Goal: Task Accomplishment & Management: Manage account settings

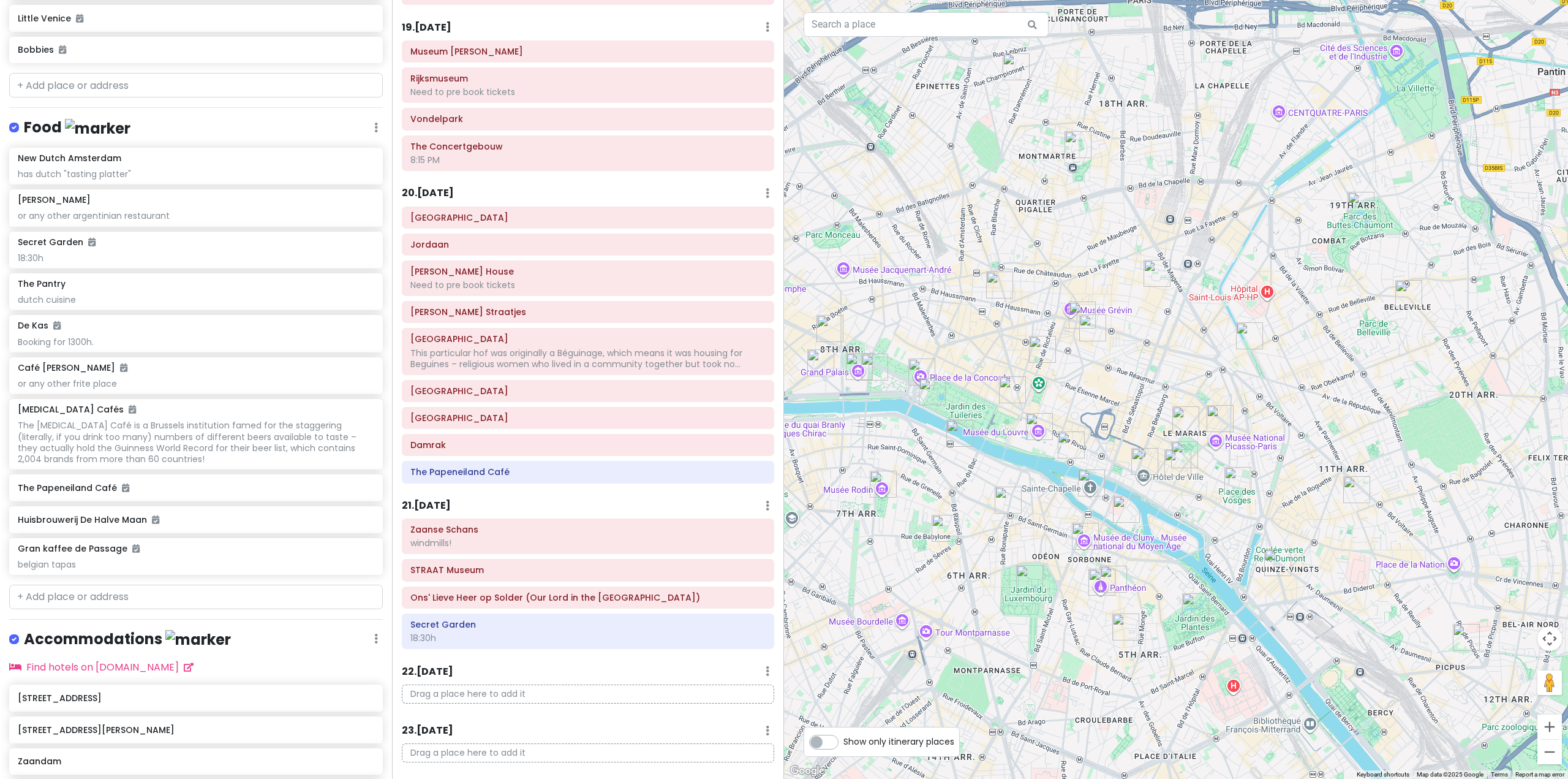
scroll to position [6387, 0]
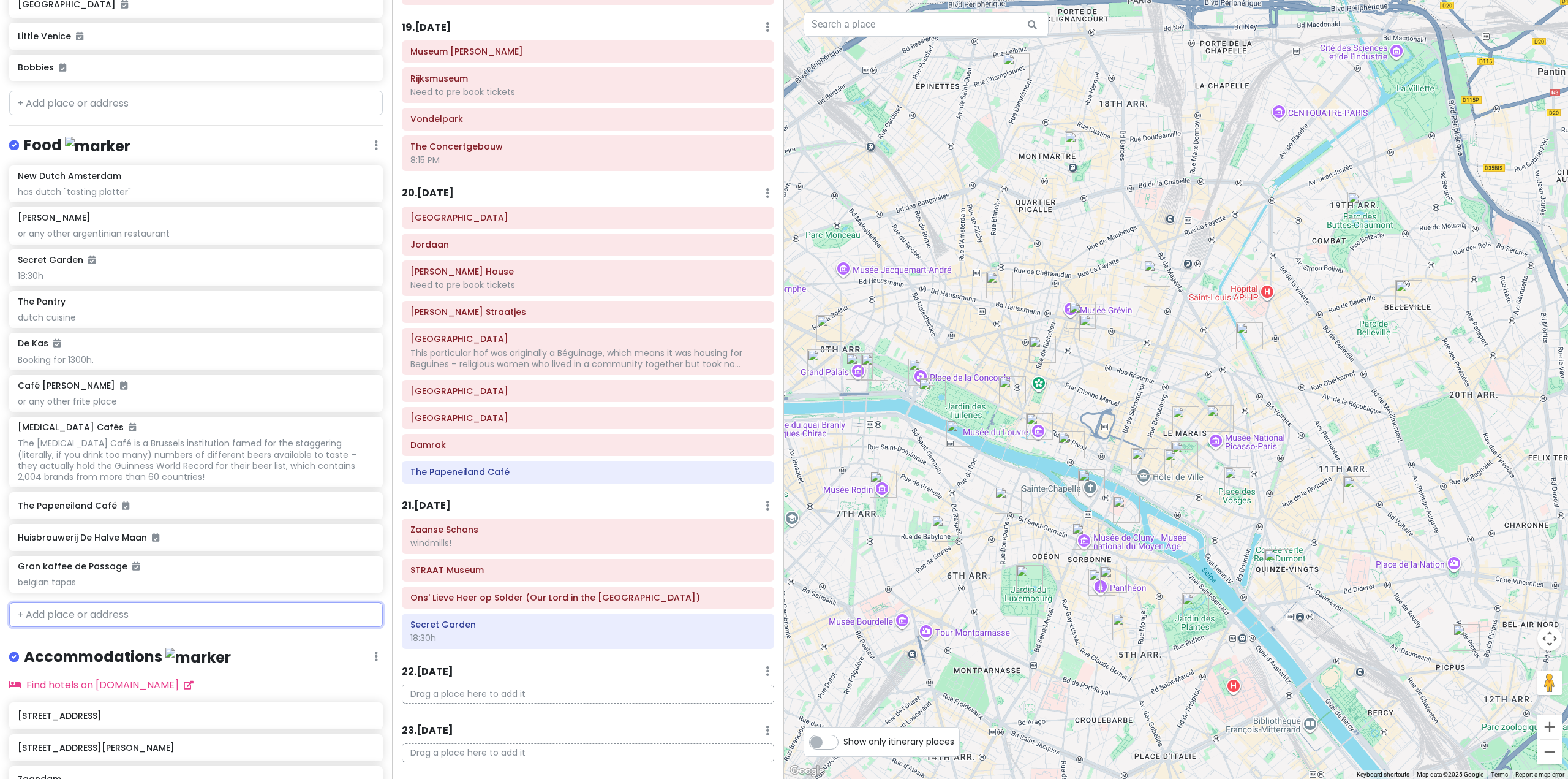
click at [186, 627] on input "text" at bounding box center [196, 615] width 374 height 25
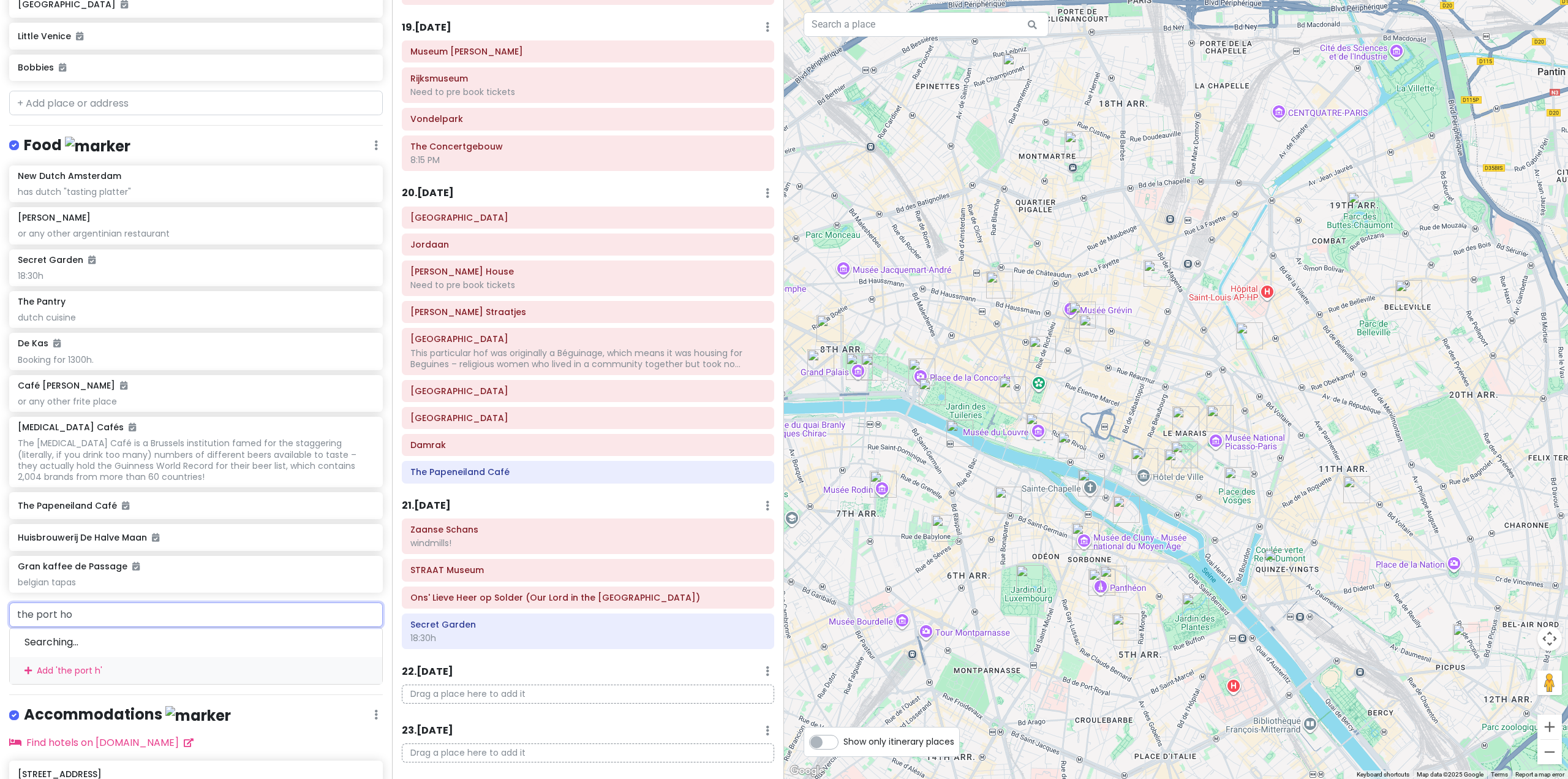
type input "the port hou"
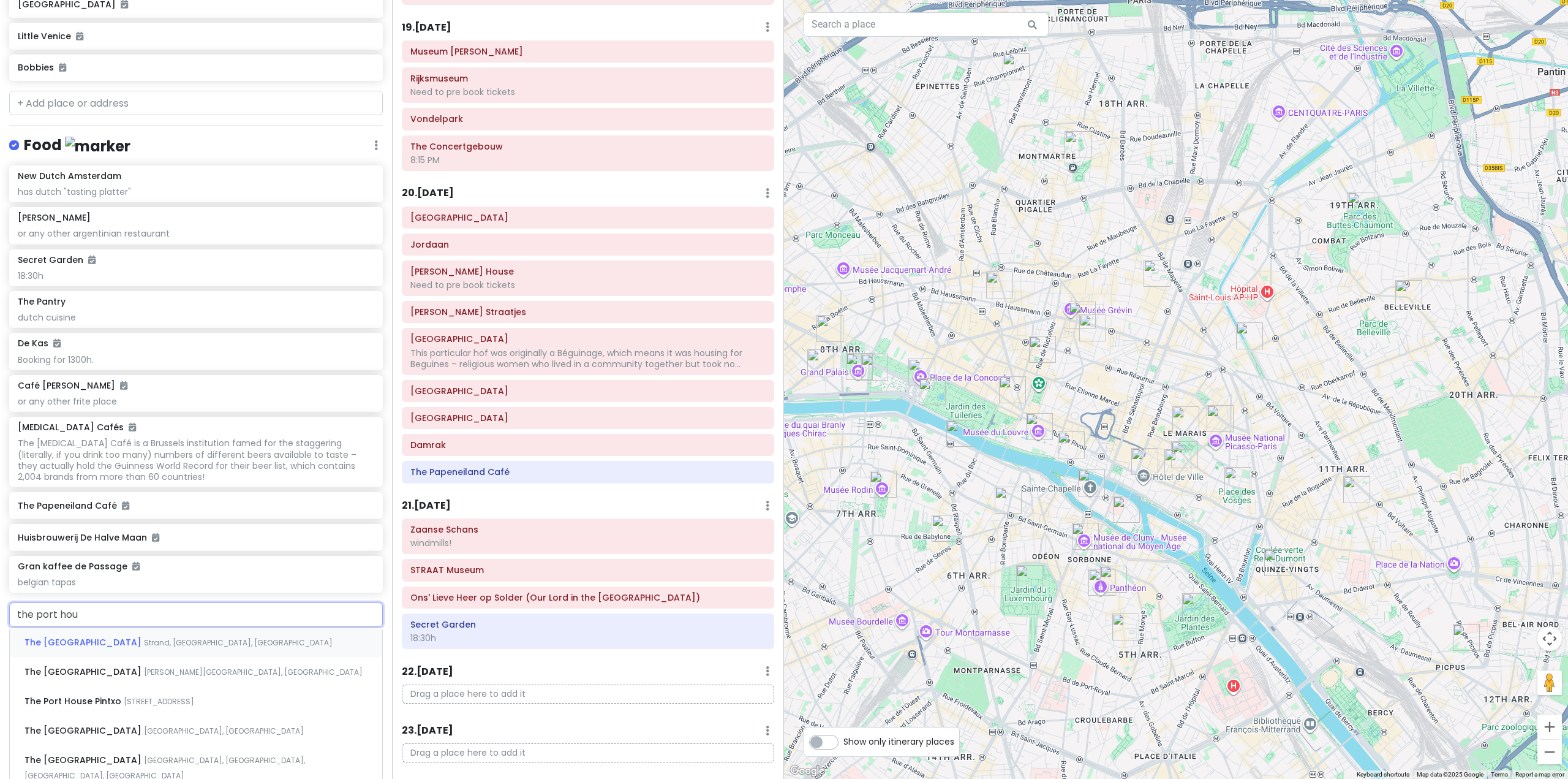
click at [184, 657] on div "The [GEOGRAPHIC_DATA], [GEOGRAPHIC_DATA], [GEOGRAPHIC_DATA]" at bounding box center [196, 642] width 373 height 29
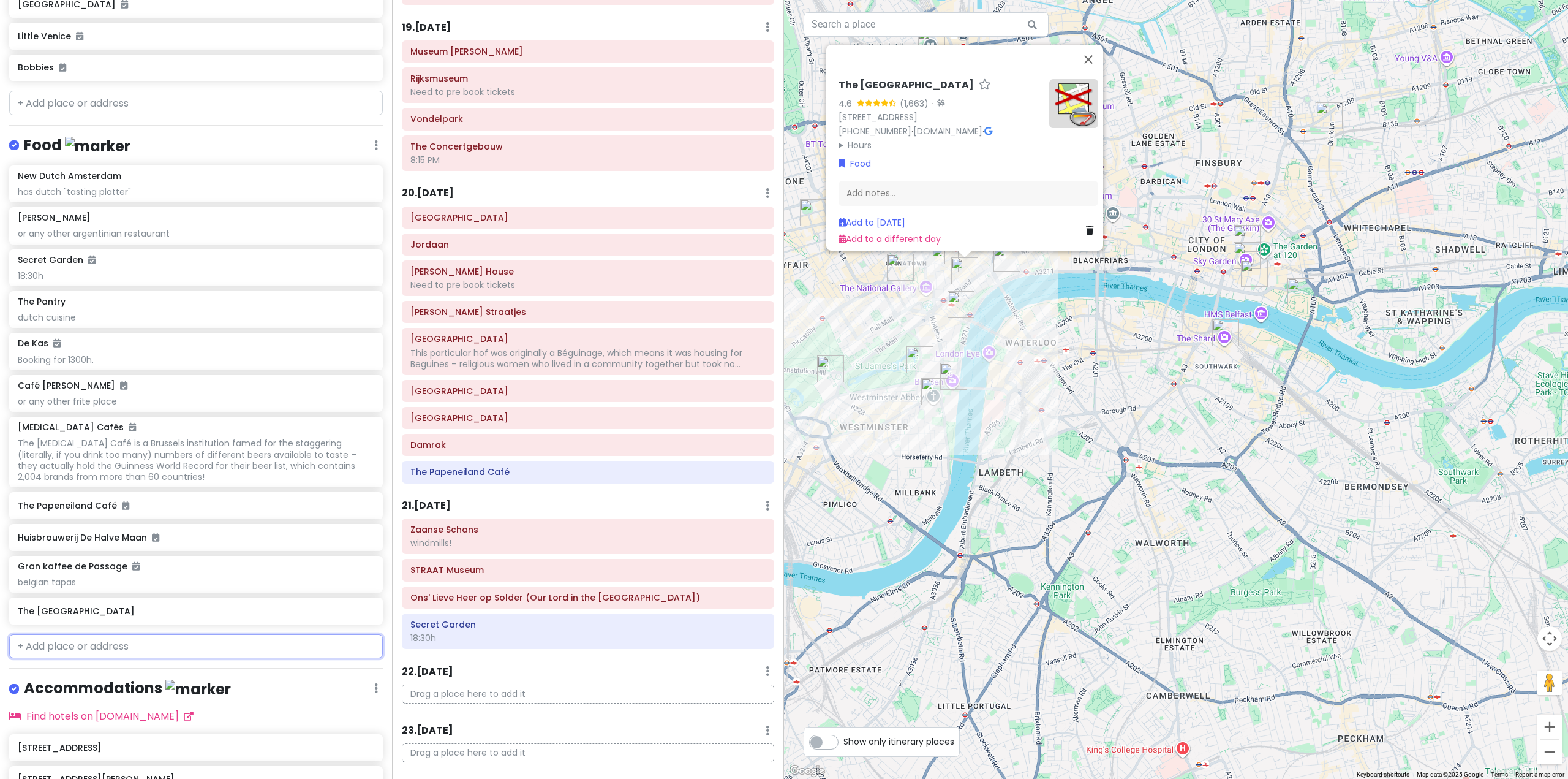
click at [197, 659] on input "text" at bounding box center [196, 647] width 374 height 25
type input "bacone conv"
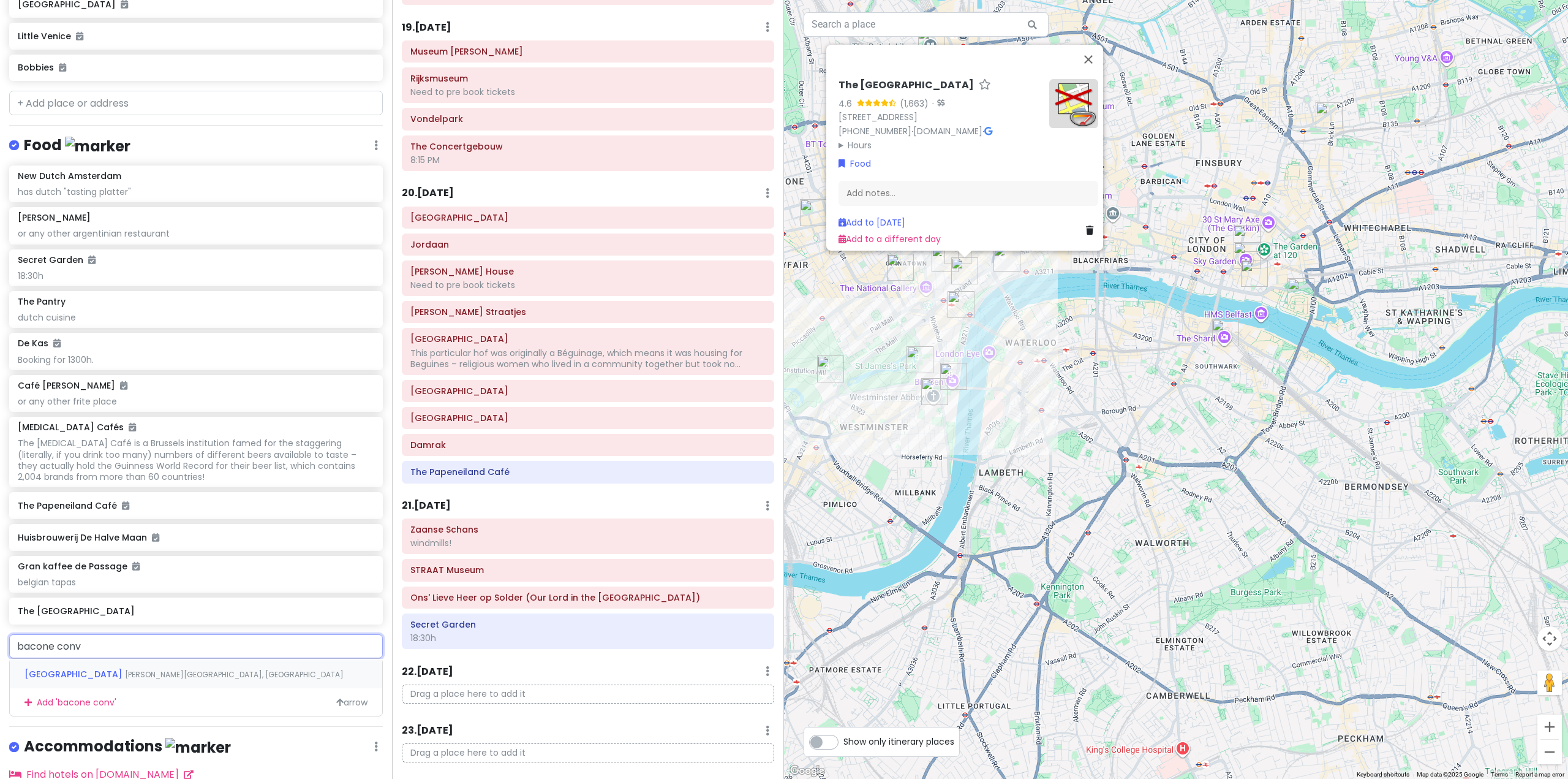
click at [173, 680] on span "[PERSON_NAME][GEOGRAPHIC_DATA], [GEOGRAPHIC_DATA]" at bounding box center [234, 674] width 219 height 10
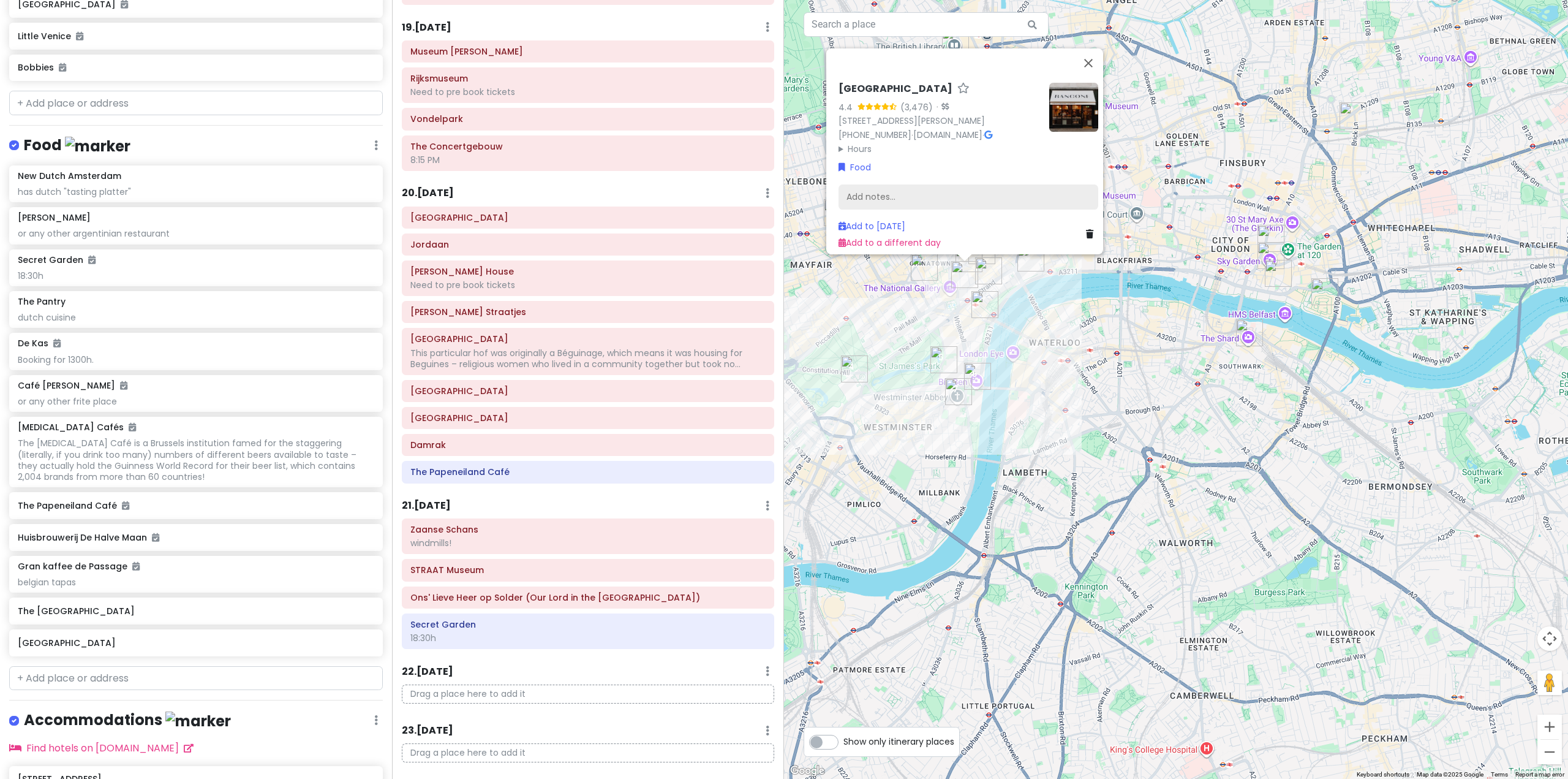
click at [931, 192] on div "Add notes..." at bounding box center [969, 197] width 260 height 26
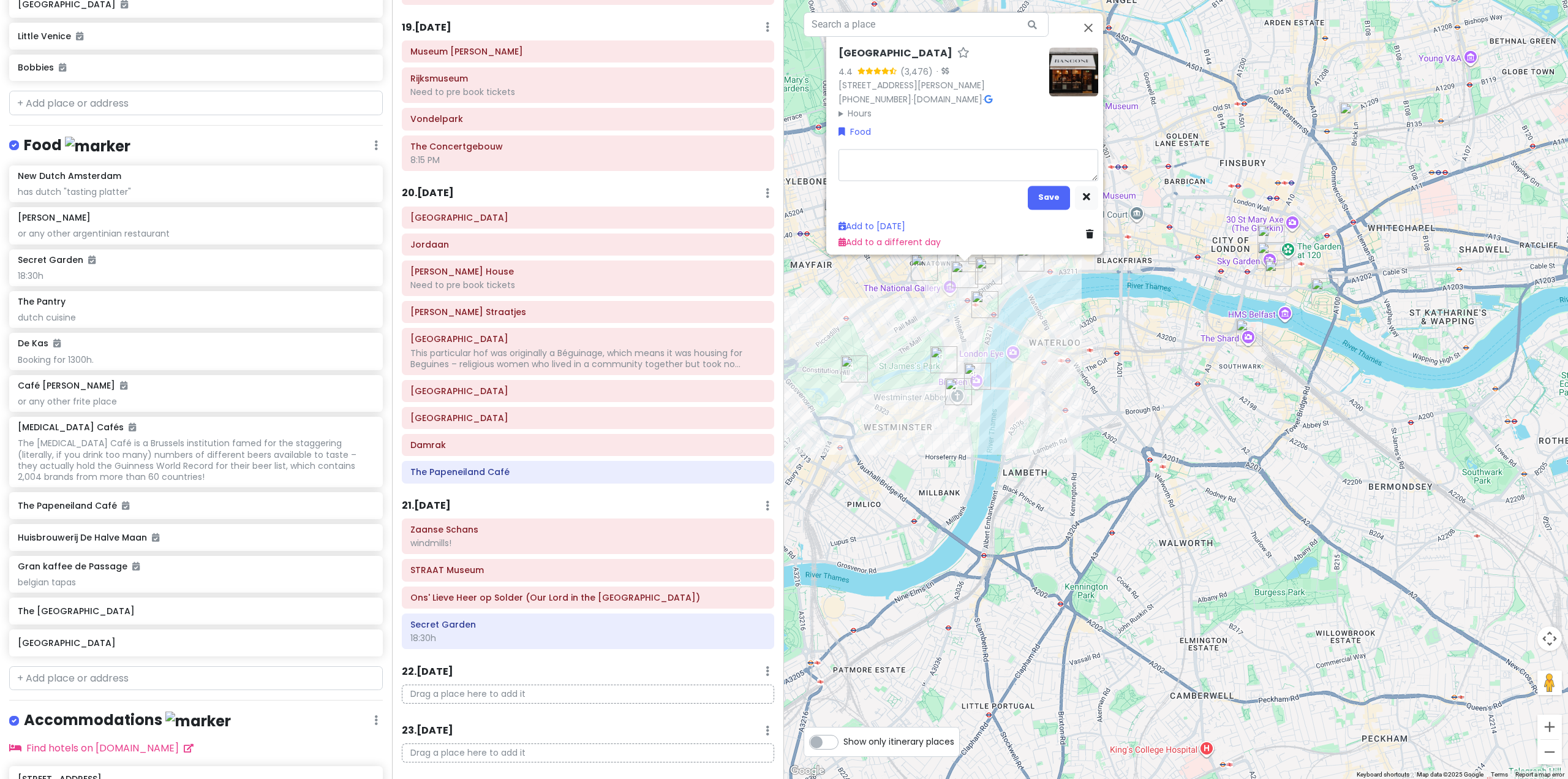
type textarea "x"
type textarea "m"
type textarea "x"
type textarea "mi"
type textarea "x"
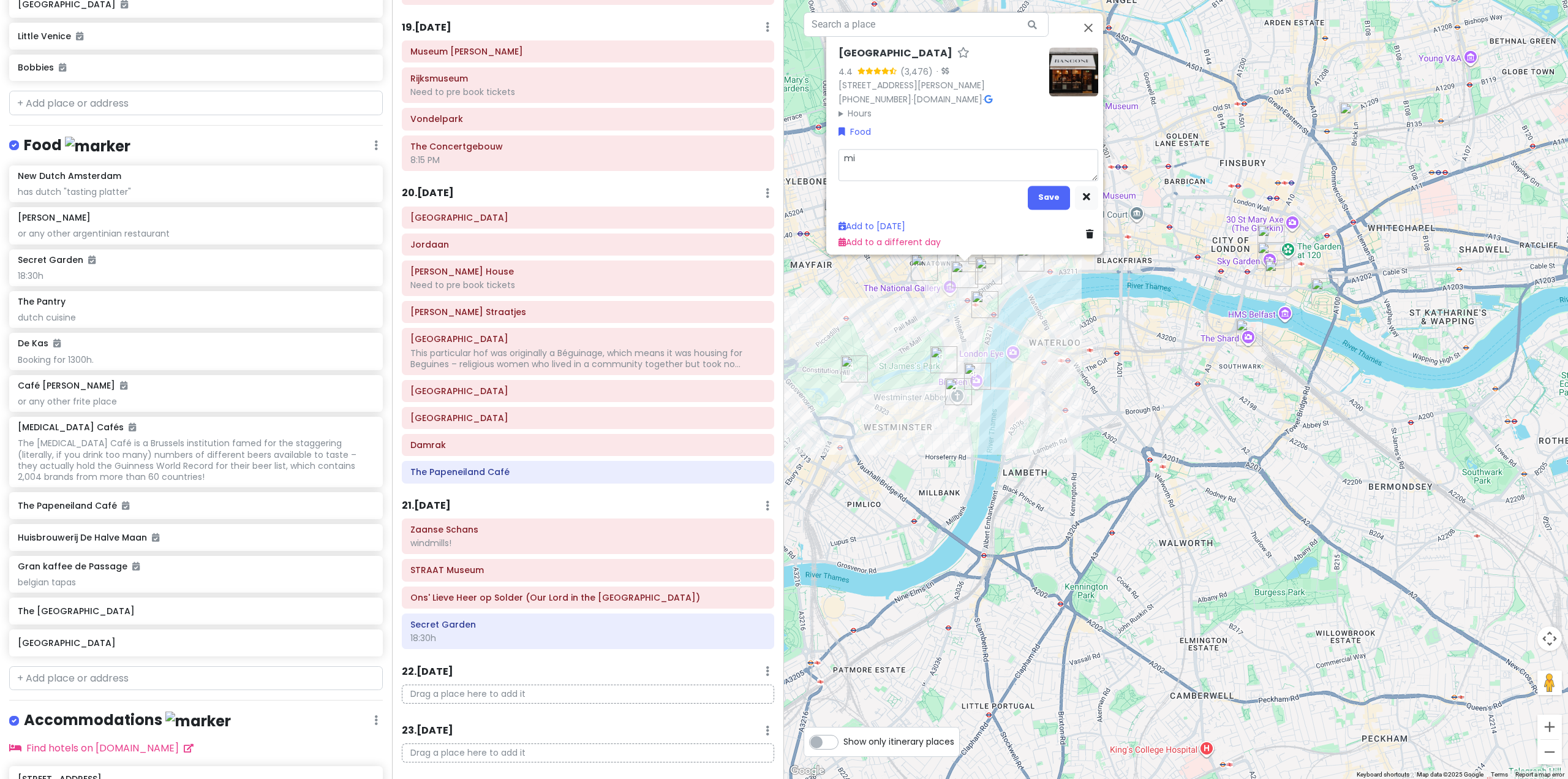
type textarea "mic"
type textarea "x"
type textarea "mich"
type textarea "x"
type textarea "miche"
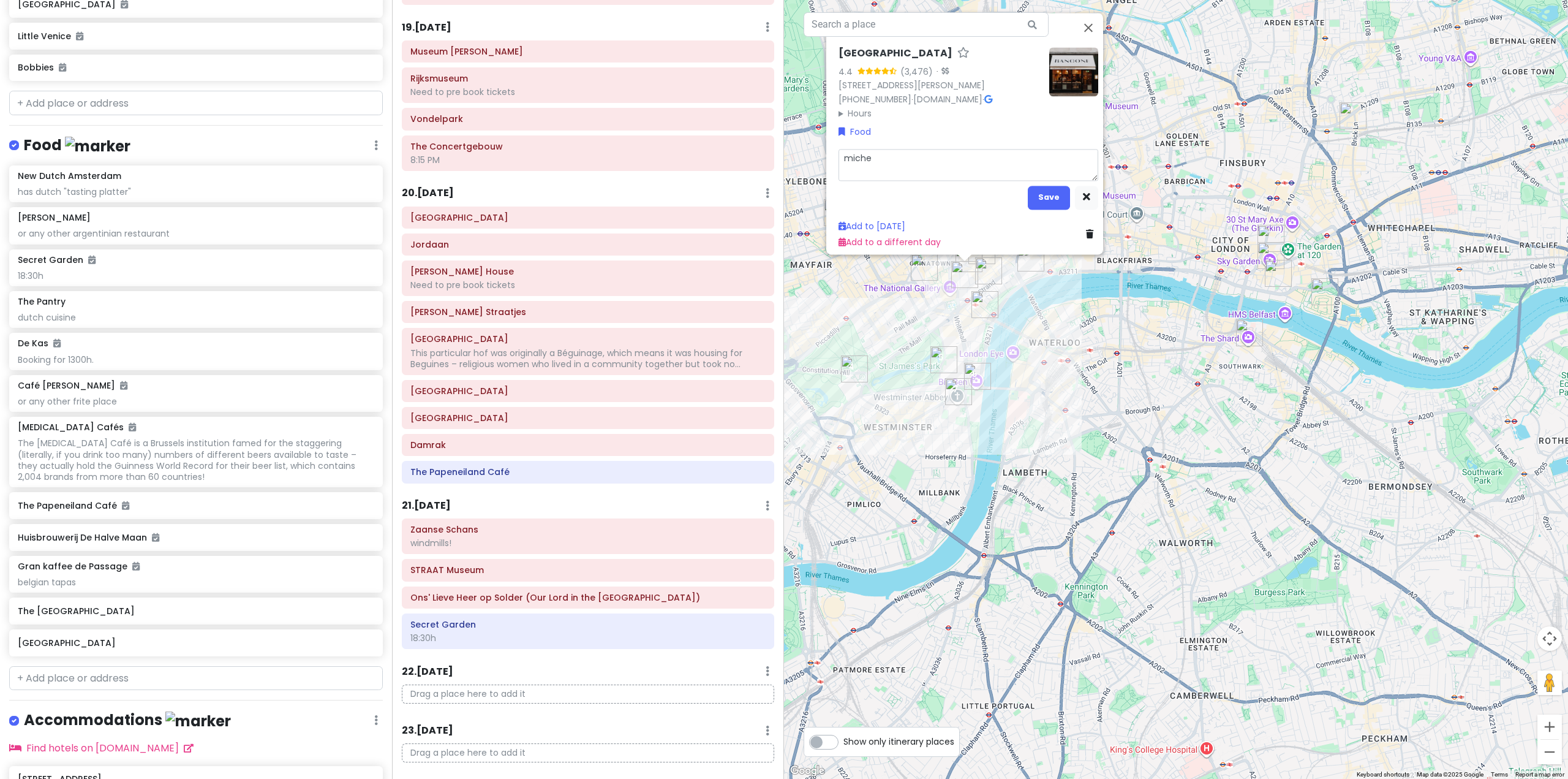
type textarea "x"
type textarea "[PERSON_NAME]"
type textarea "x"
type textarea "[PERSON_NAME]"
type textarea "x"
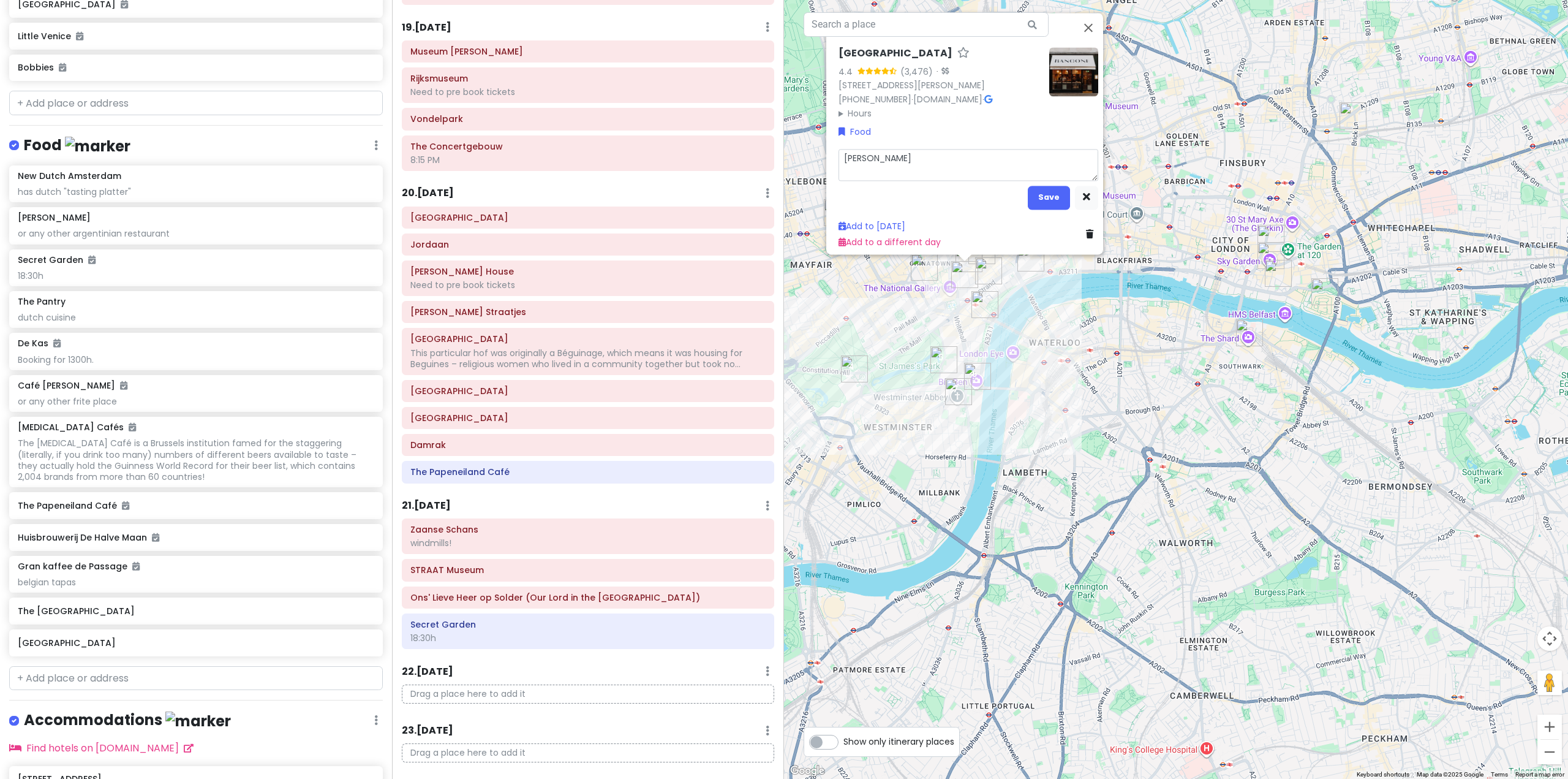
type textarea "michelin"
type textarea "x"
type textarea "michelin"
type textarea "x"
type textarea "michelin s"
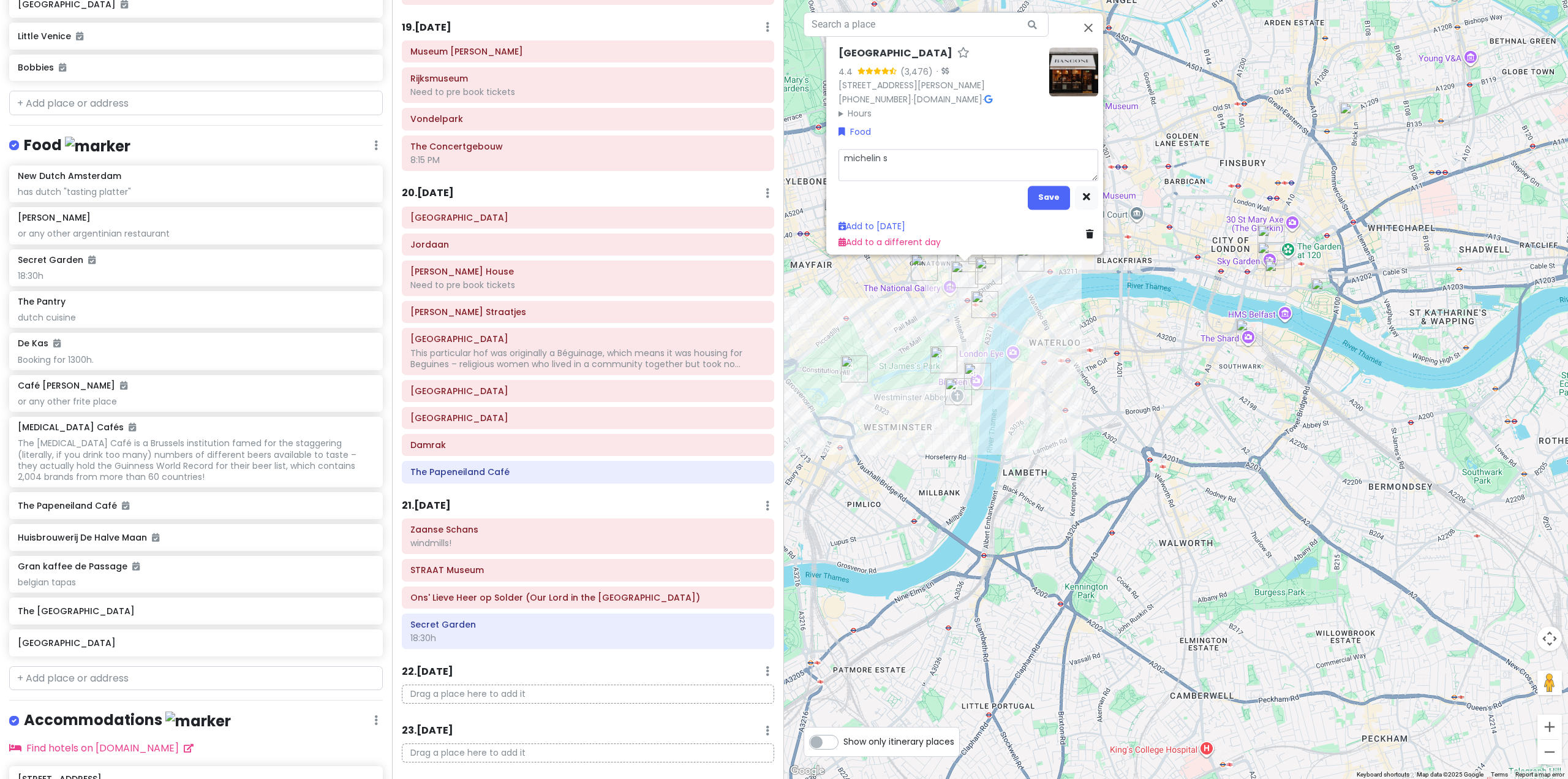
type textarea "x"
type textarea "michelin st"
type textarea "x"
type textarea "michelin sta"
type textarea "x"
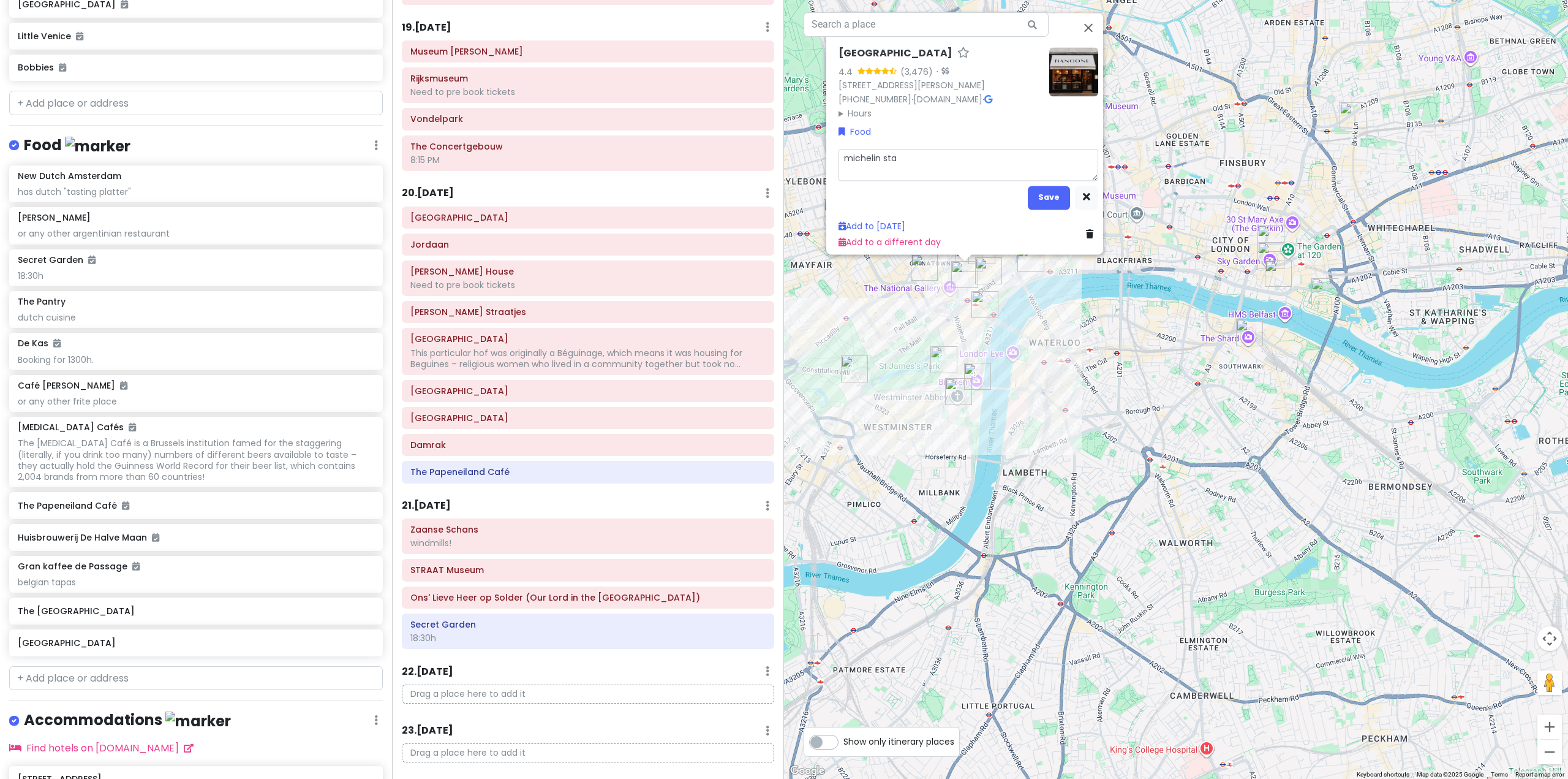
type textarea "michelin star"
type textarea "x"
type textarea "michelin star"
type textarea "x"
type textarea "michelin star p"
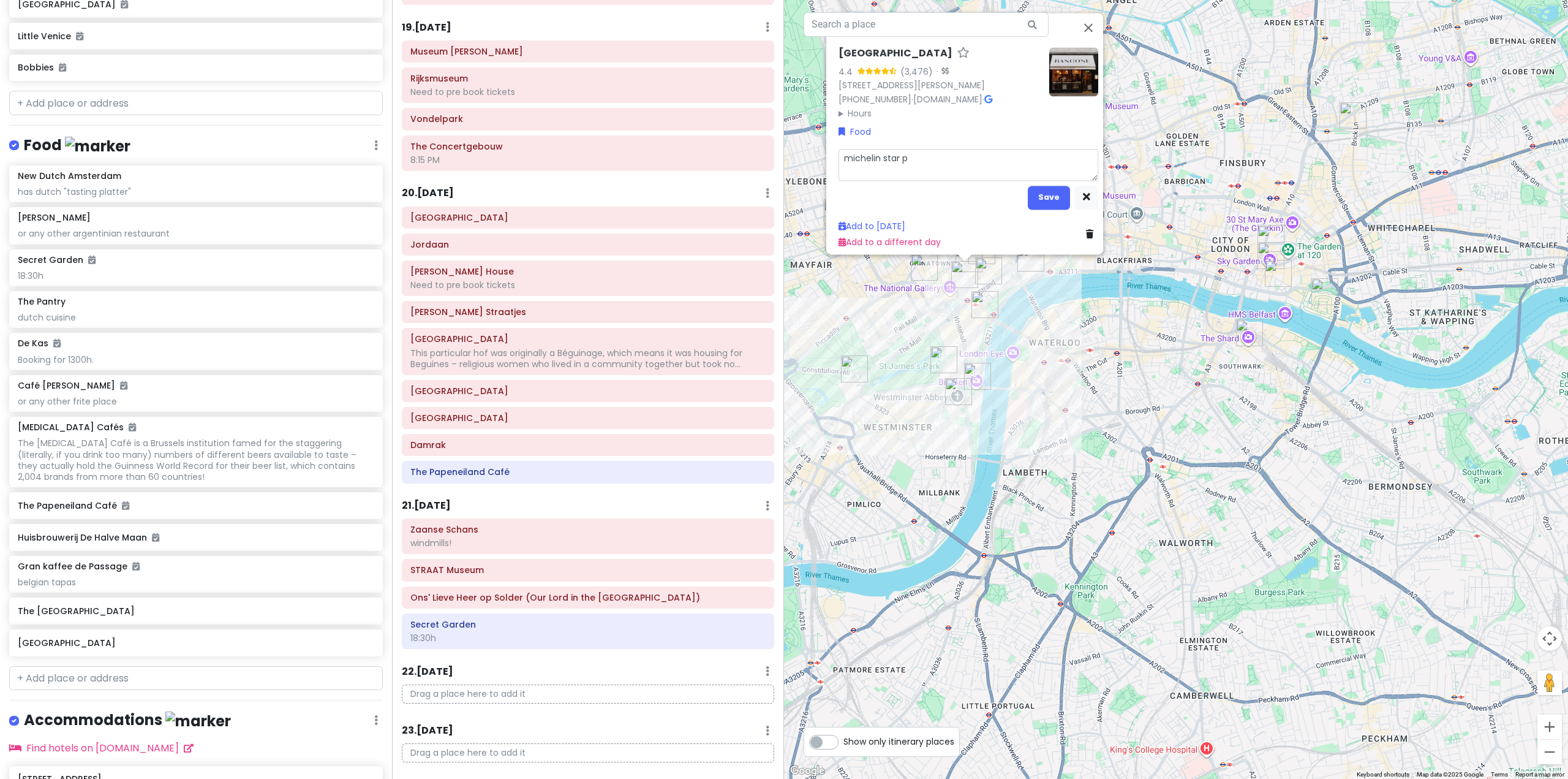
type textarea "x"
type textarea "michelin star pa"
type textarea "x"
type textarea "michelin star pas"
type textarea "x"
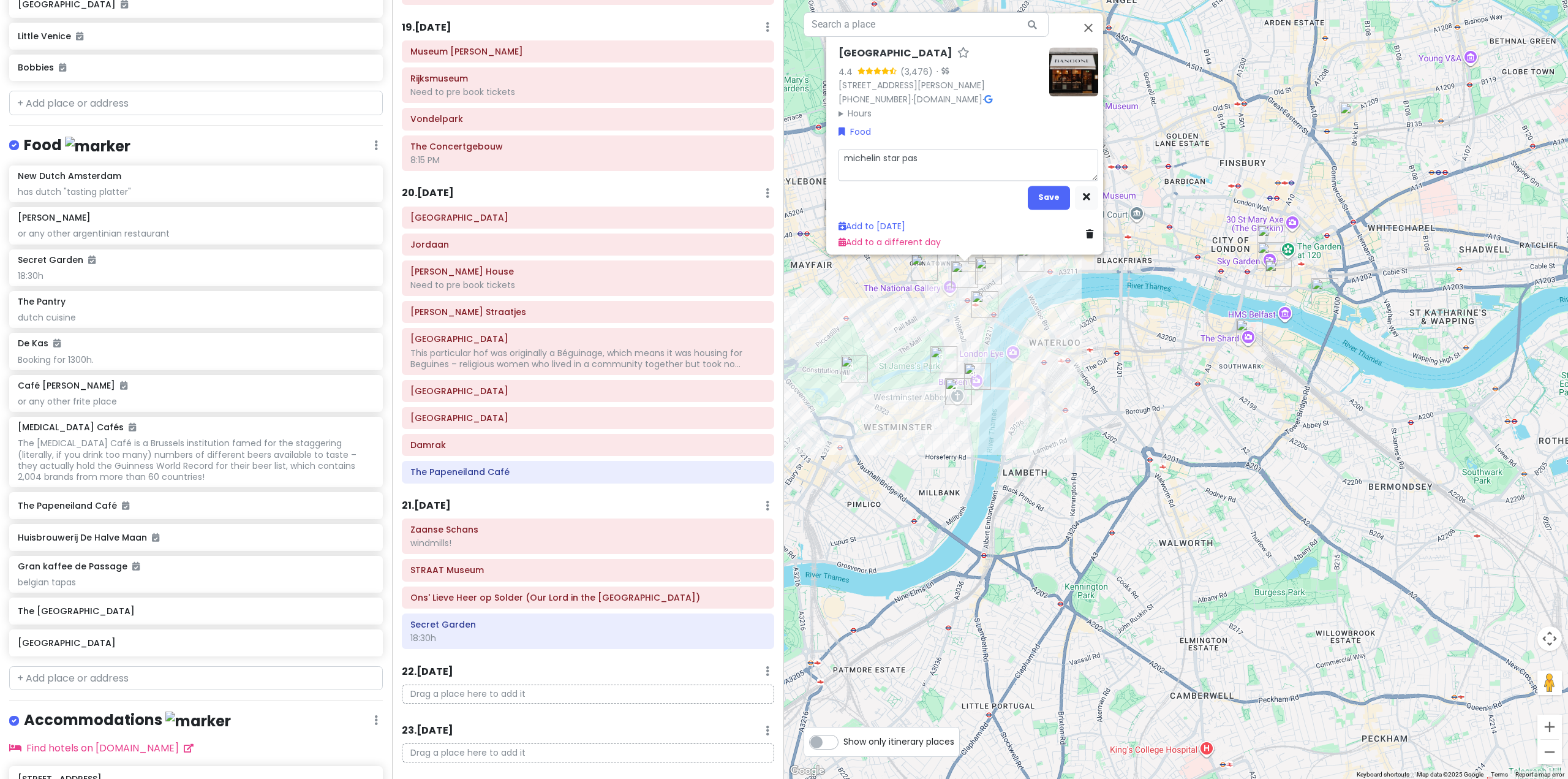
type textarea "michelin star past"
type textarea "x"
type textarea "michelin star pasta"
type textarea "x"
type textarea "michelin star pasta,"
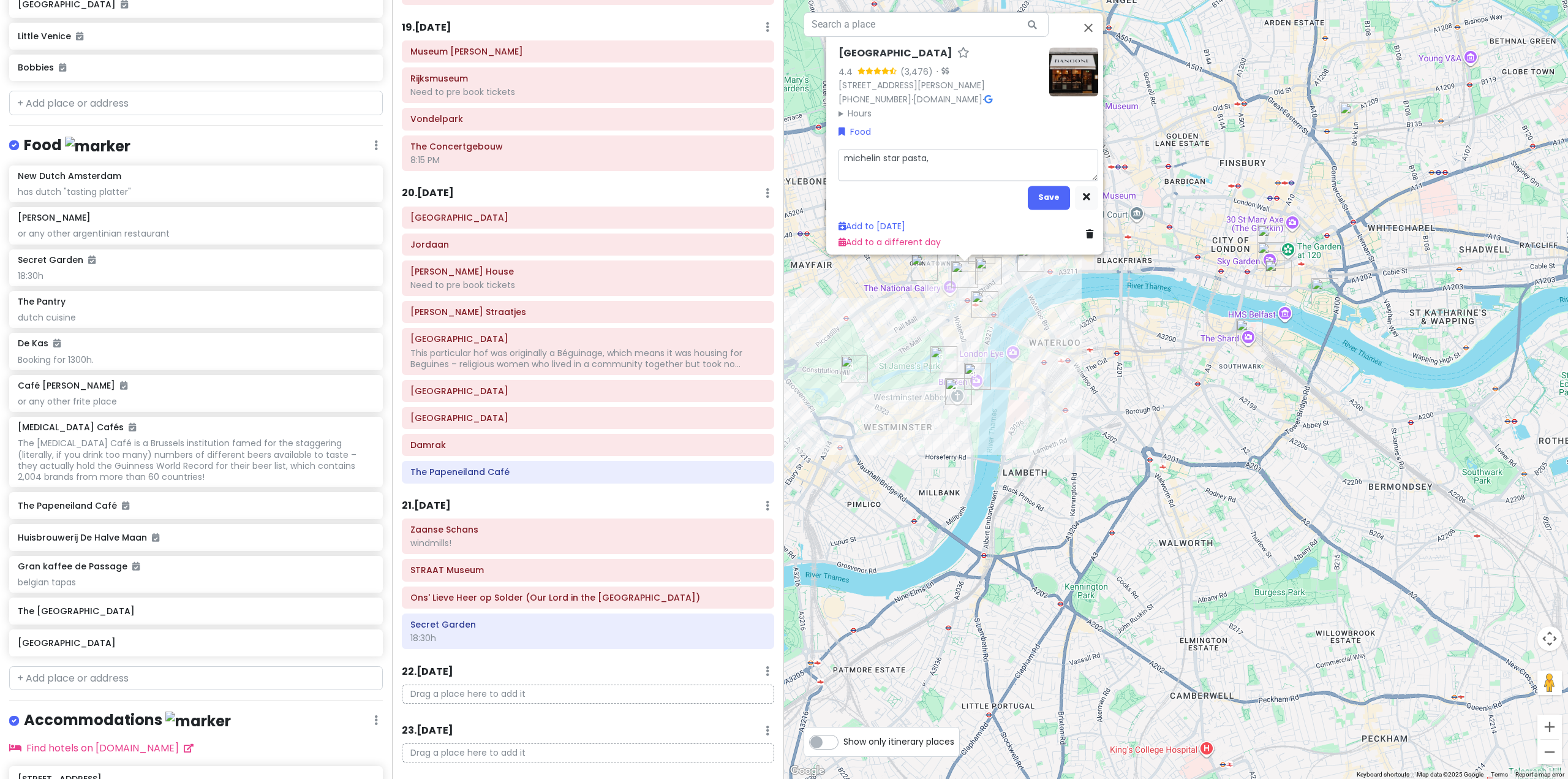
type textarea "x"
type textarea "michelin star pasta,"
type textarea "x"
type textarea "michelin star pasta, n"
type textarea "x"
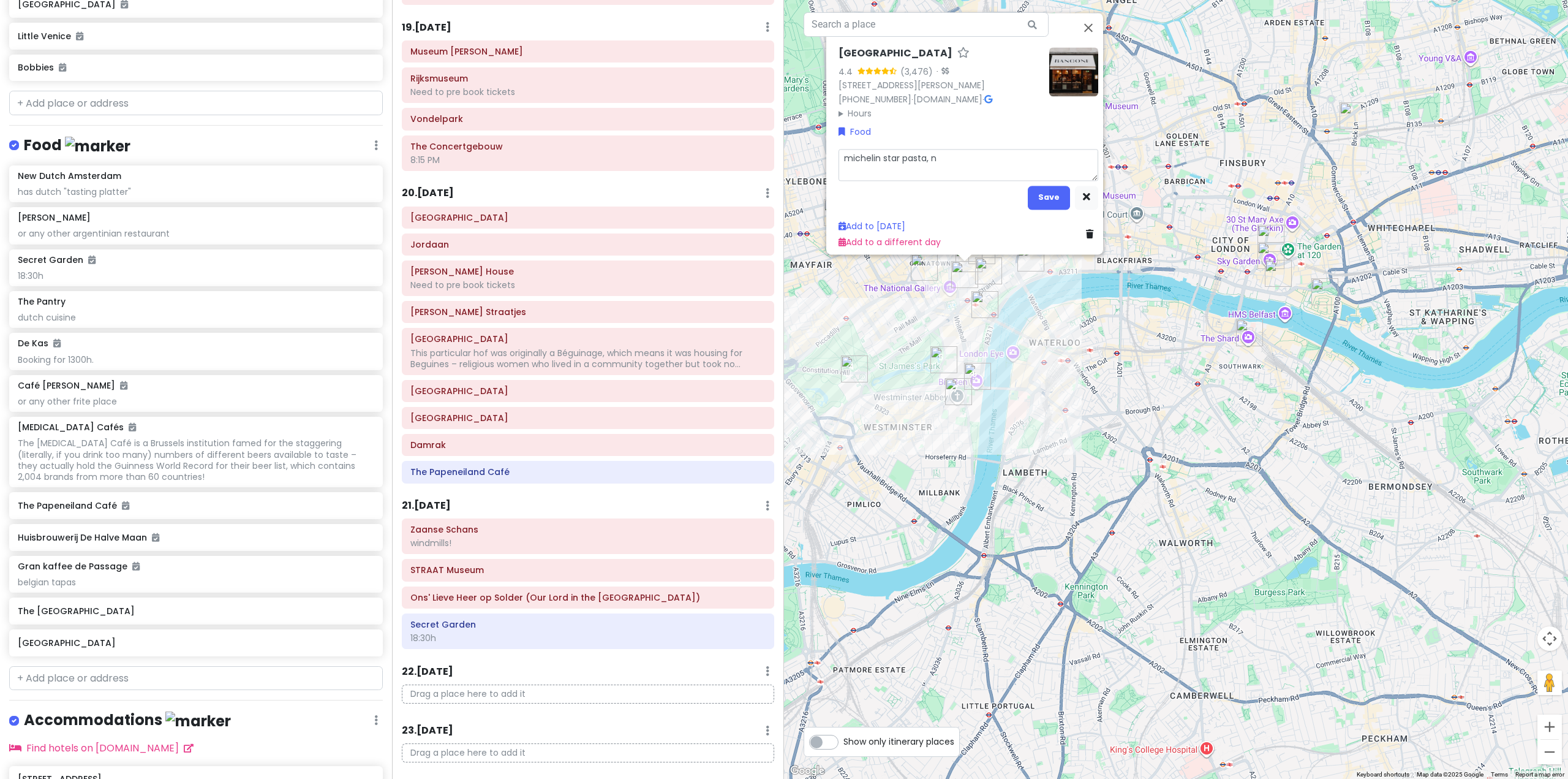
type textarea "michelin star pasta, no"
type textarea "x"
type textarea "michelin star pasta, not"
type textarea "x"
type textarea "michelin star pasta, not"
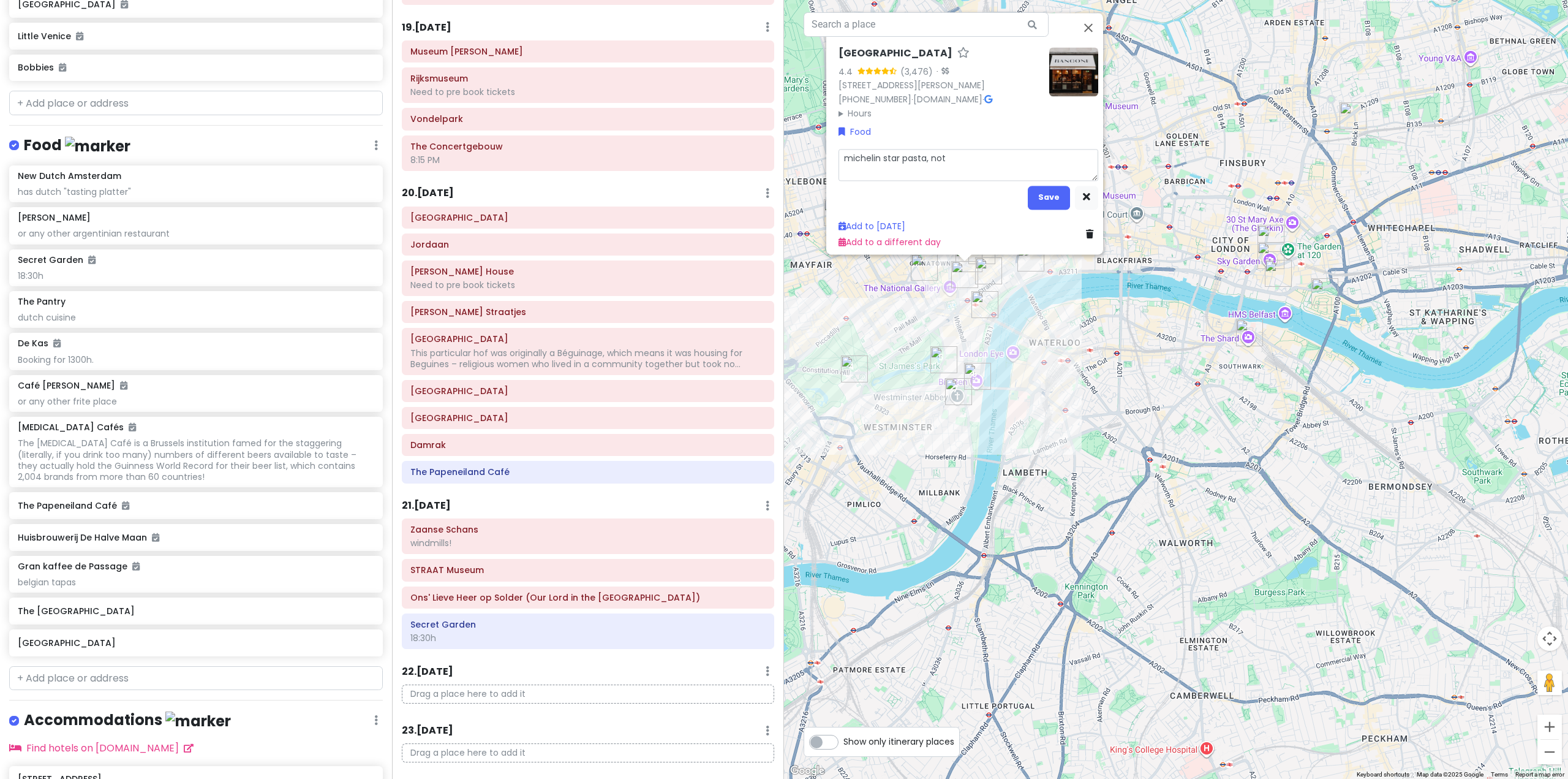
type textarea "x"
type textarea "michelin star pasta, not t"
type textarea "x"
type textarea "michelin star pasta, not to"
type textarea "x"
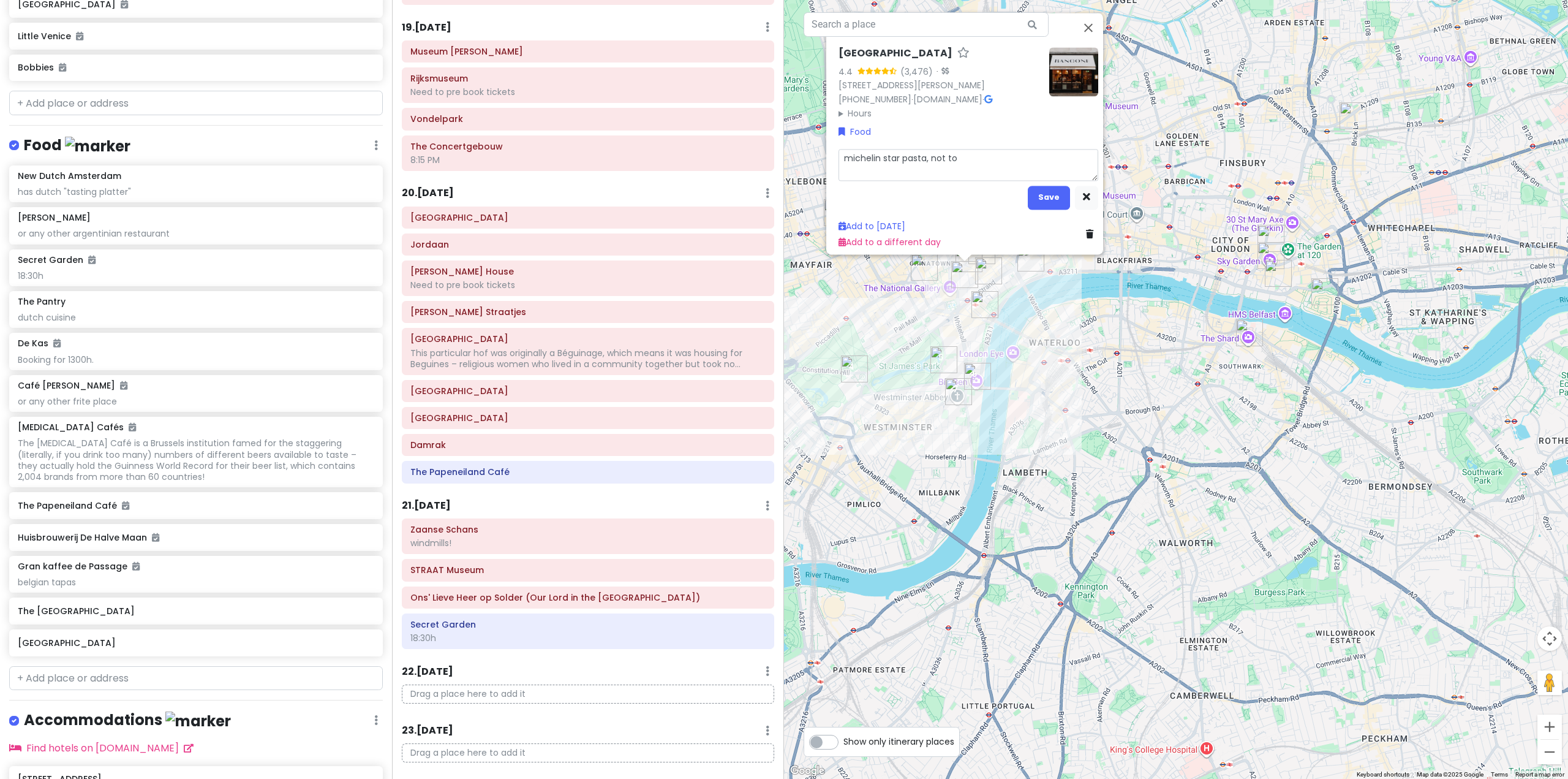
type textarea "michelin star pasta, not too"
type textarea "x"
type textarea "michelin star pasta, not too"
type textarea "x"
type textarea "michelin star pasta, not too e"
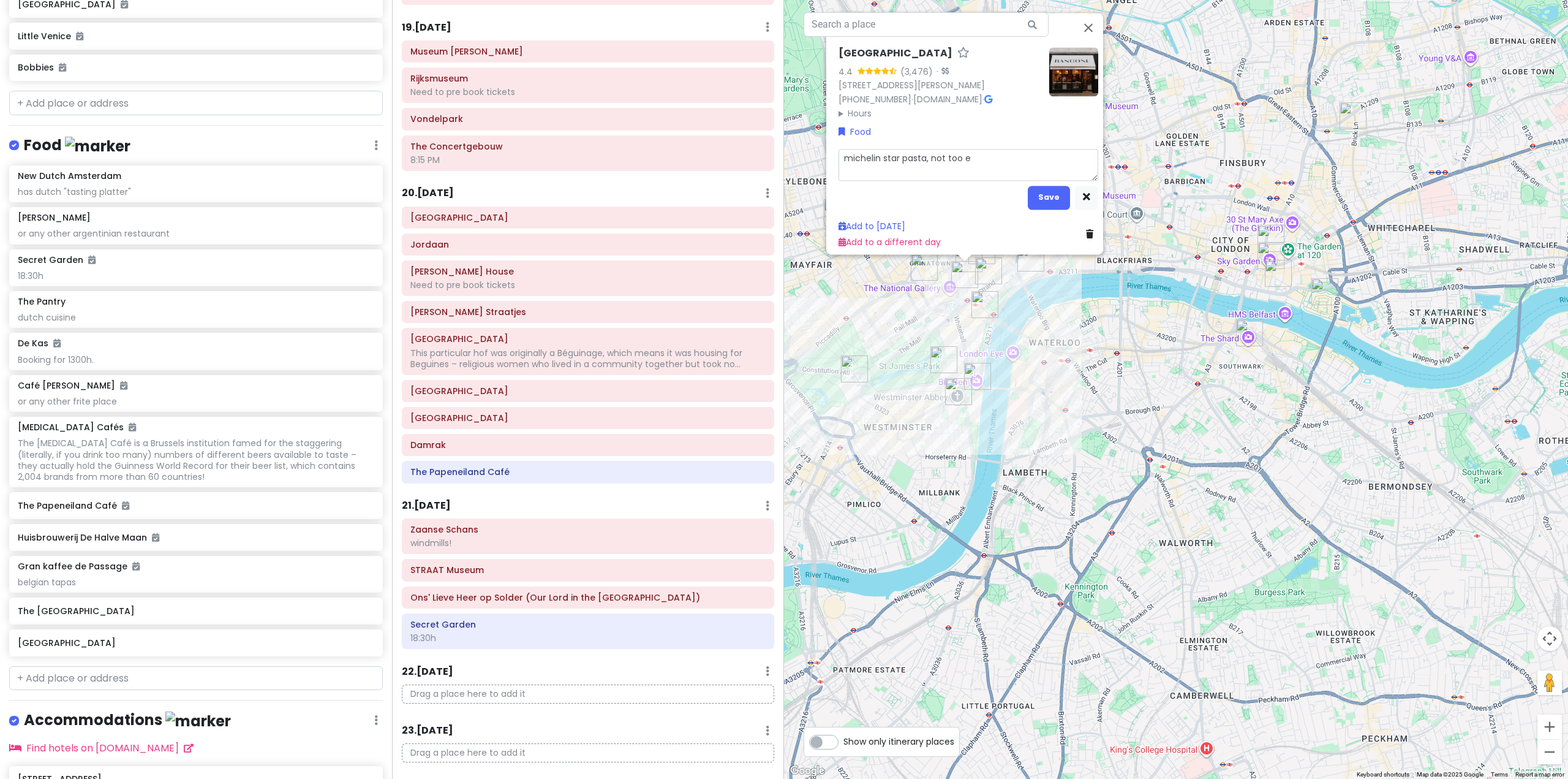
type textarea "x"
type textarea "michelin star pasta, not too ex"
type textarea "x"
type textarea "michelin star pasta, not too exp"
type textarea "x"
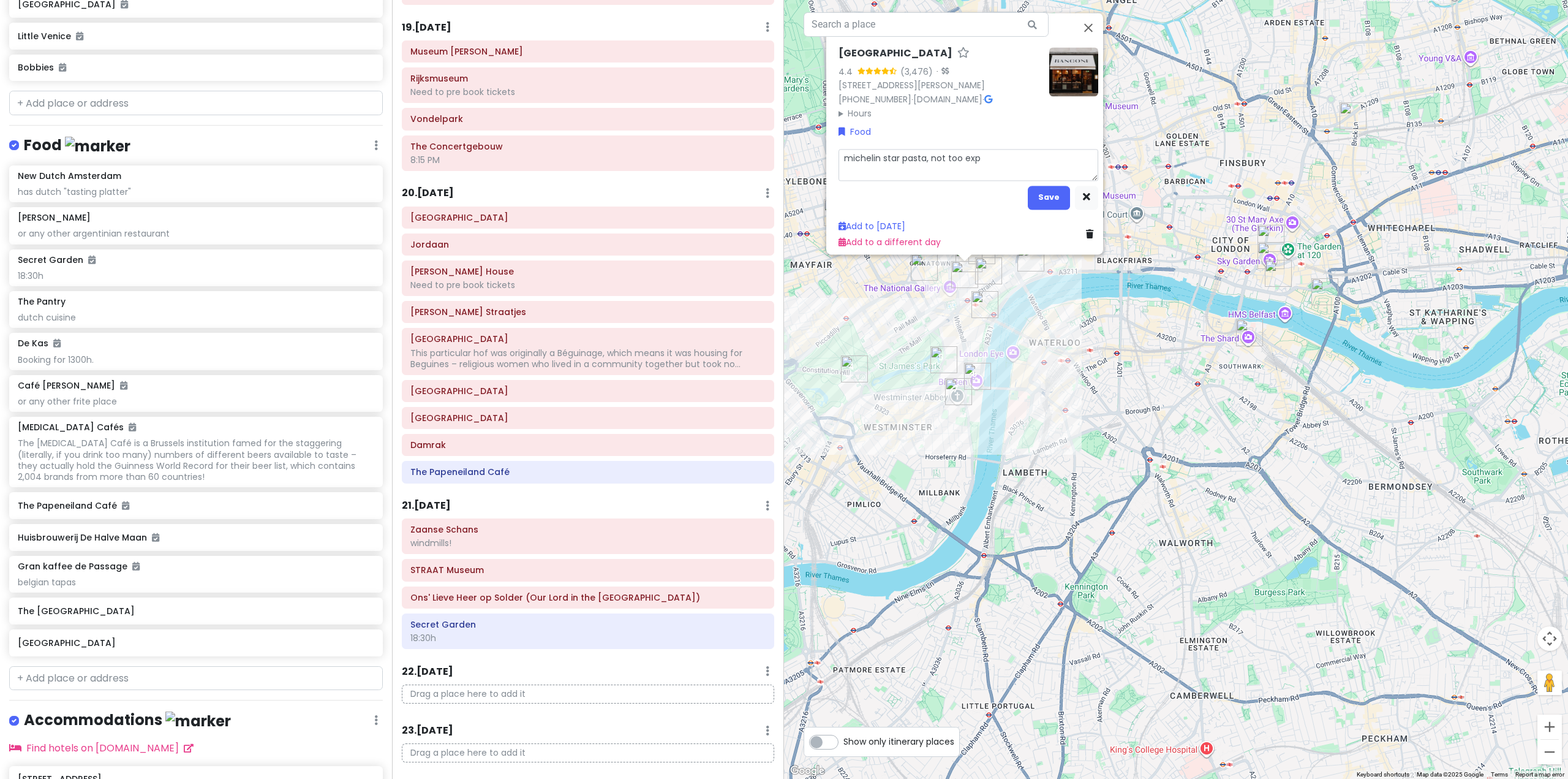
type textarea "michelin star pasta, not too expe"
type textarea "x"
type textarea "michelin star pasta, not too expen"
type textarea "x"
type textarea "michelin star pasta, not too expens"
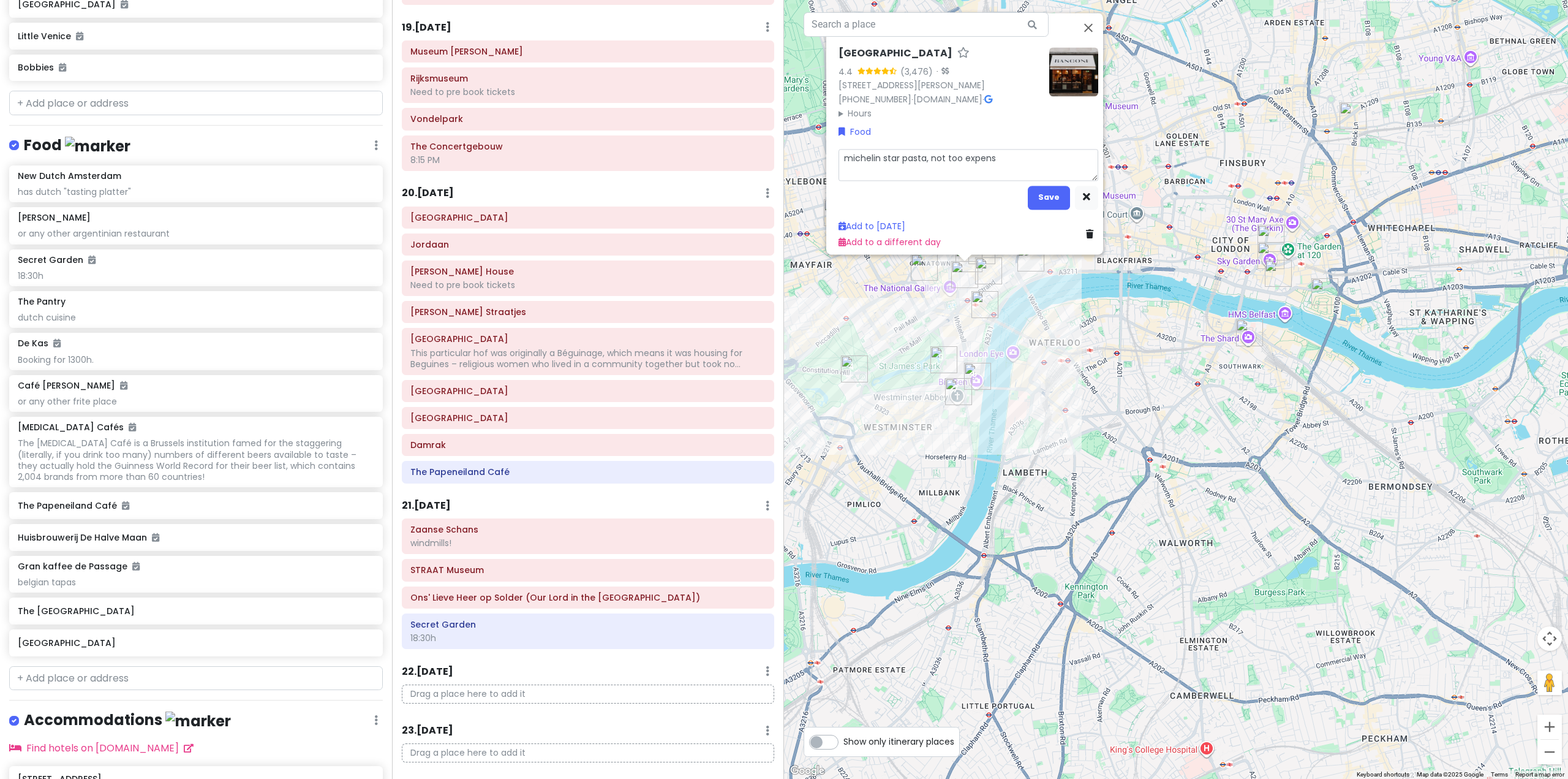
type textarea "x"
type textarea "michelin star pasta, not too expensi"
type textarea "x"
type textarea "michelin star pasta, not too expensiv"
type textarea "x"
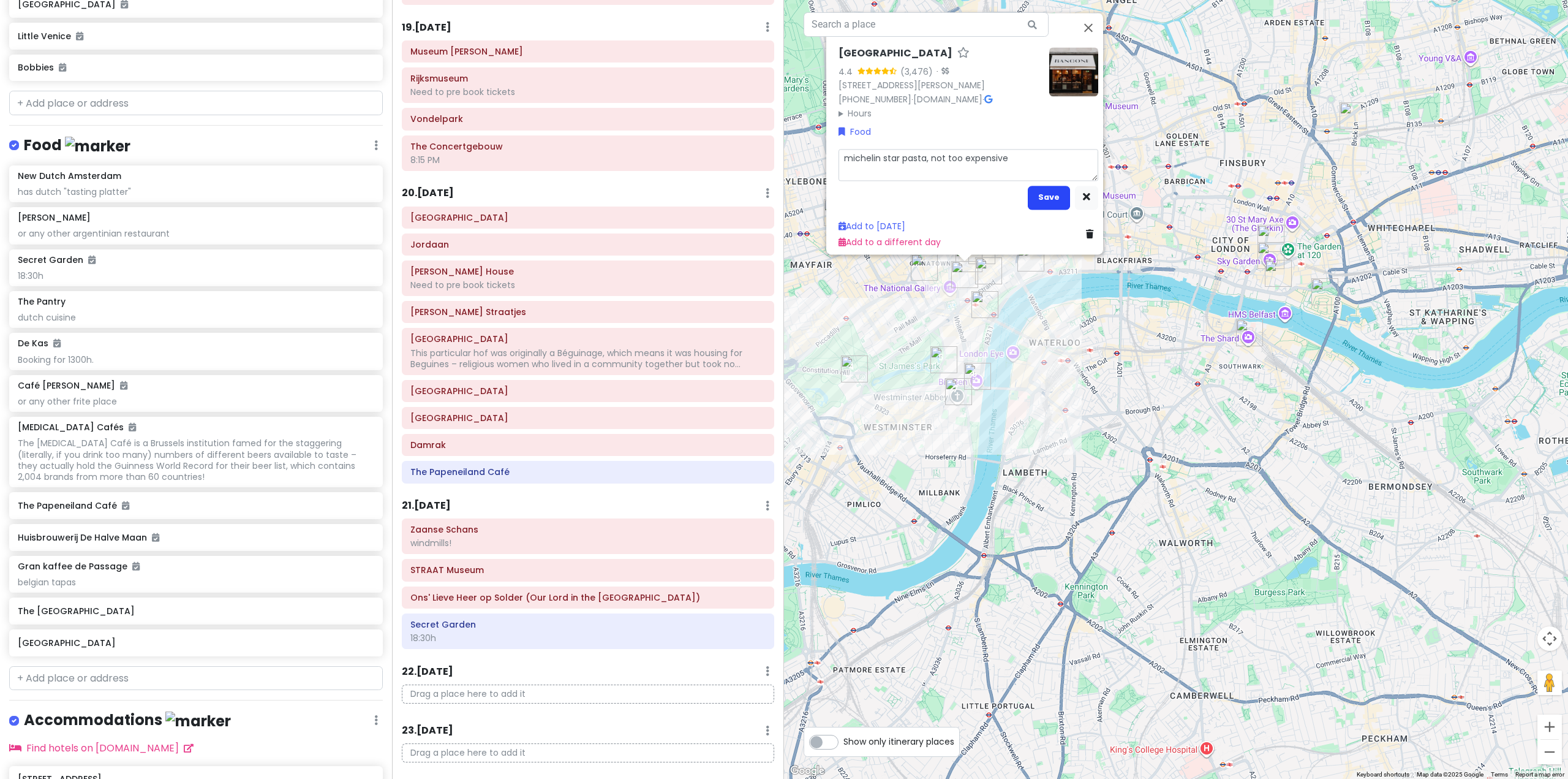
type textarea "michelin star pasta, not too expensive"
click at [1053, 192] on button "Save" at bounding box center [1048, 197] width 42 height 24
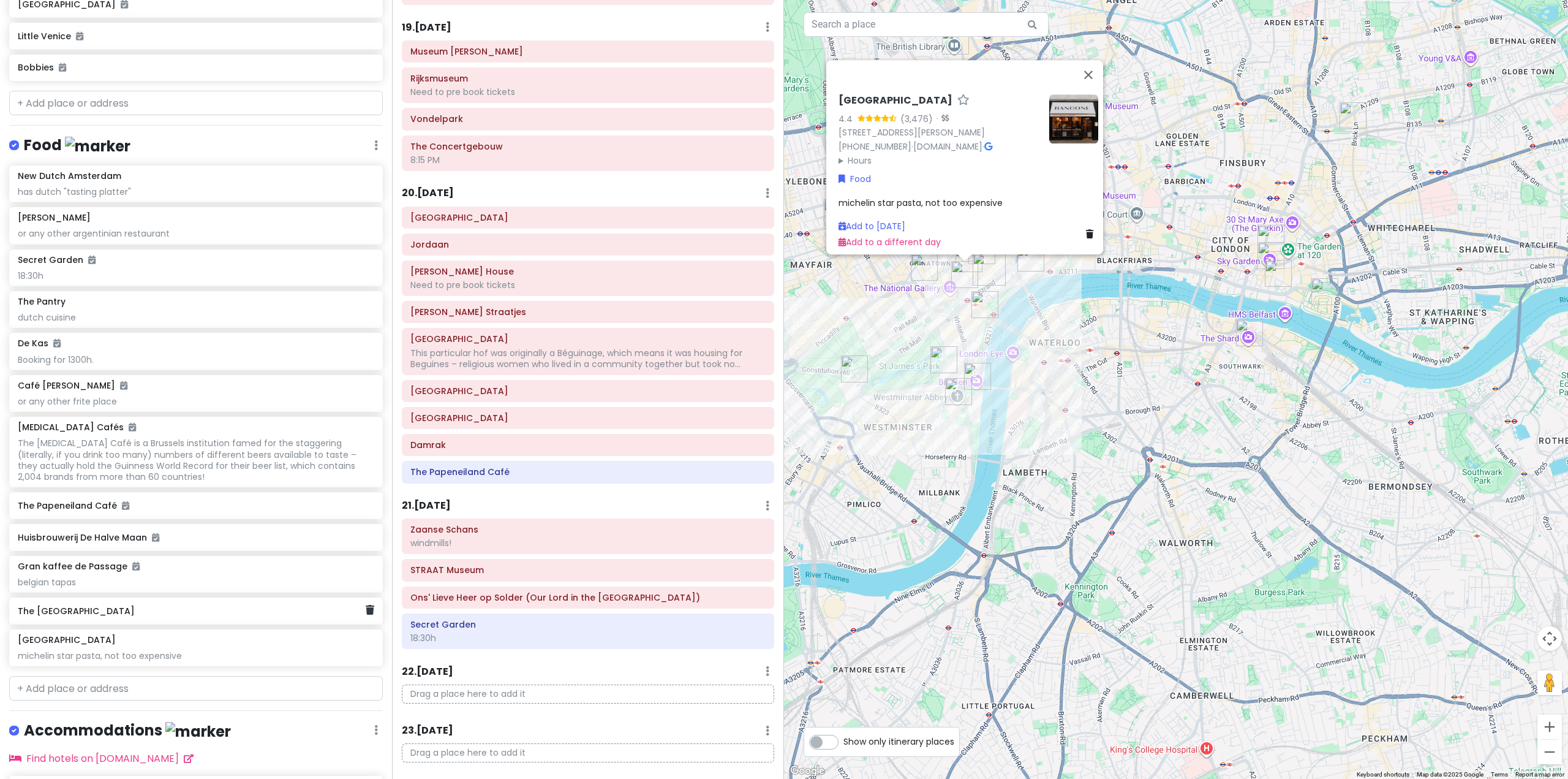
click at [156, 620] on div "The [GEOGRAPHIC_DATA]" at bounding box center [191, 611] width 347 height 17
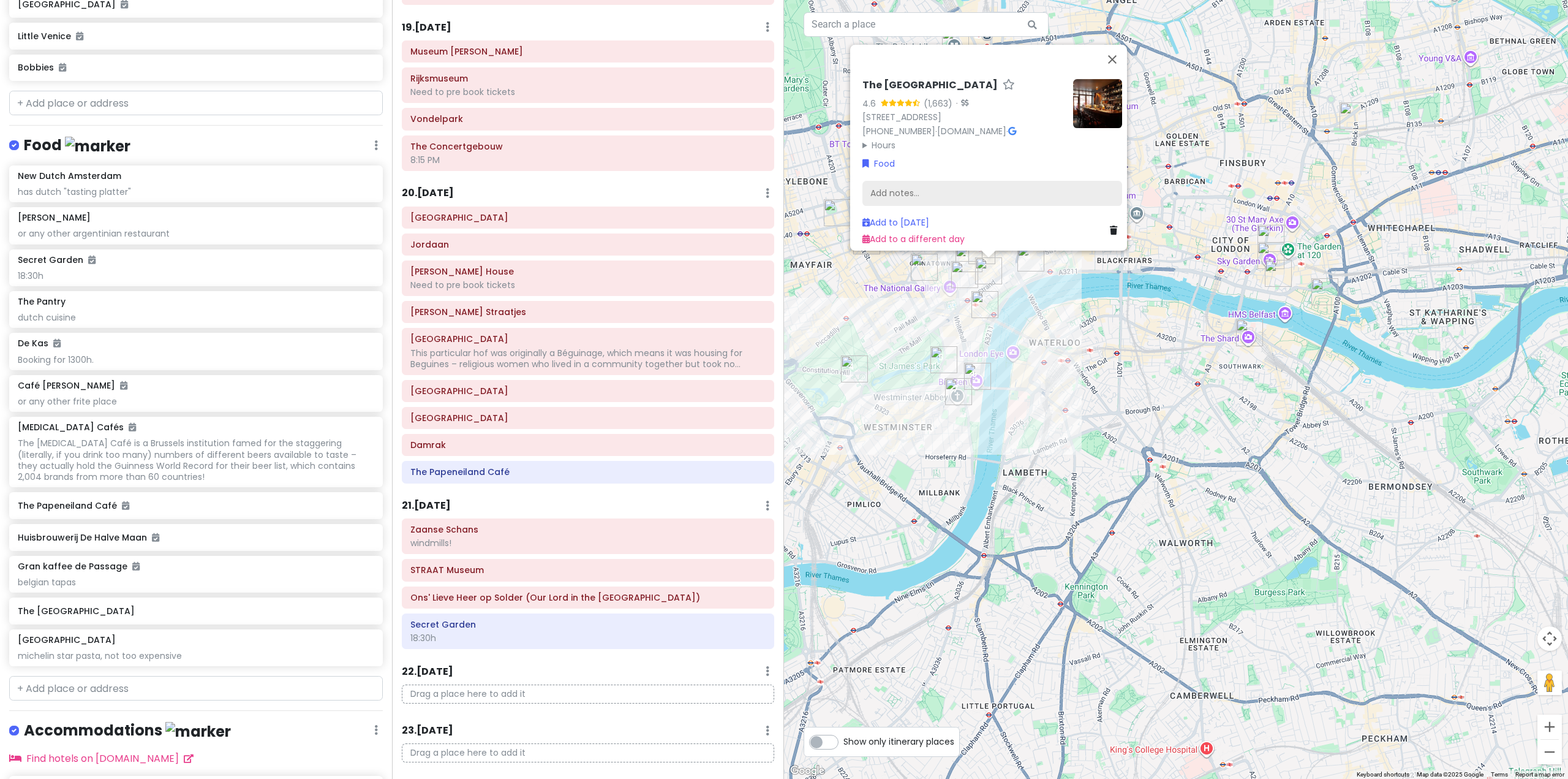
click at [990, 182] on div "Add notes..." at bounding box center [993, 193] width 260 height 26
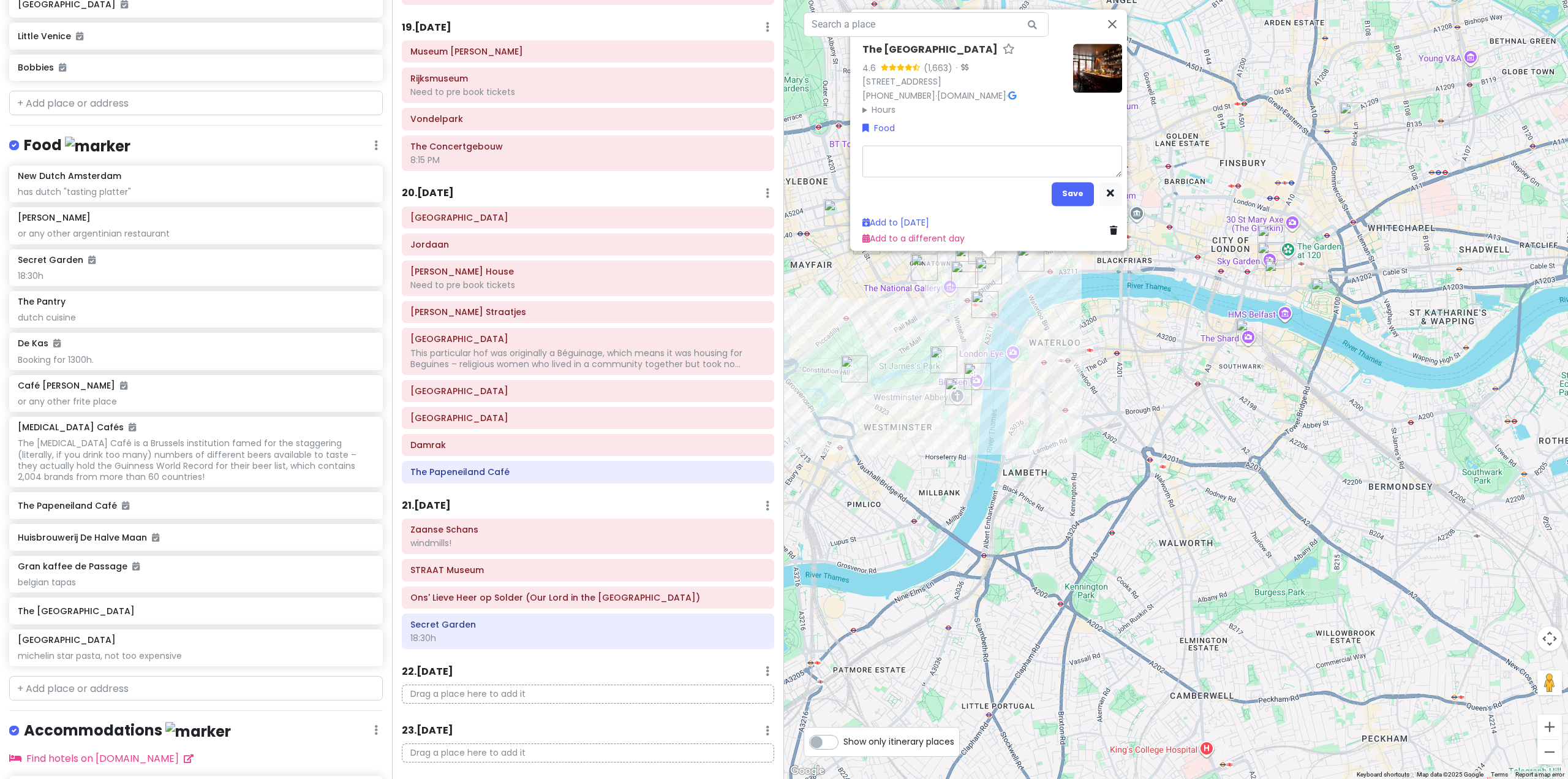
type textarea "x"
type textarea "t"
type textarea "x"
type textarea "ta"
type textarea "x"
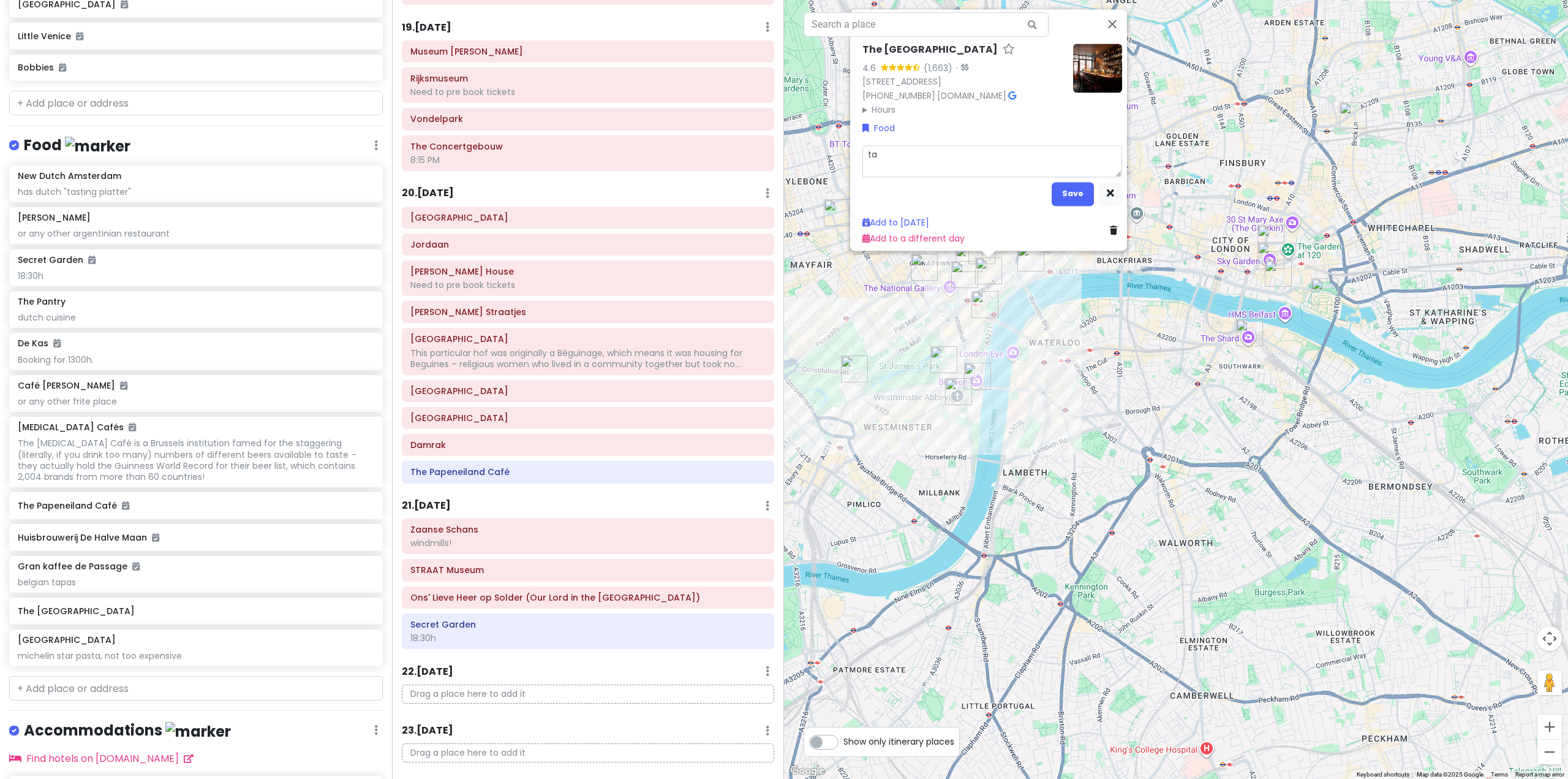
type textarea "tap"
type textarea "x"
type textarea "tapa"
type textarea "x"
type textarea "tapas"
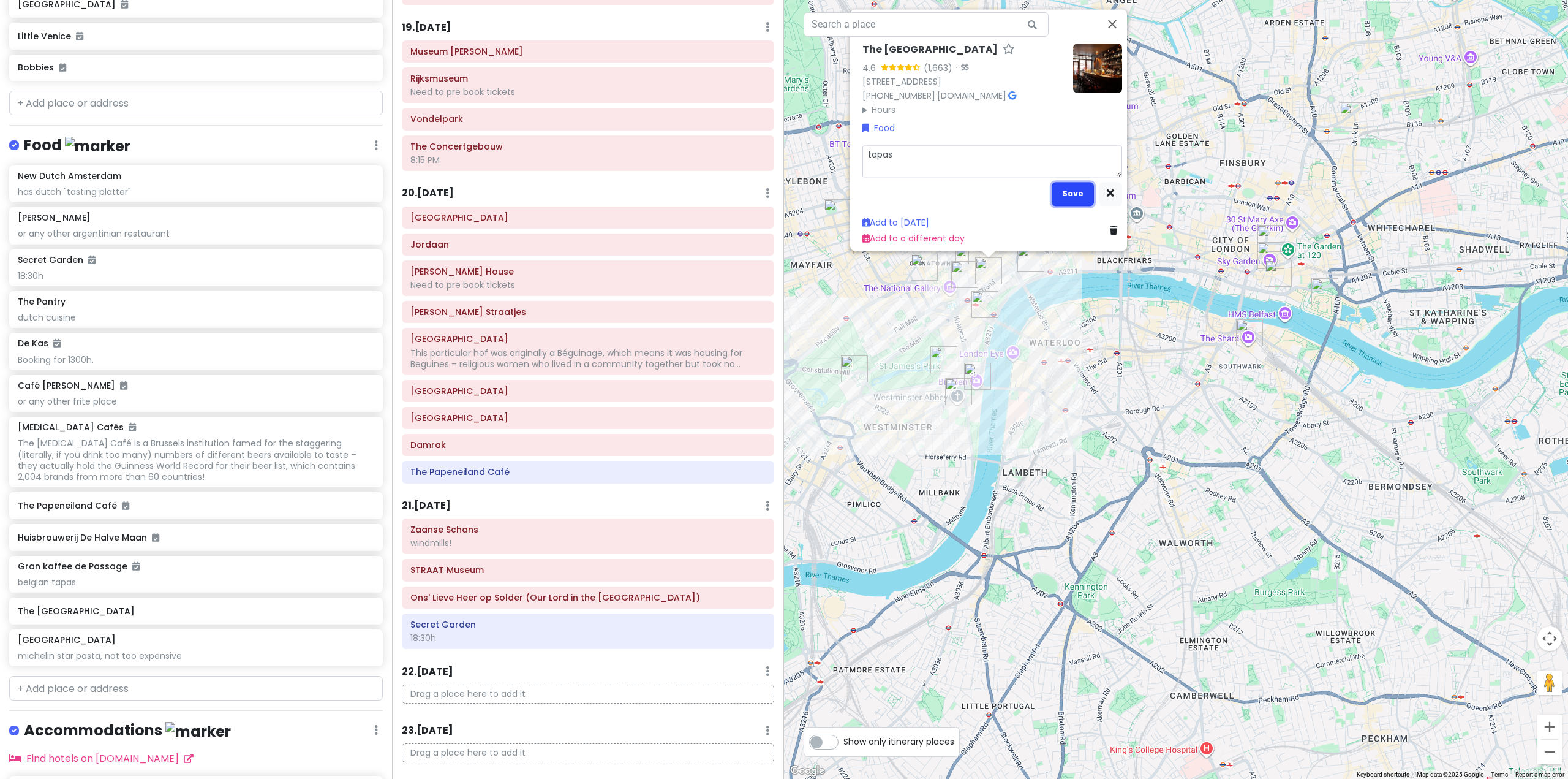
click at [1070, 181] on button "Save" at bounding box center [1072, 193] width 42 height 24
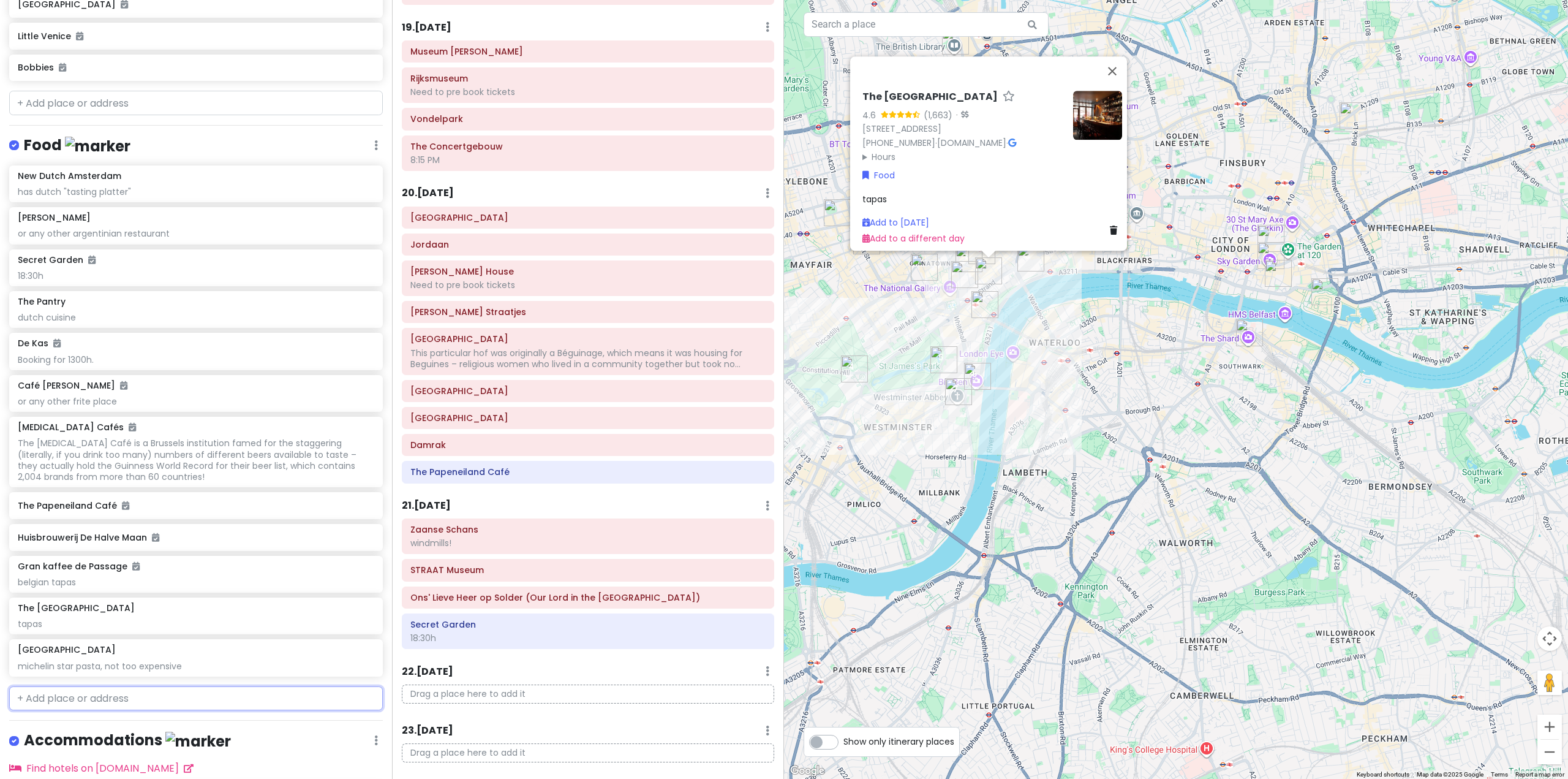
click at [127, 711] on input "text" at bounding box center [196, 699] width 374 height 25
type input "dishoom"
click at [129, 732] on span "Dishoom [GEOGRAPHIC_DATA]" at bounding box center [96, 726] width 142 height 12
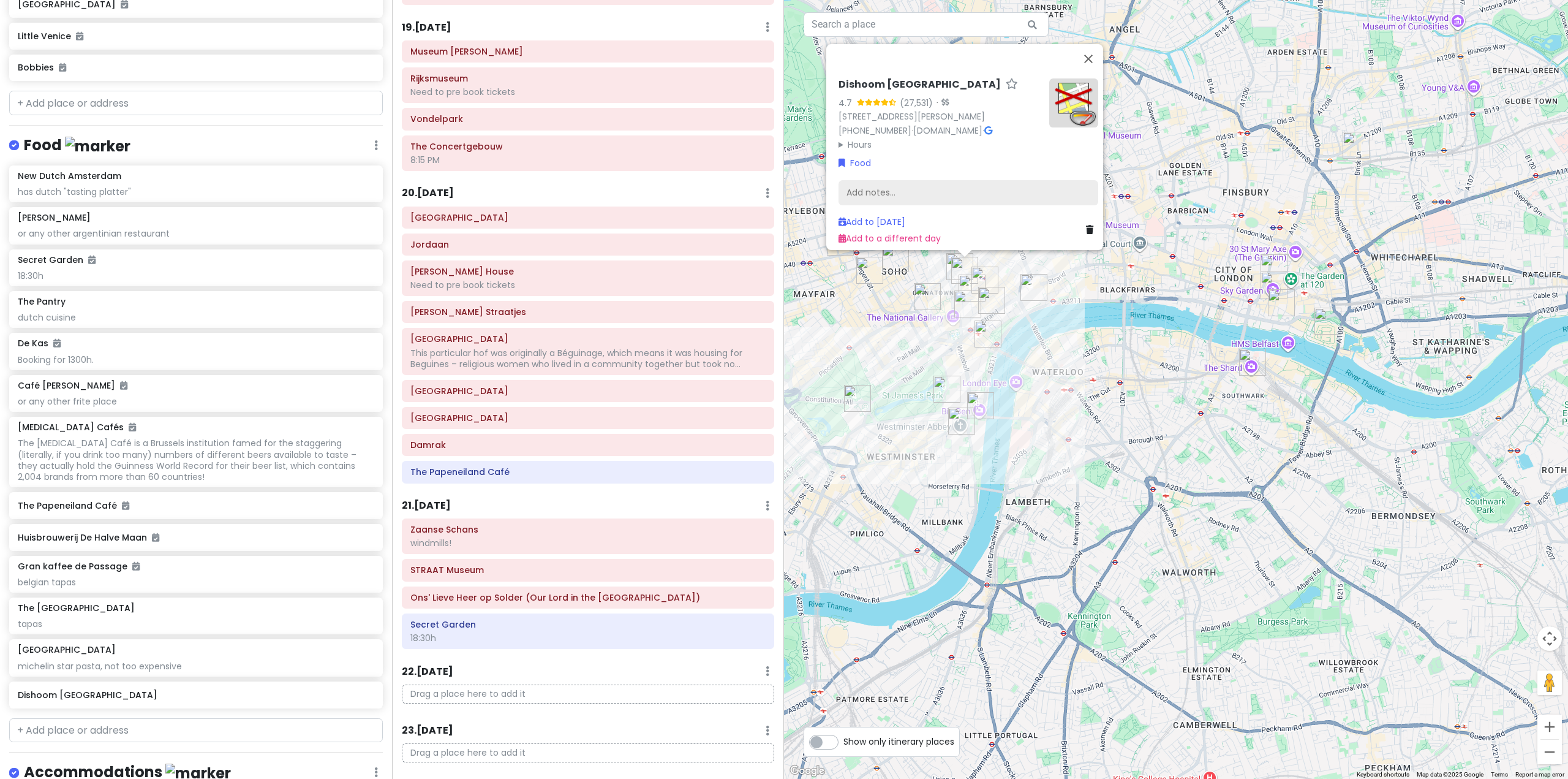
click at [957, 187] on div "Add notes..." at bounding box center [969, 192] width 260 height 26
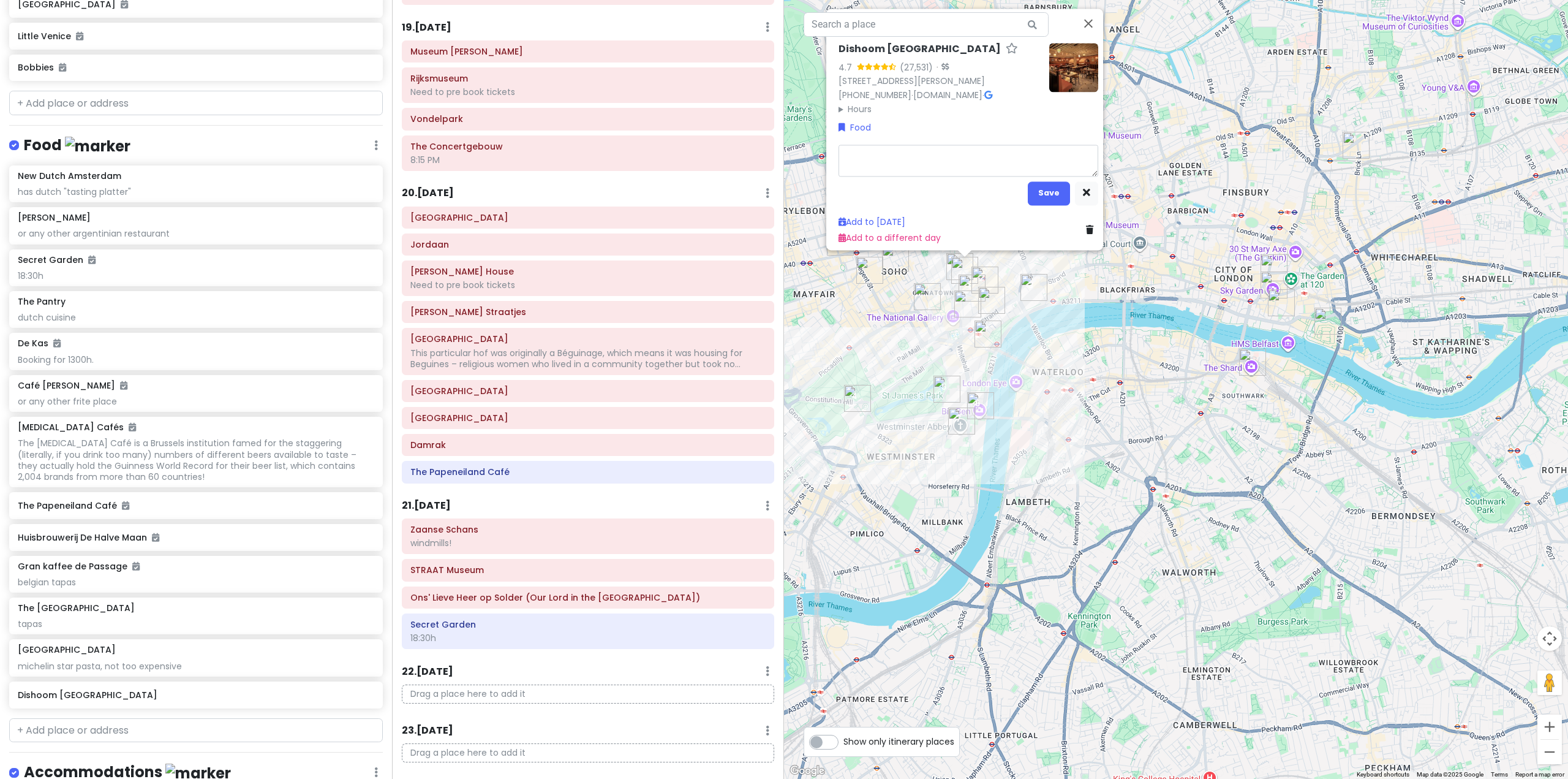
type textarea "x"
type textarea "i"
type textarea "x"
type textarea "in"
type textarea "x"
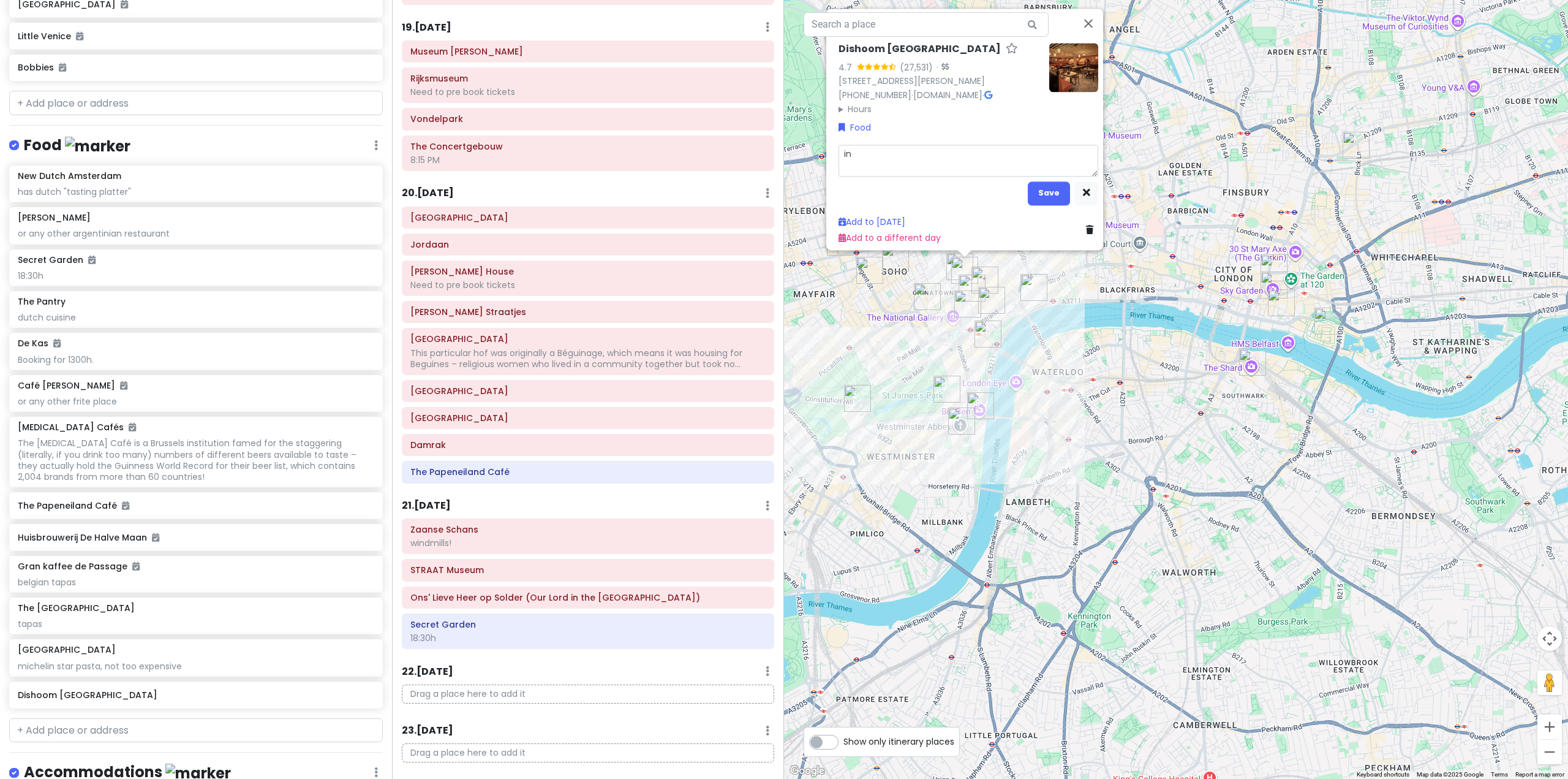
type textarea "ind"
type textarea "x"
type textarea "indi"
type textarea "x"
type textarea "india"
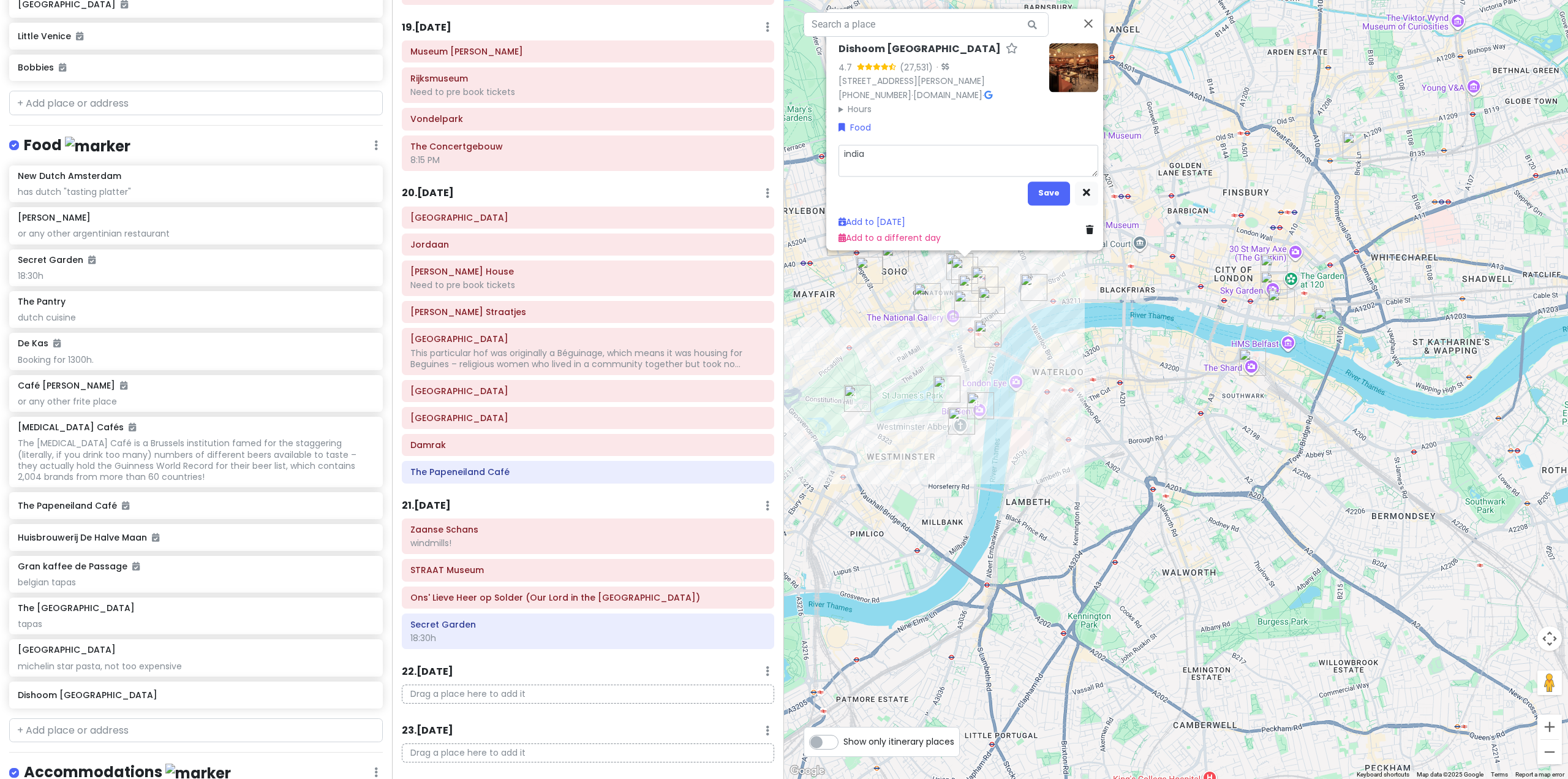
type textarea "x"
type textarea "[DEMOGRAPHIC_DATA]"
click at [1036, 187] on button "Save" at bounding box center [1048, 192] width 42 height 24
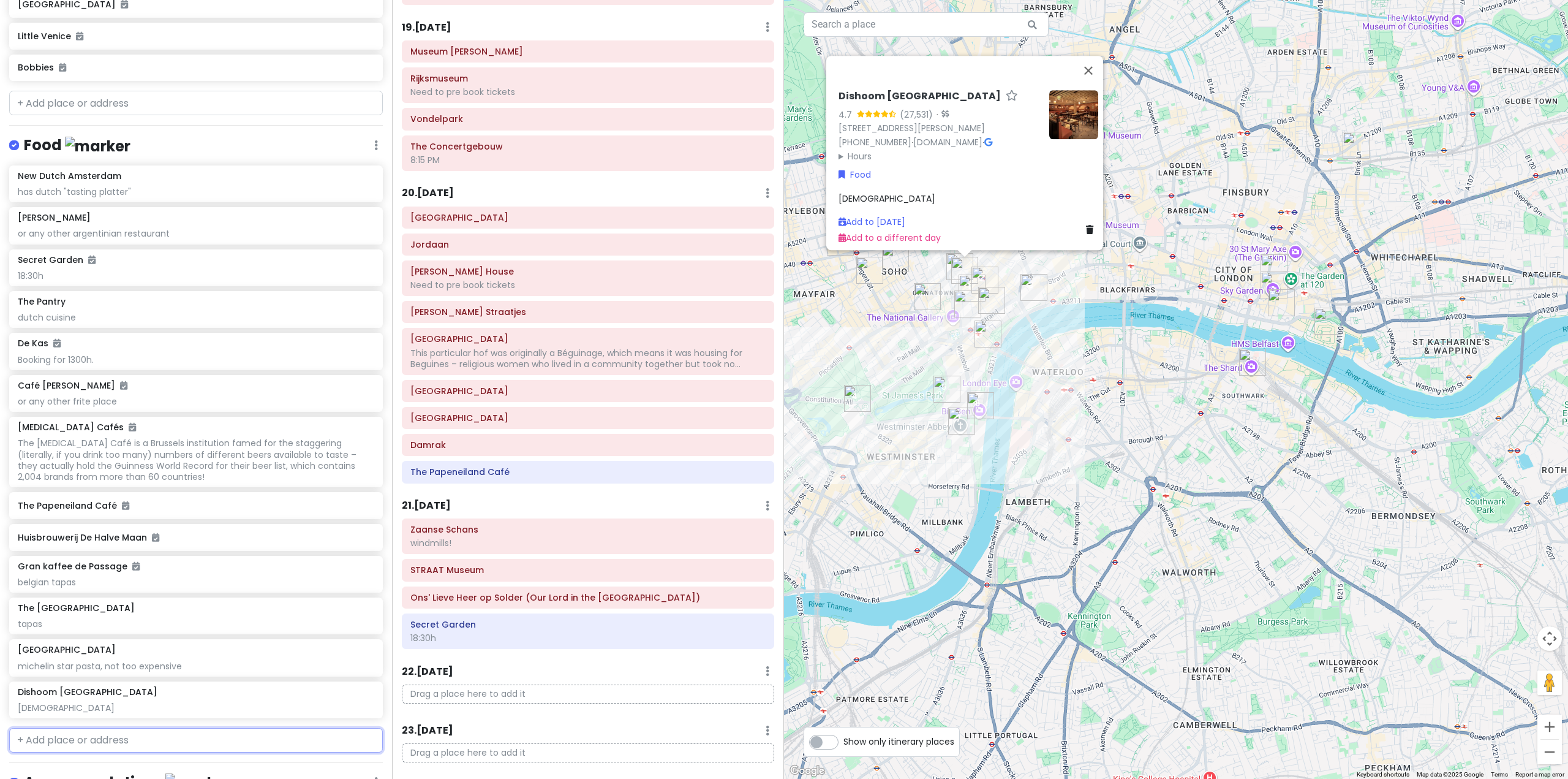
click at [135, 753] on input "text" at bounding box center [196, 740] width 374 height 25
type input "h"
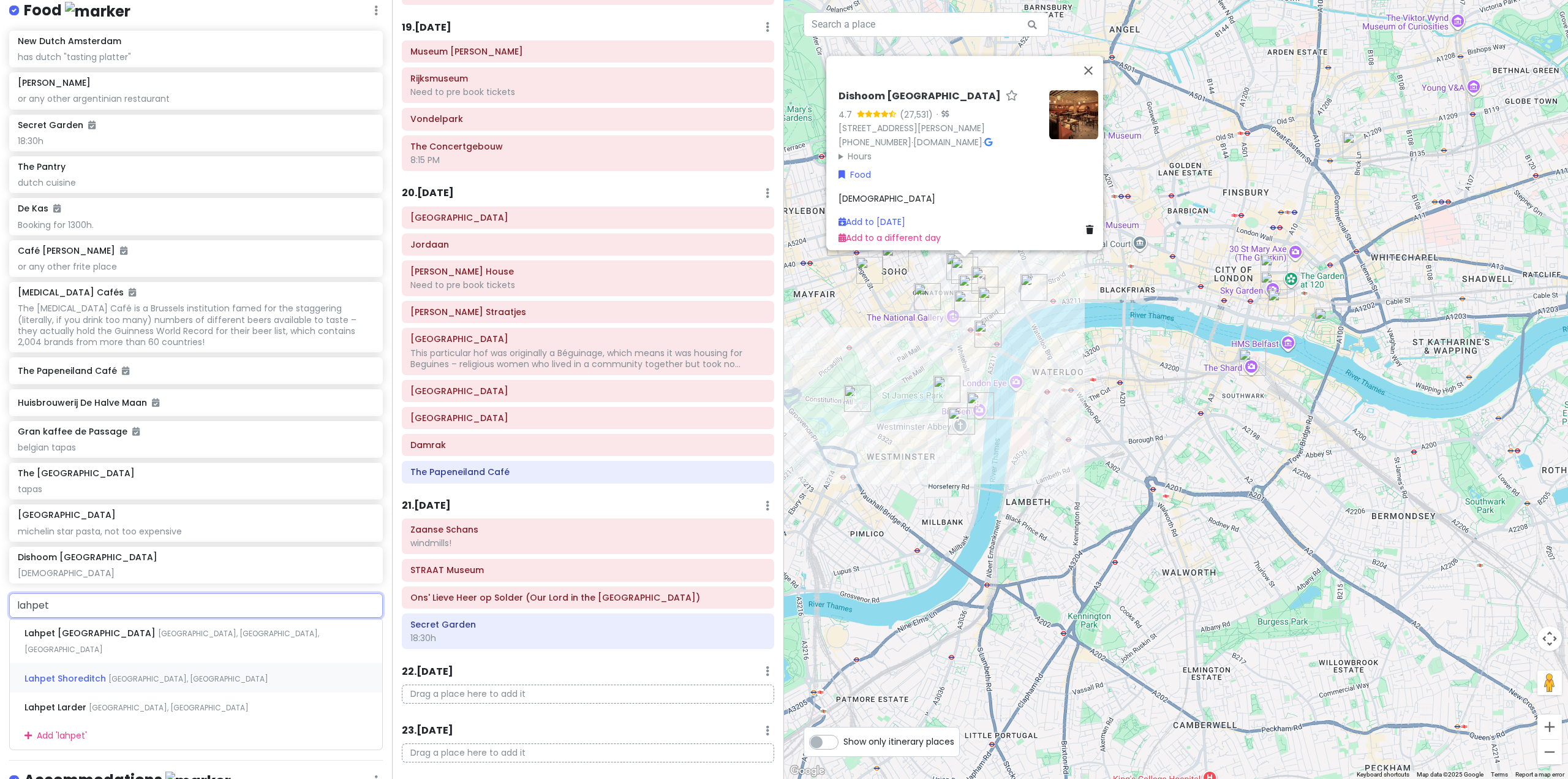
scroll to position [6571, 0]
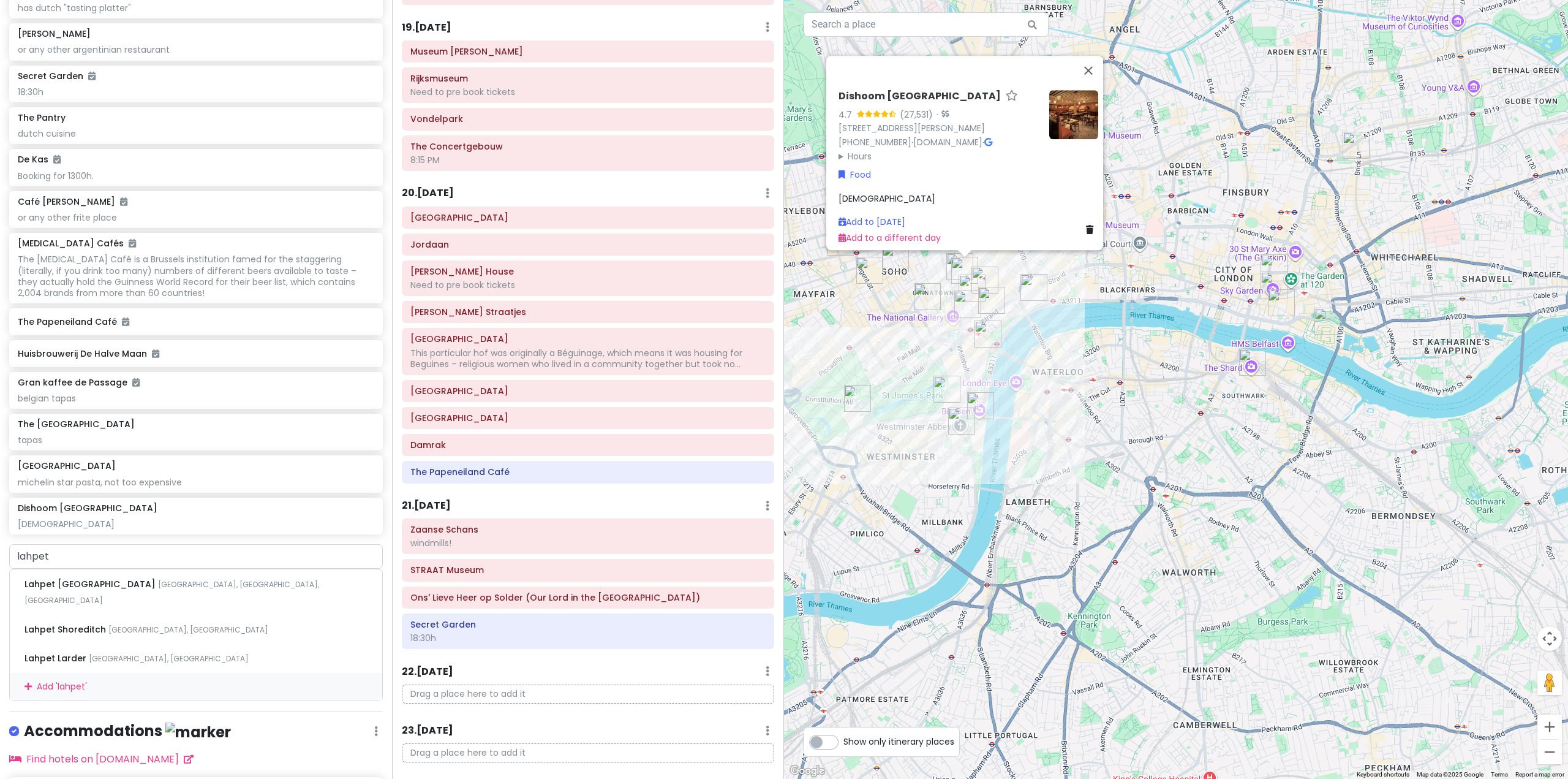
click at [1359, 150] on img "Brick Lane Market" at bounding box center [1356, 145] width 27 height 27
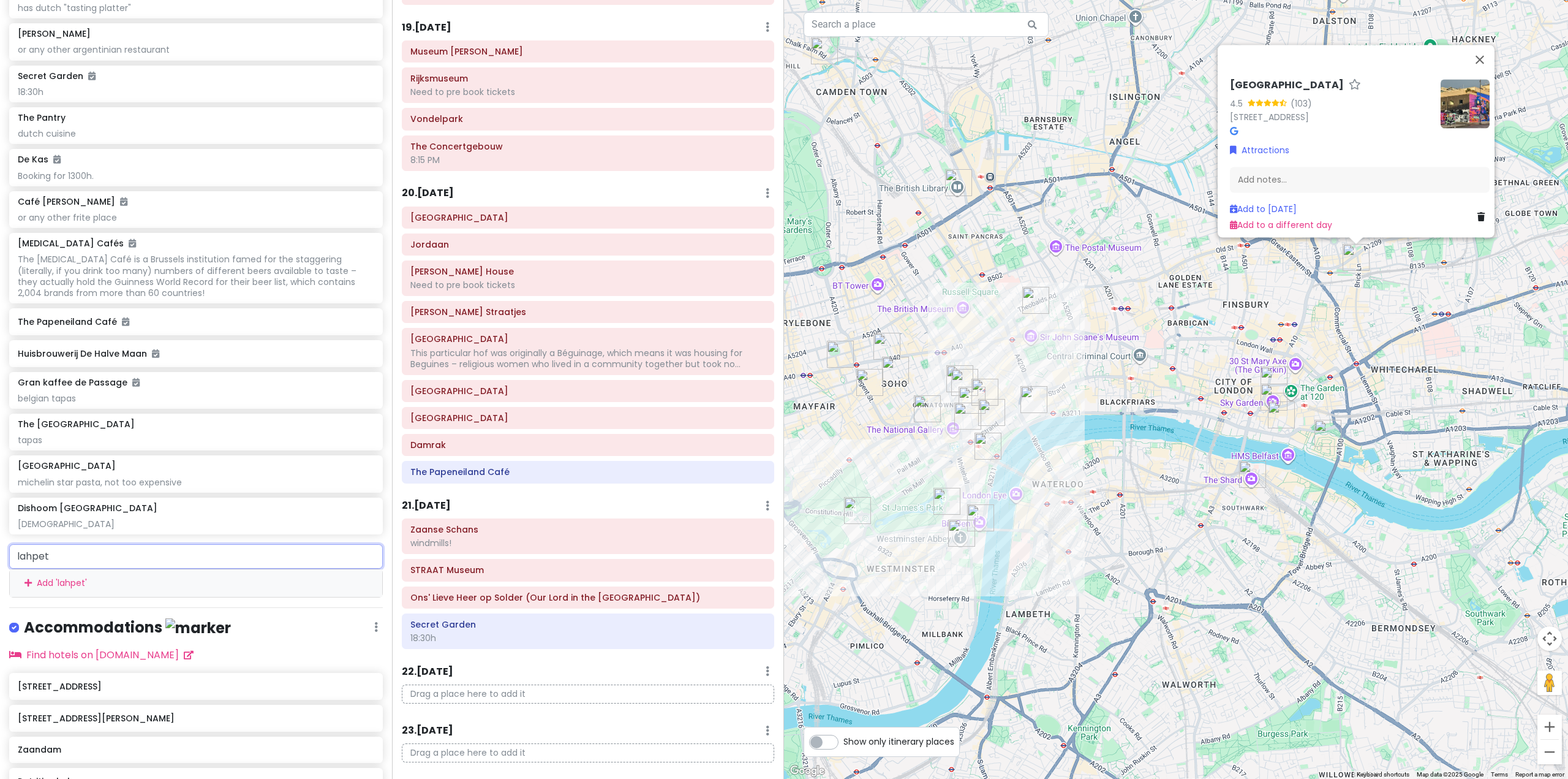
click at [209, 569] on input "lahpet" at bounding box center [196, 557] width 374 height 25
type input "lahpet"
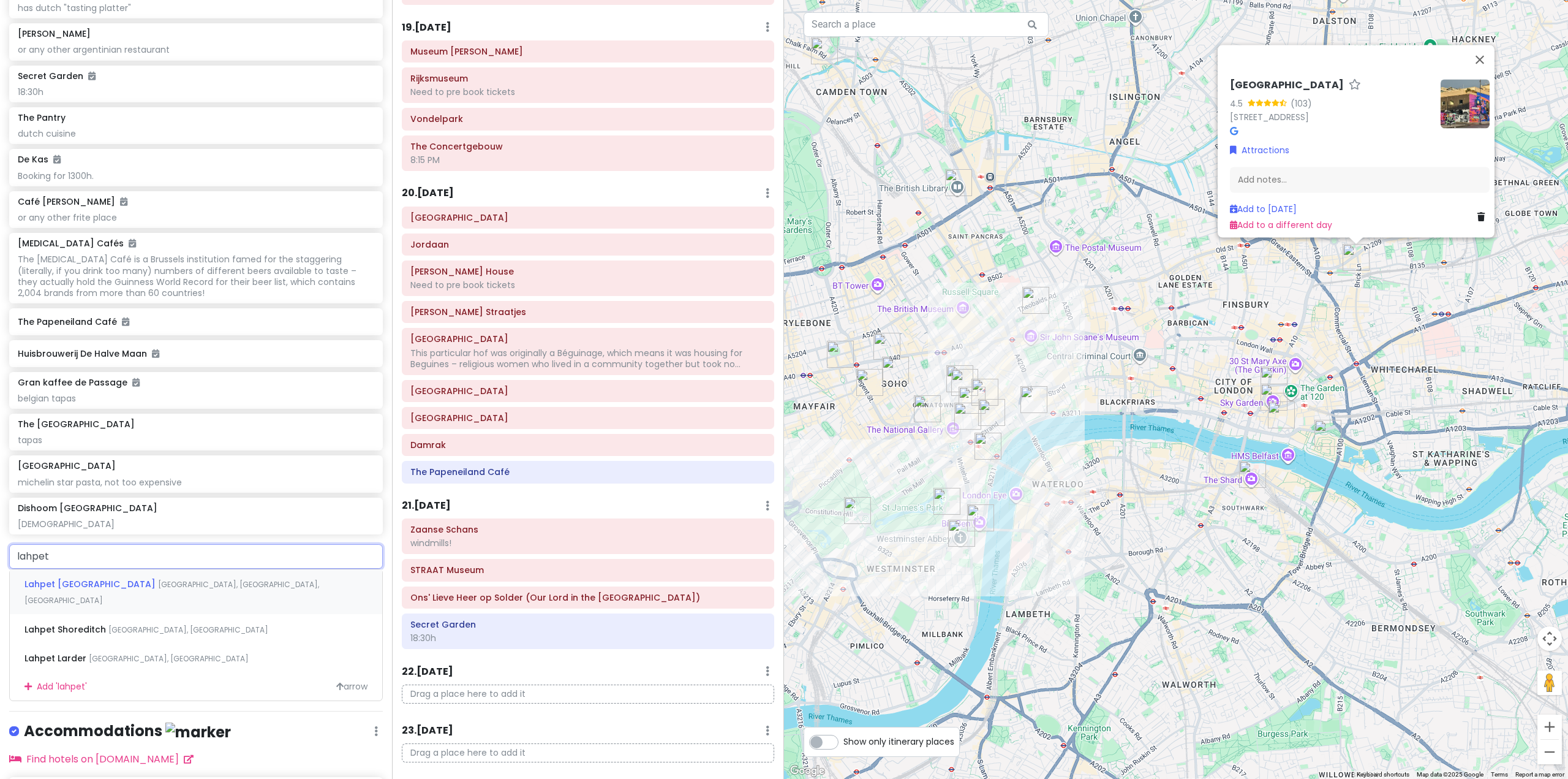
click at [133, 615] on div "Lahpet [GEOGRAPHIC_DATA], [GEOGRAPHIC_DATA], [GEOGRAPHIC_DATA]" at bounding box center [196, 592] width 373 height 45
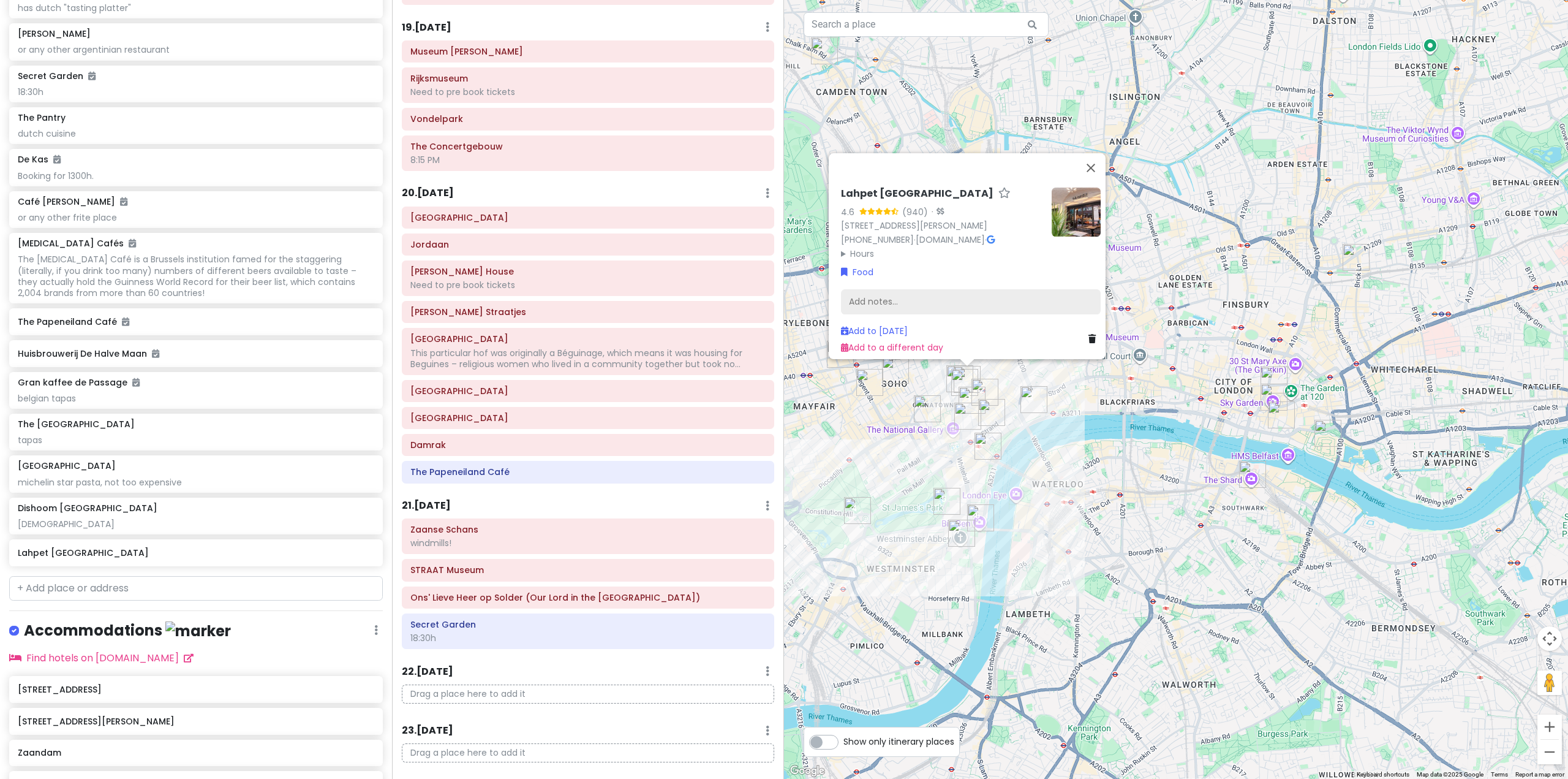
click at [934, 293] on div "Add notes..." at bounding box center [971, 302] width 260 height 26
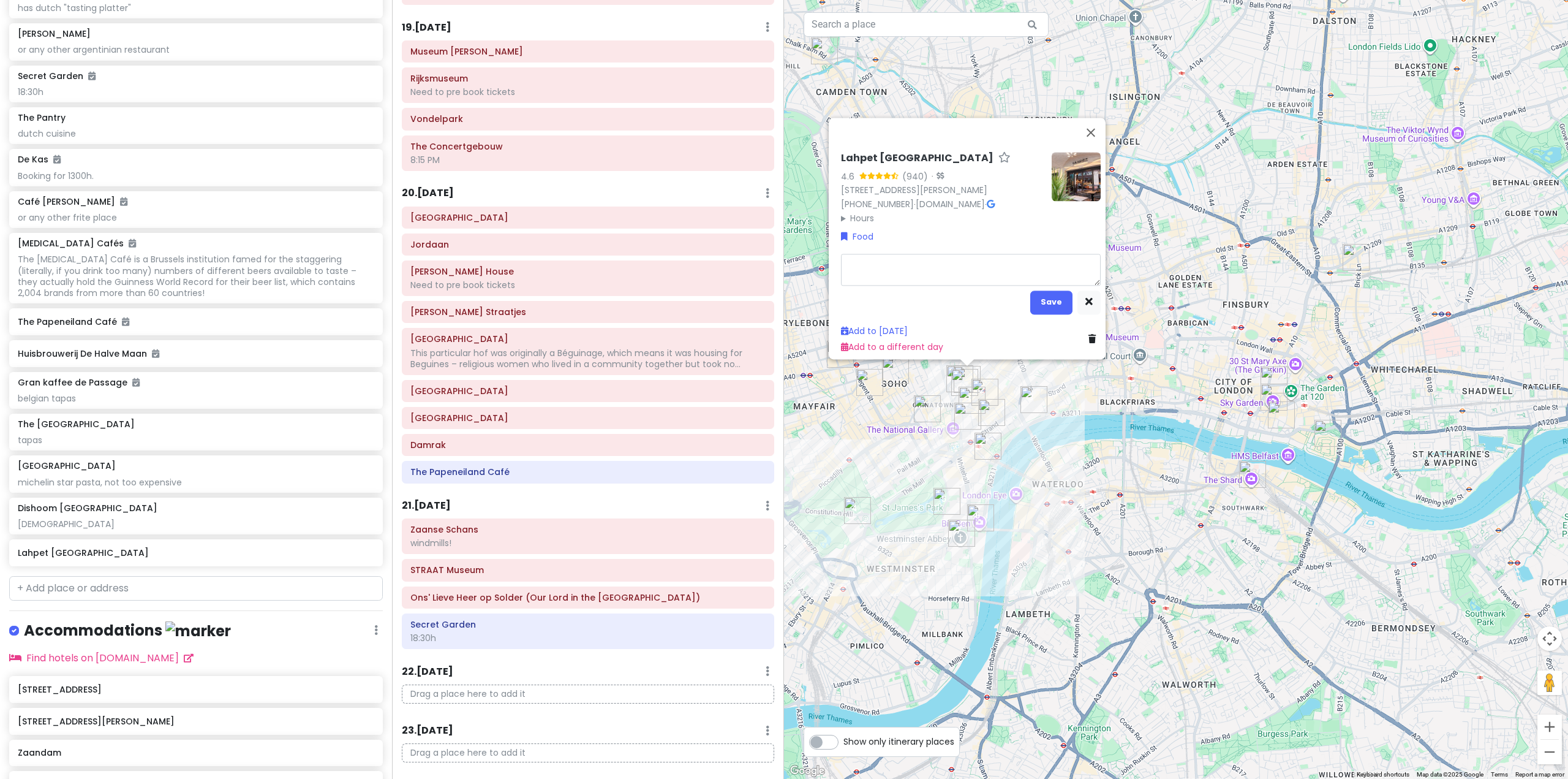
type textarea "x"
type textarea "b"
type textarea "x"
type textarea "bu"
type textarea "x"
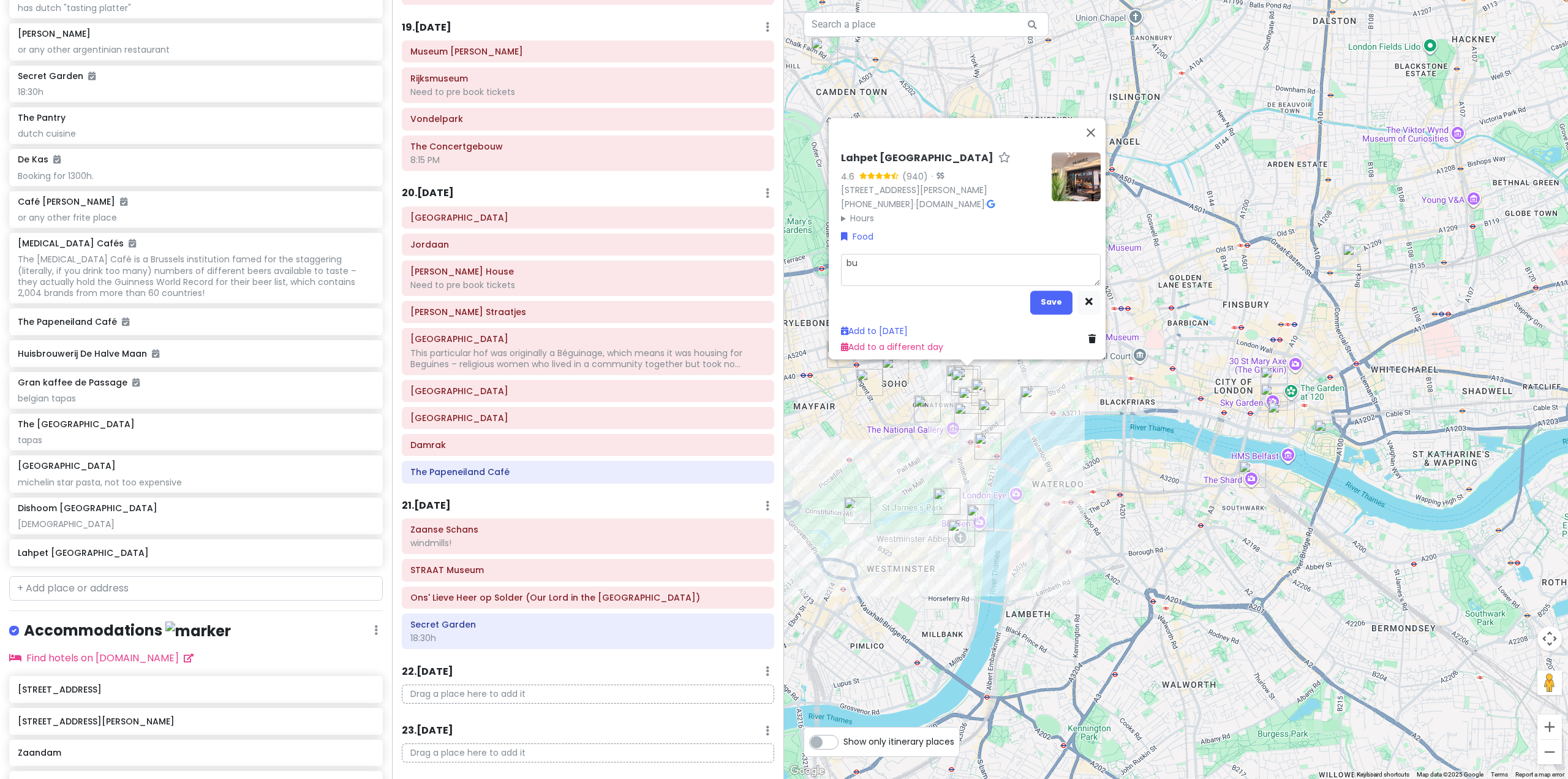
type textarea "bur"
type textarea "x"
type textarea "burm"
type textarea "x"
type textarea "burme"
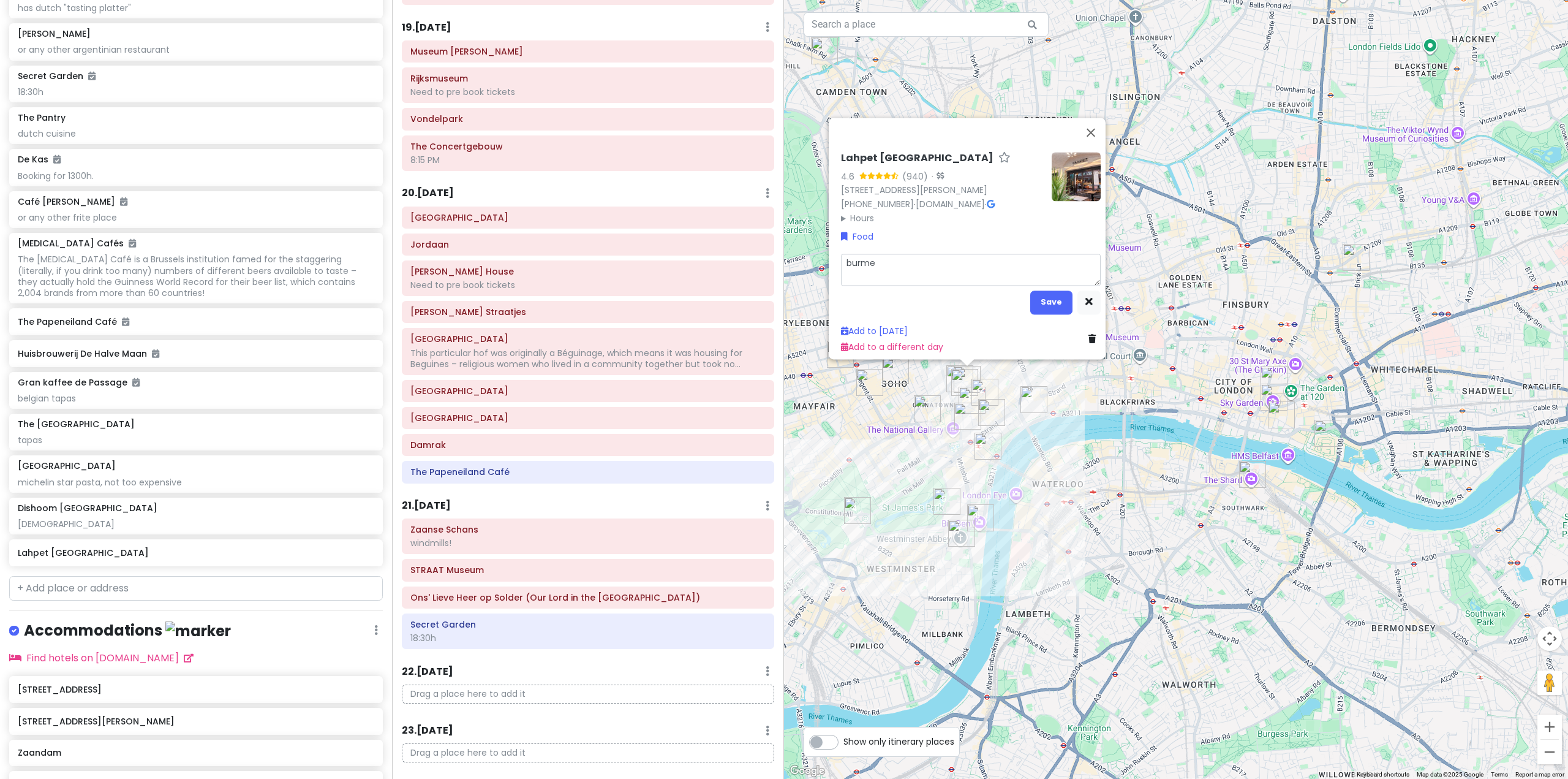
type textarea "x"
type textarea "burmes"
type textarea "x"
type textarea "burmese"
click at [1040, 297] on button "Save" at bounding box center [1051, 302] width 42 height 24
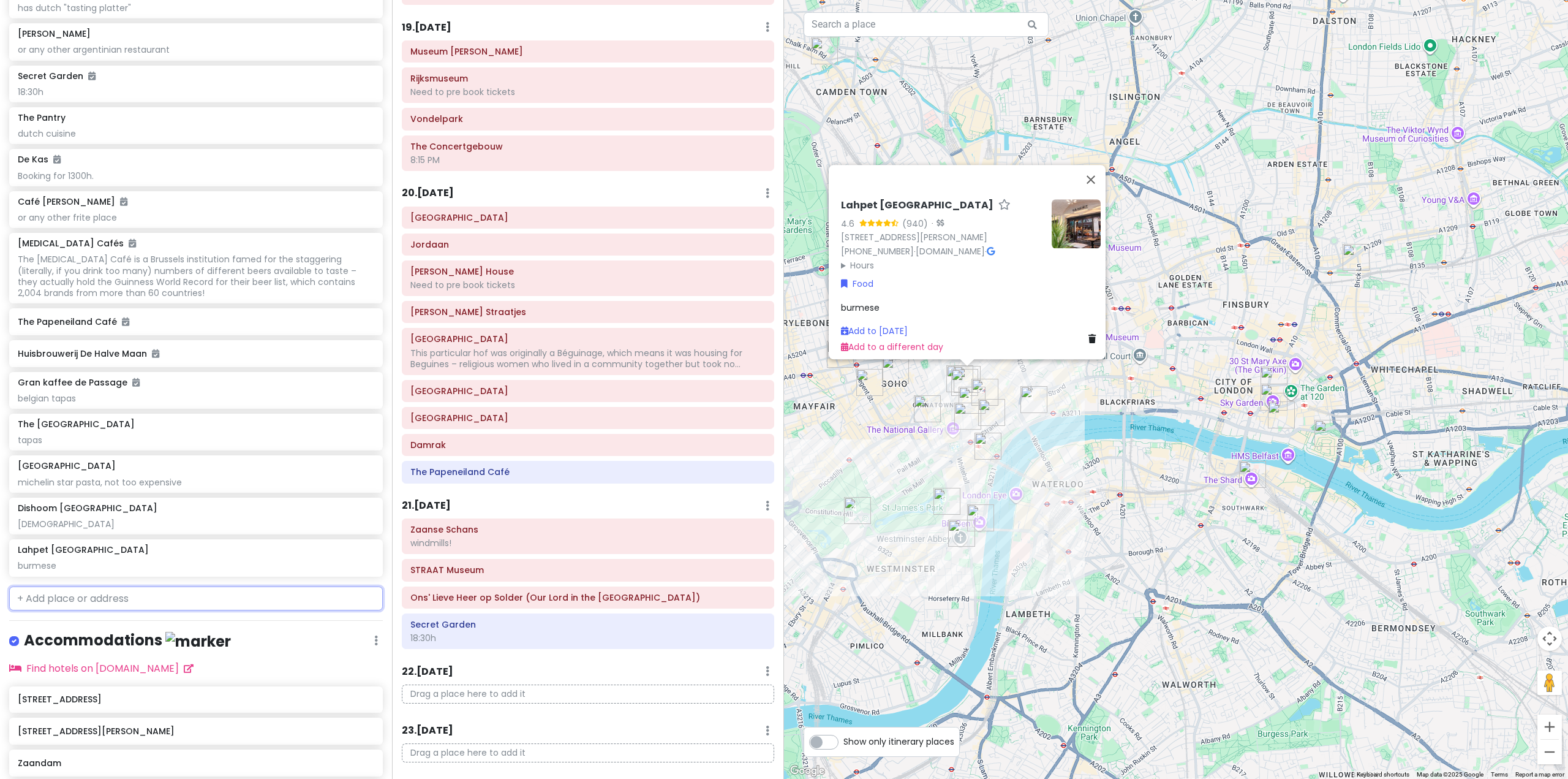
click at [242, 611] on input "text" at bounding box center [196, 599] width 374 height 25
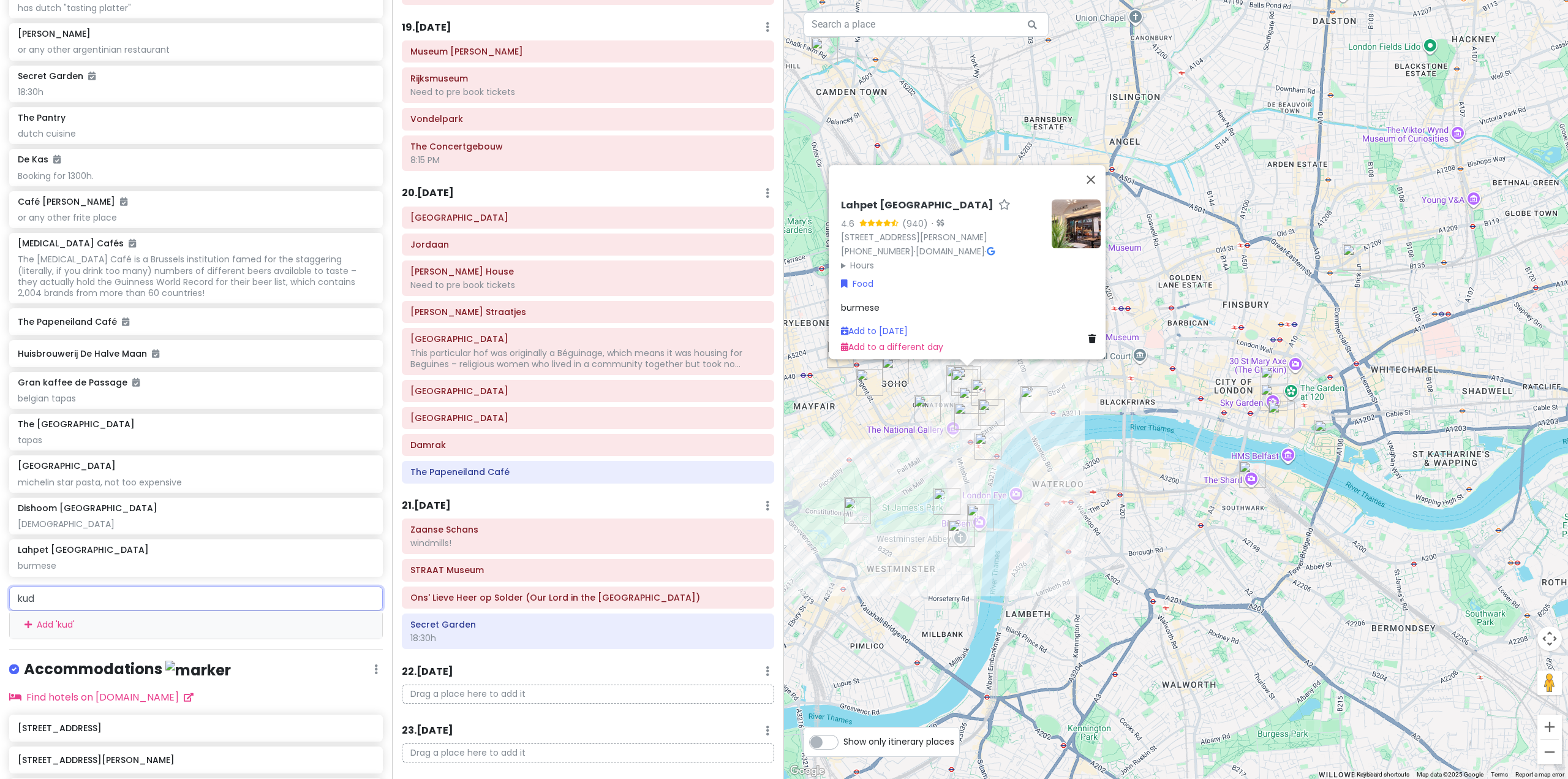
type input "kudu"
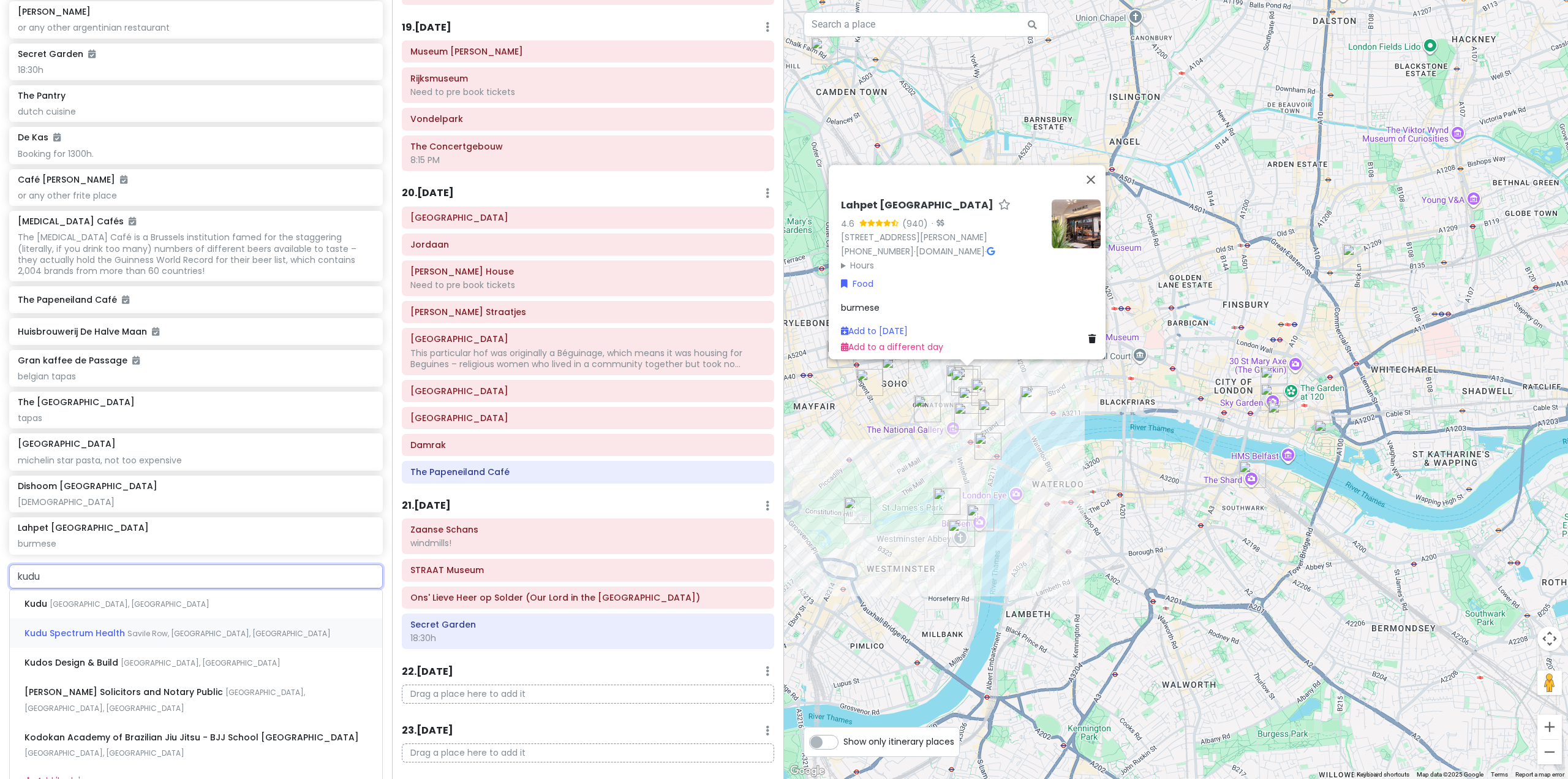
scroll to position [6632, 0]
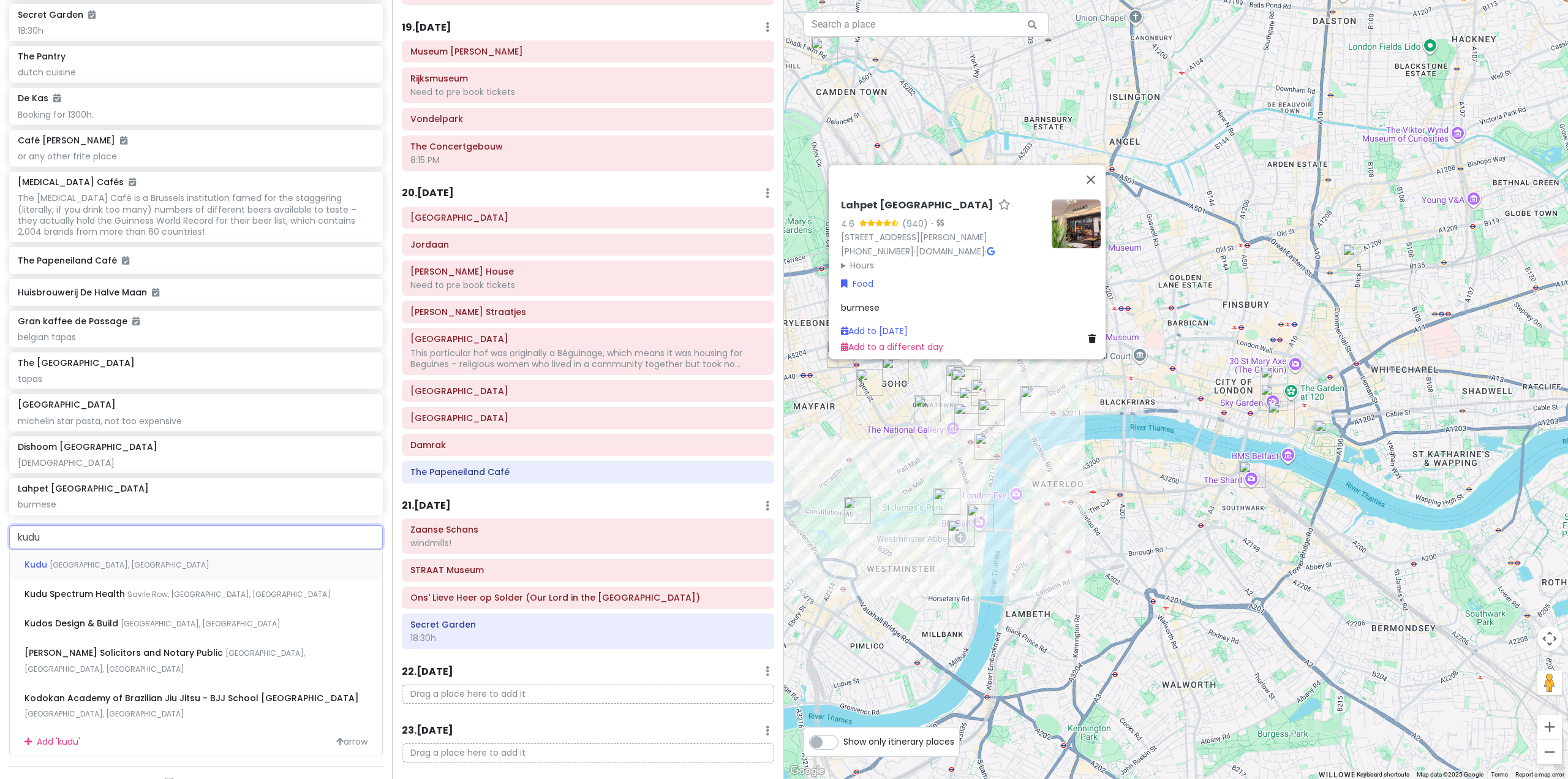
click at [276, 579] on div "[GEOGRAPHIC_DATA], [GEOGRAPHIC_DATA], [GEOGRAPHIC_DATA]" at bounding box center [196, 564] width 373 height 29
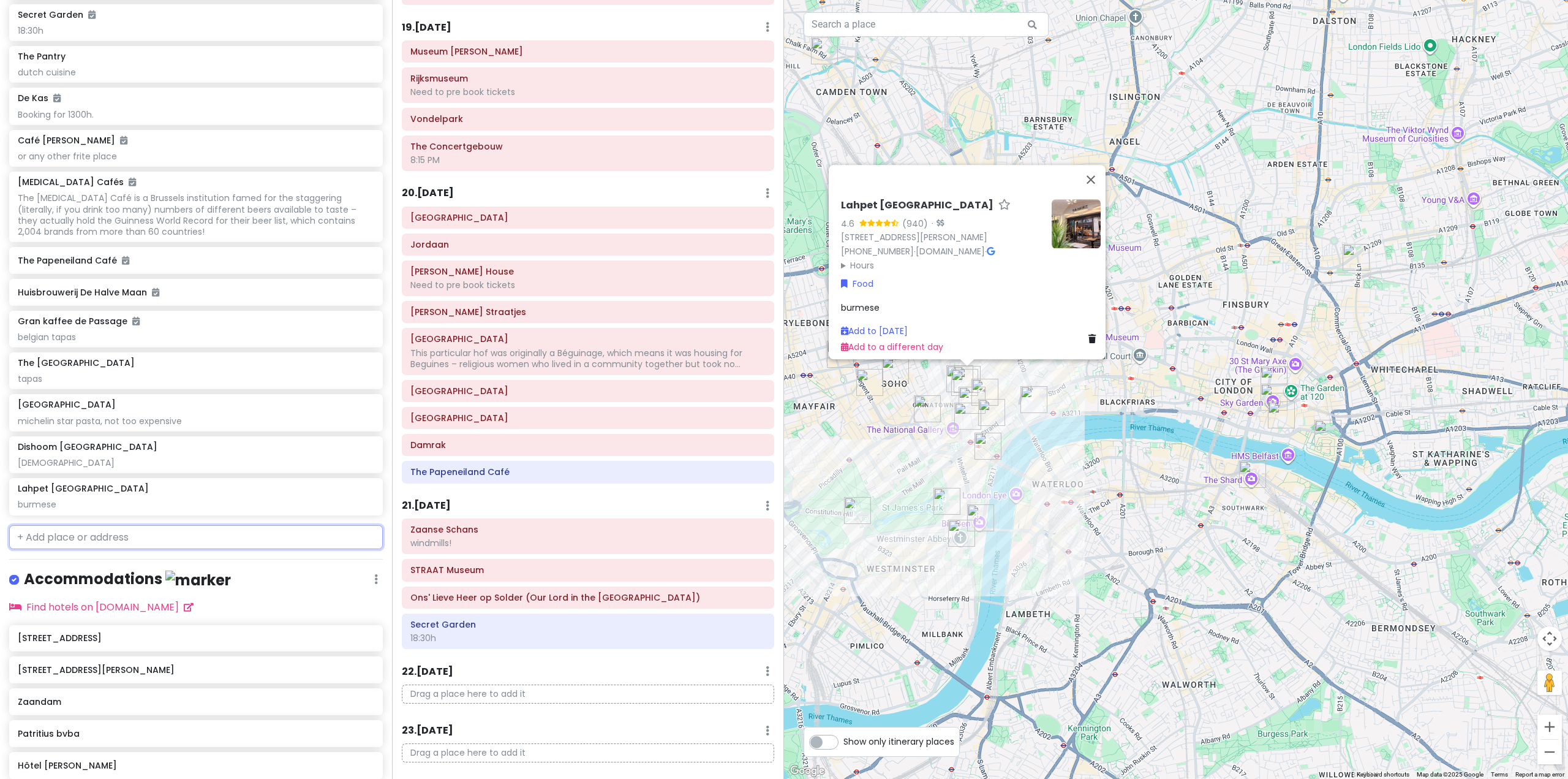
scroll to position [6663, 0]
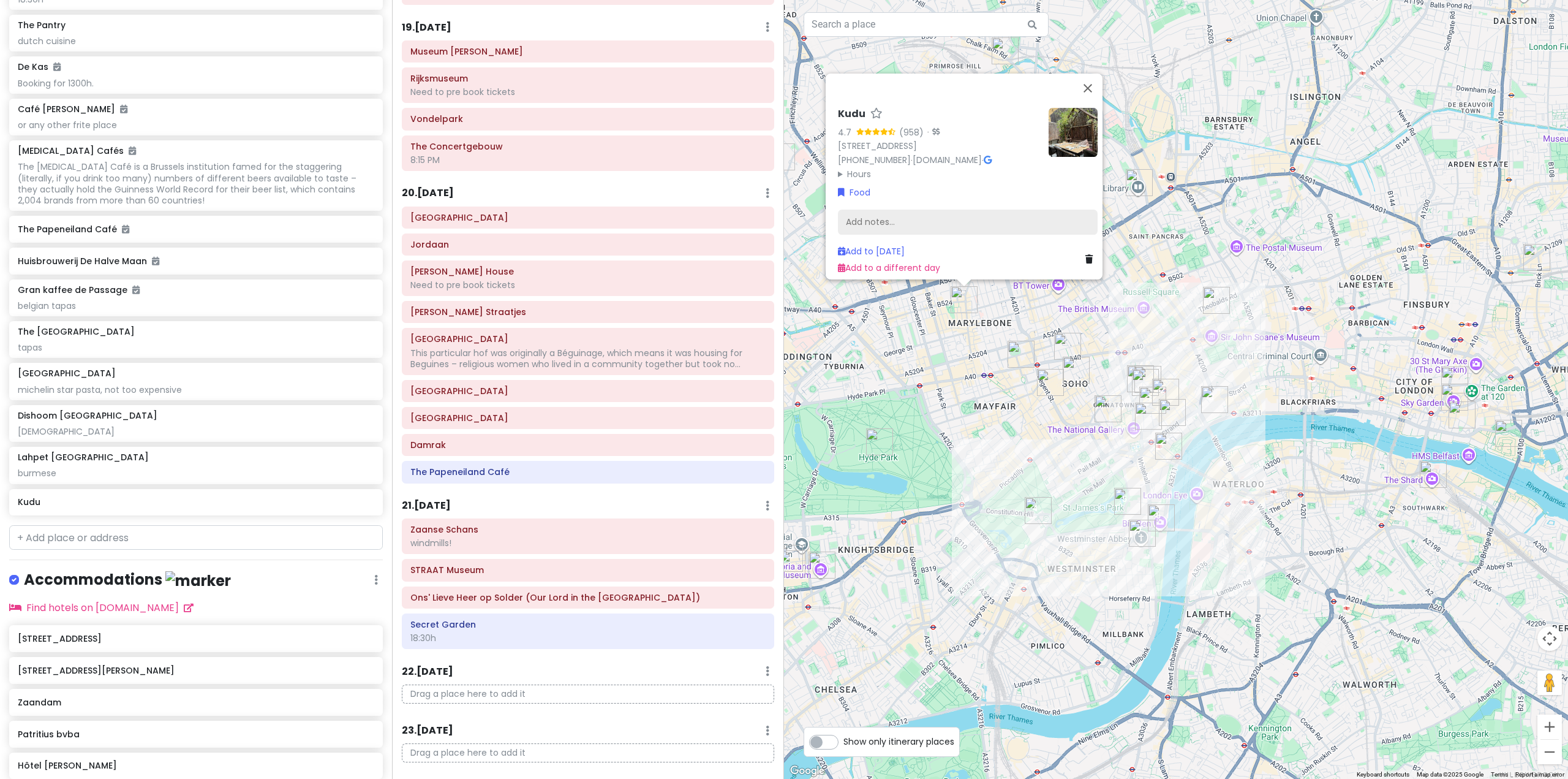
click at [920, 222] on div "Add notes..." at bounding box center [968, 222] width 260 height 26
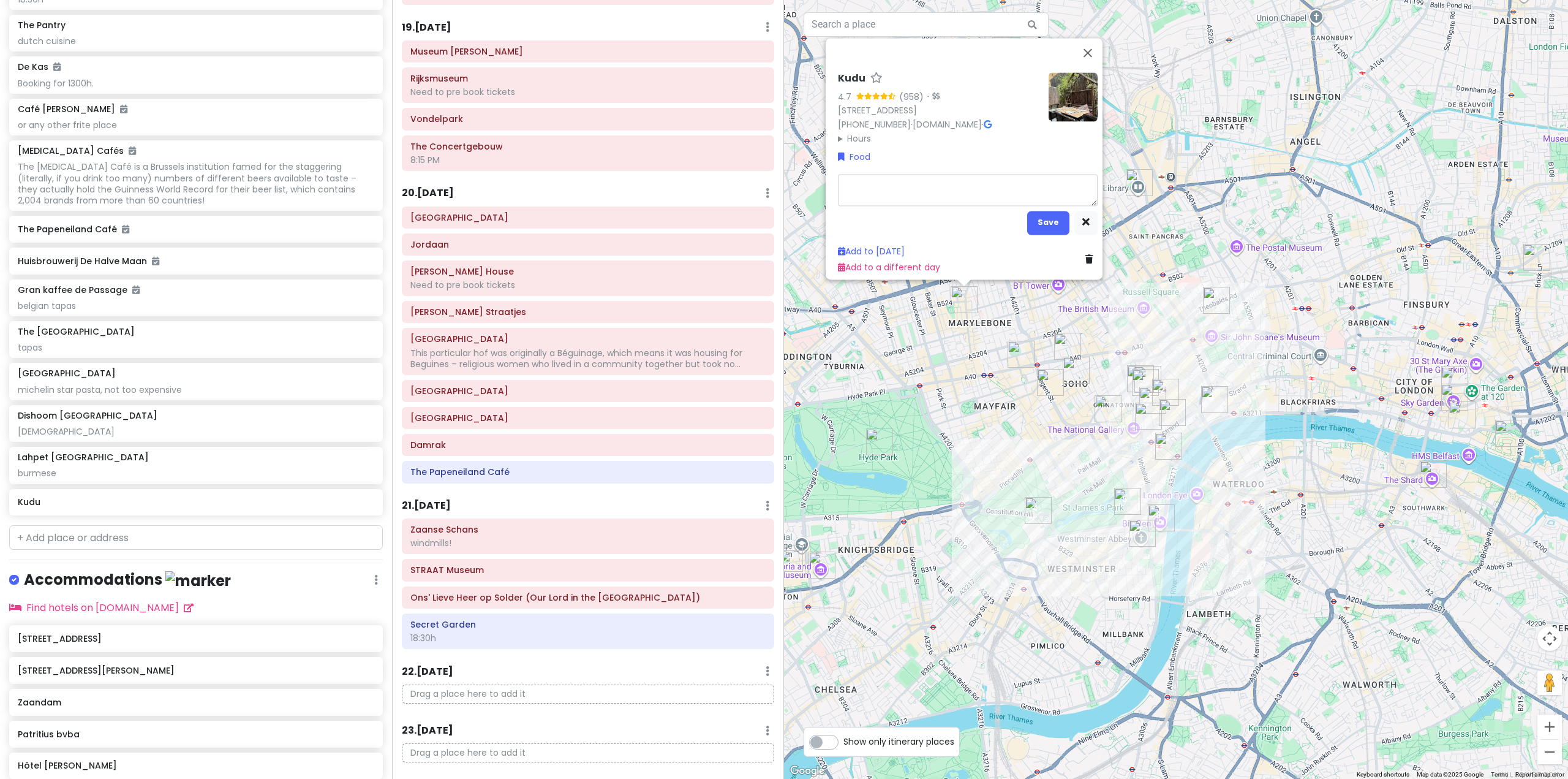
type textarea "x"
type textarea "s"
type textarea "x"
type textarea "so"
type textarea "x"
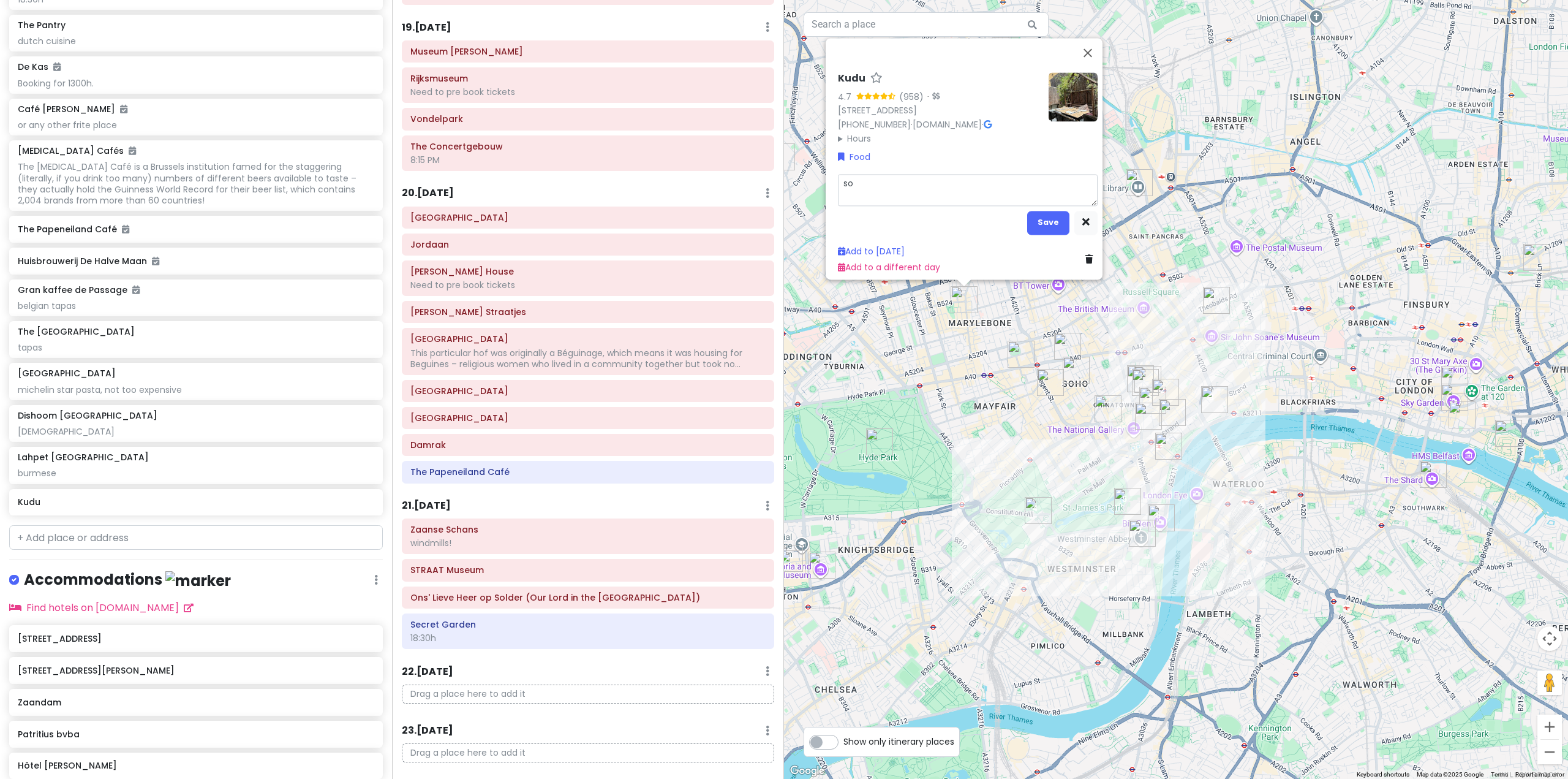
type textarea "sou"
type textarea "x"
type textarea "sout"
type textarea "x"
type textarea "south"
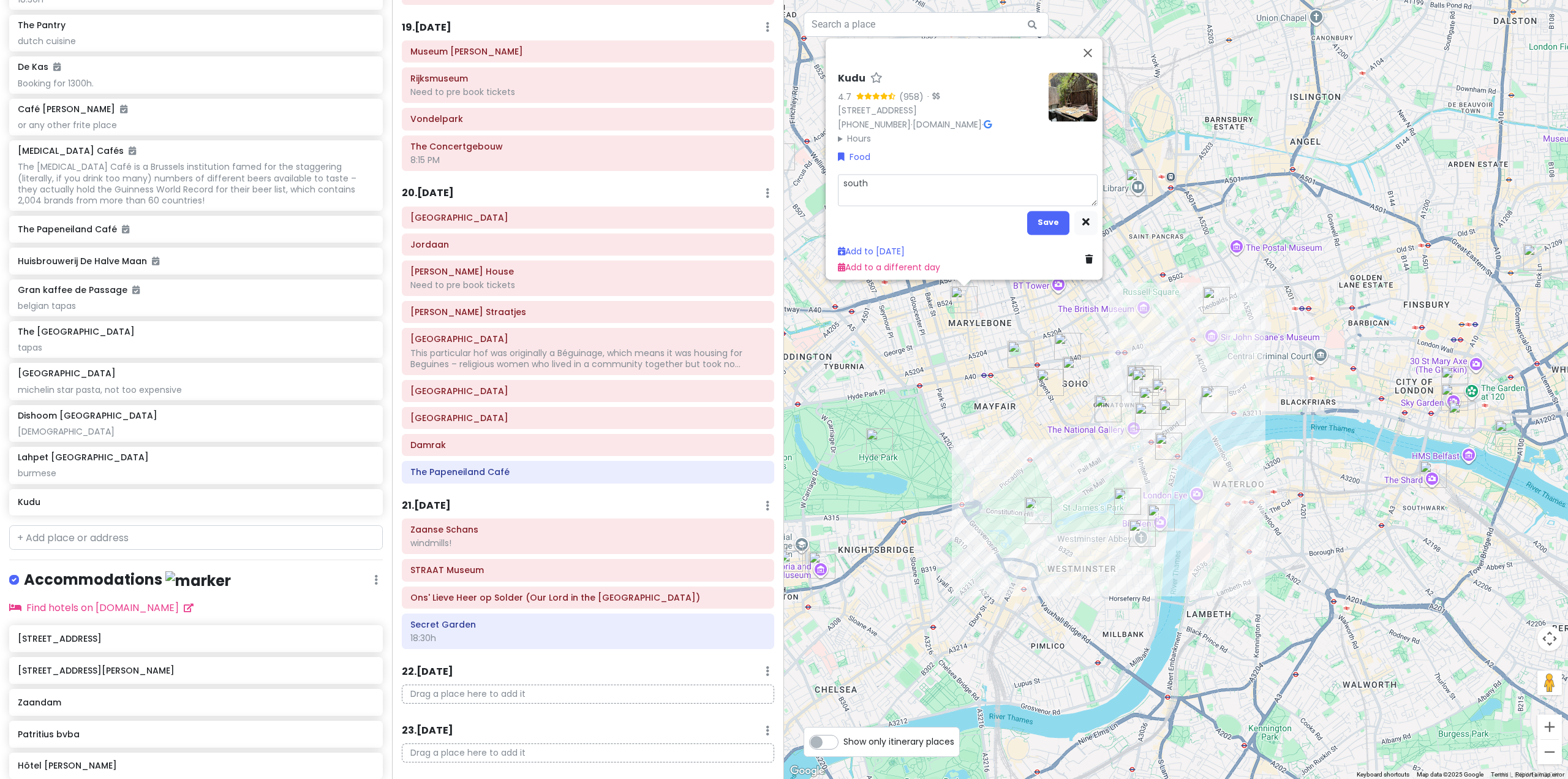
type textarea "x"
type textarea "south"
type textarea "x"
type textarea "south a"
type textarea "x"
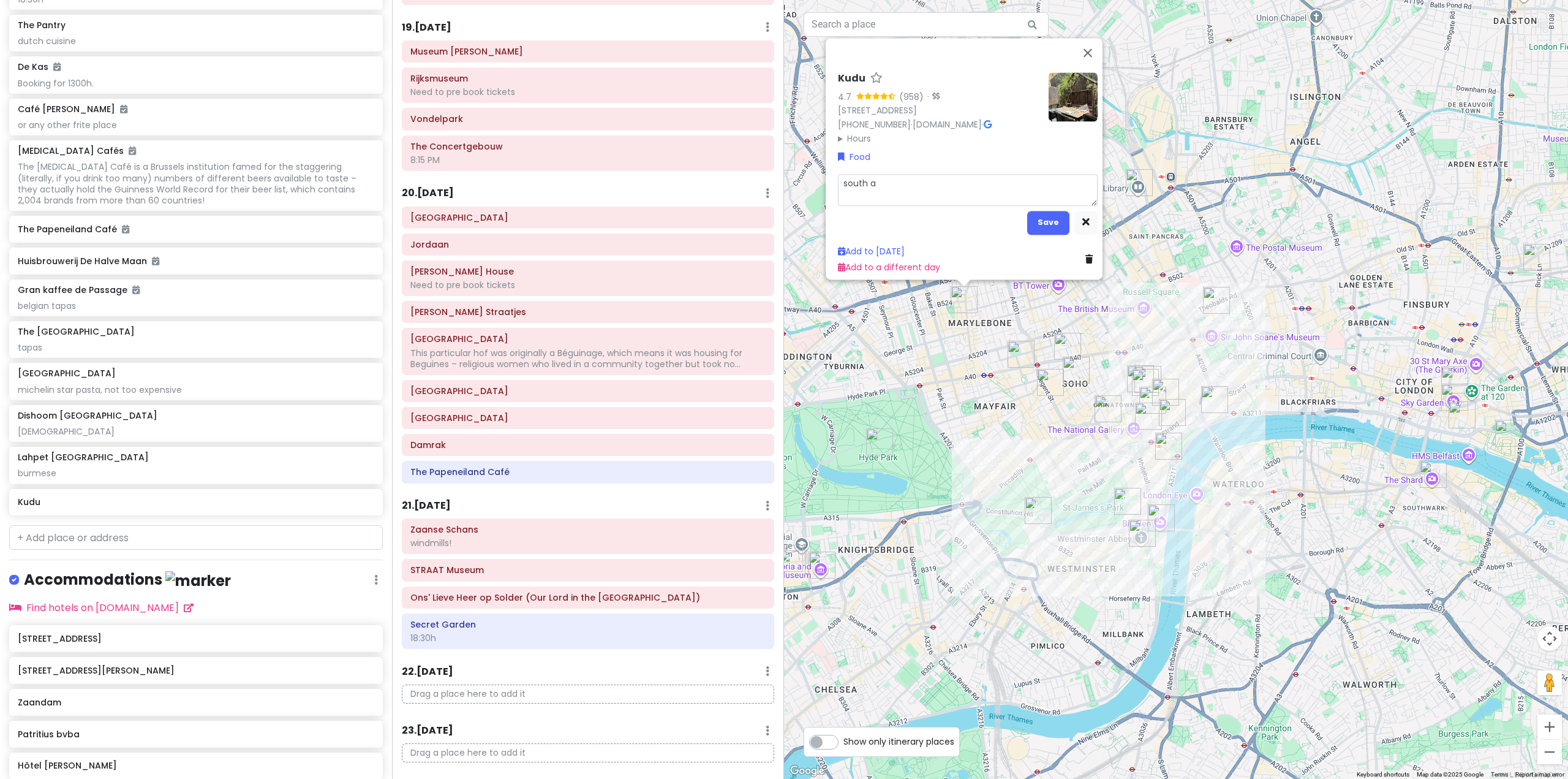
type textarea "south af"
type textarea "x"
type textarea "[GEOGRAPHIC_DATA]"
type textarea "x"
type textarea "south afri"
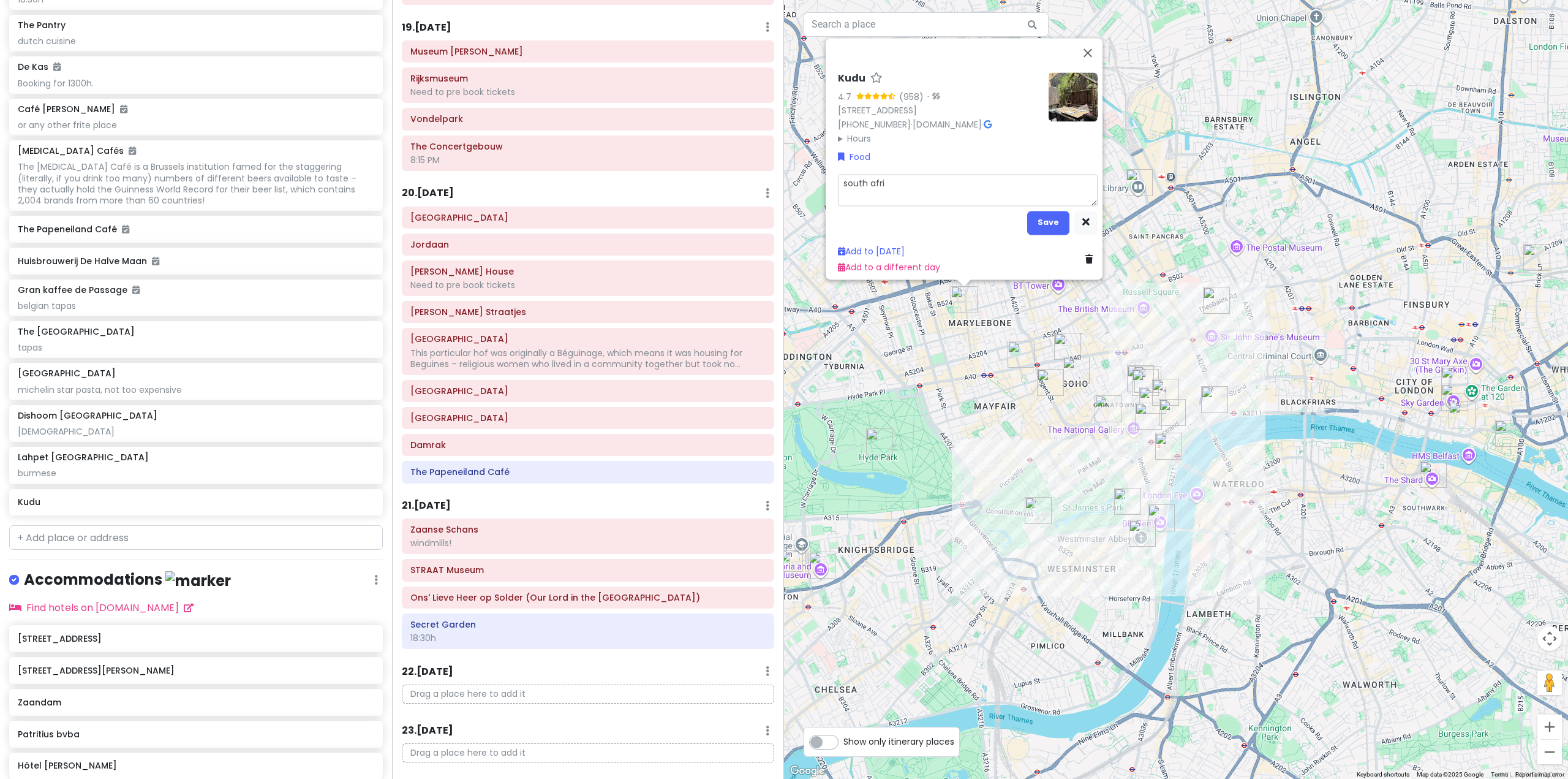
type textarea "x"
type textarea "south afric"
type textarea "x"
type textarea "[GEOGRAPHIC_DATA]"
type textarea "x"
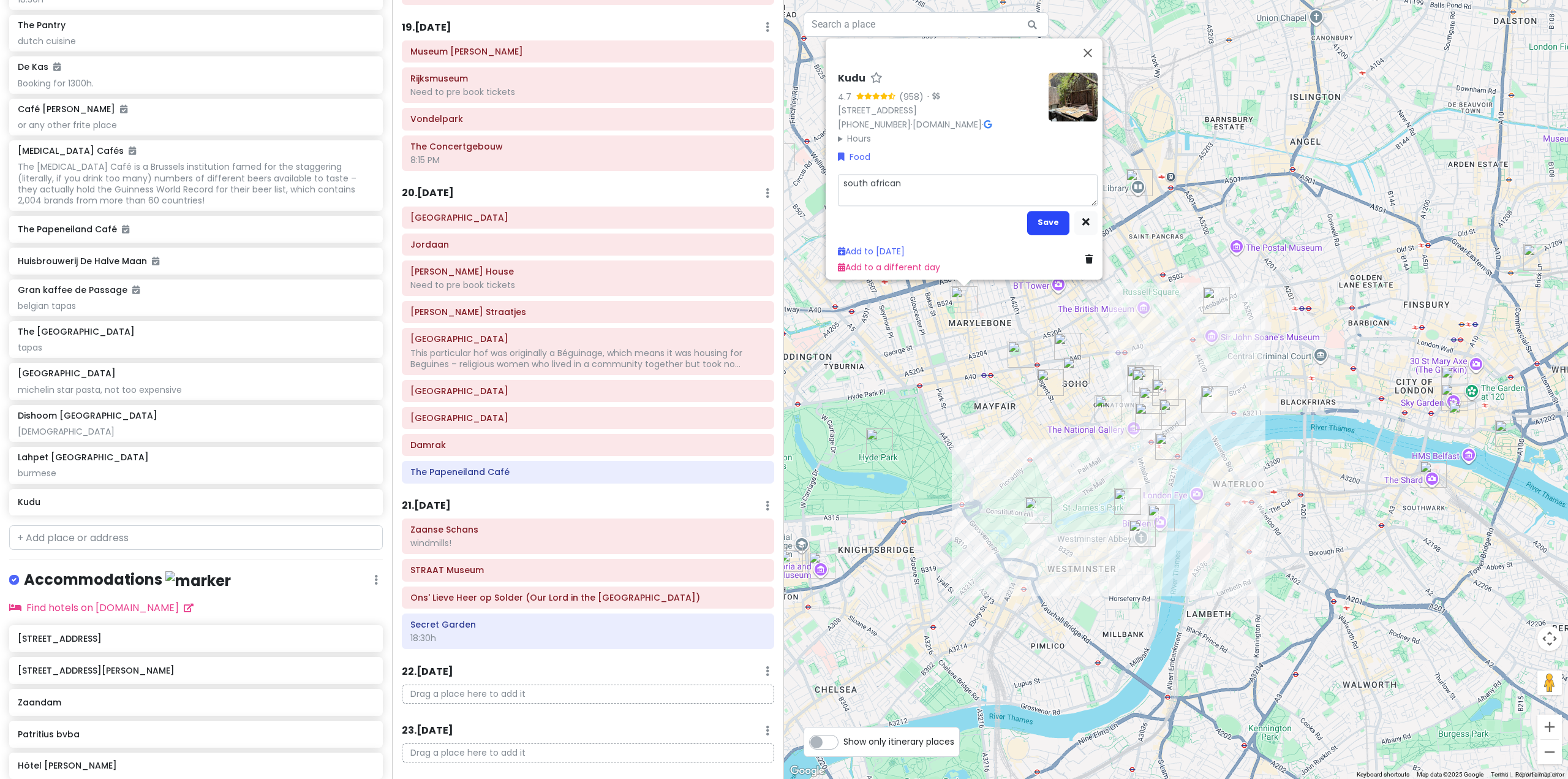
type textarea "south african"
click at [1033, 210] on button "Save" at bounding box center [1048, 222] width 42 height 24
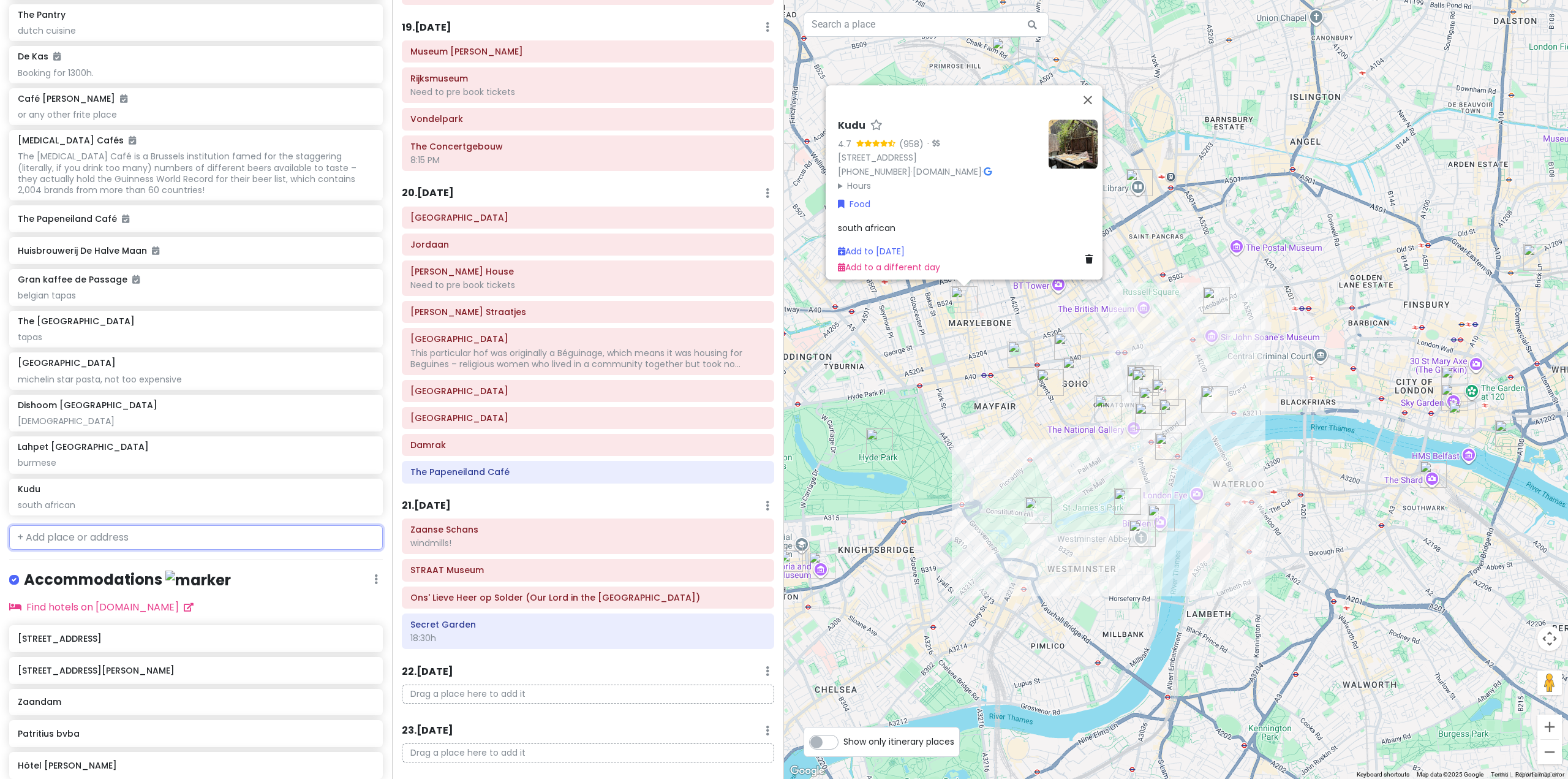
click at [235, 550] on input "text" at bounding box center [196, 538] width 374 height 25
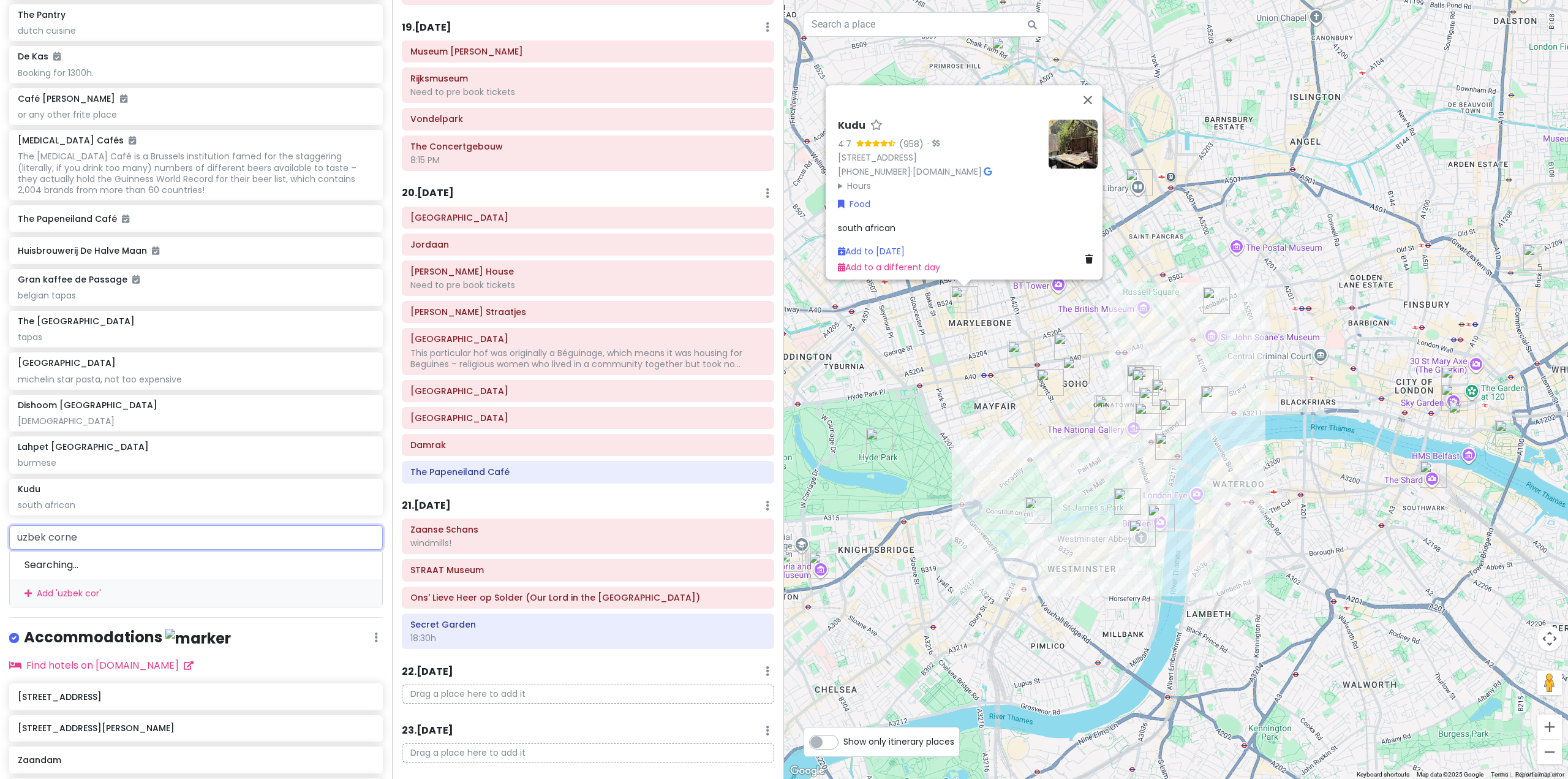
type input "uzbek corner"
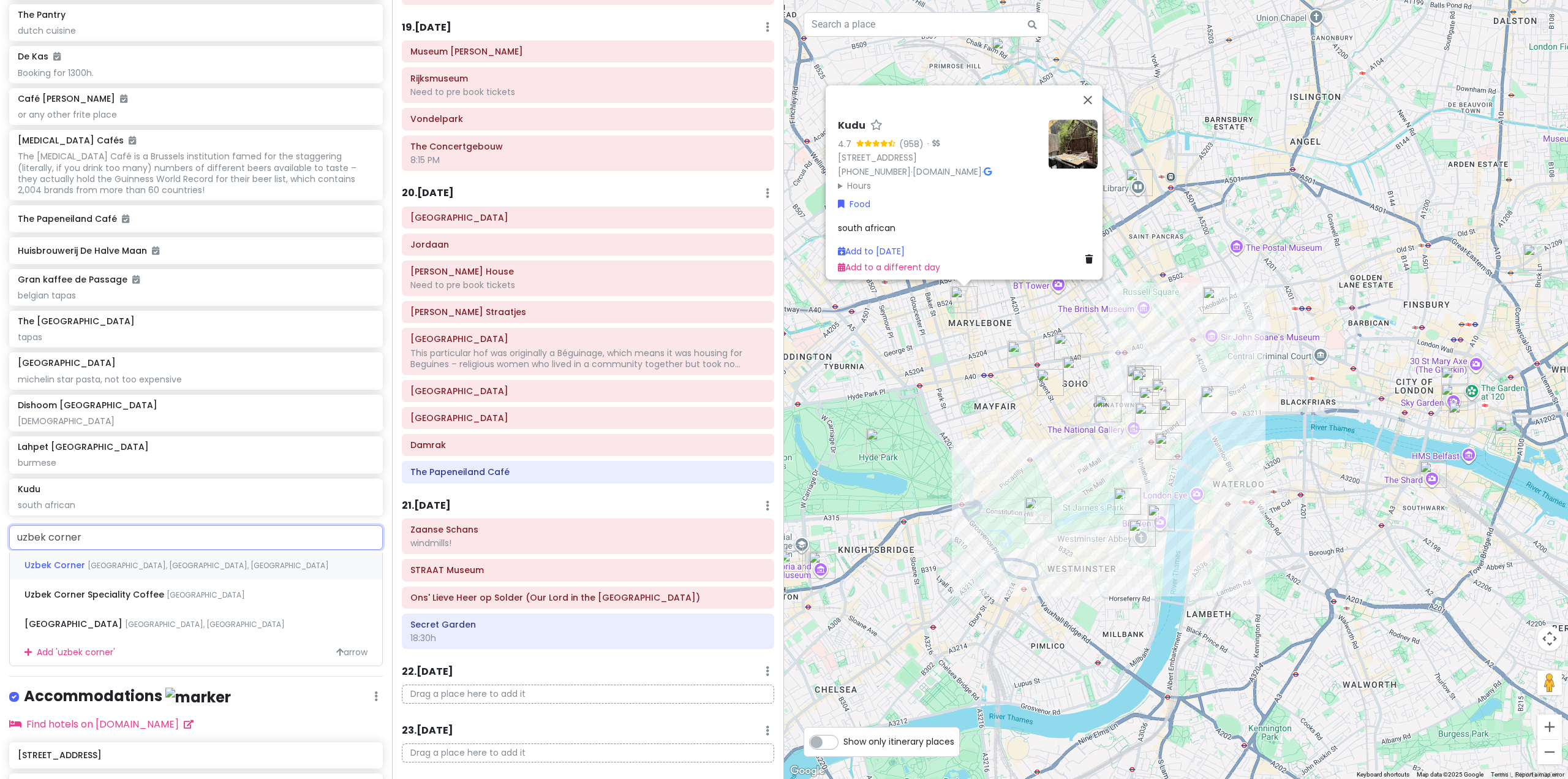
click at [188, 571] on span "[GEOGRAPHIC_DATA], [GEOGRAPHIC_DATA], [GEOGRAPHIC_DATA]" at bounding box center [208, 565] width 241 height 10
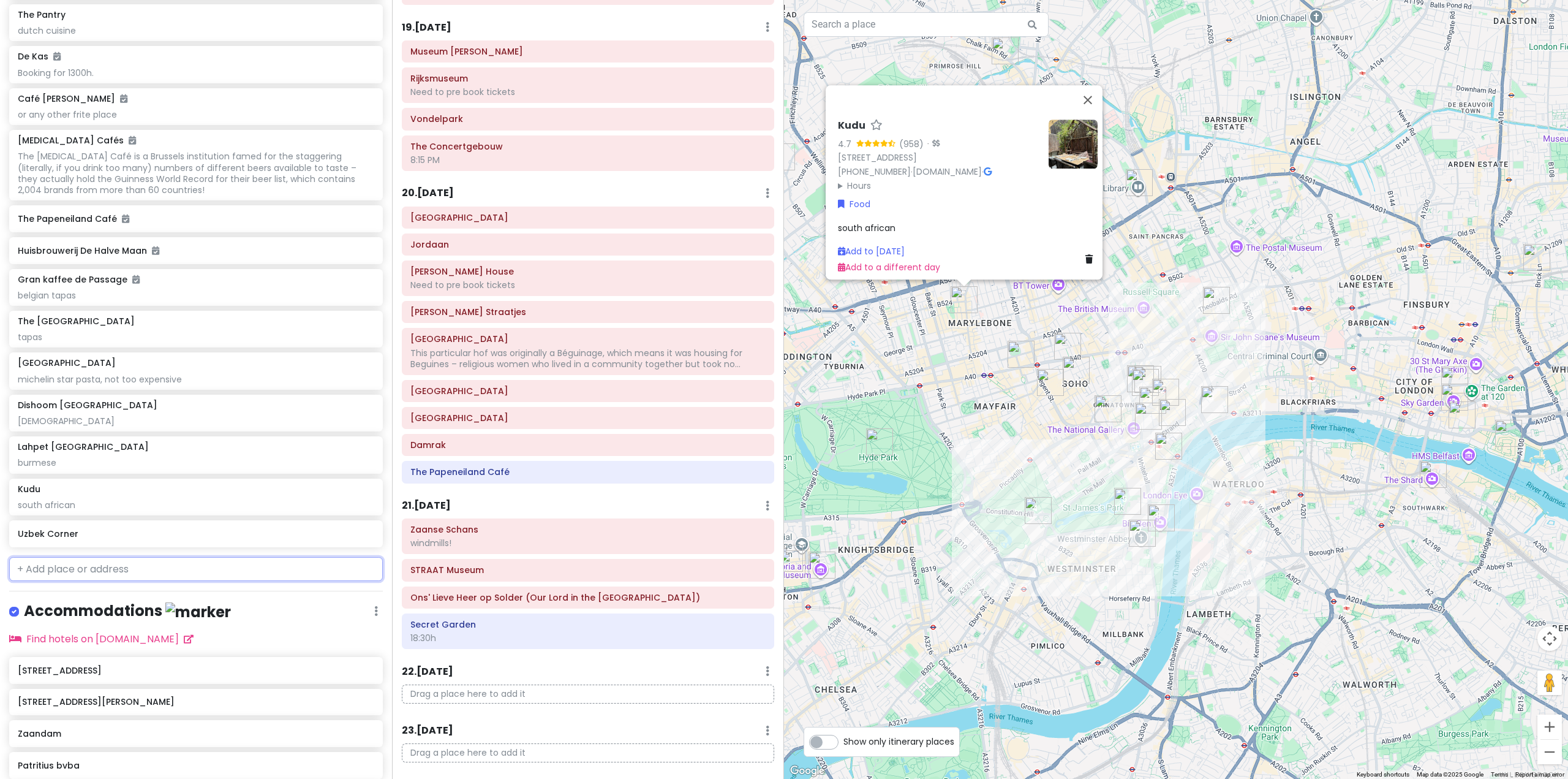
scroll to position [6706, 0]
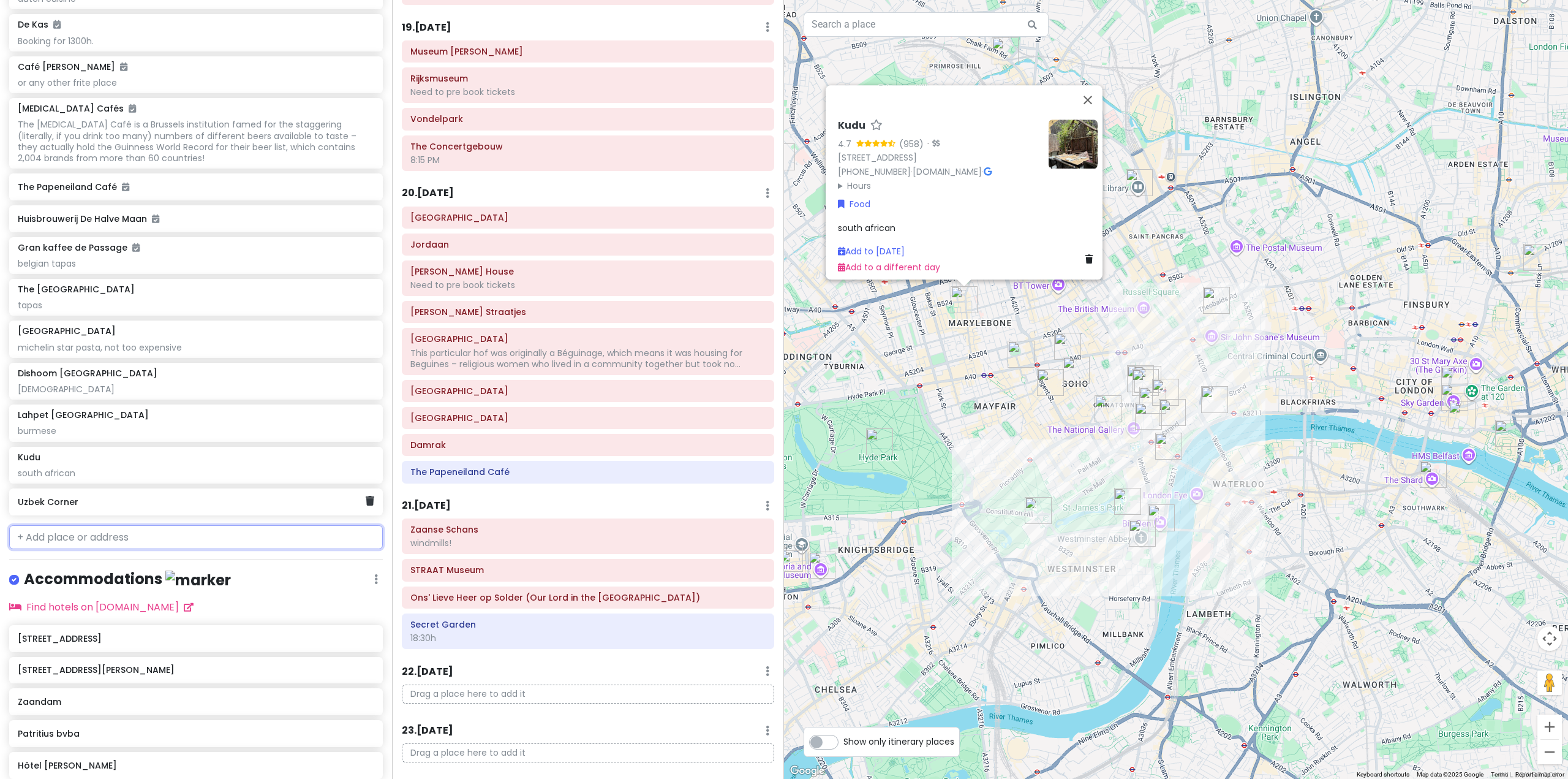
click at [232, 515] on div "Uzbek Corner" at bounding box center [196, 502] width 374 height 27
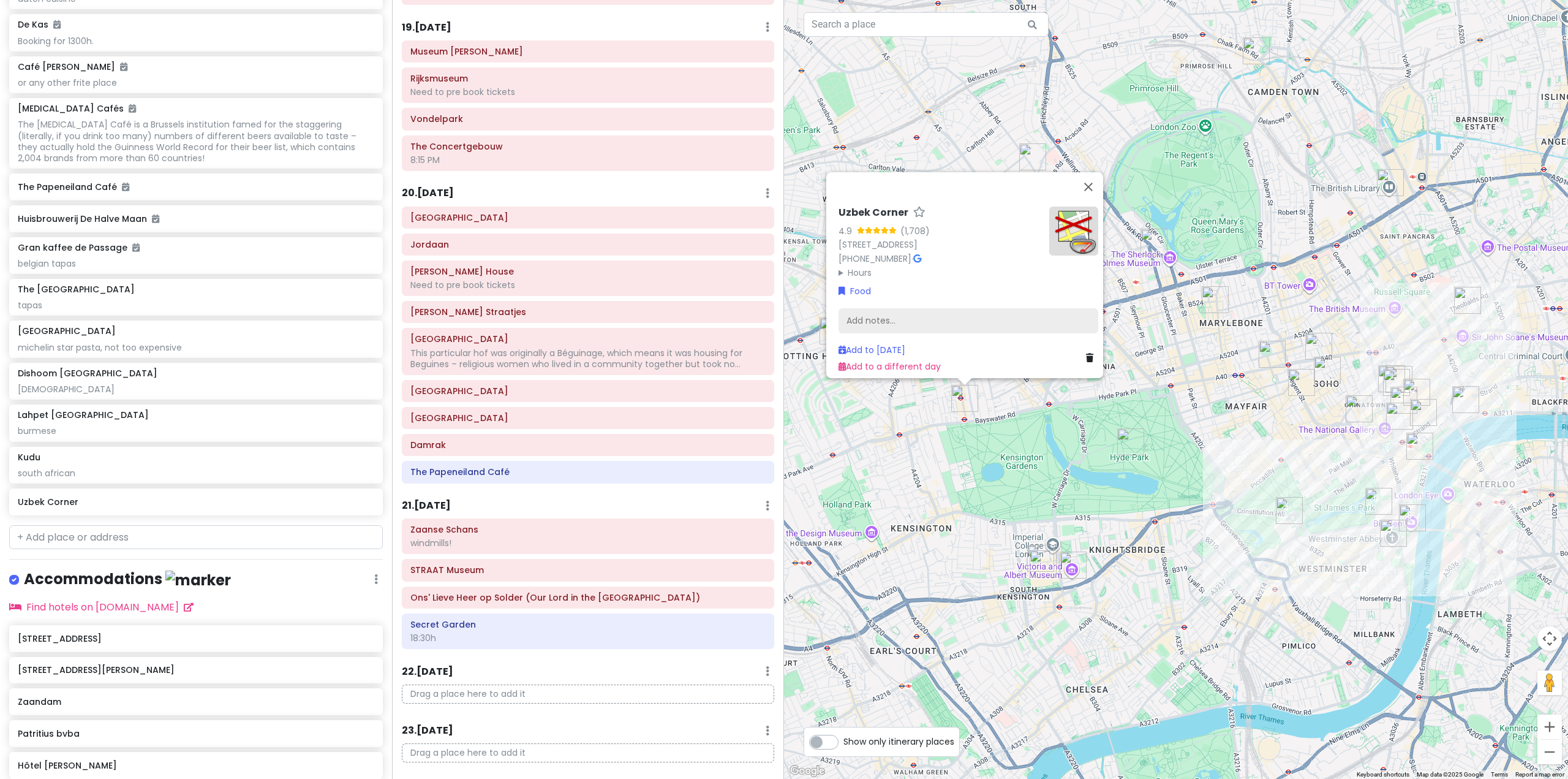
click at [880, 317] on div "Add notes..." at bounding box center [969, 321] width 260 height 26
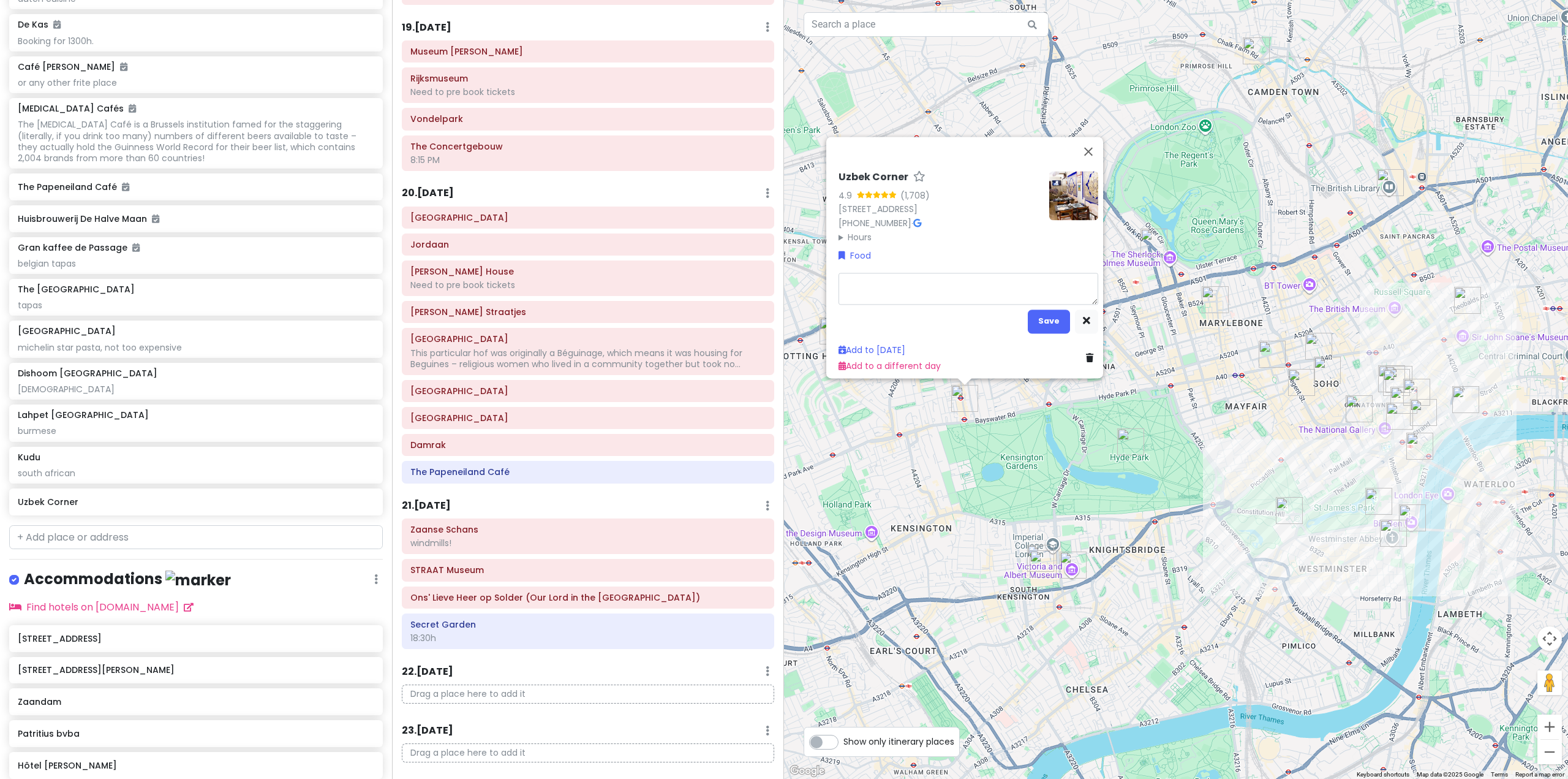
type textarea "x"
type textarea "u"
type textarea "x"
type textarea "uz"
type textarea "x"
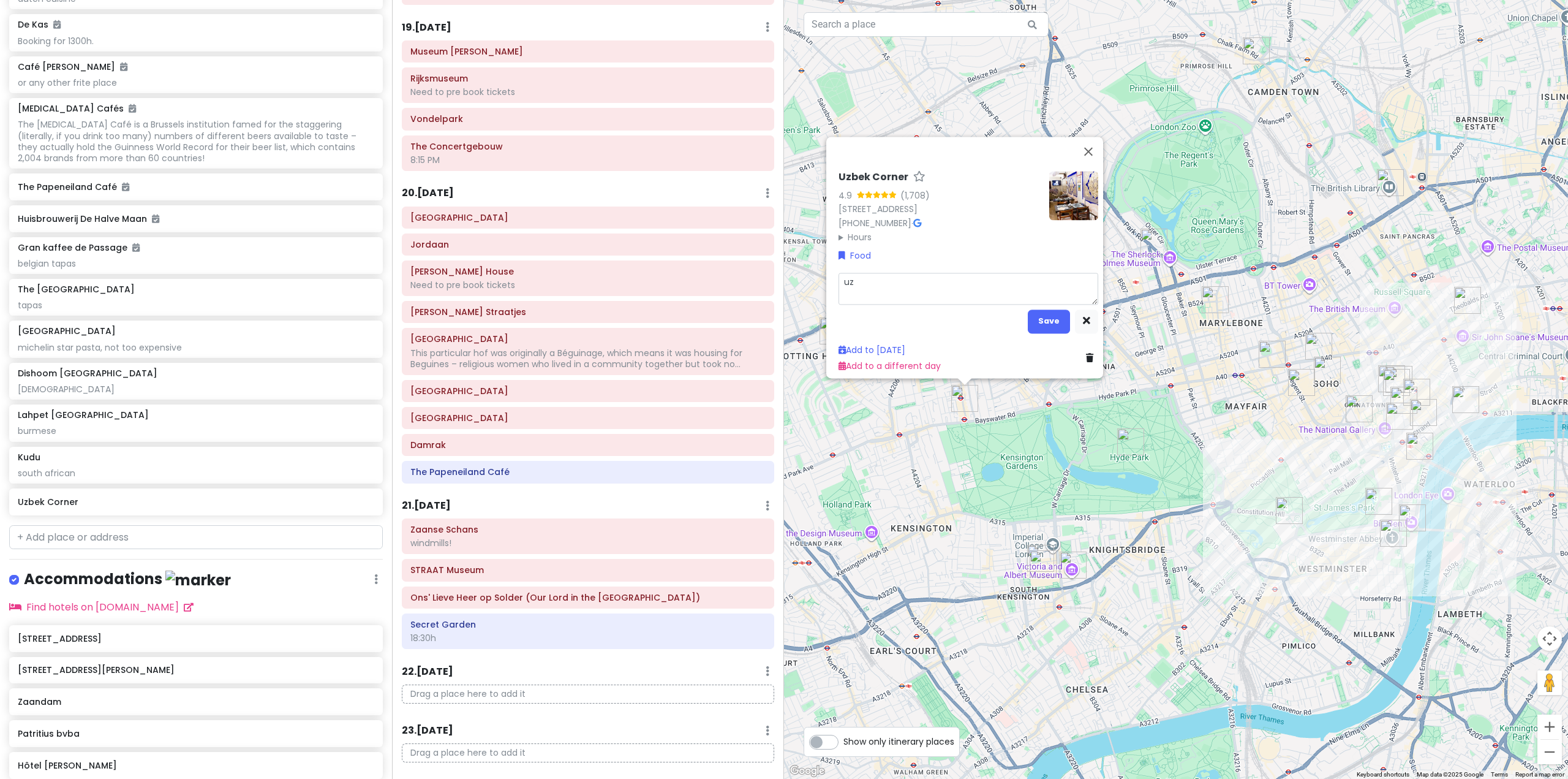
type textarea "uzb"
type textarea "x"
type textarea "uzbe"
type textarea "x"
type textarea "uzbek"
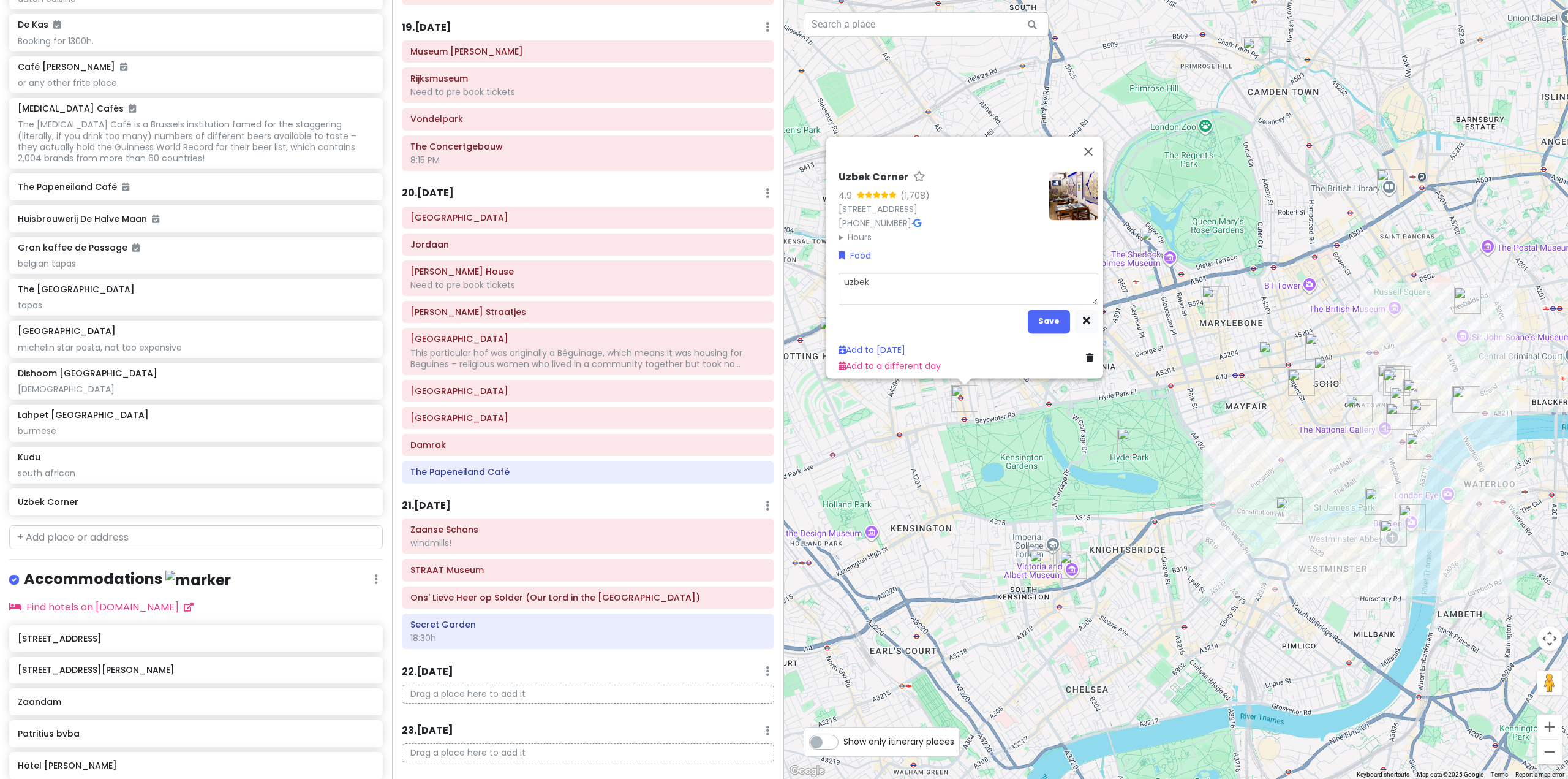
type textarea "x"
type textarea "uzbek"
type textarea "x"
type textarea "uzbek f"
type textarea "x"
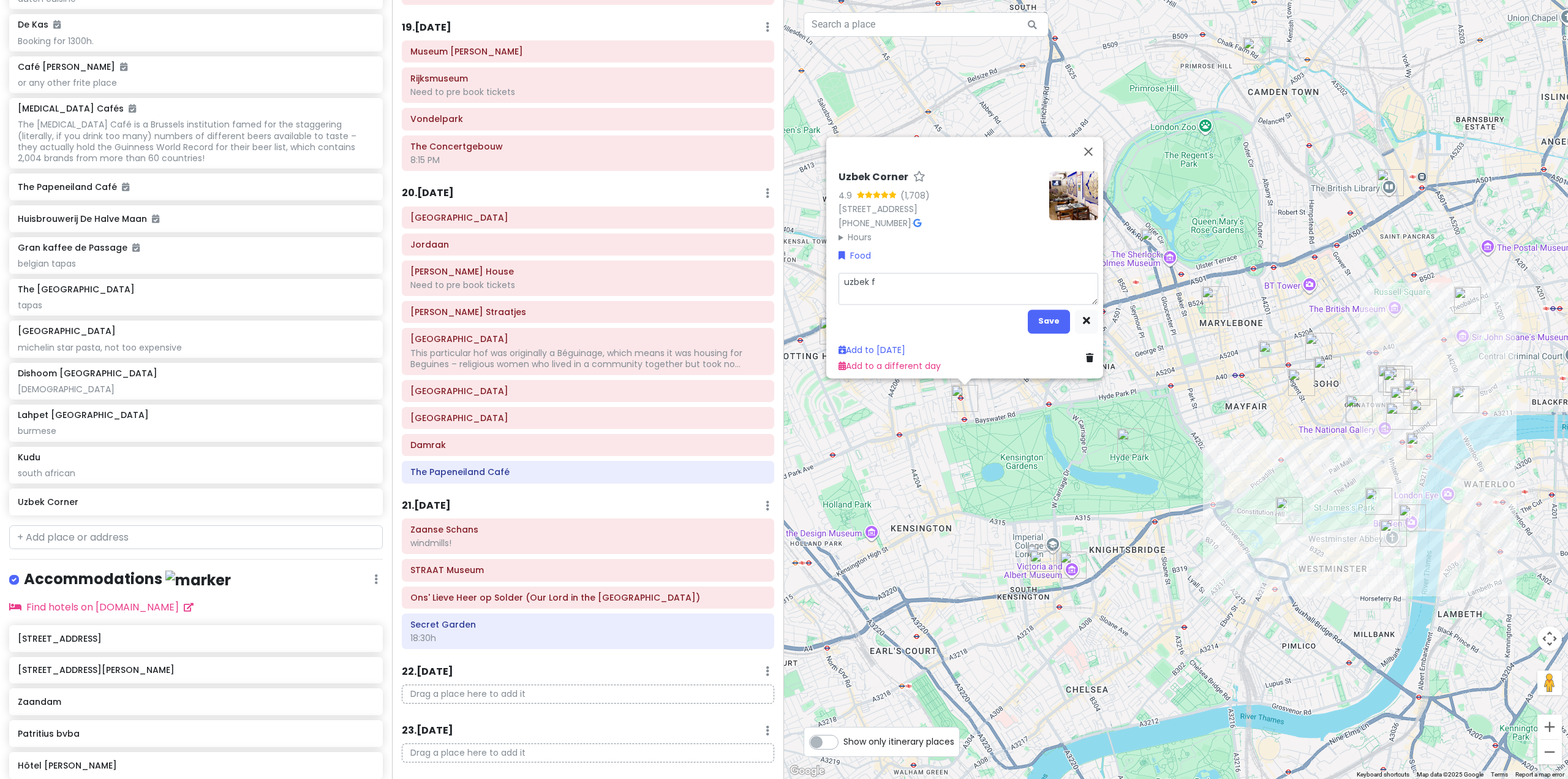
type textarea "uzbek fo"
type textarea "x"
type textarea "uzbek foo"
type textarea "x"
type textarea "uzbek food"
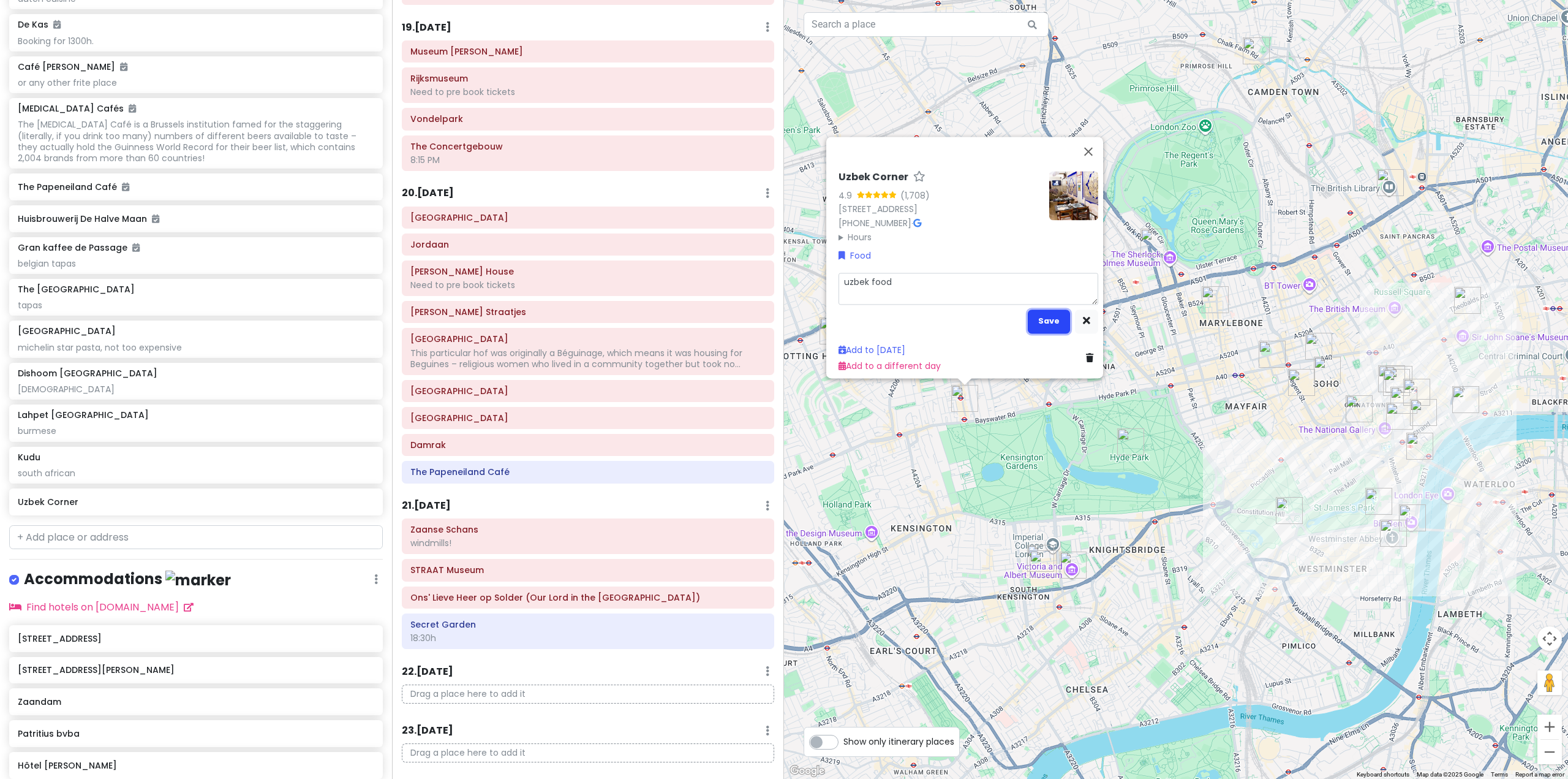
click at [1043, 309] on button "Save" at bounding box center [1048, 321] width 42 height 24
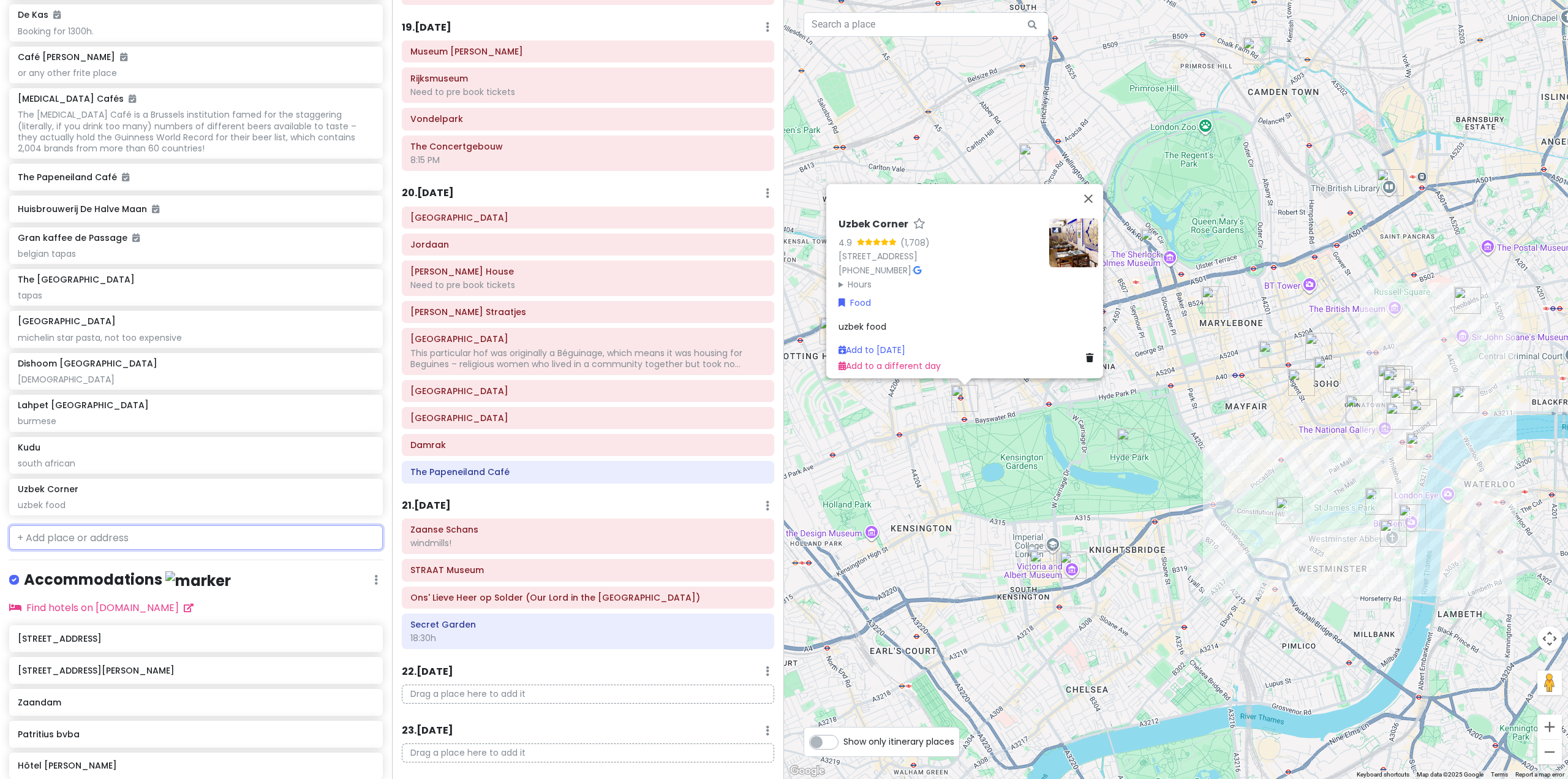
click at [178, 550] on input "text" at bounding box center [196, 538] width 374 height 25
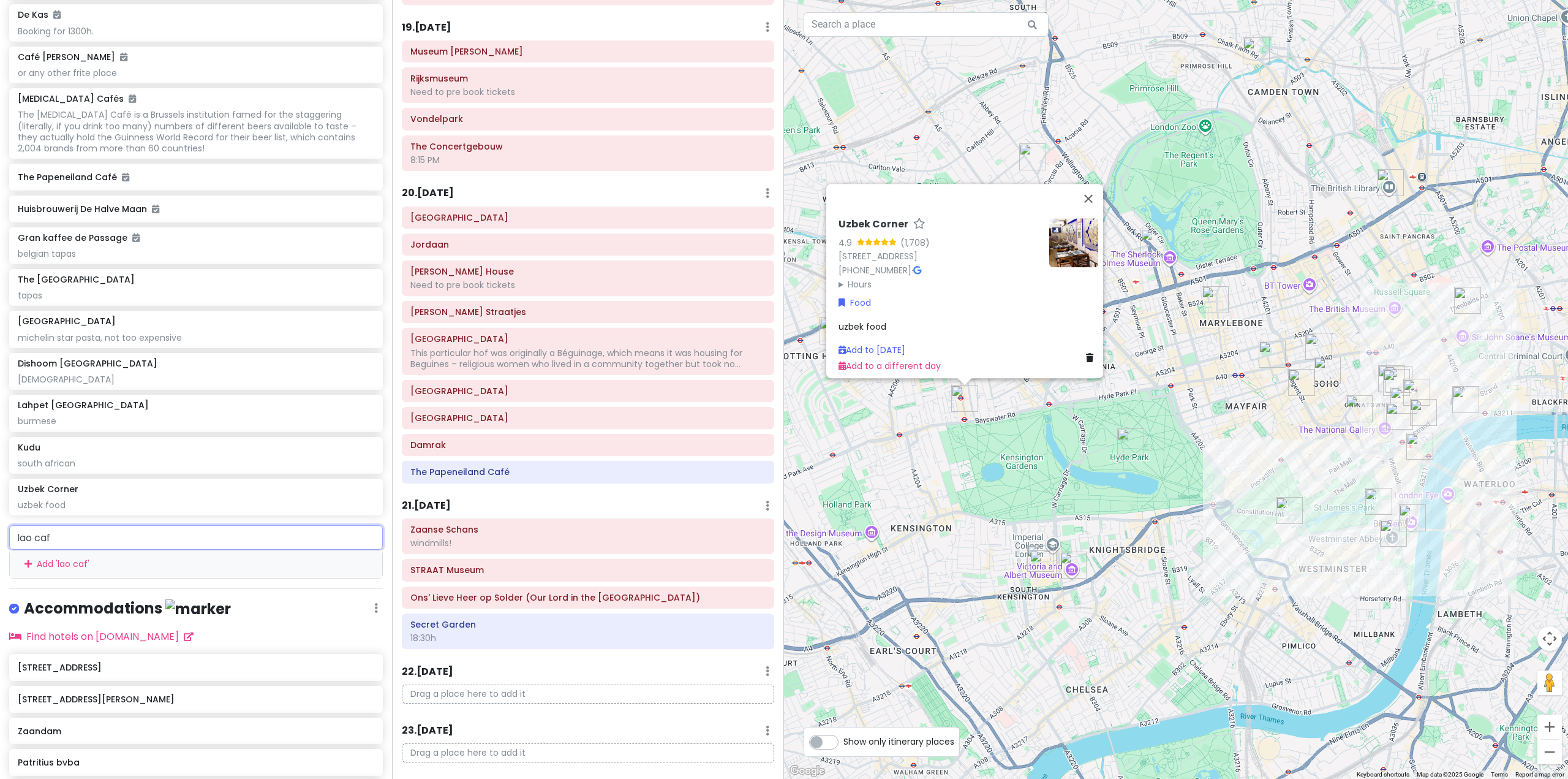
type input "lao cafe"
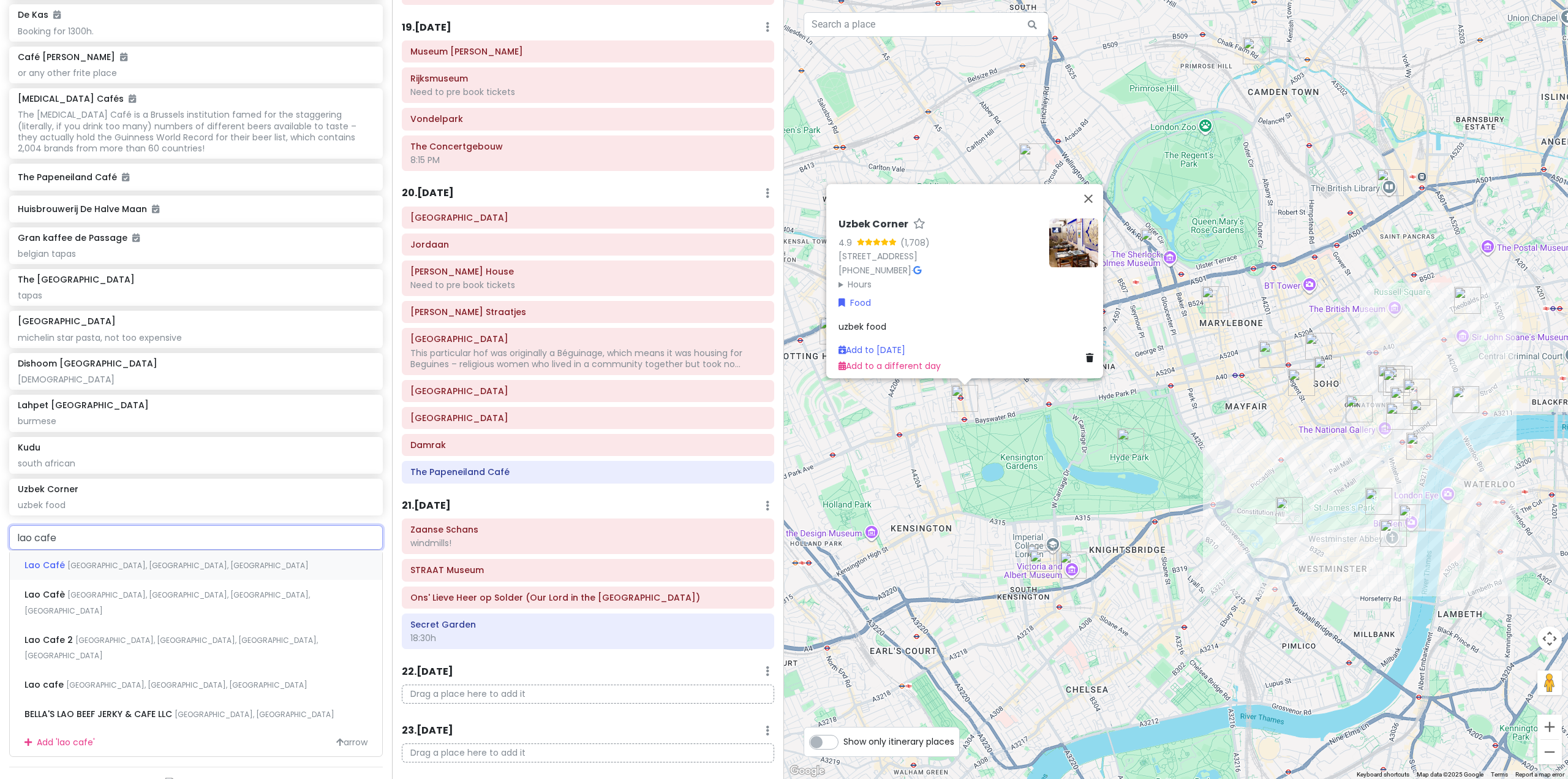
click at [198, 580] on div "[GEOGRAPHIC_DATA], [GEOGRAPHIC_DATA], [GEOGRAPHIC_DATA]" at bounding box center [196, 565] width 373 height 29
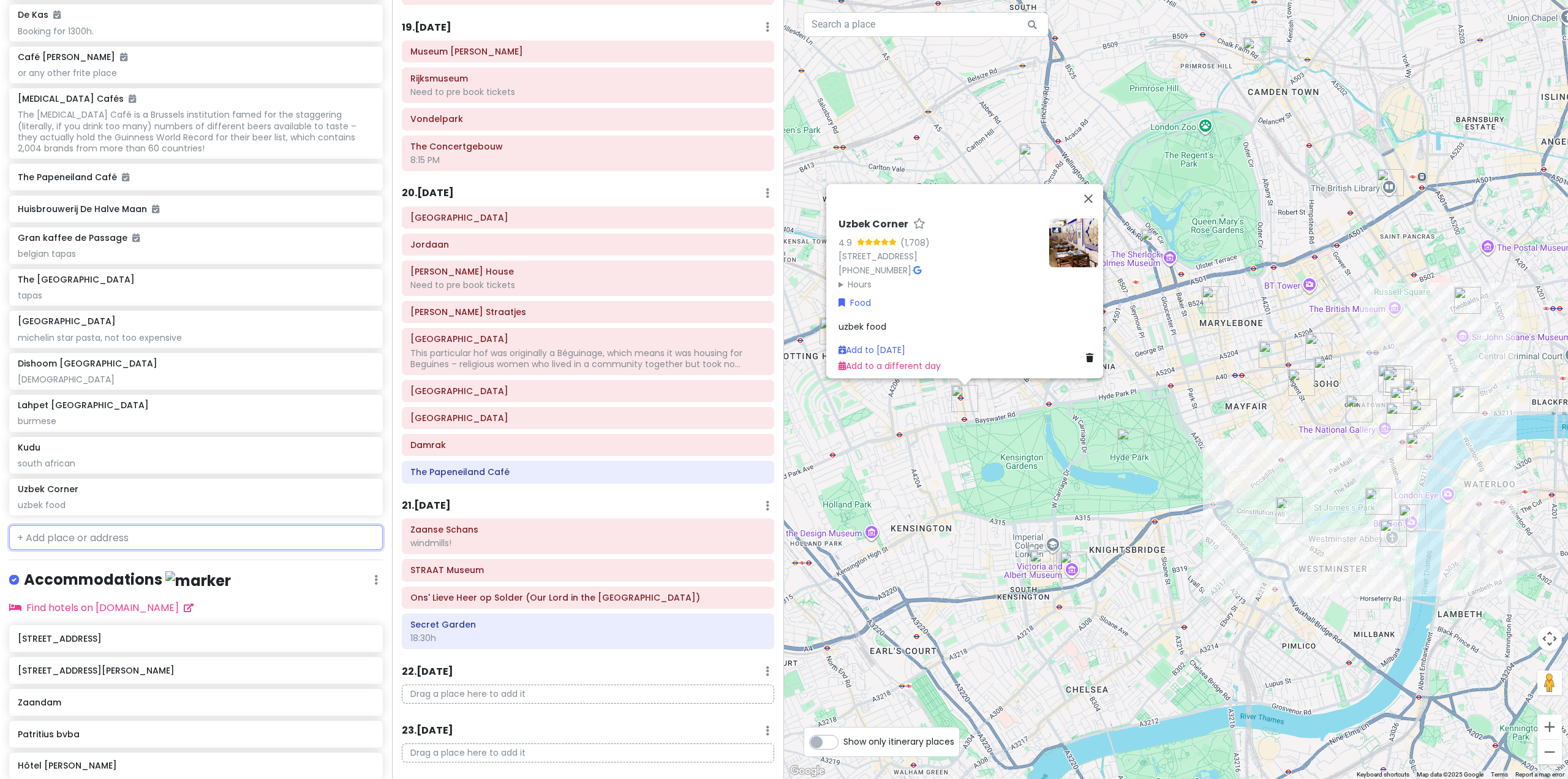
scroll to position [6747, 0]
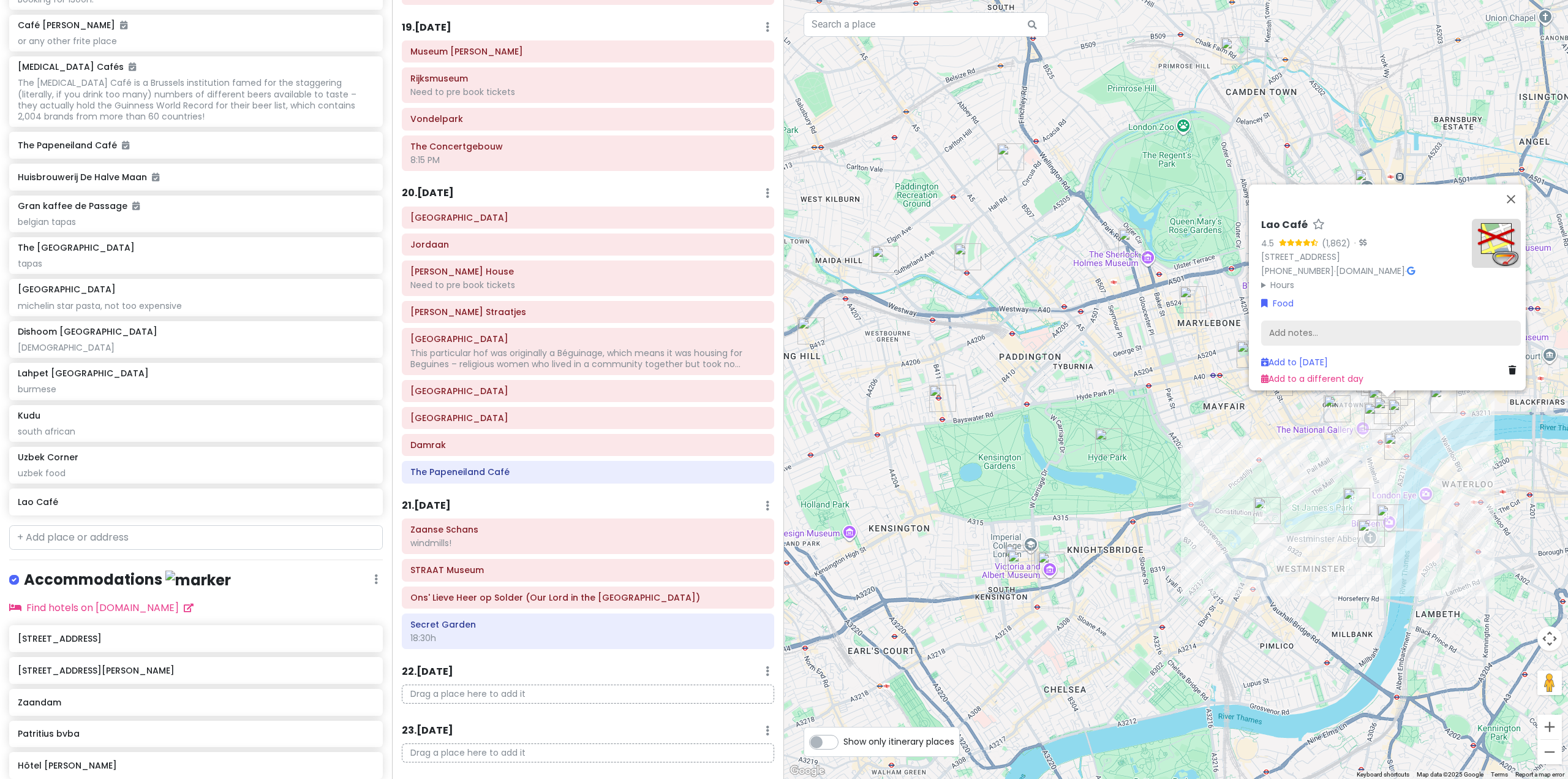
click at [1328, 327] on div "Add notes..." at bounding box center [1391, 333] width 260 height 26
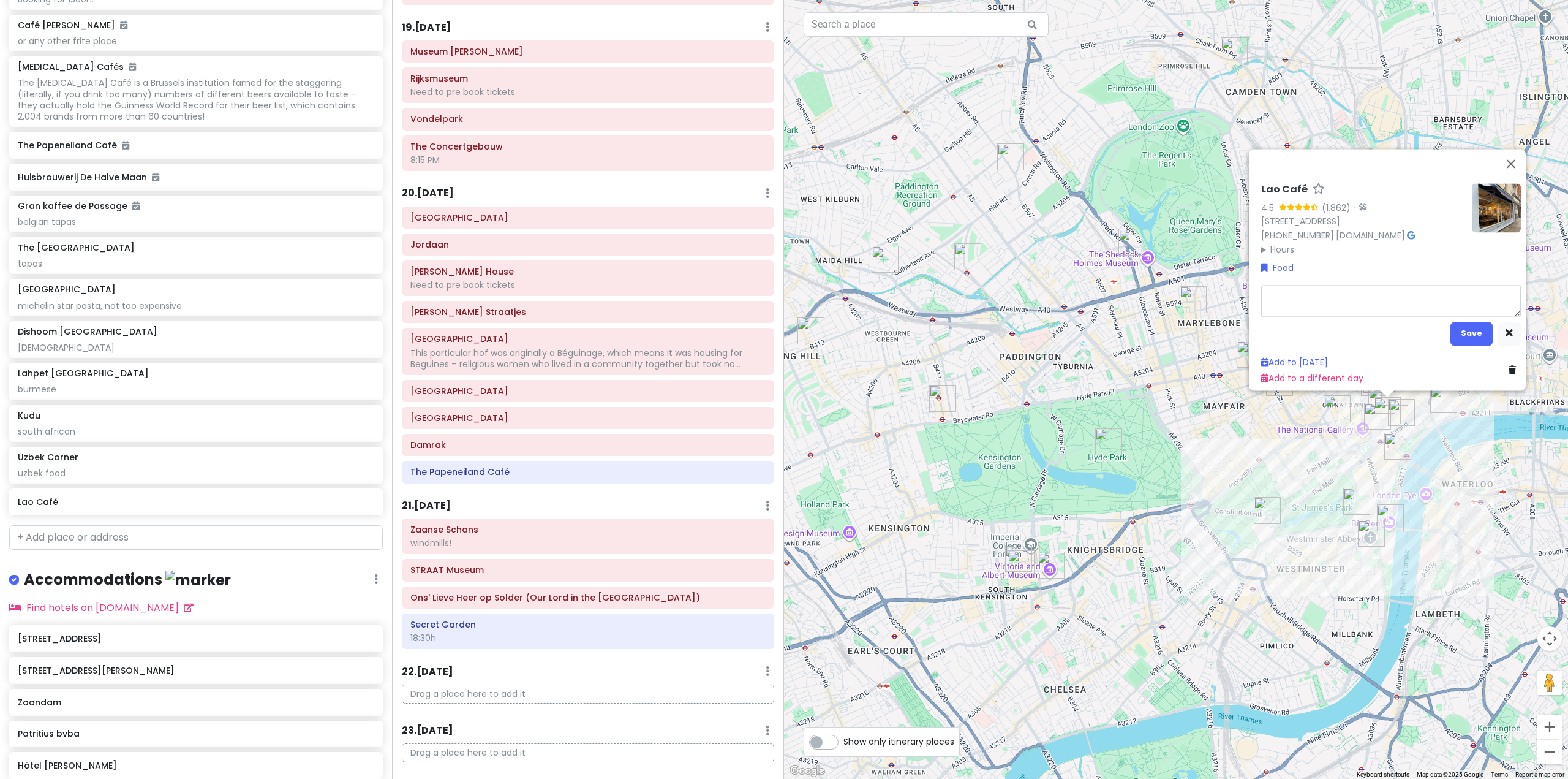
type textarea "x"
type textarea "l"
type textarea "x"
type textarea "la"
type textarea "x"
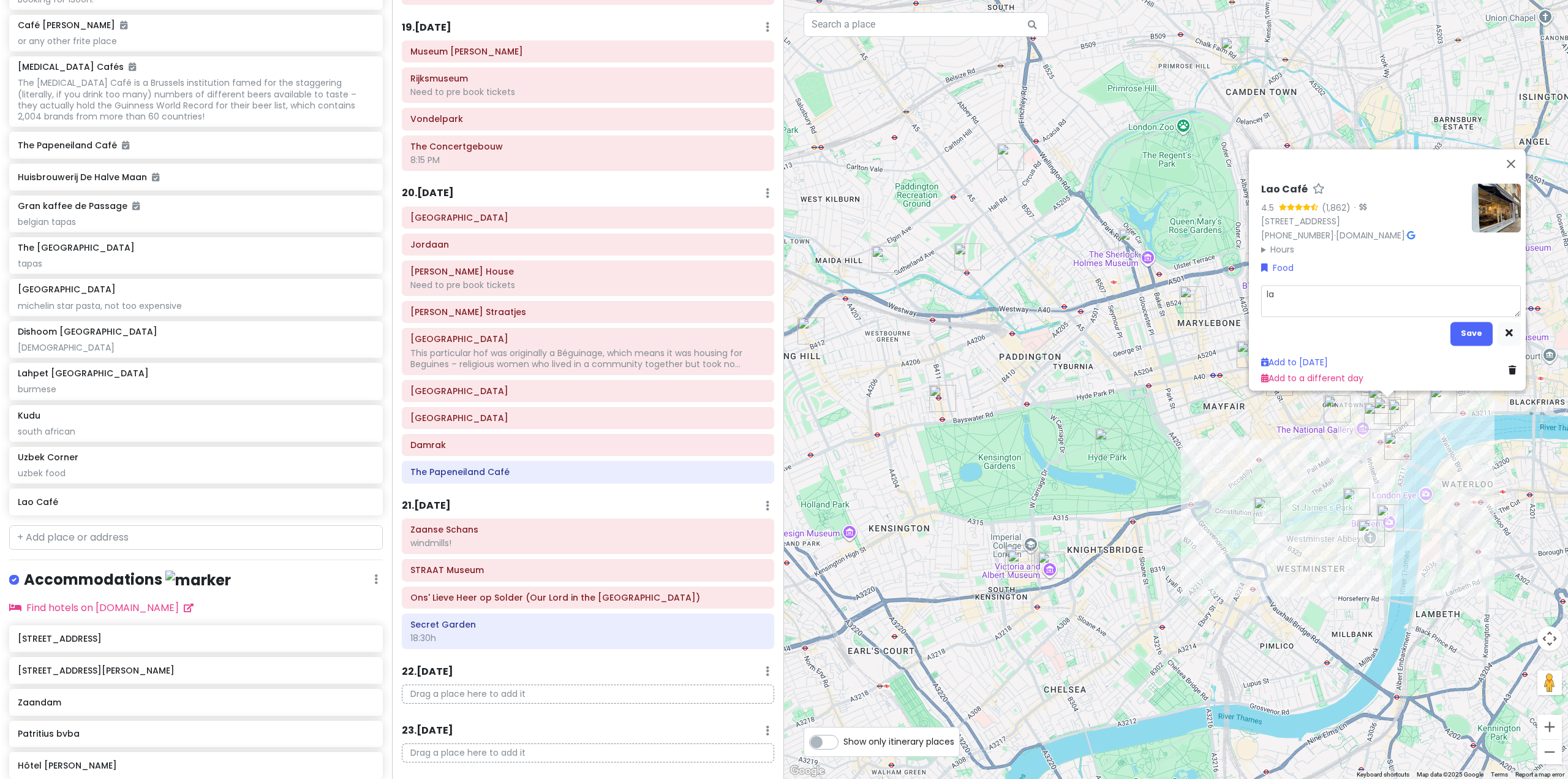
type textarea "lao"
type textarea "x"
type textarea "lao"
type textarea "x"
type textarea "lao f"
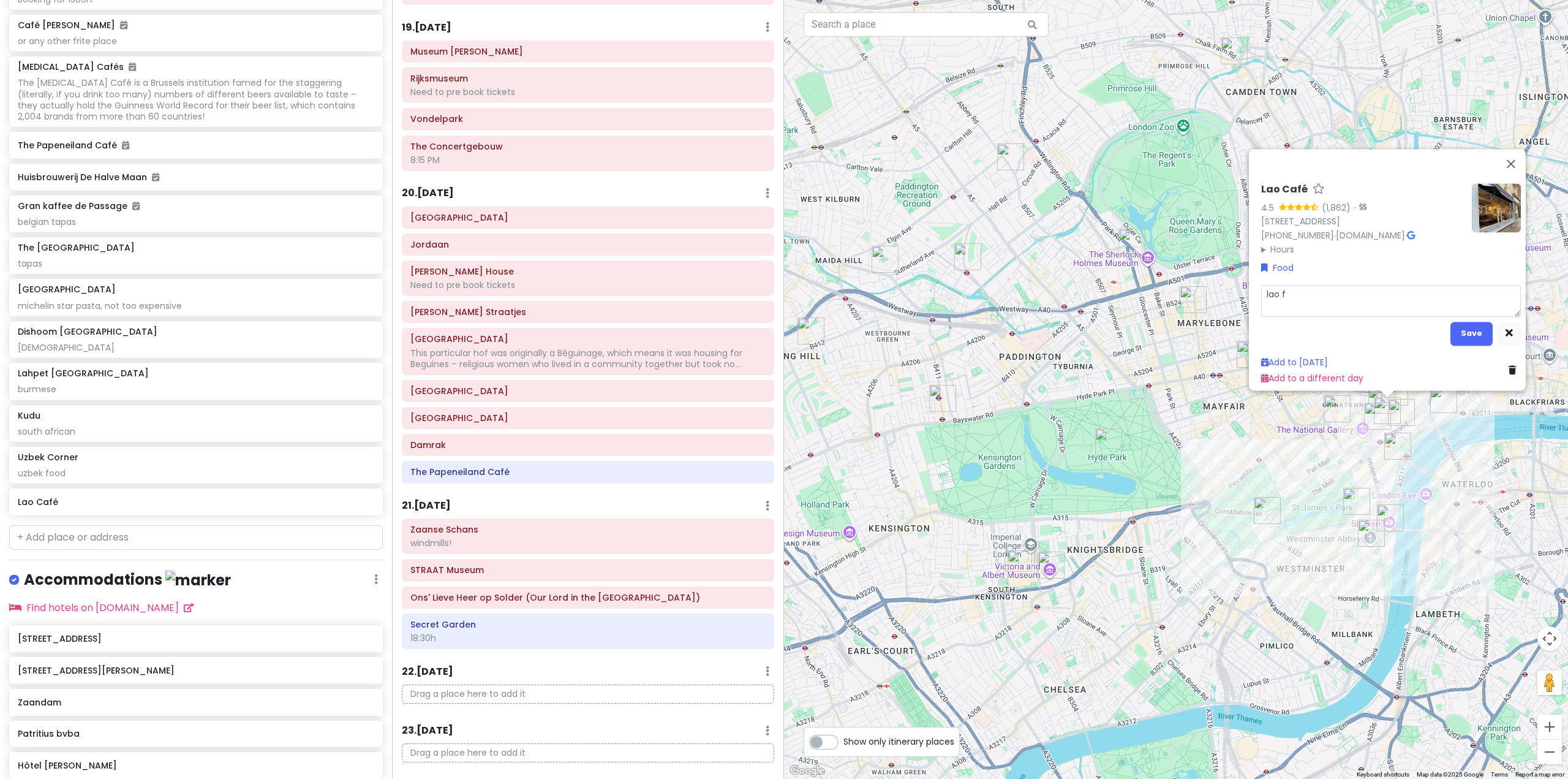
type textarea "x"
type textarea "[PERSON_NAME]"
type textarea "x"
type textarea "[PERSON_NAME]"
type textarea "x"
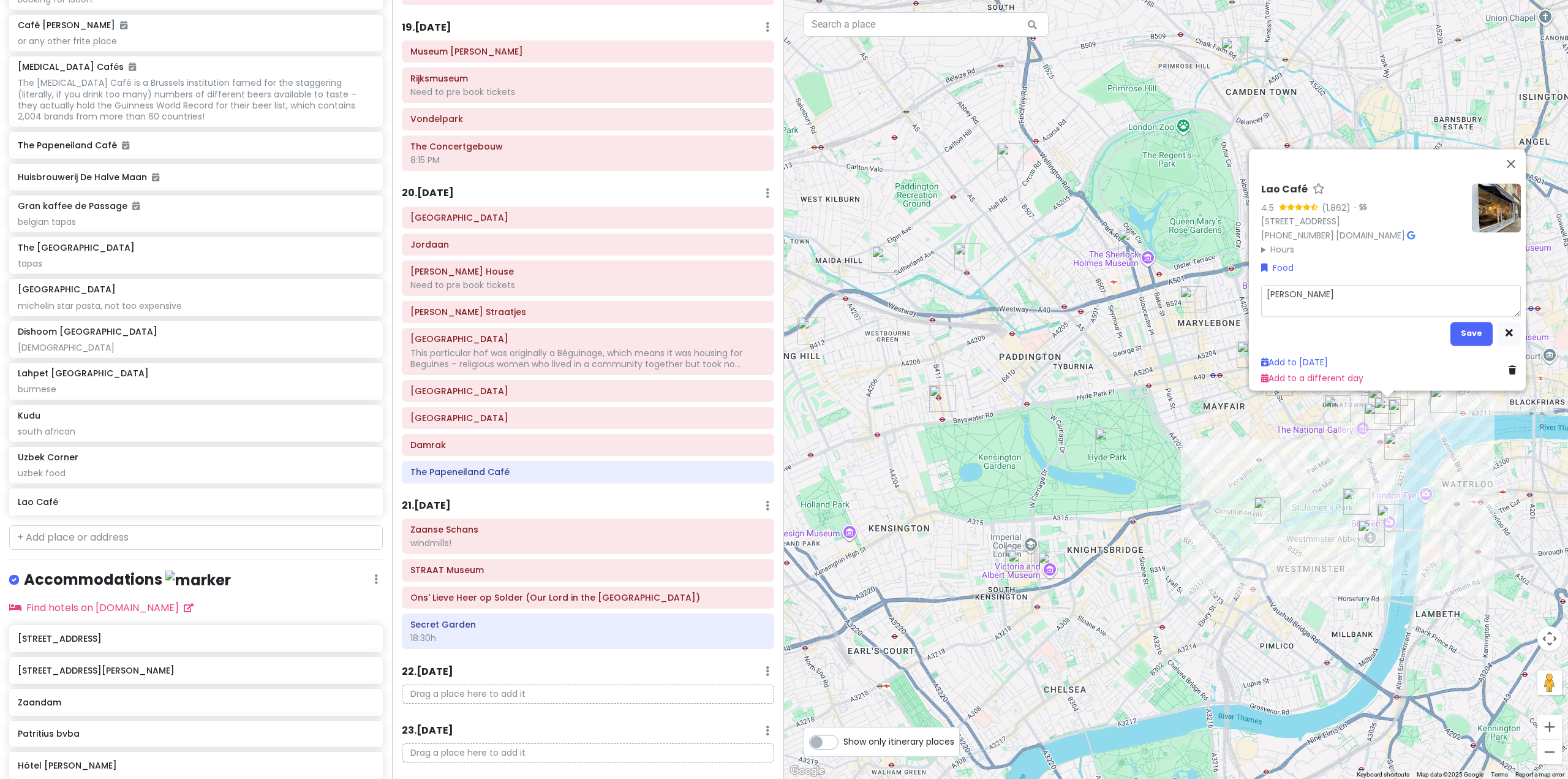
type textarea "lao food"
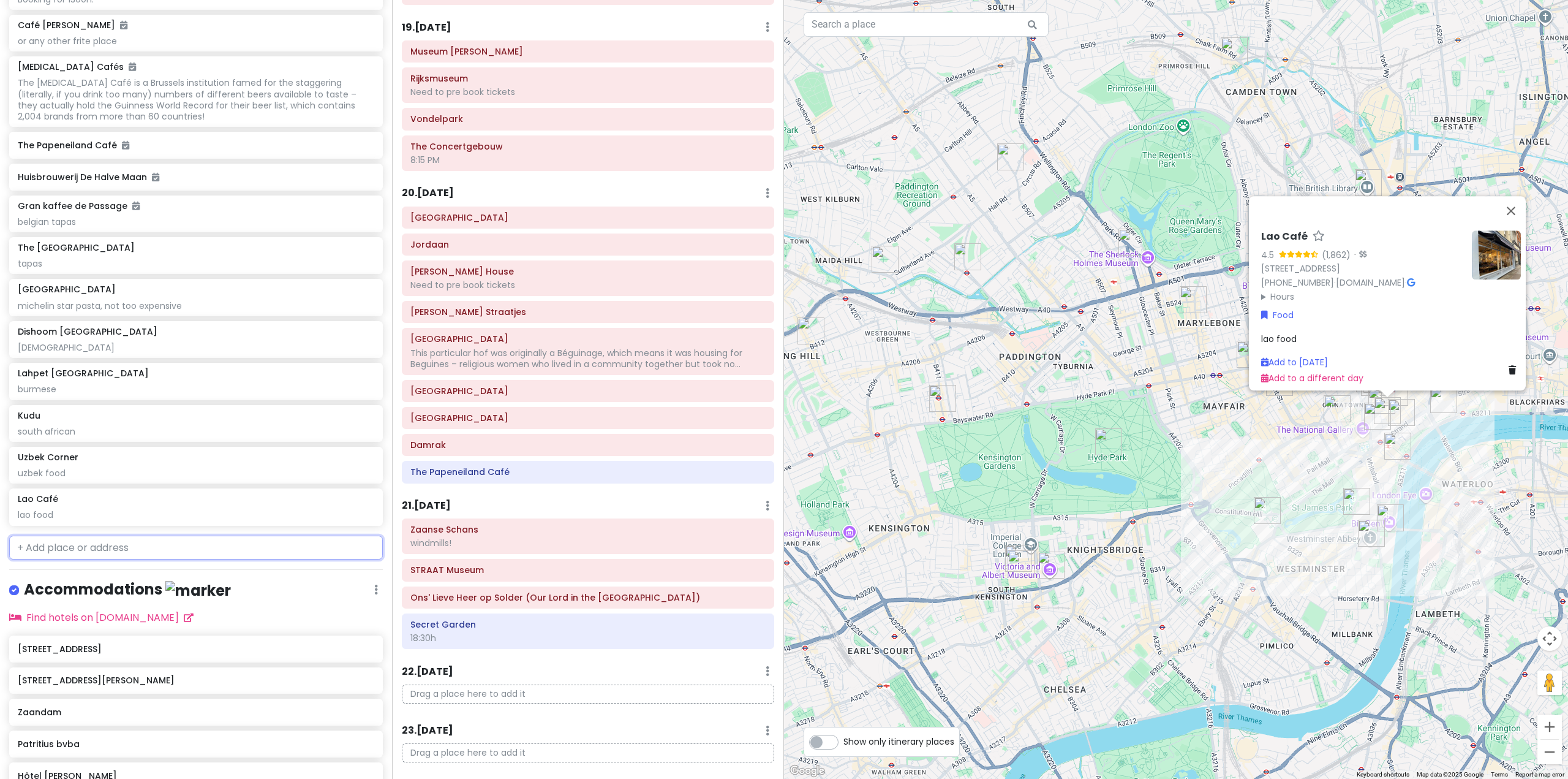
scroll to position [6758, 0]
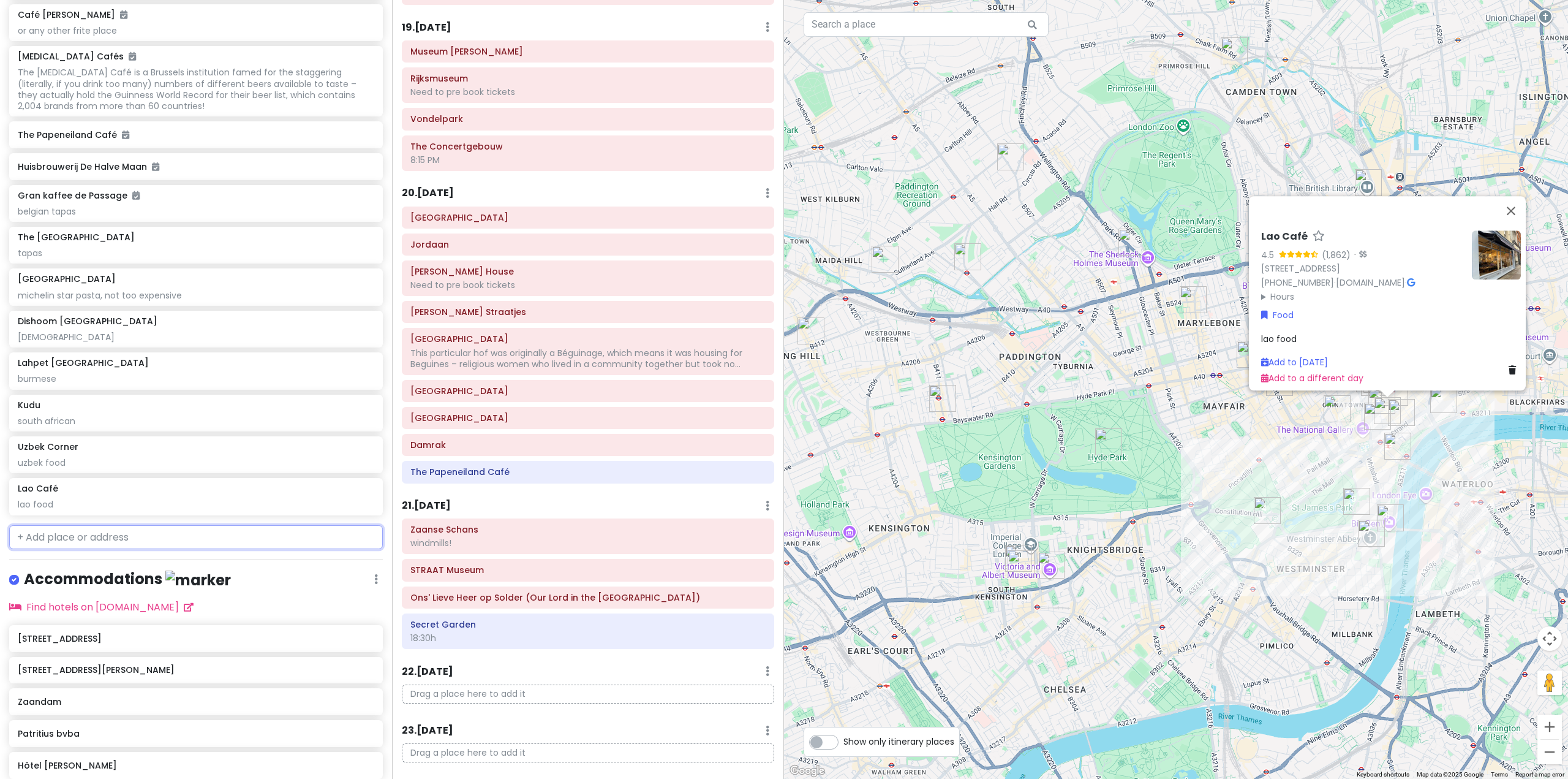
click at [282, 550] on input "text" at bounding box center [196, 538] width 374 height 25
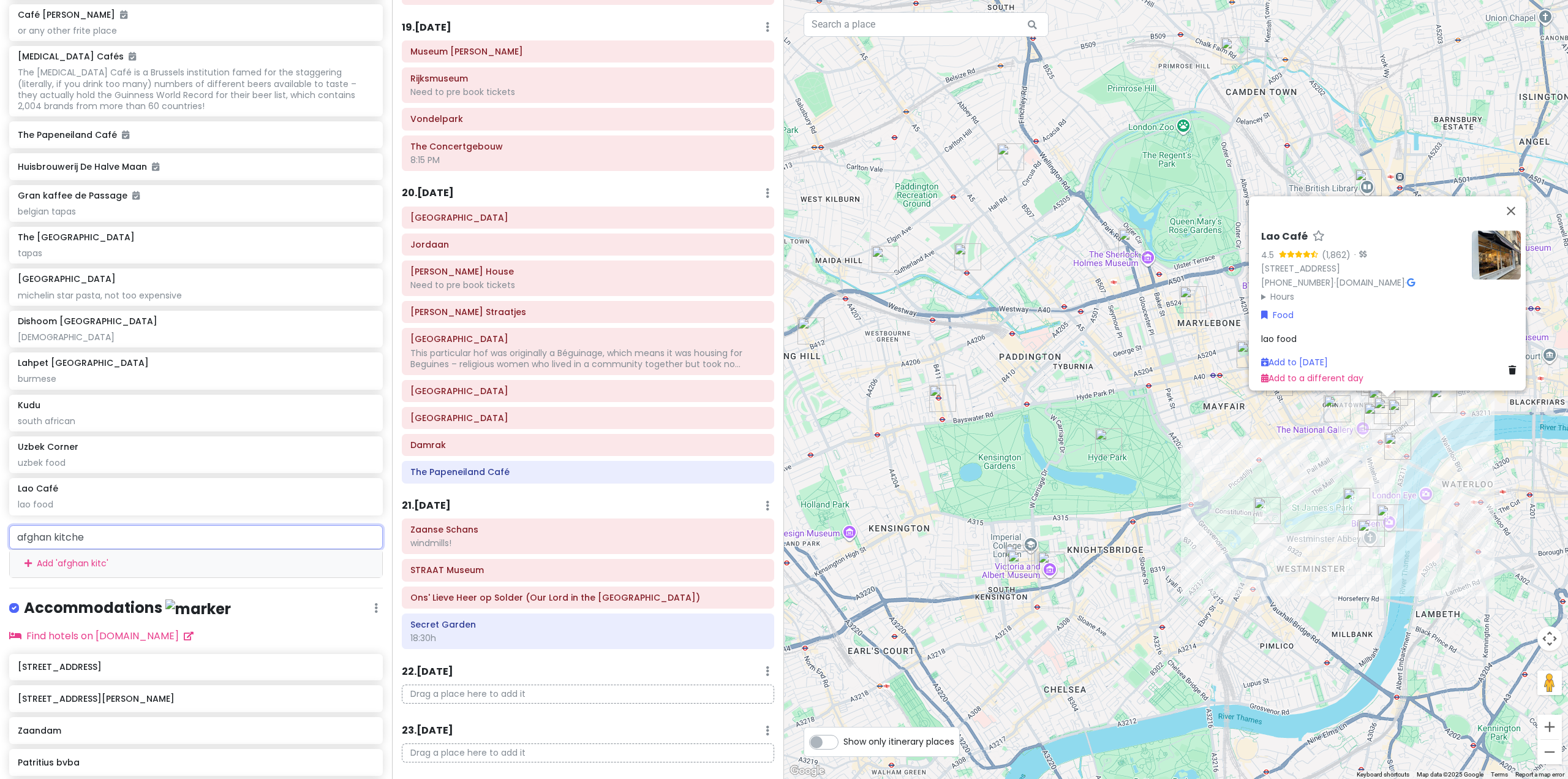
type input "afghan kitchen"
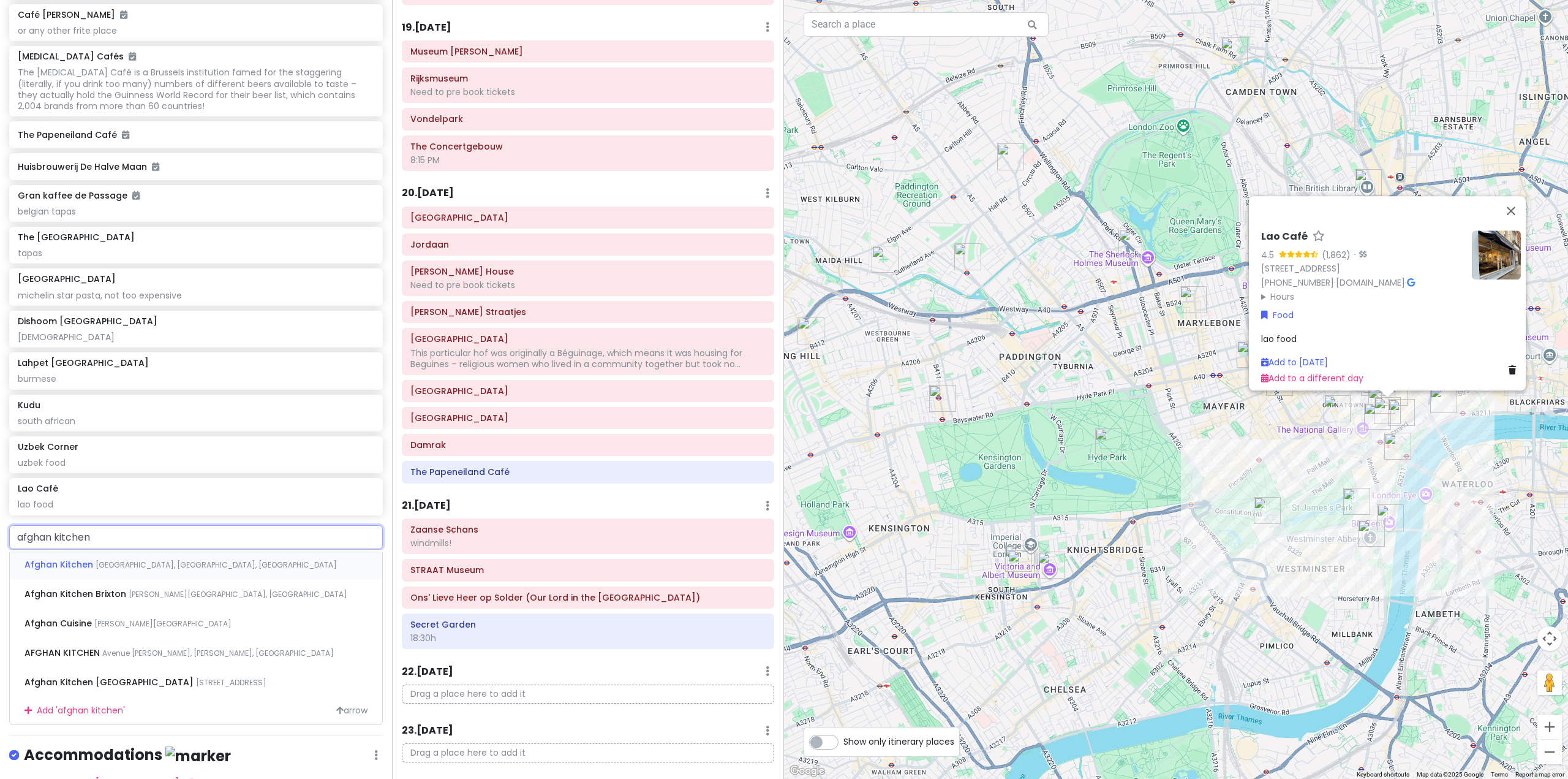
click at [93, 579] on div "Afghan [GEOGRAPHIC_DATA], [GEOGRAPHIC_DATA], [GEOGRAPHIC_DATA]" at bounding box center [196, 564] width 373 height 29
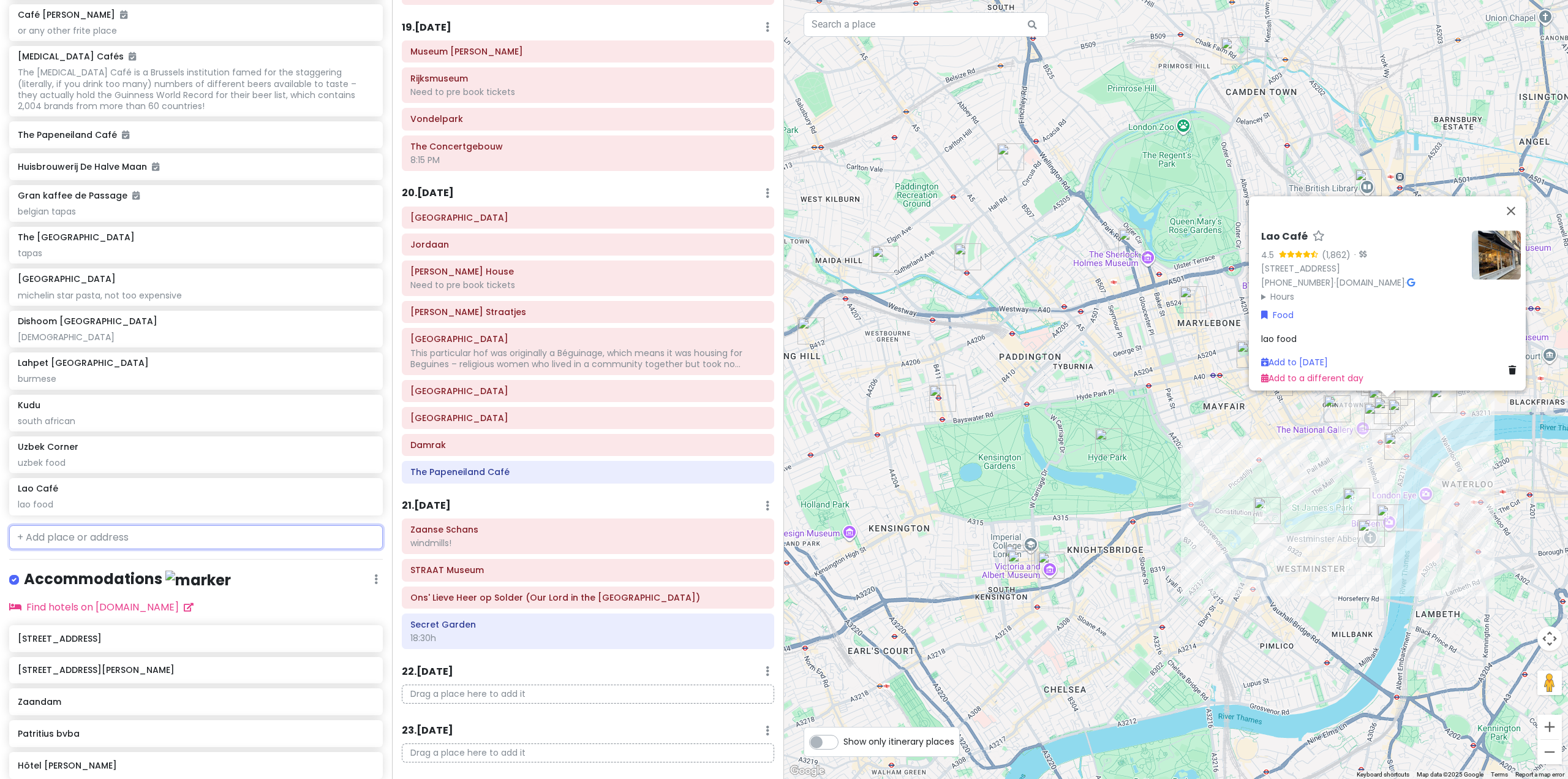
scroll to position [6789, 0]
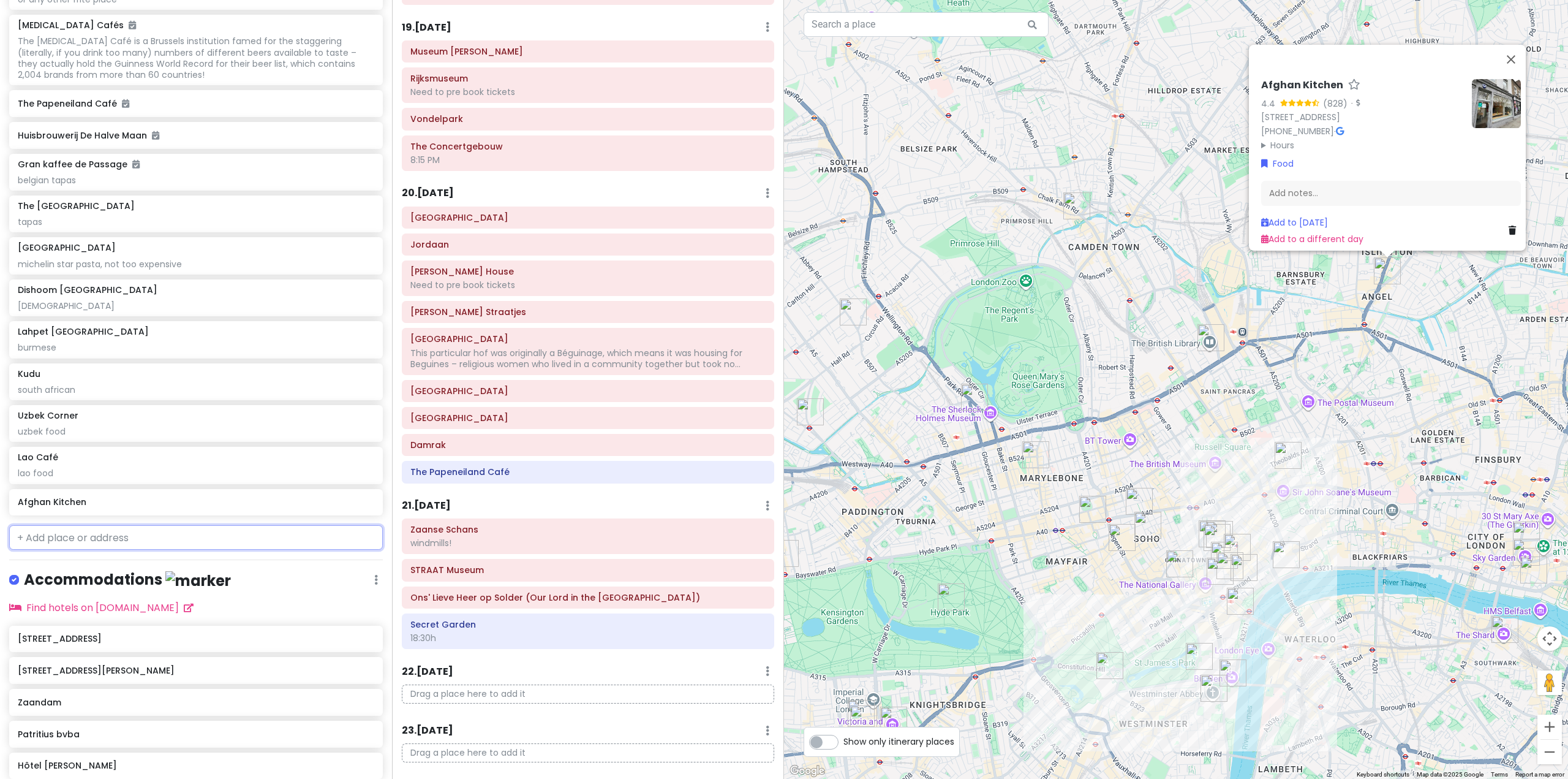
click at [146, 550] on input "text" at bounding box center [196, 538] width 374 height 25
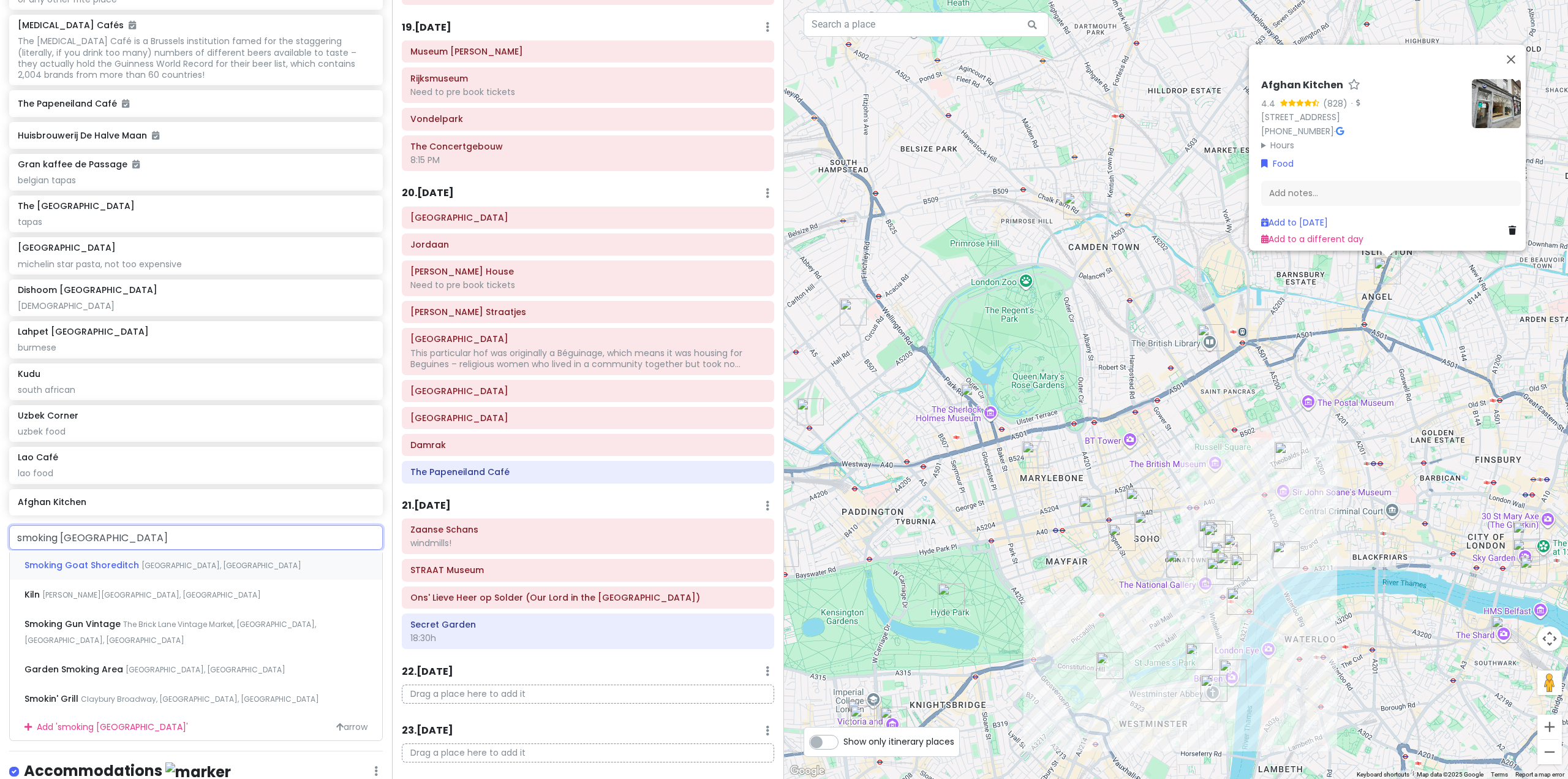
type input "smoking goat"
click at [145, 571] on span "[GEOGRAPHIC_DATA], [GEOGRAPHIC_DATA]" at bounding box center [221, 565] width 160 height 10
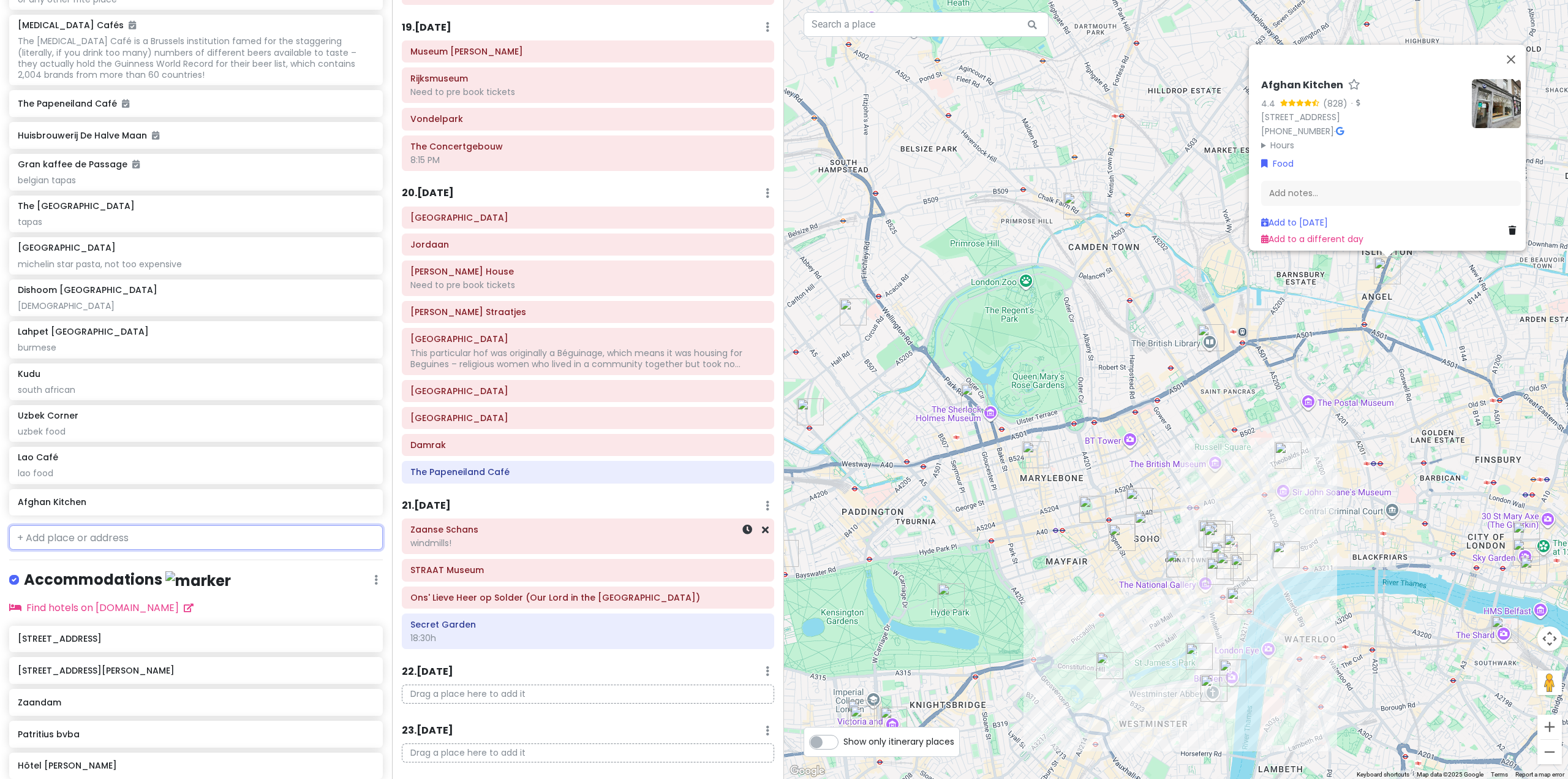
scroll to position [6821, 0]
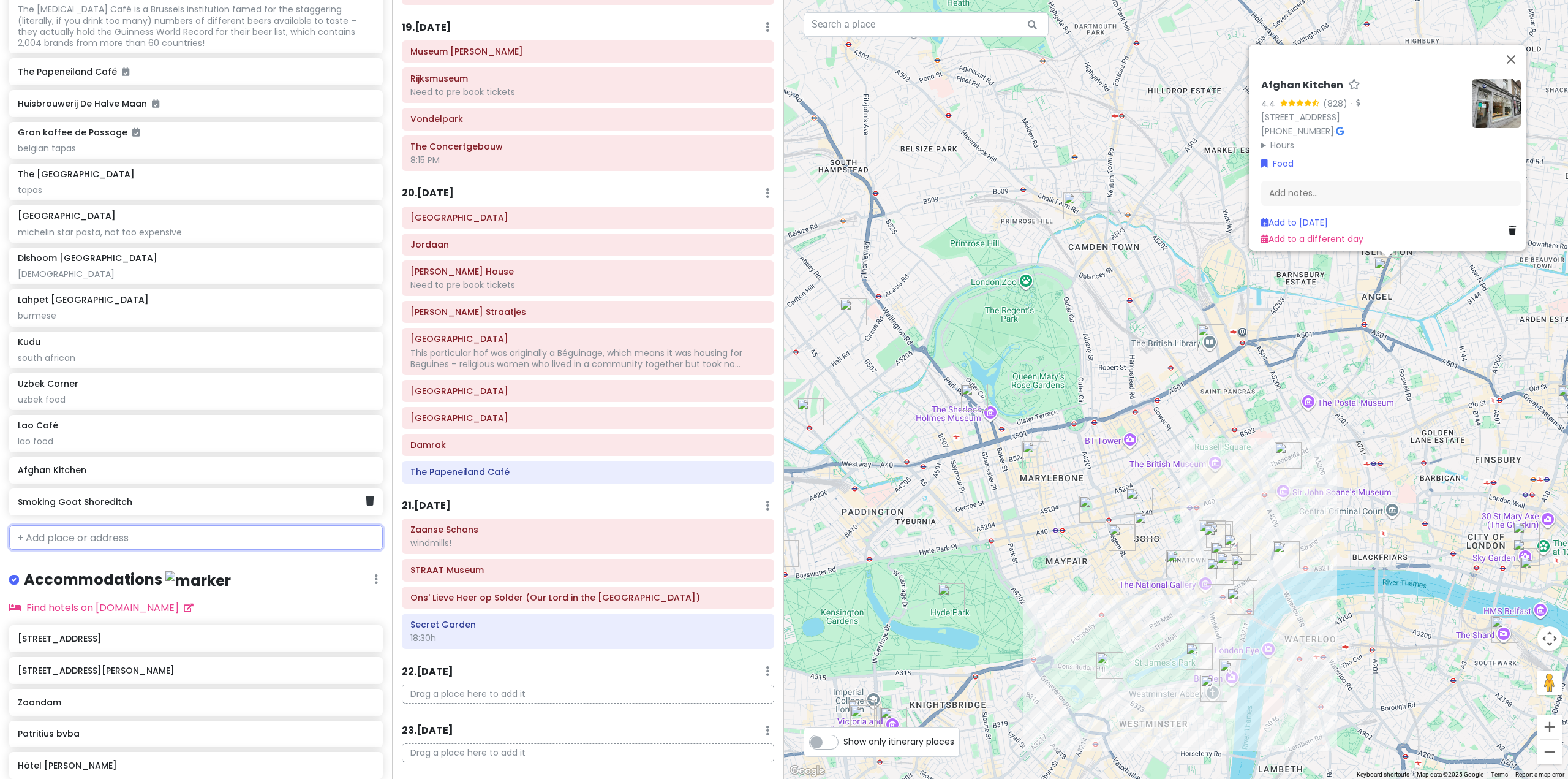
click at [290, 511] on div "Smoking Goat Shoreditch" at bounding box center [191, 502] width 347 height 17
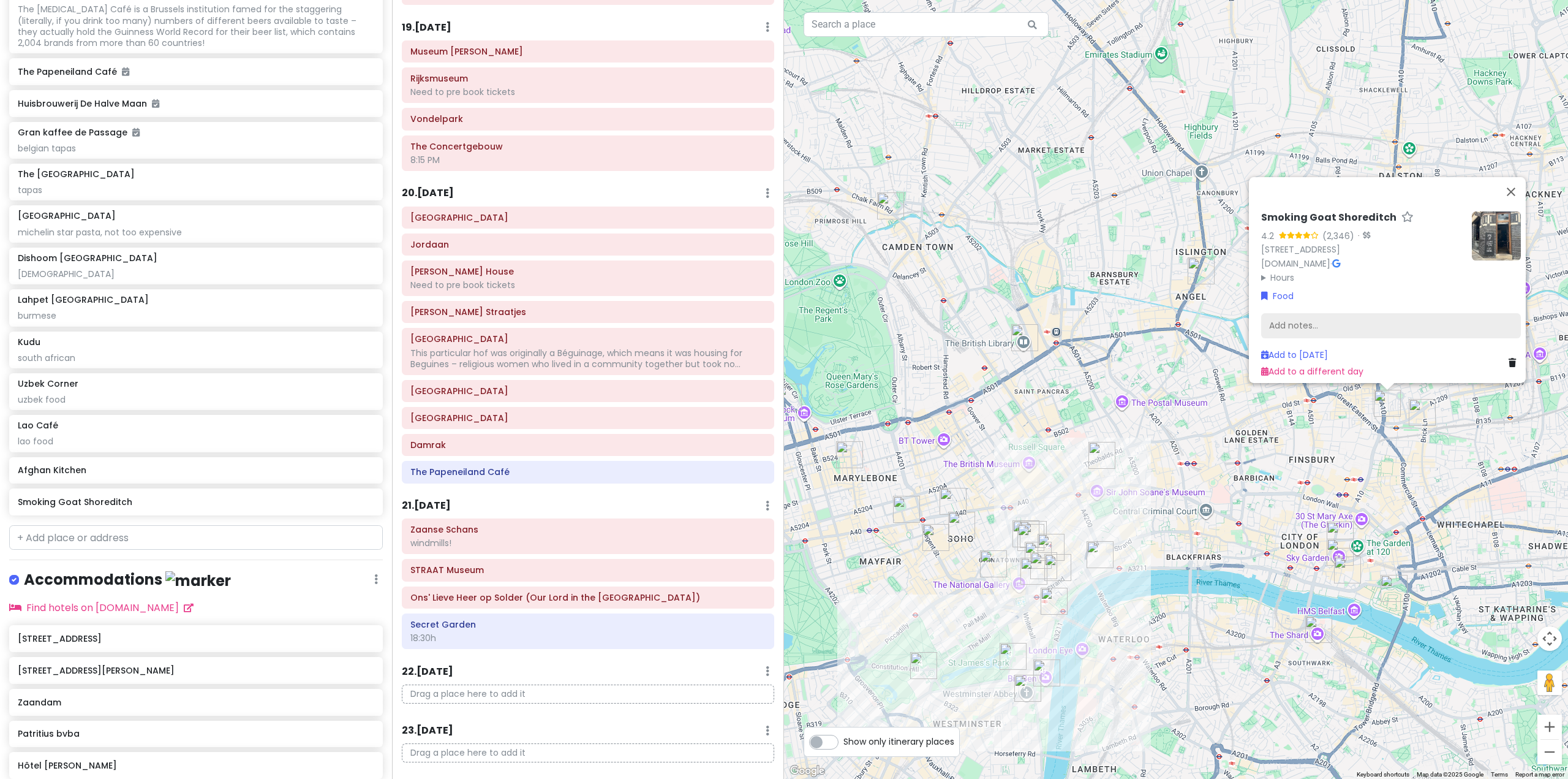
click at [1298, 323] on div "Add notes..." at bounding box center [1391, 325] width 260 height 26
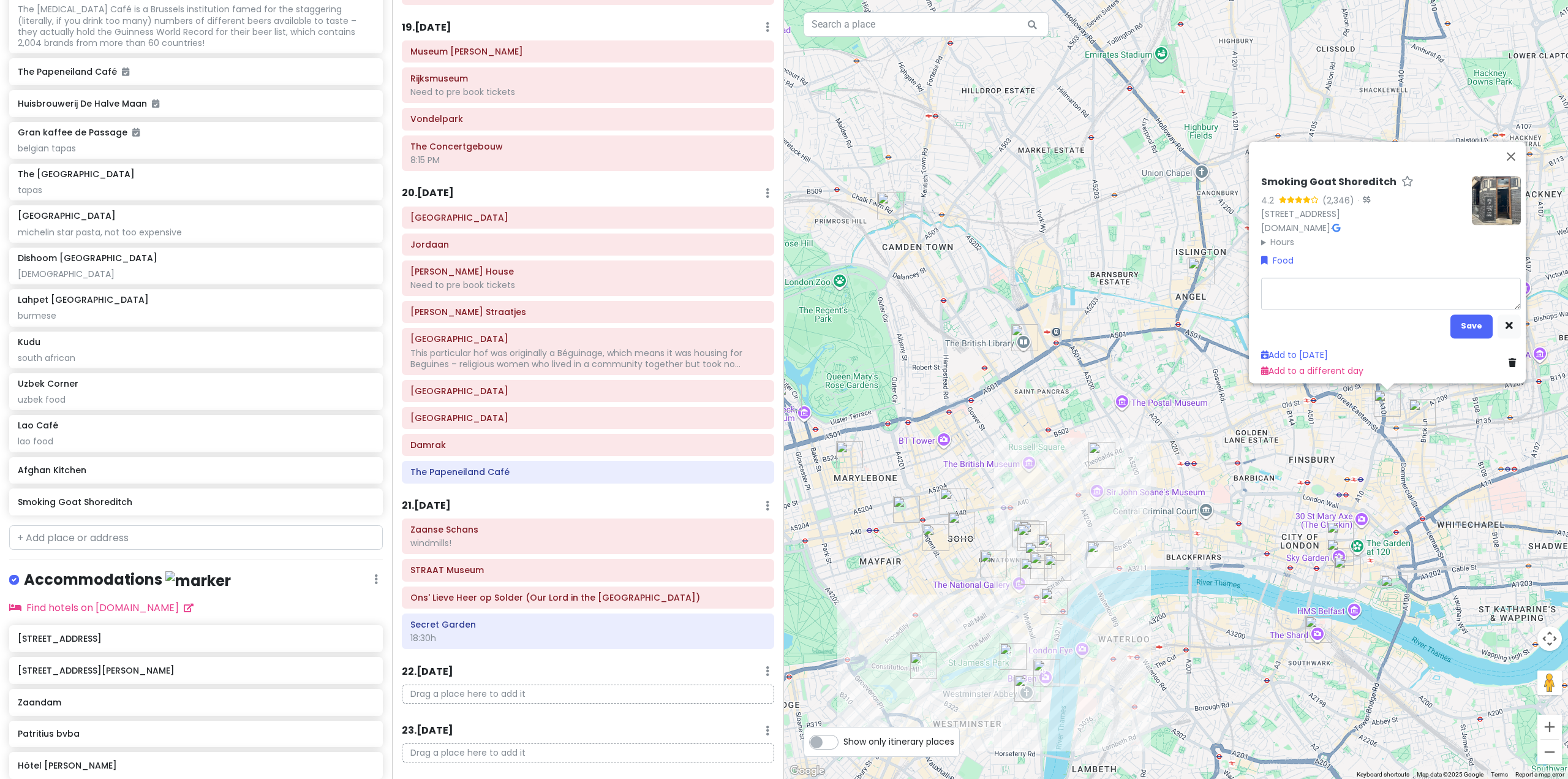
type textarea "x"
type textarea "t"
type textarea "x"
type textarea "th"
type textarea "x"
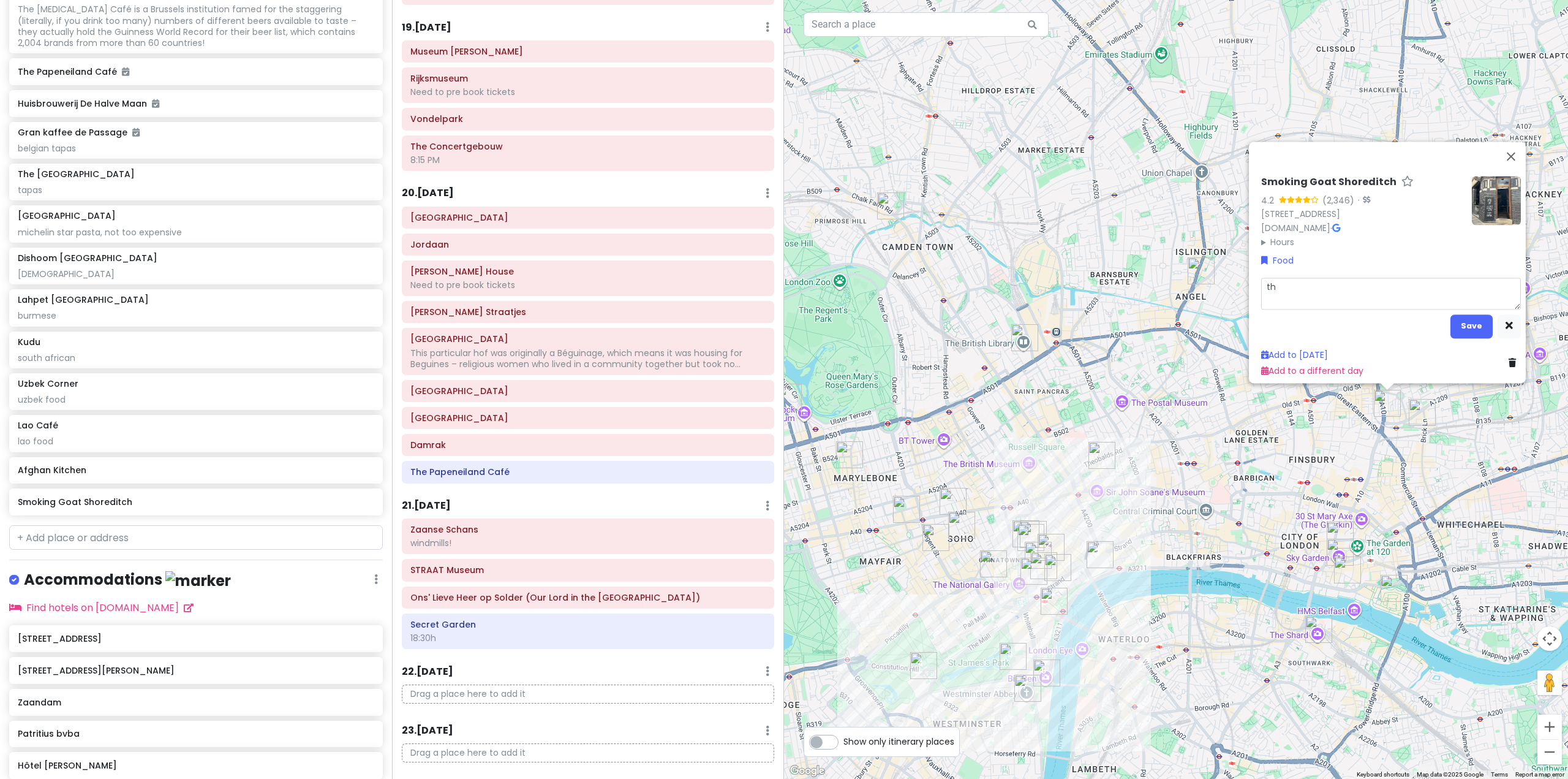
type textarea "tha"
type textarea "x"
type textarea "thai"
type textarea "x"
click at [1456, 314] on button "Save" at bounding box center [1471, 325] width 42 height 24
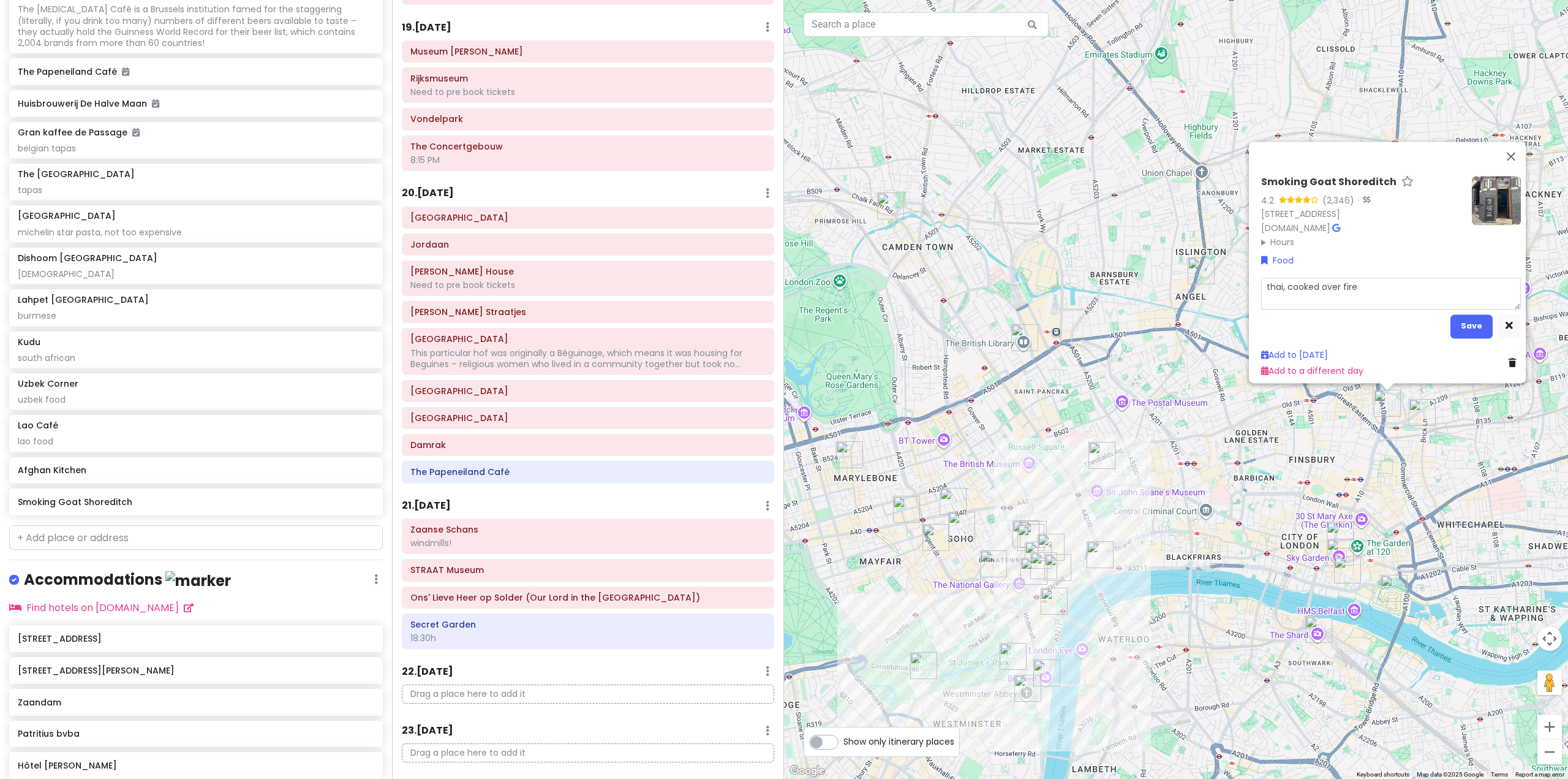
scroll to position [6831, 0]
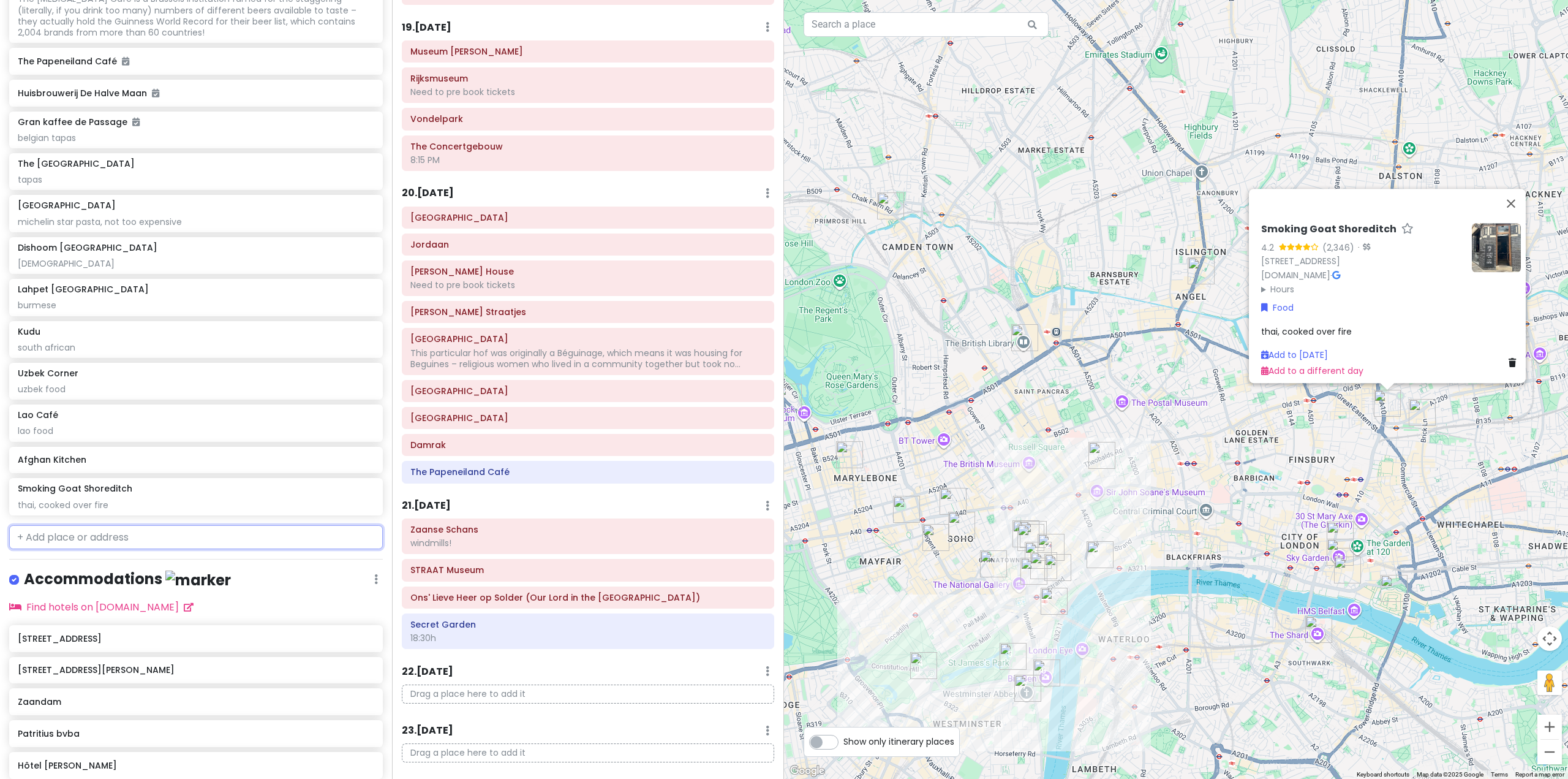
click at [102, 550] on input "text" at bounding box center [196, 538] width 374 height 25
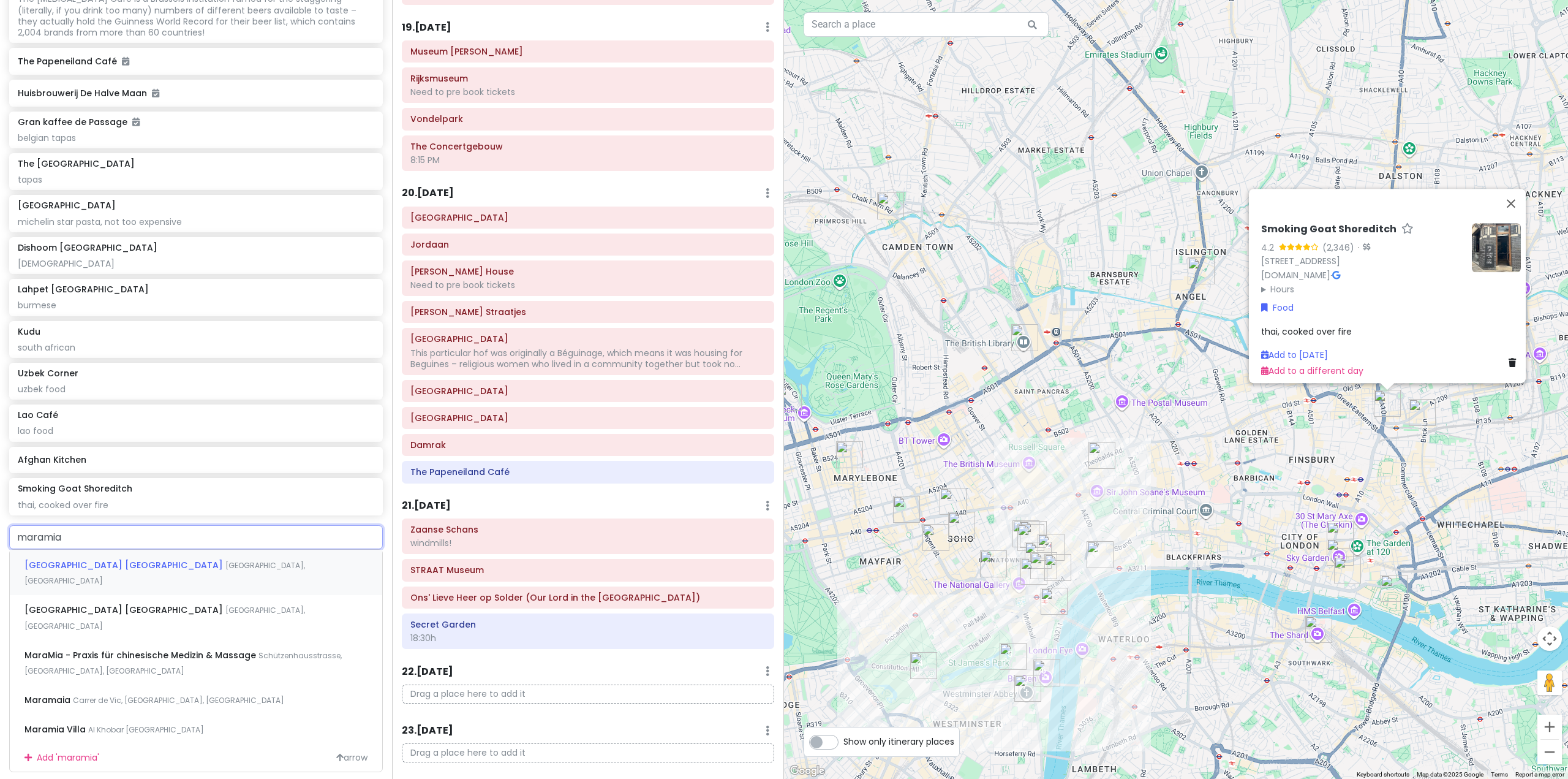
click at [200, 595] on div "[GEOGRAPHIC_DATA] [GEOGRAPHIC_DATA]" at bounding box center [196, 572] width 373 height 45
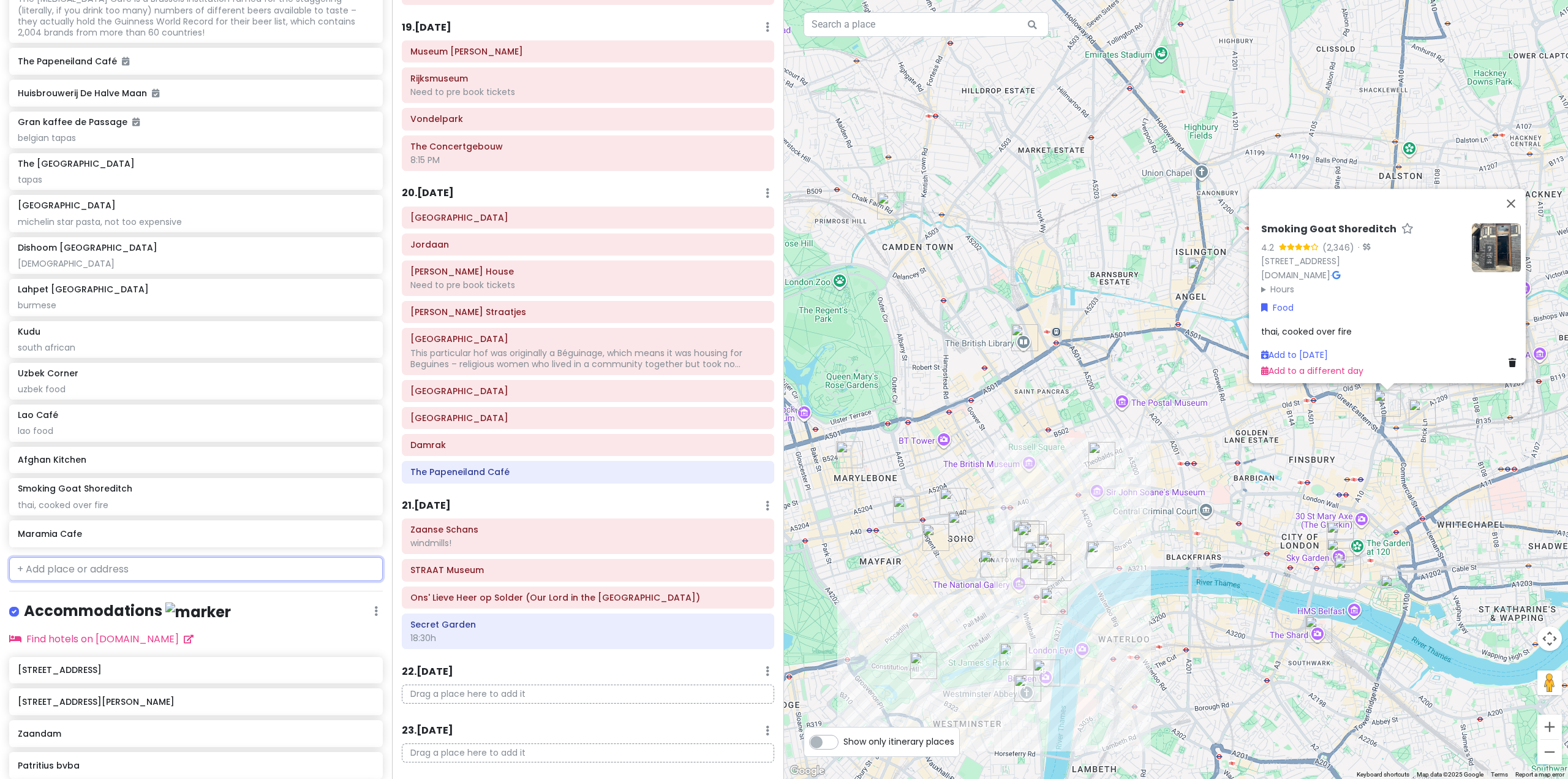
scroll to position [6863, 0]
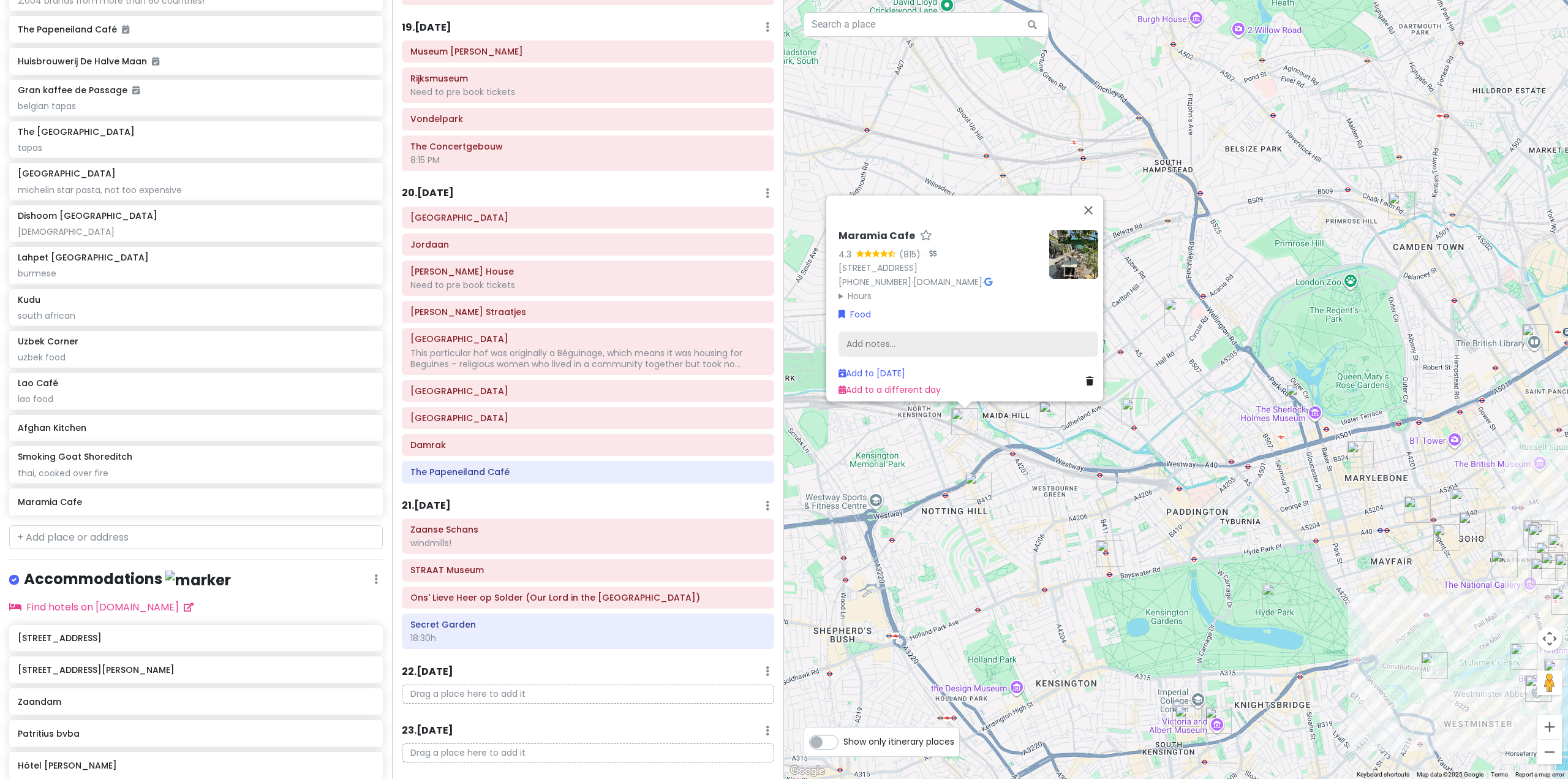
click at [873, 338] on div "Add notes..." at bounding box center [969, 344] width 260 height 26
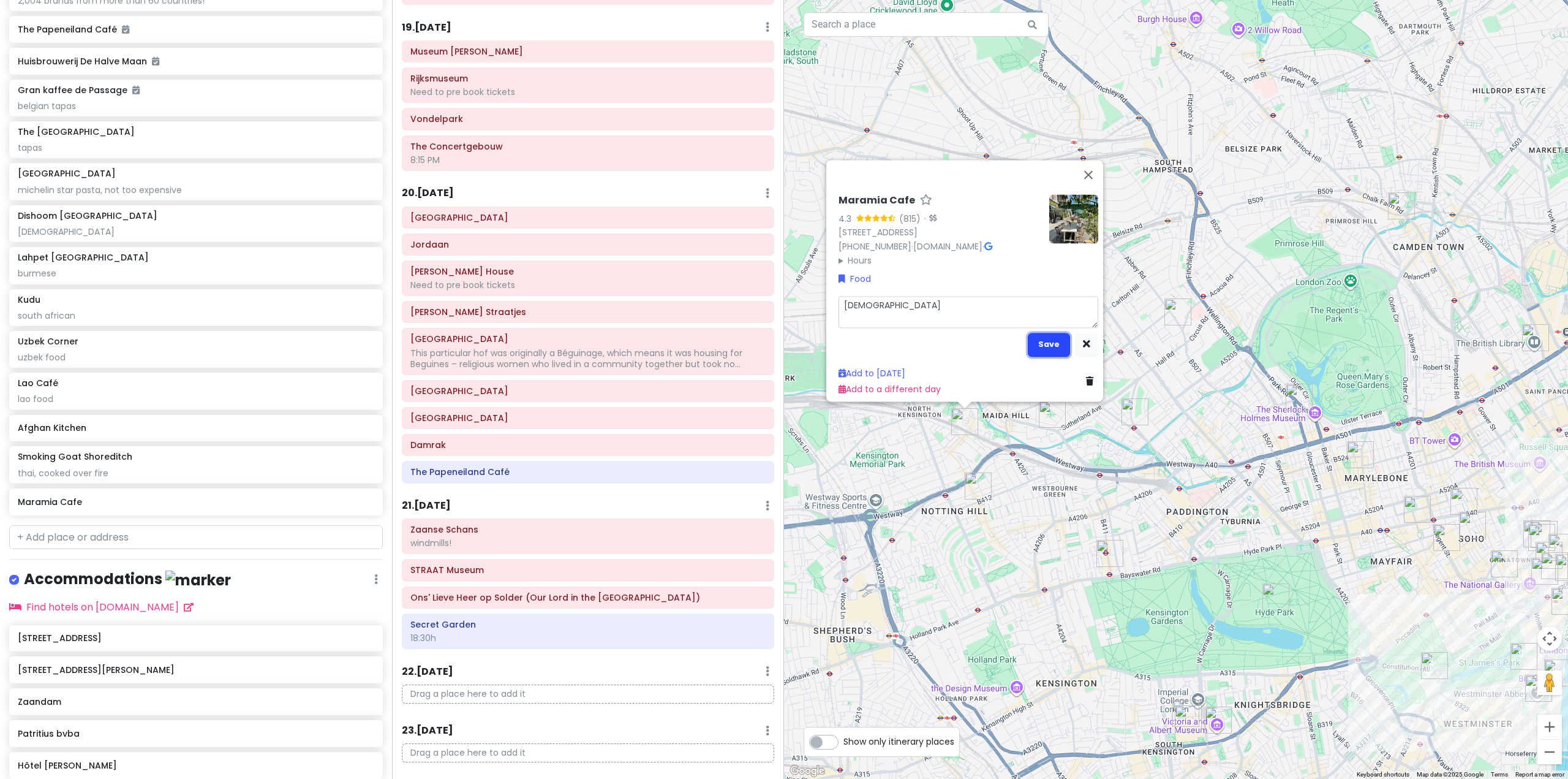
click at [1049, 333] on button "Save" at bounding box center [1048, 344] width 42 height 24
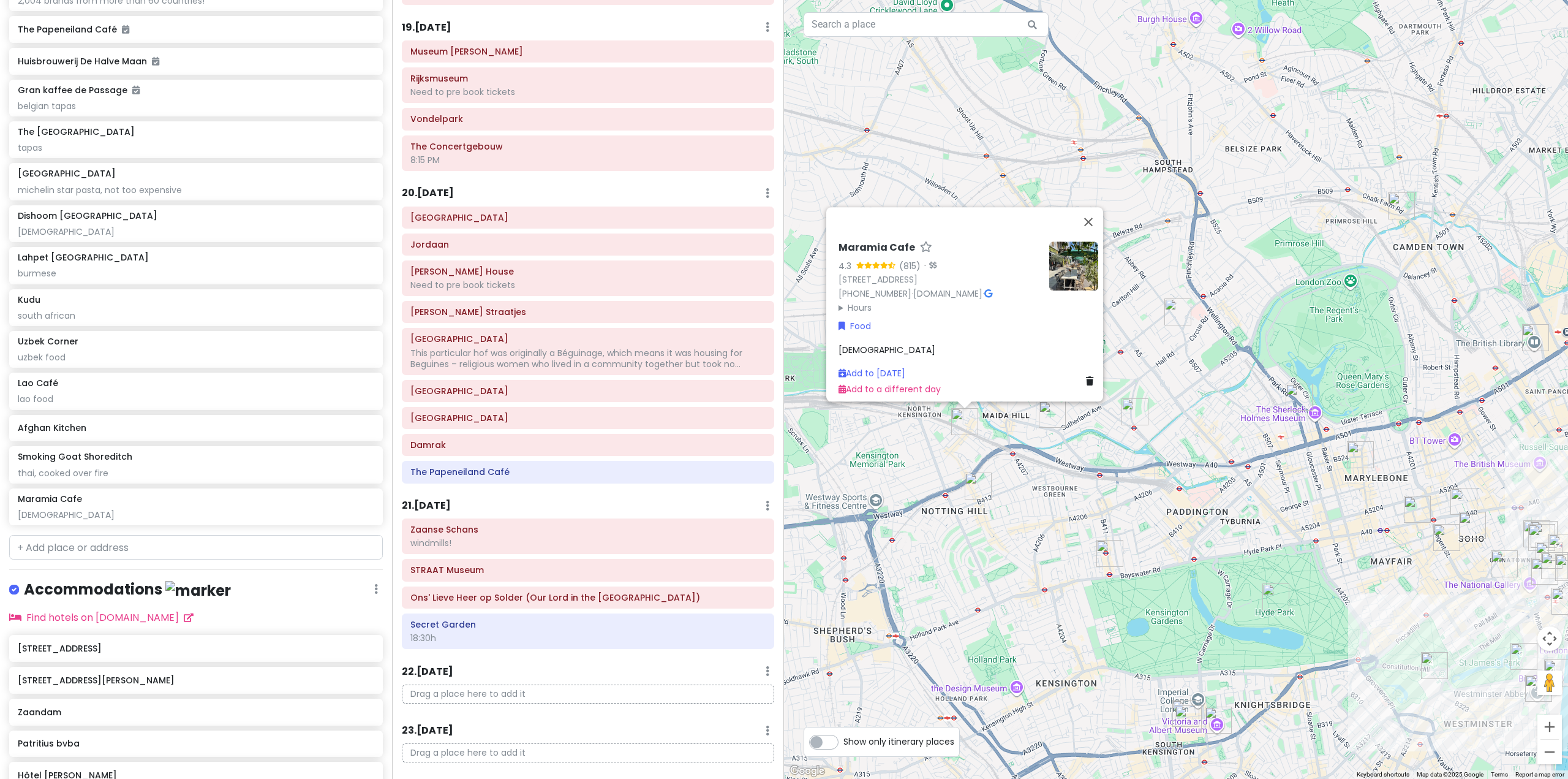
scroll to position [6873, 0]
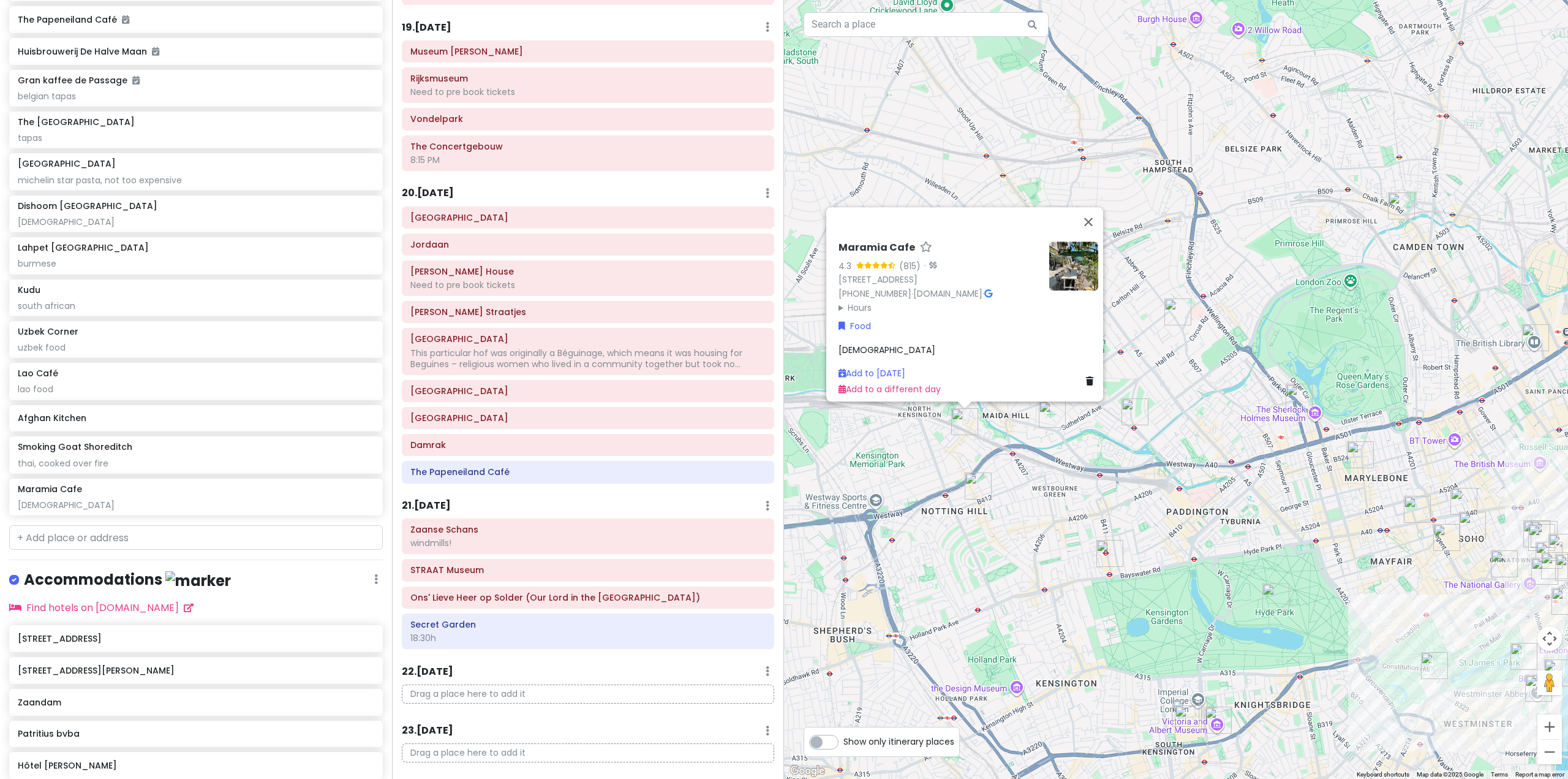
click at [1020, 482] on div "Maramia Cafe 4.3 (815) · [STREET_ADDRESS] [PHONE_NUMBER] · [DOMAIN_NAME] · Hour…" at bounding box center [1176, 389] width 784 height 779
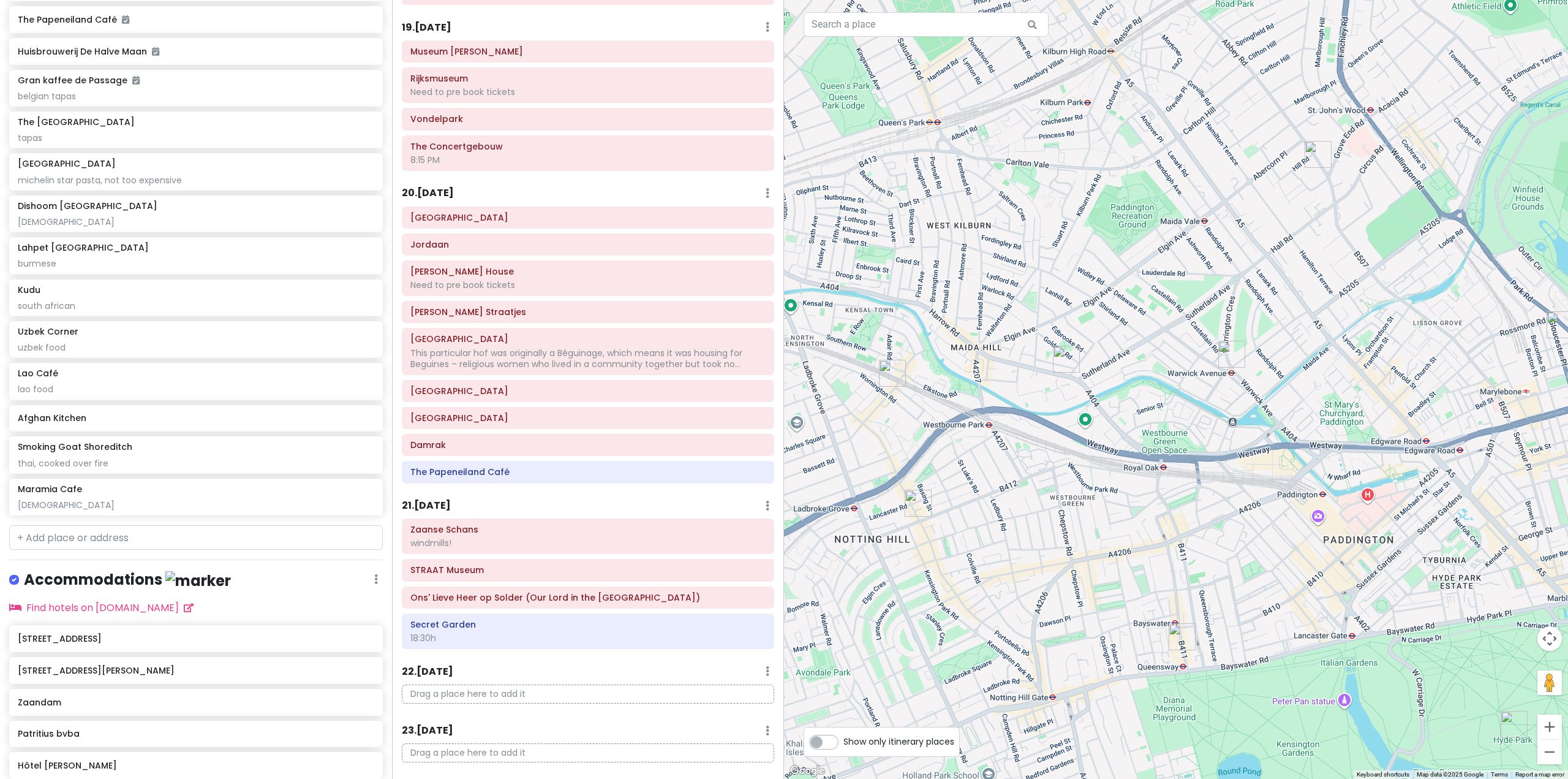
drag, startPoint x: 1115, startPoint y: 419, endPoint x: 1100, endPoint y: 414, distance: 15.8
click at [1102, 414] on div at bounding box center [1176, 389] width 784 height 779
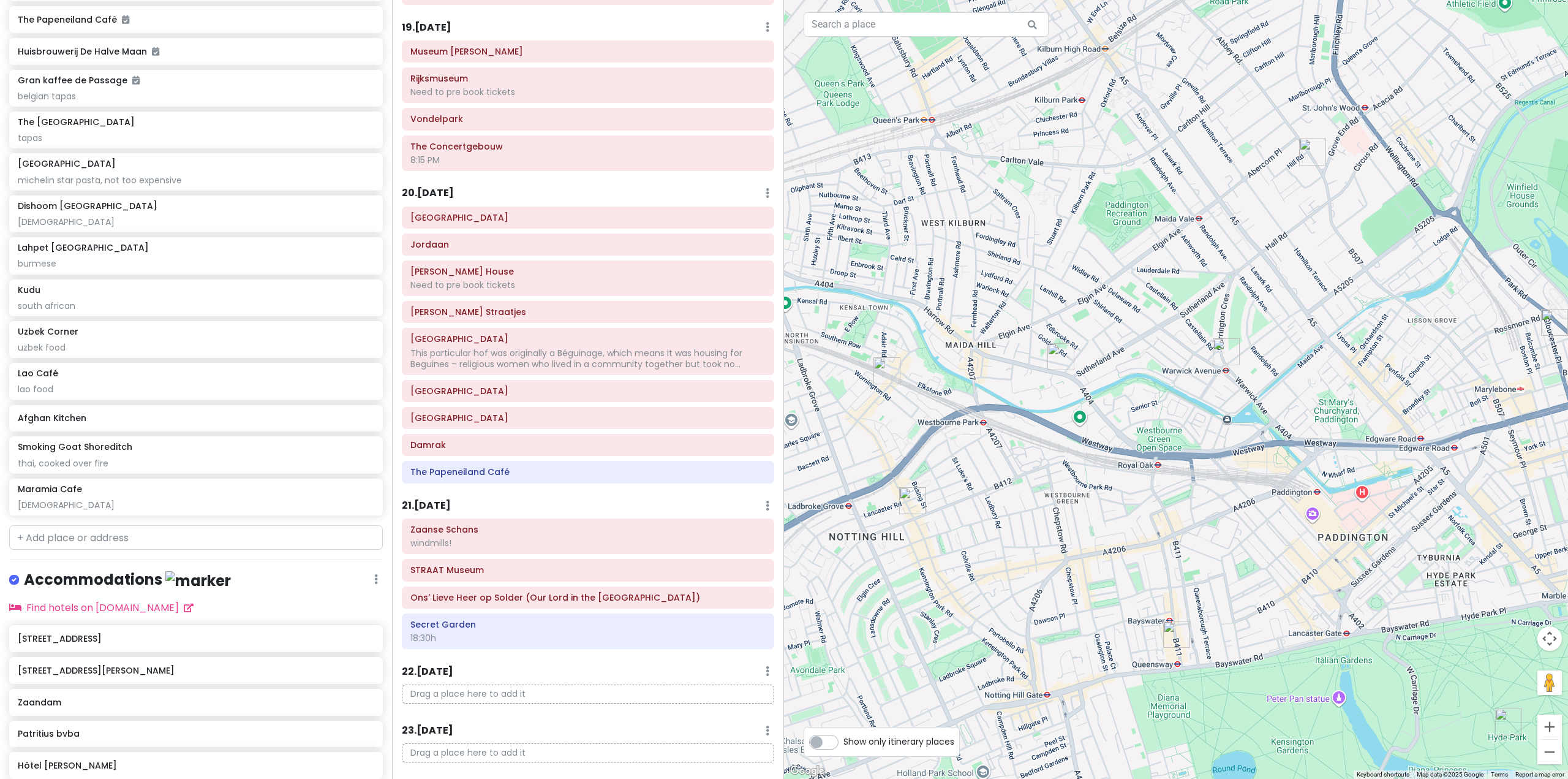
click at [1169, 633] on img "Uzbek Corner" at bounding box center [1176, 634] width 27 height 27
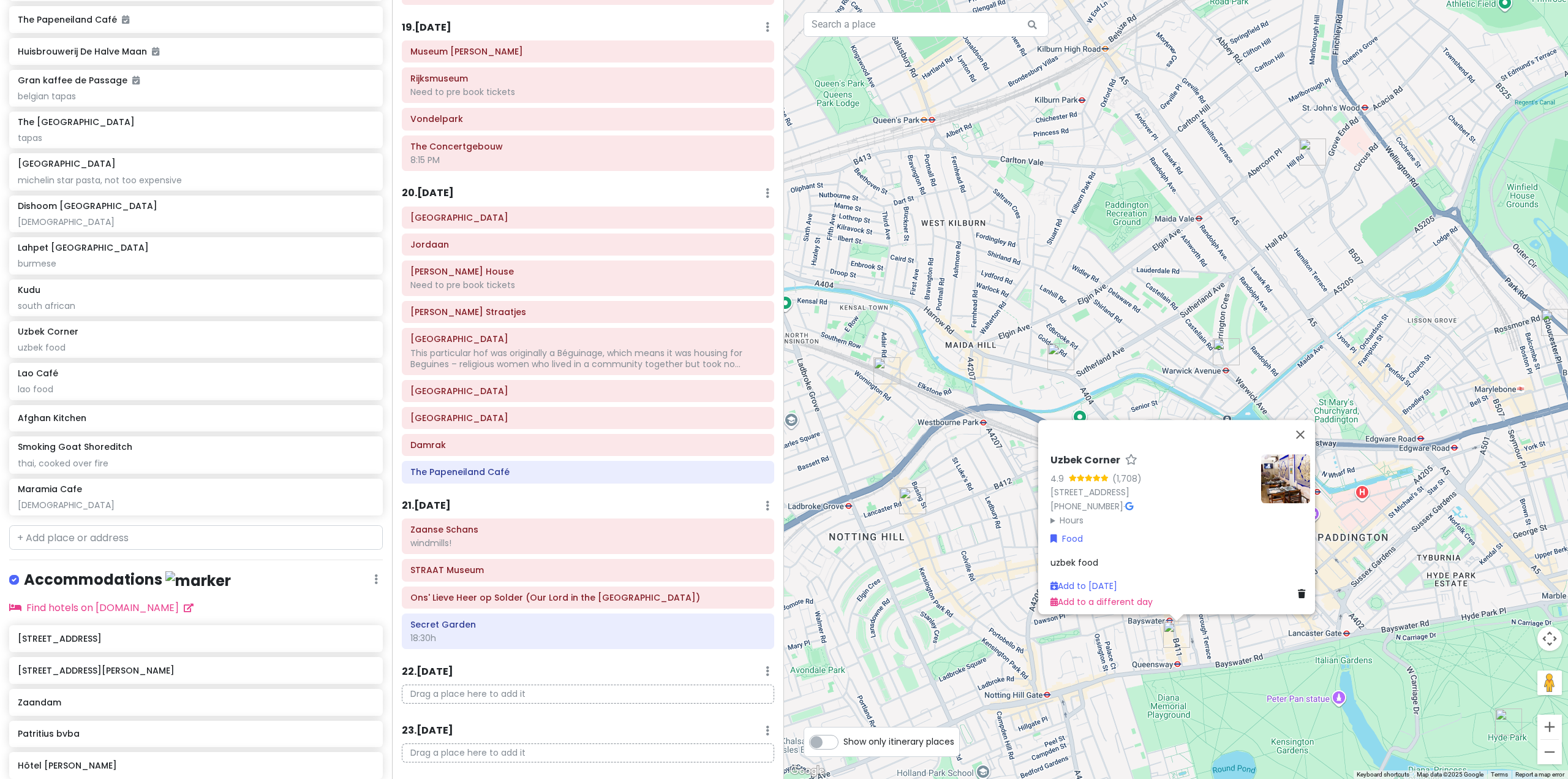
click at [1283, 664] on div "Uzbek Corner 4.9 (1,708) [STREET_ADDRESS] [PHONE_NUMBER] · Hours [DATE] 12:30 –…" at bounding box center [1176, 389] width 784 height 779
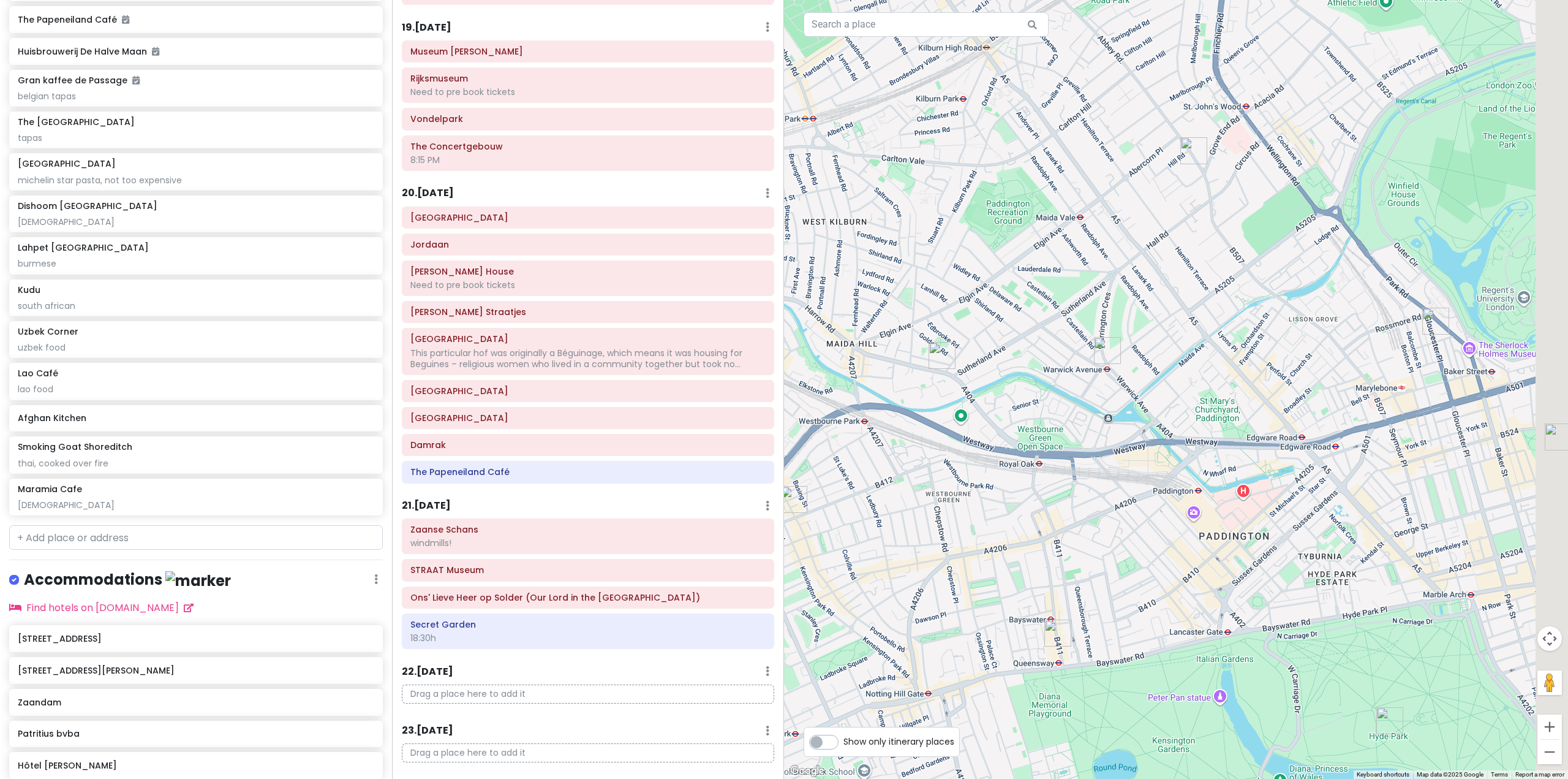
drag, startPoint x: 1265, startPoint y: 659, endPoint x: 1124, endPoint y: 653, distance: 141.1
click at [1127, 655] on div at bounding box center [1176, 389] width 784 height 779
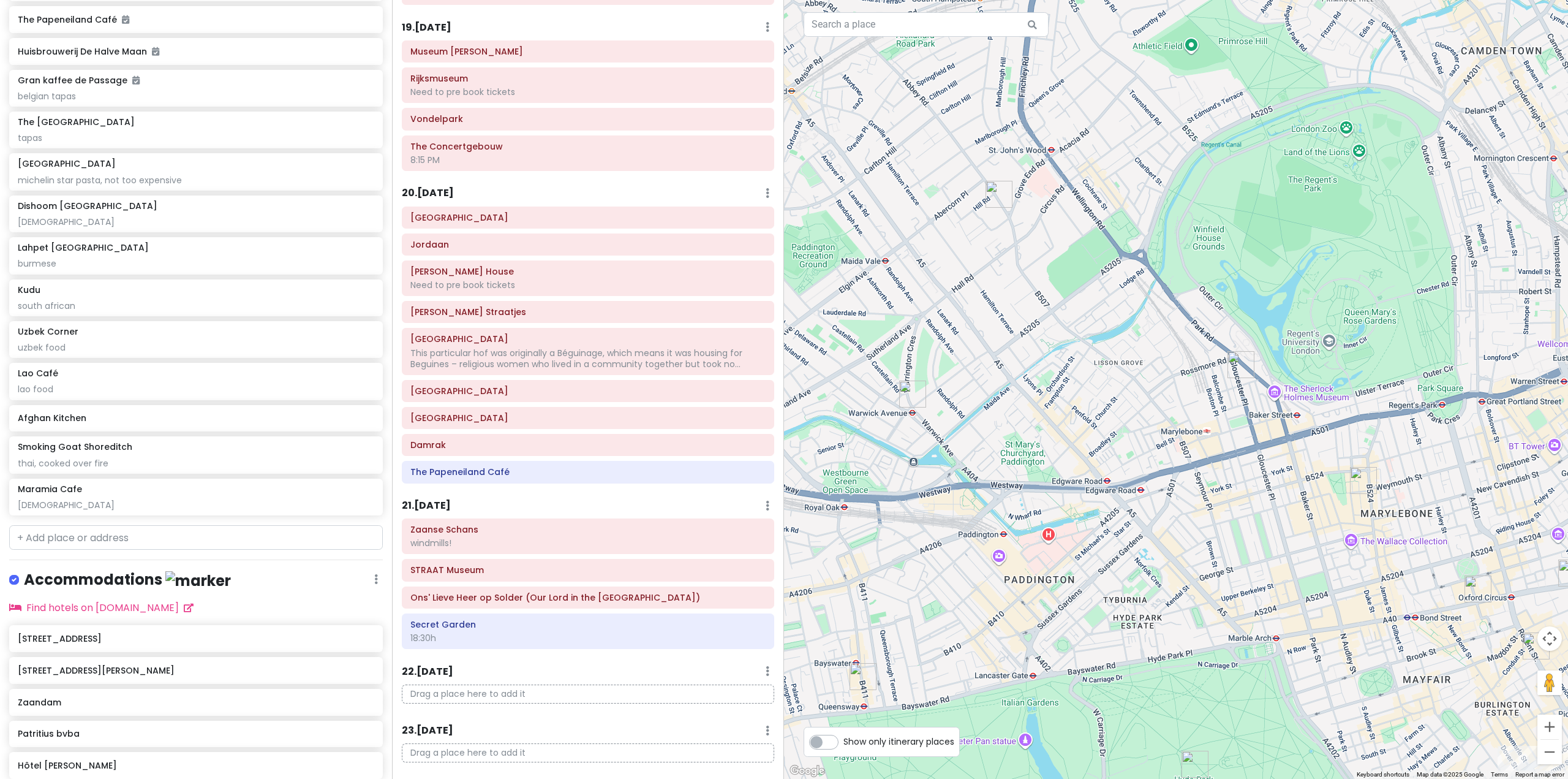
drag, startPoint x: 1227, startPoint y: 531, endPoint x: 1137, endPoint y: 536, distance: 90.1
click at [1137, 536] on div at bounding box center [1176, 389] width 784 height 779
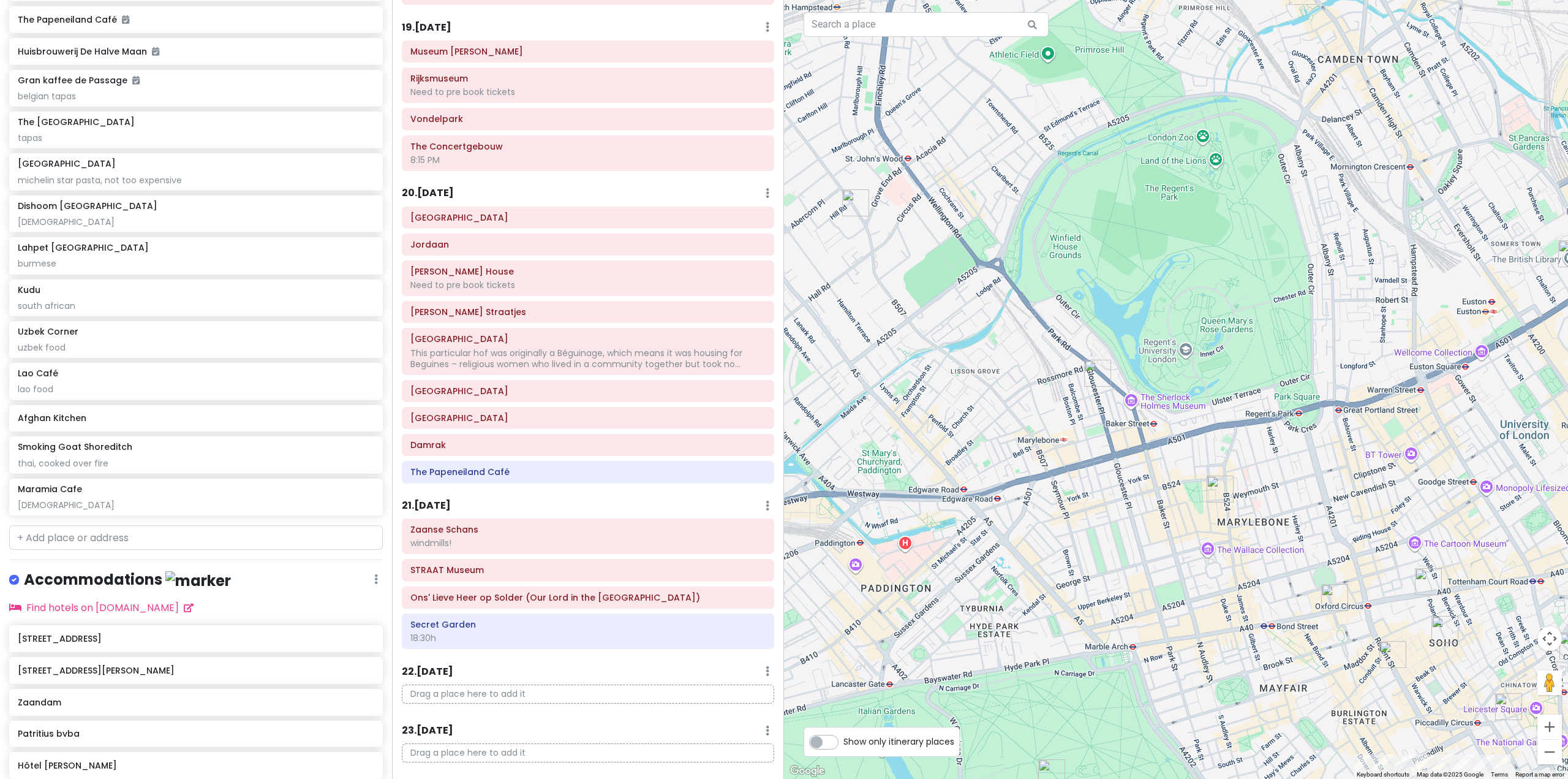
click at [1217, 490] on img "Kudu" at bounding box center [1220, 489] width 27 height 27
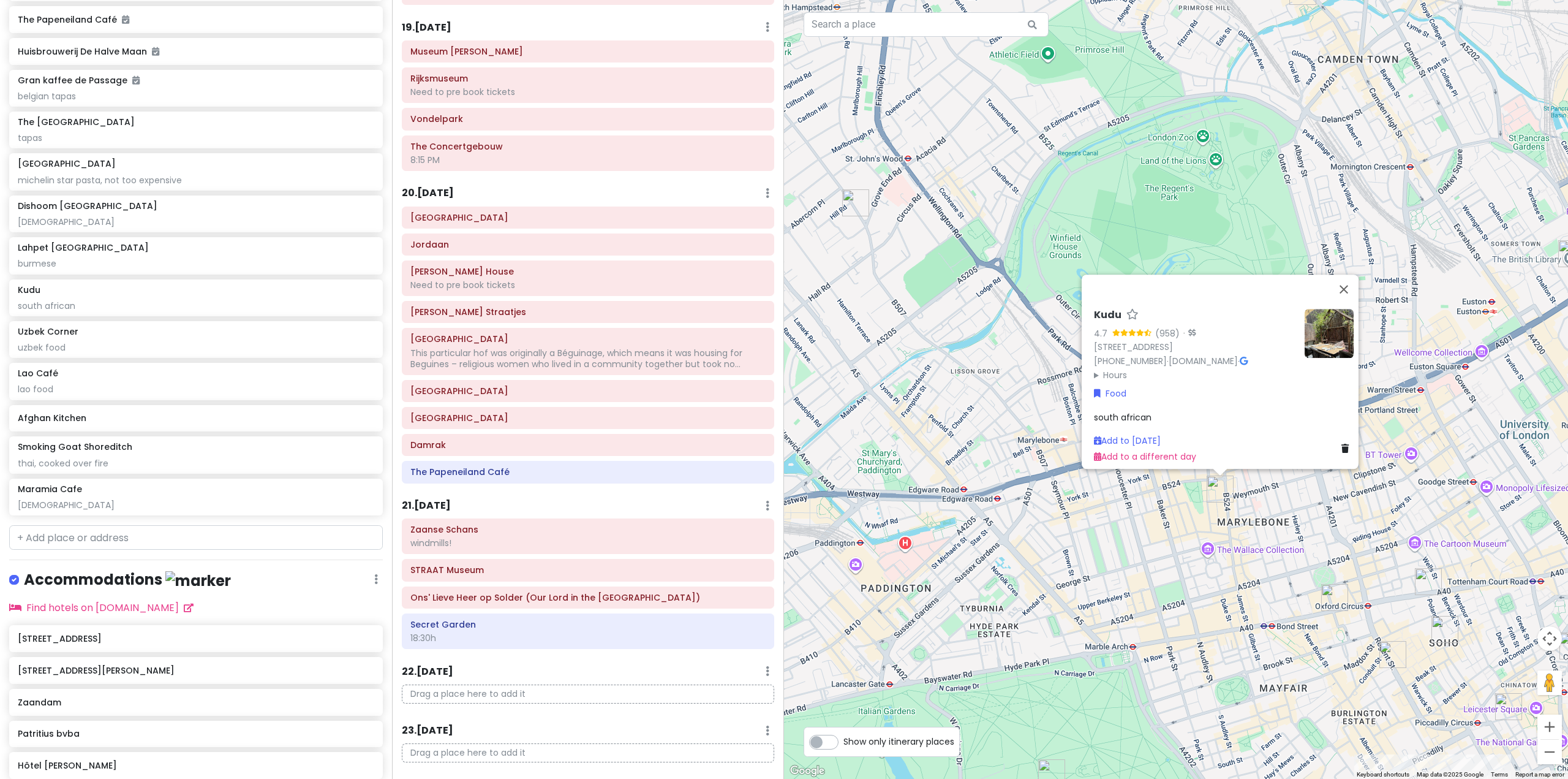
drag, startPoint x: 1184, startPoint y: 563, endPoint x: 1047, endPoint y: 525, distance: 142.2
click at [1047, 525] on div "Kudu 4.7 (958) · [STREET_ADDRESS] [PHONE_NUMBER] · [DOMAIN_NAME] · Hours [DATE]…" at bounding box center [1176, 389] width 784 height 779
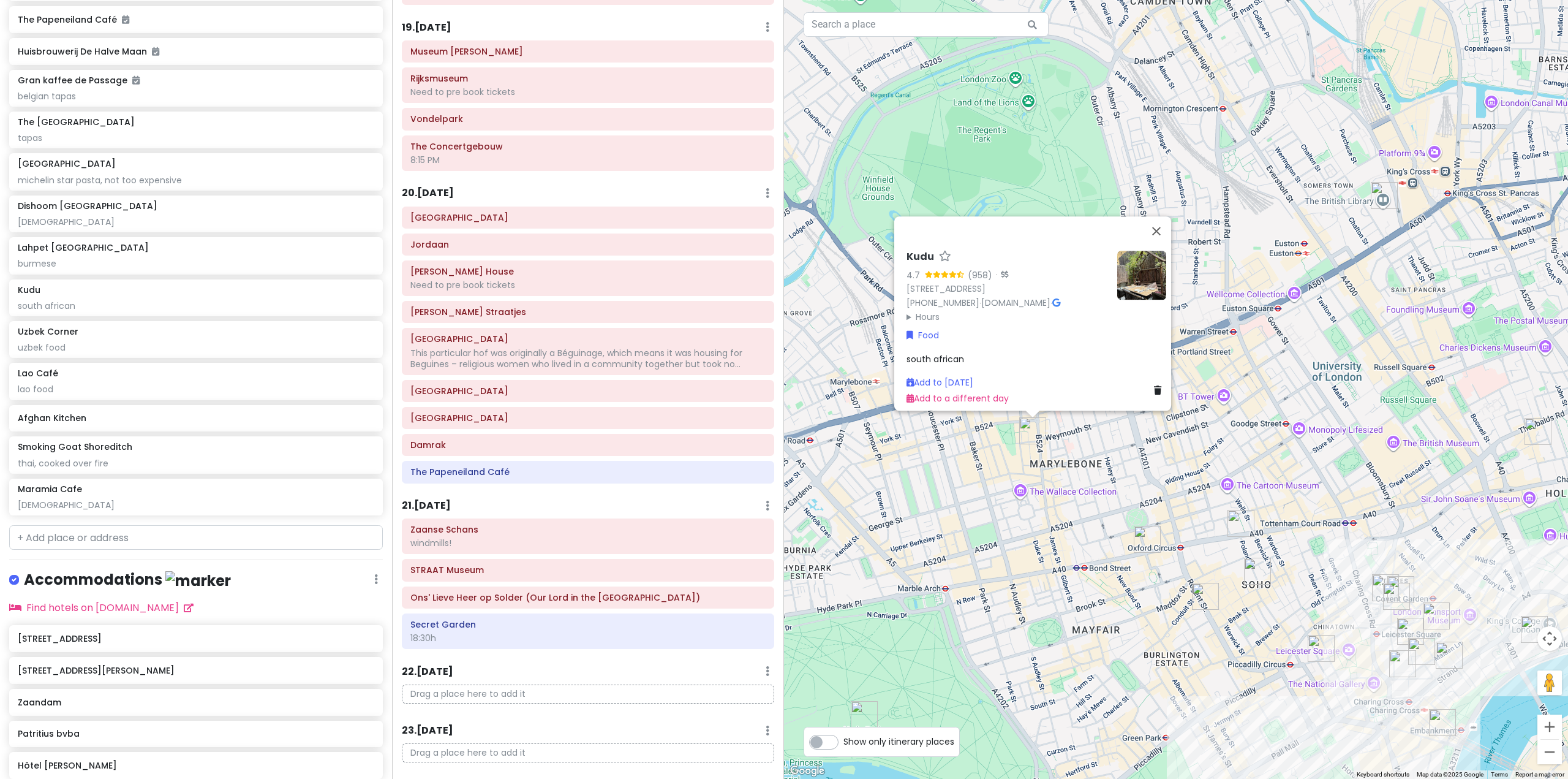
drag, startPoint x: 1105, startPoint y: 517, endPoint x: 1061, endPoint y: 502, distance: 46.5
click at [1061, 502] on div "Kudu 4.7 (958) · [STREET_ADDRESS] [PHONE_NUMBER] · [DOMAIN_NAME] · Hours [DATE]…" at bounding box center [1176, 389] width 784 height 779
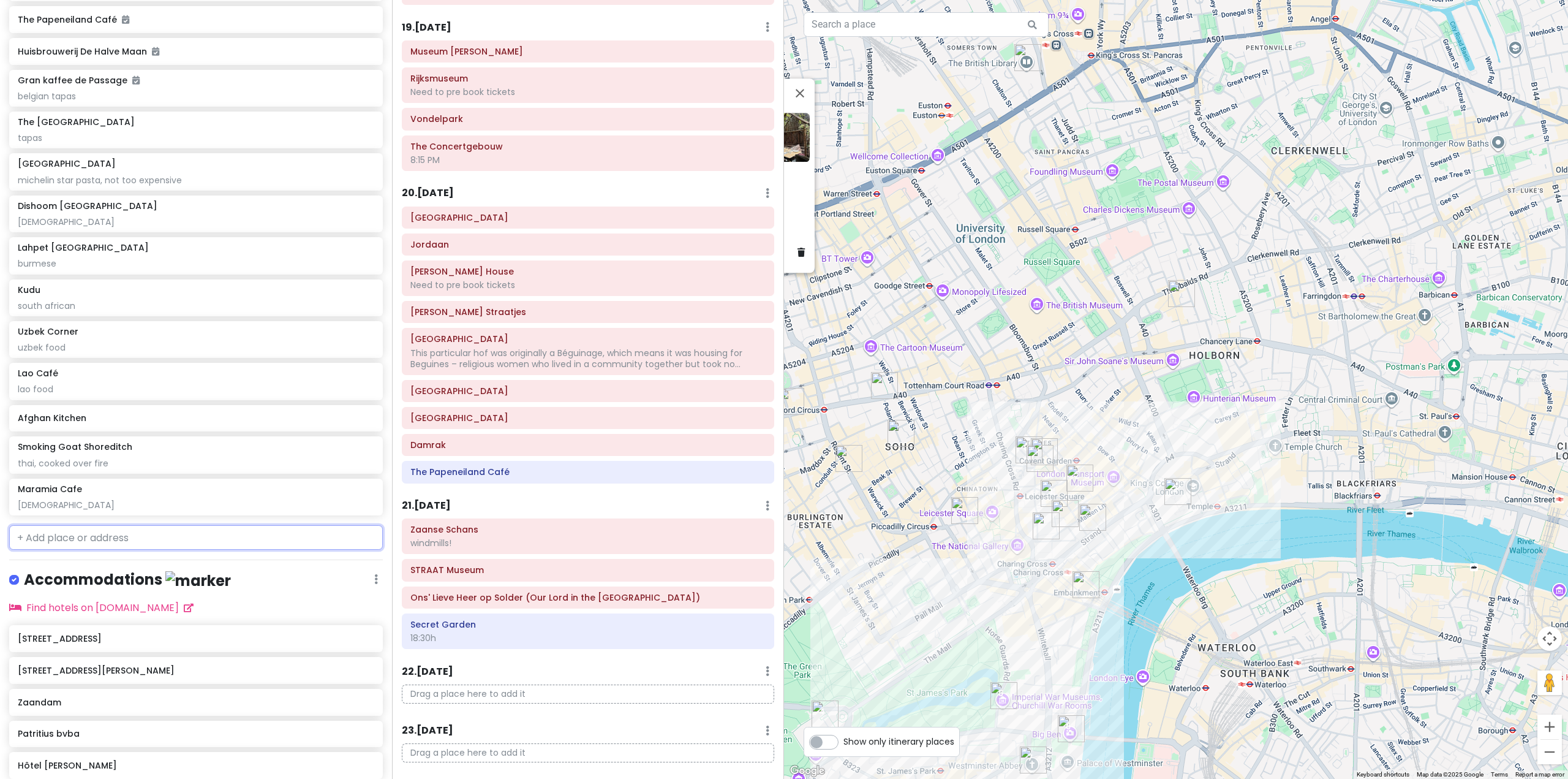
click at [127, 550] on input "text" at bounding box center [196, 538] width 374 height 25
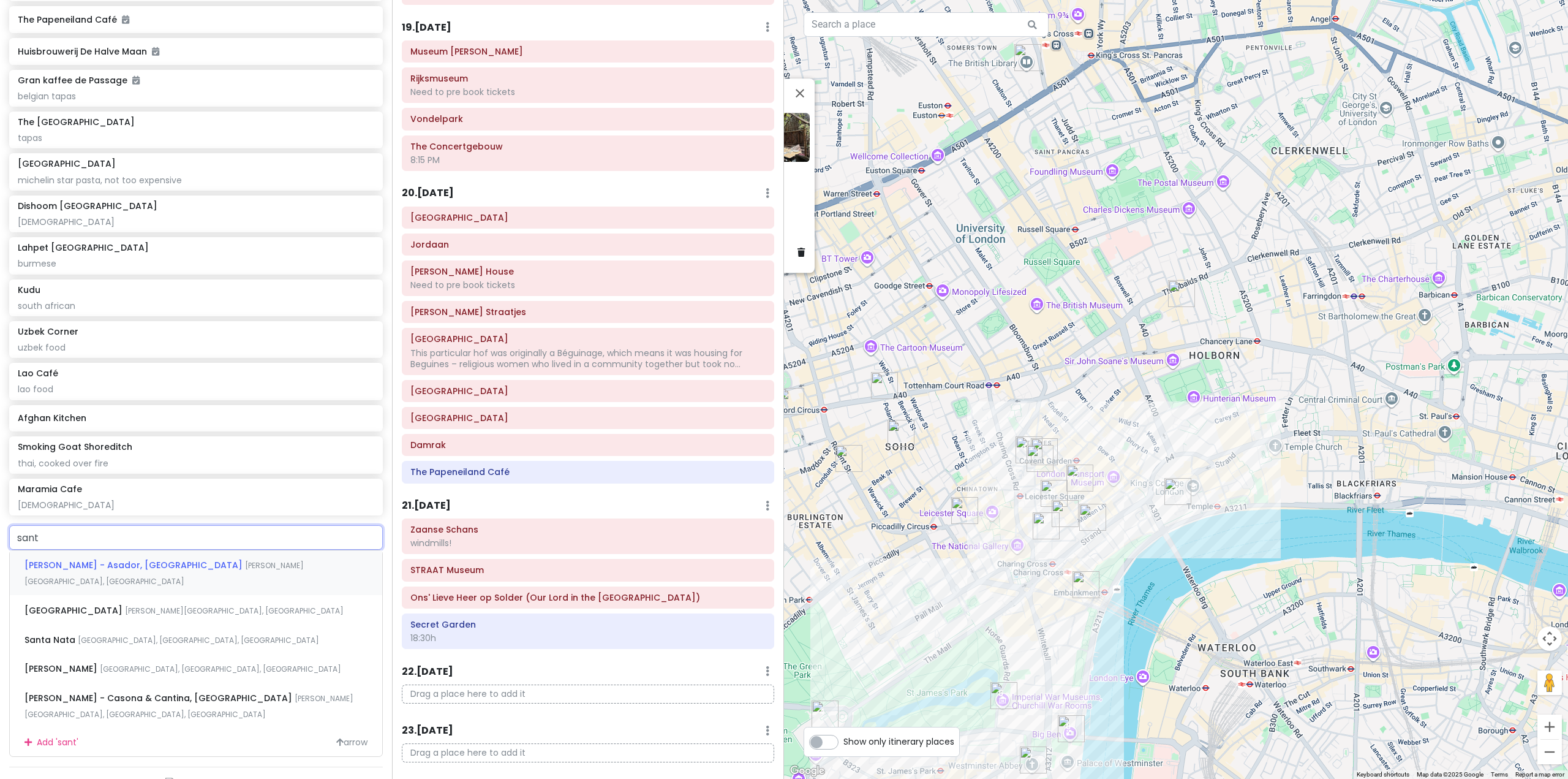
click at [134, 571] on span "[PERSON_NAME] - Asador, [GEOGRAPHIC_DATA]" at bounding box center [135, 565] width 221 height 12
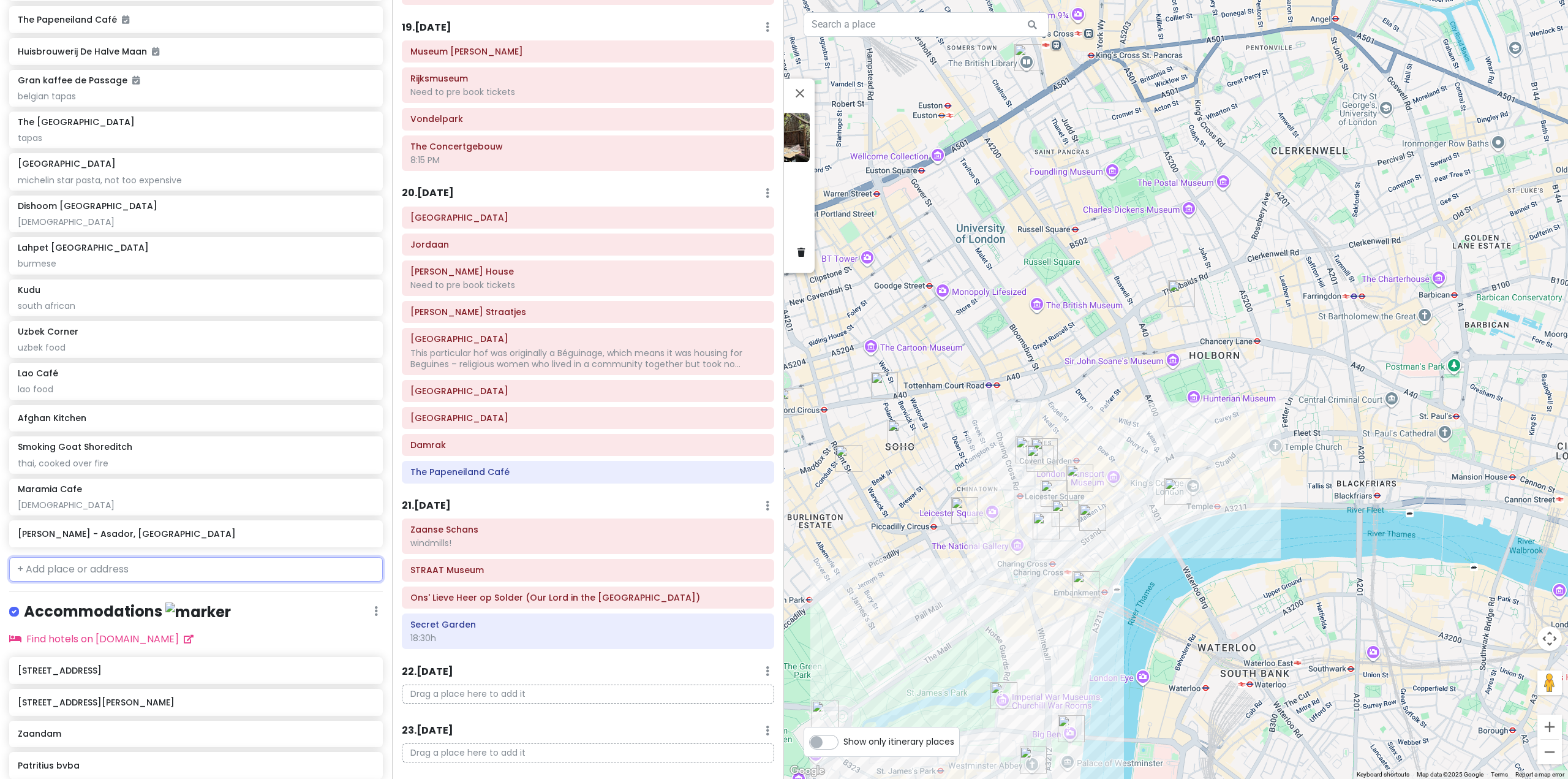
scroll to position [6905, 0]
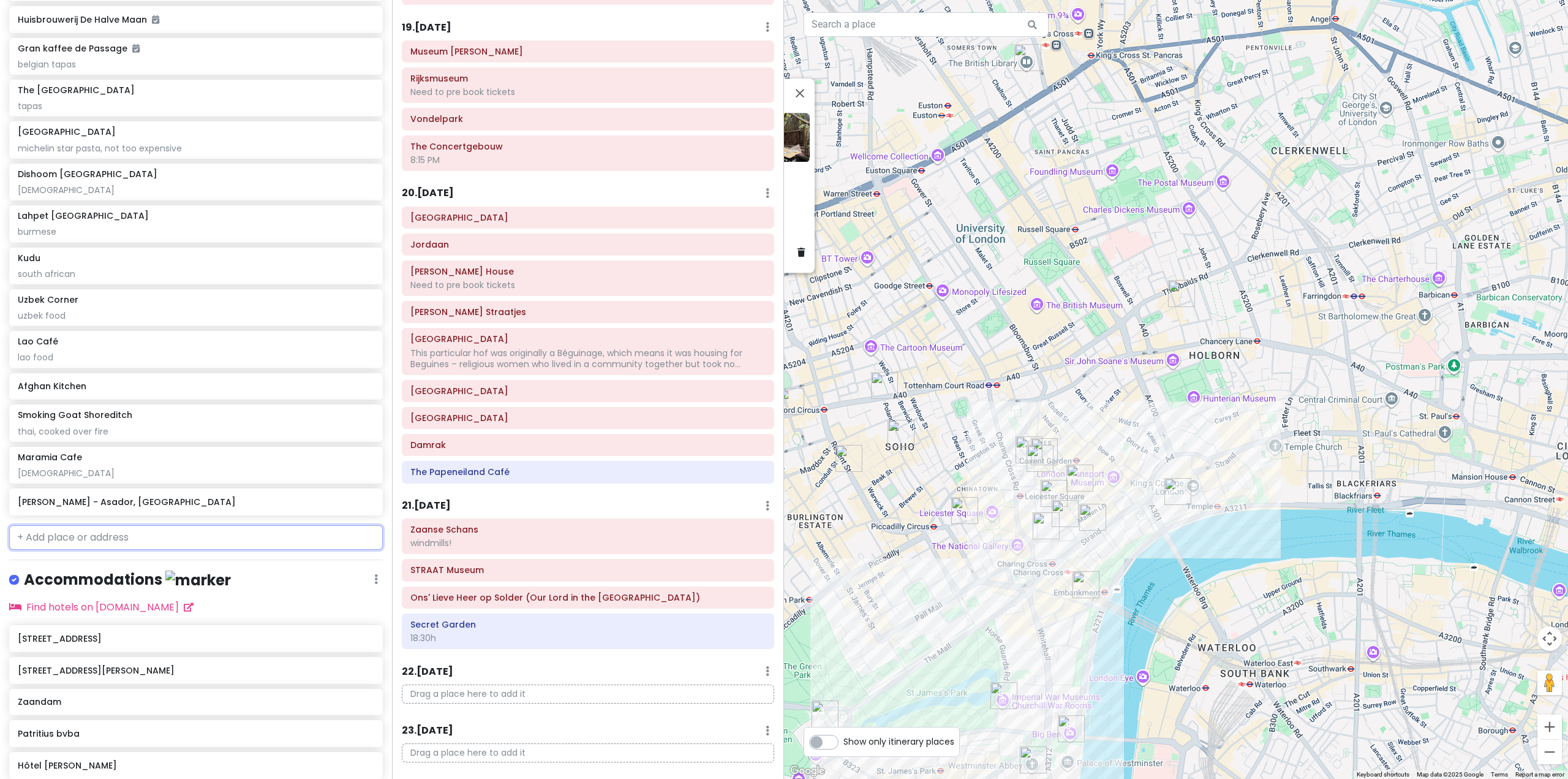
click at [284, 511] on div "[PERSON_NAME] - Asador, [GEOGRAPHIC_DATA]" at bounding box center [195, 502] width 356 height 17
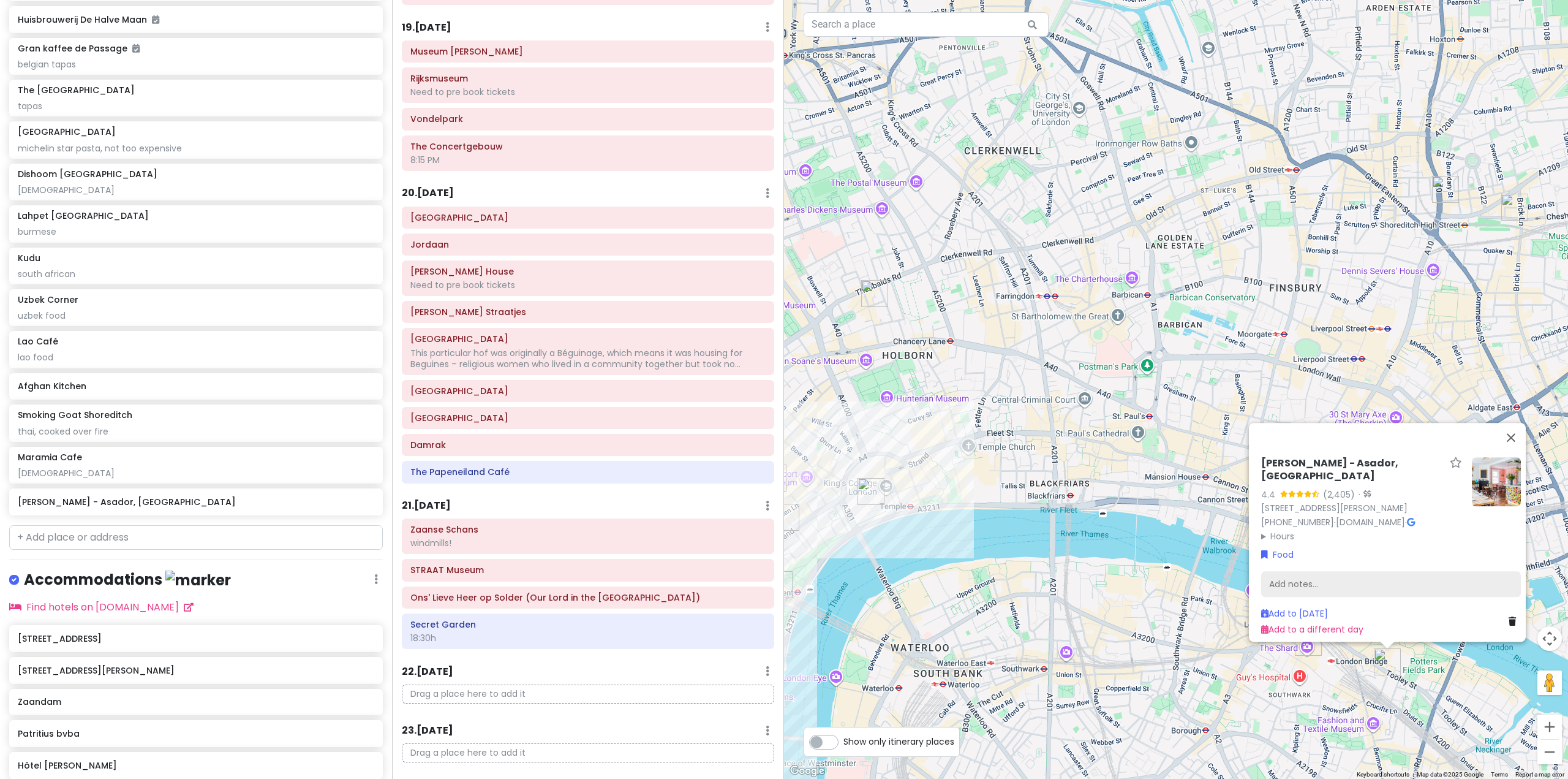
click at [1301, 571] on div "Add notes..." at bounding box center [1391, 584] width 260 height 26
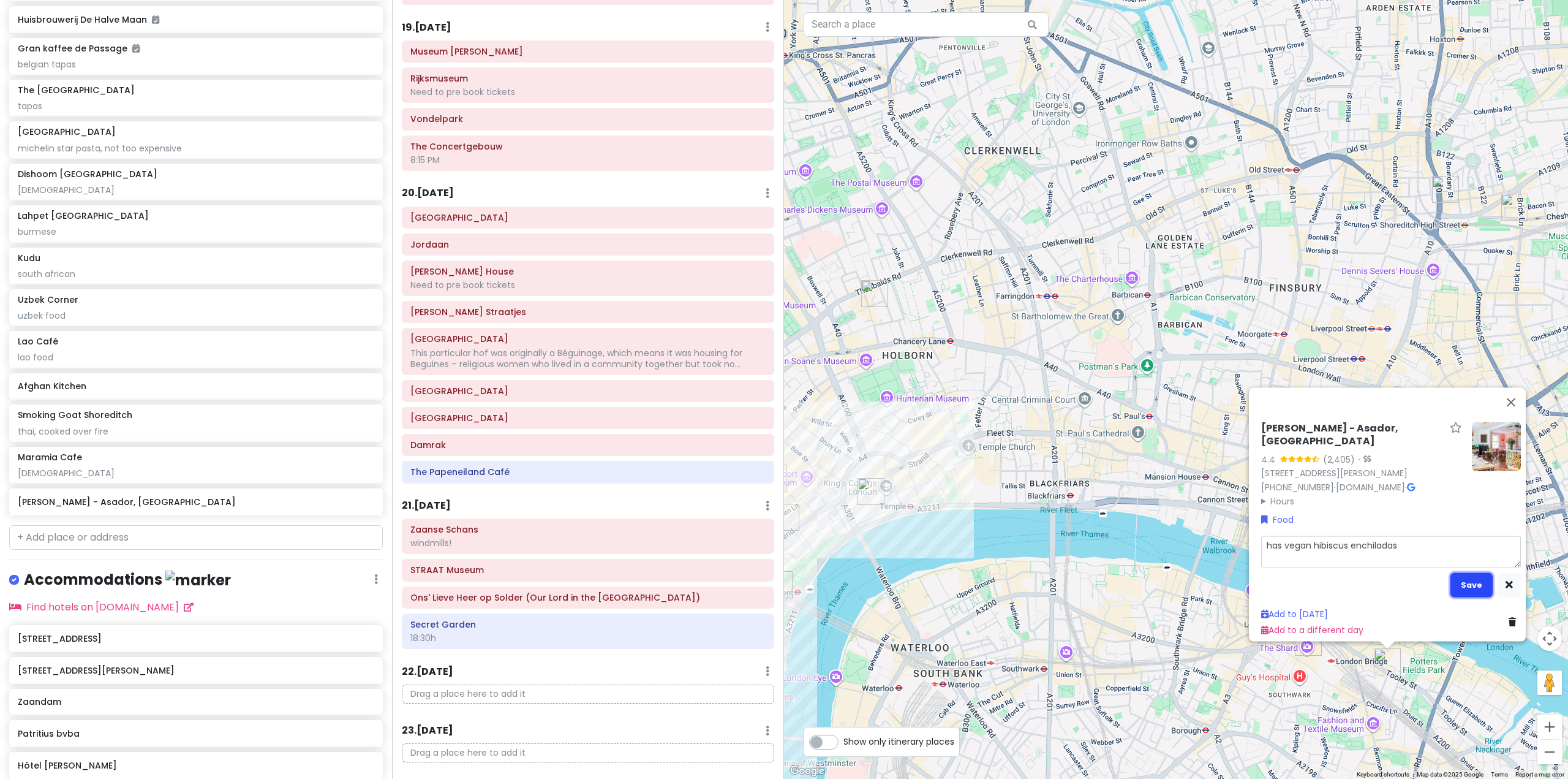
click at [1465, 577] on button "Save" at bounding box center [1471, 584] width 42 height 24
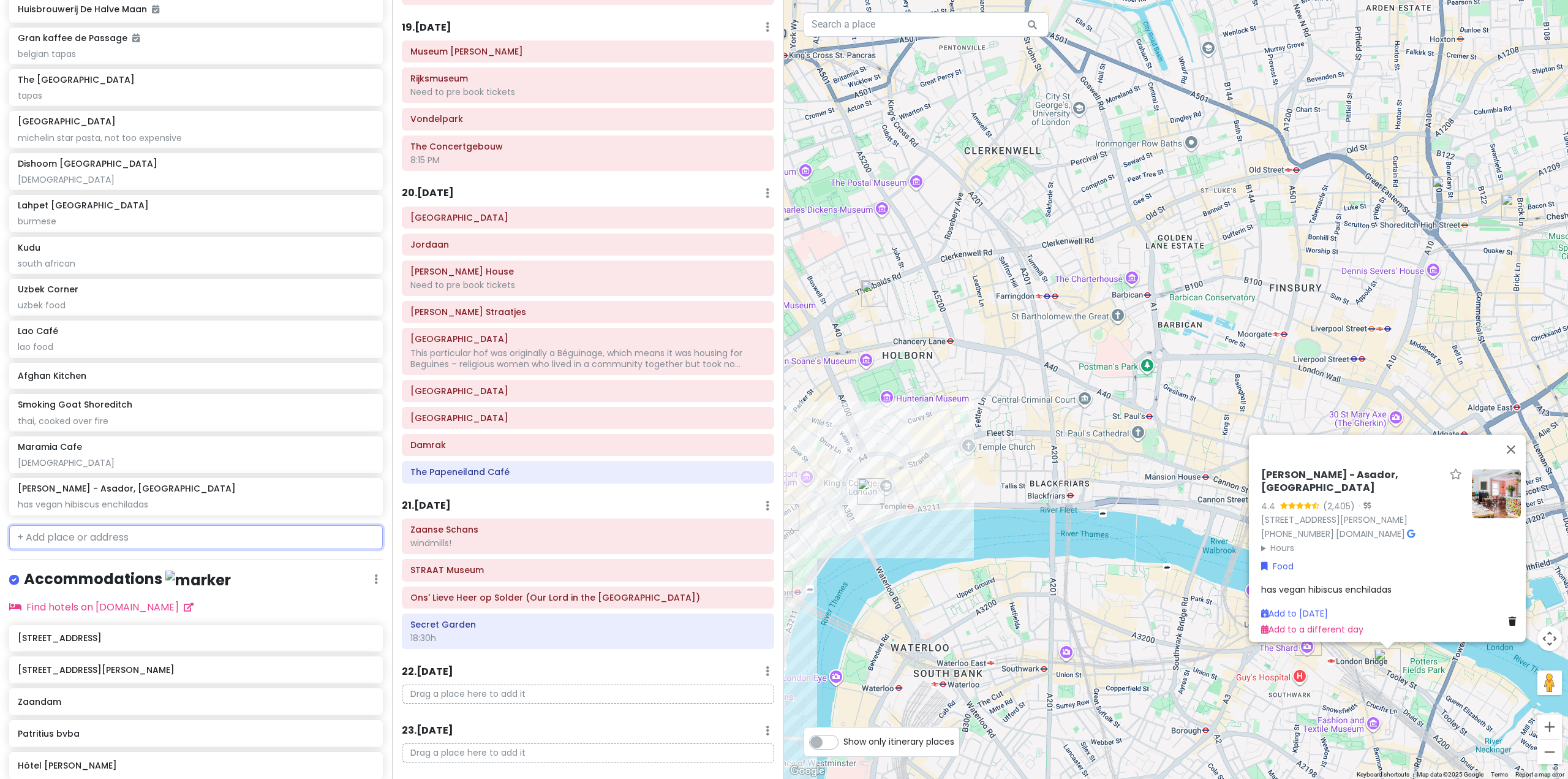
click at [167, 550] on input "text" at bounding box center [196, 538] width 374 height 25
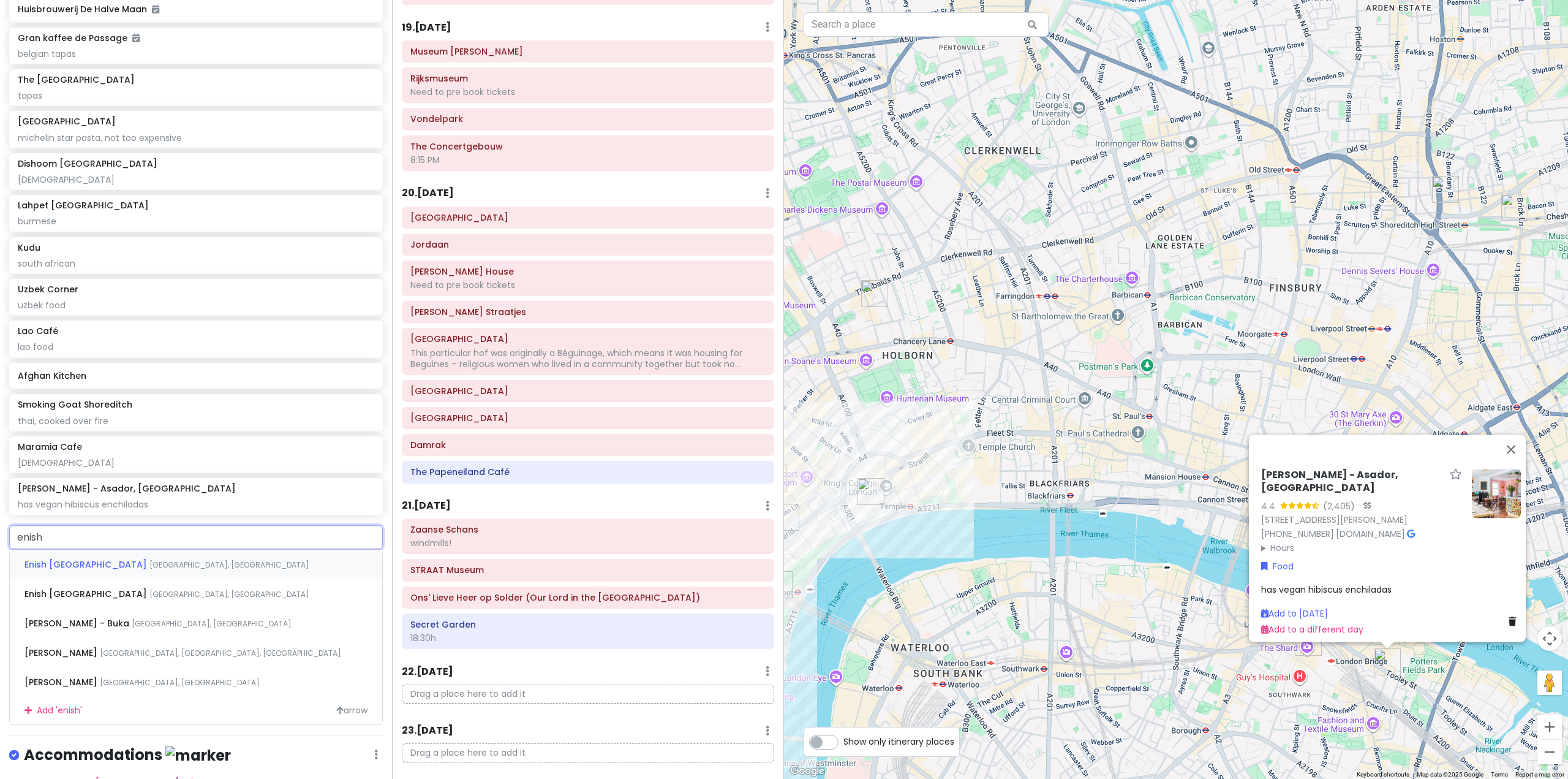
click at [160, 570] on span "[GEOGRAPHIC_DATA], [GEOGRAPHIC_DATA]" at bounding box center [229, 564] width 160 height 10
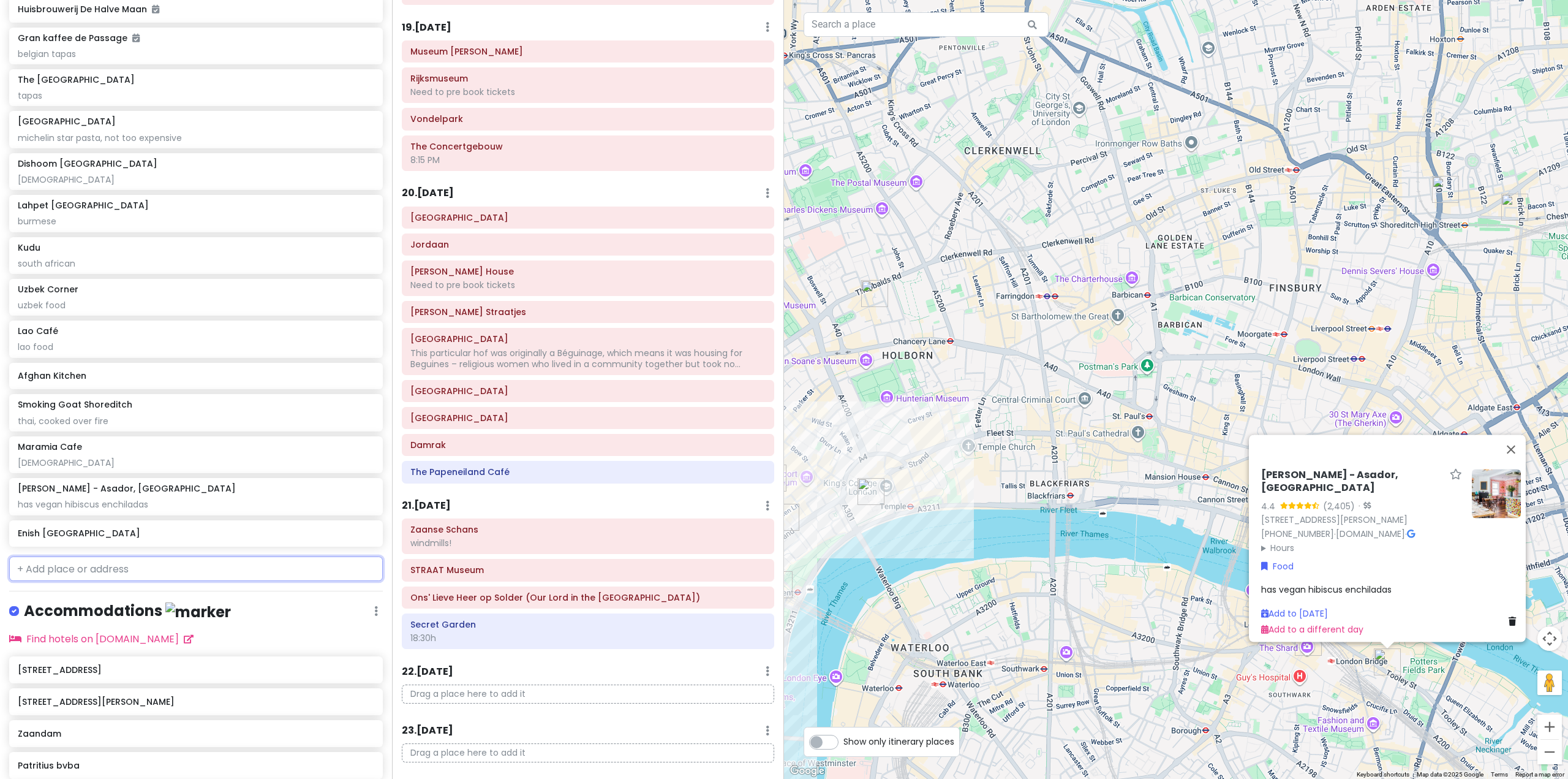
scroll to position [6947, 0]
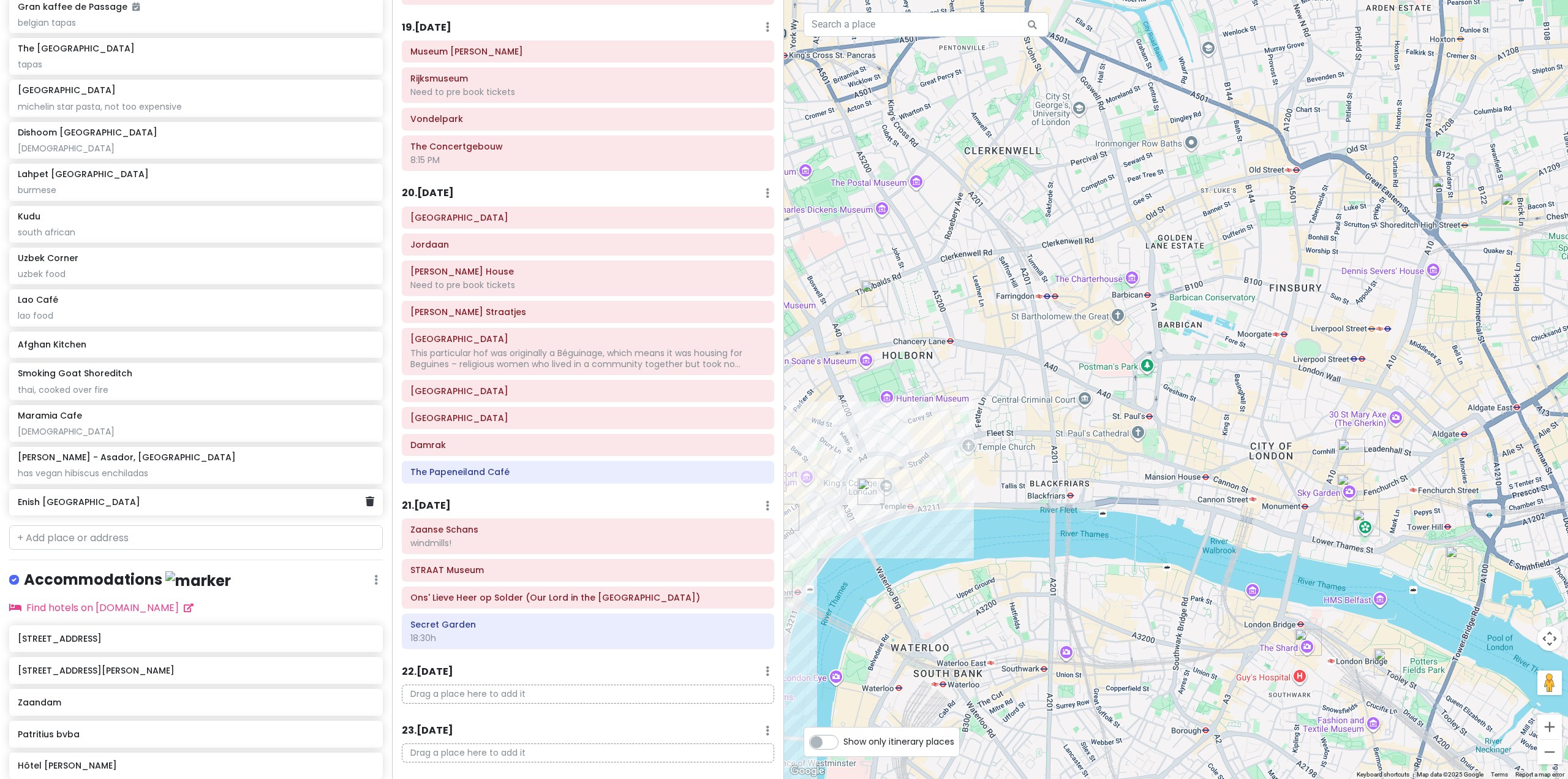
click at [287, 507] on h6 "Enish [GEOGRAPHIC_DATA]" at bounding box center [191, 502] width 347 height 11
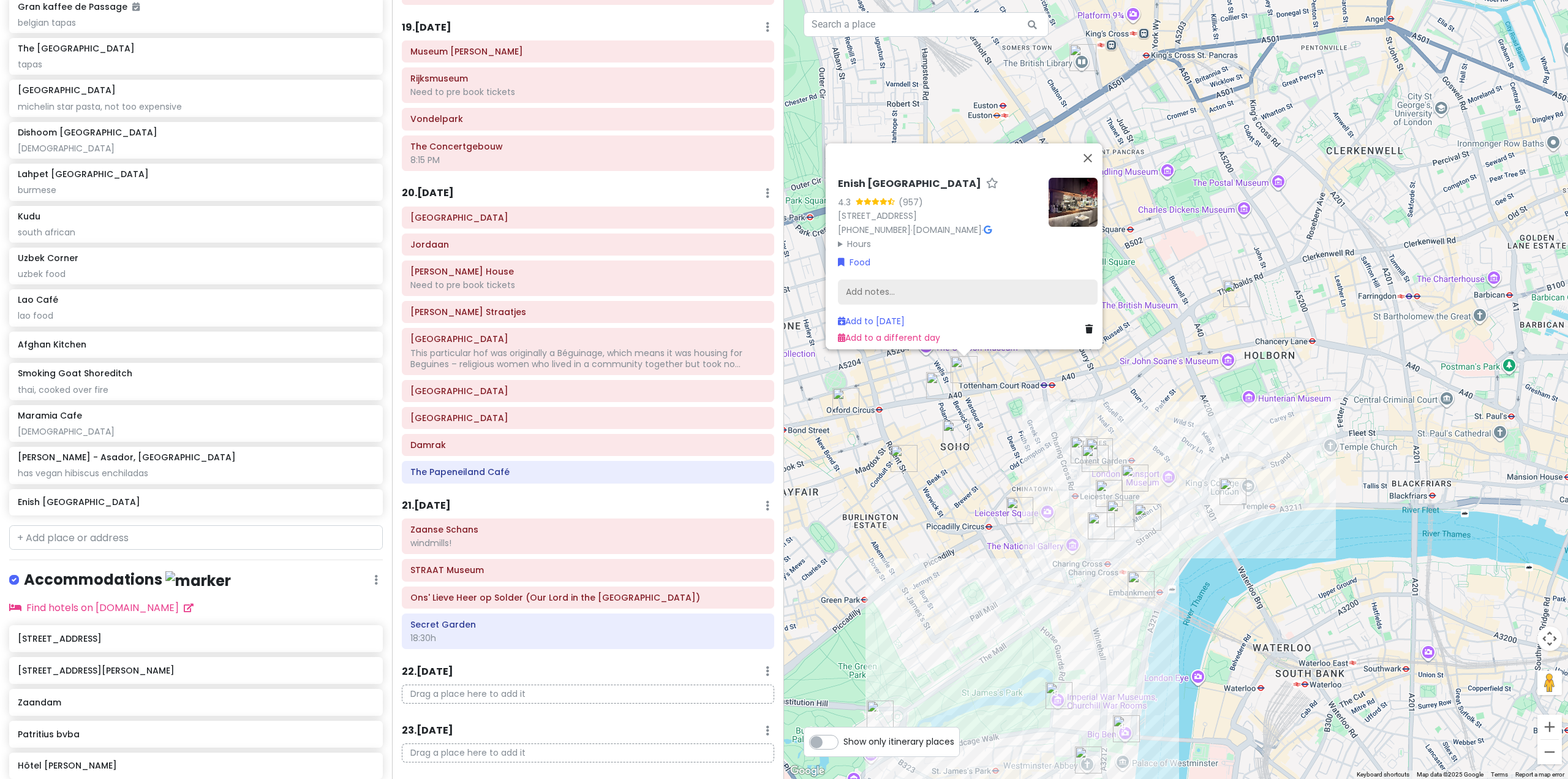
click at [904, 281] on div "Add notes..." at bounding box center [968, 292] width 260 height 26
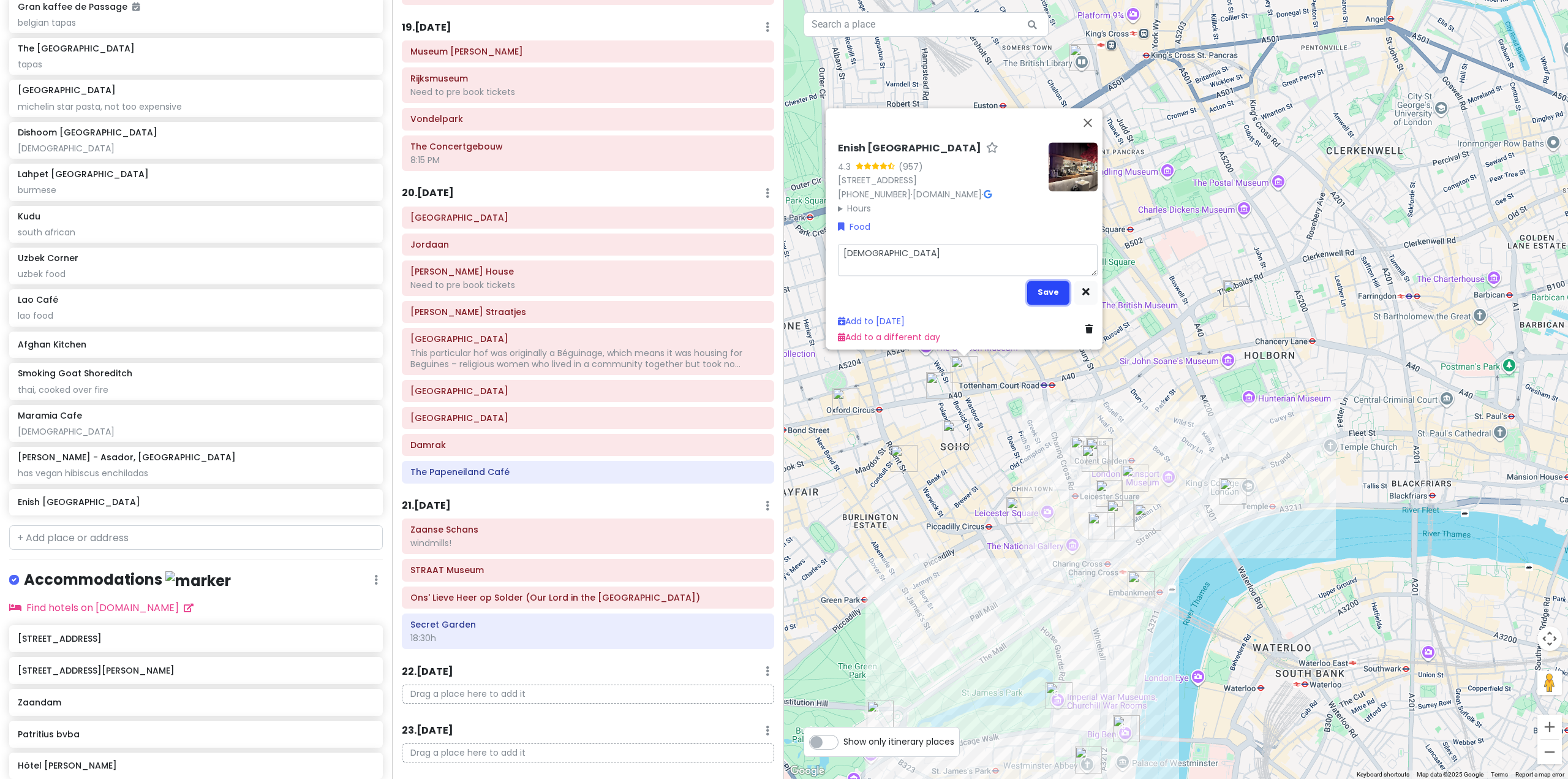
click at [1032, 286] on button "Save" at bounding box center [1048, 292] width 42 height 24
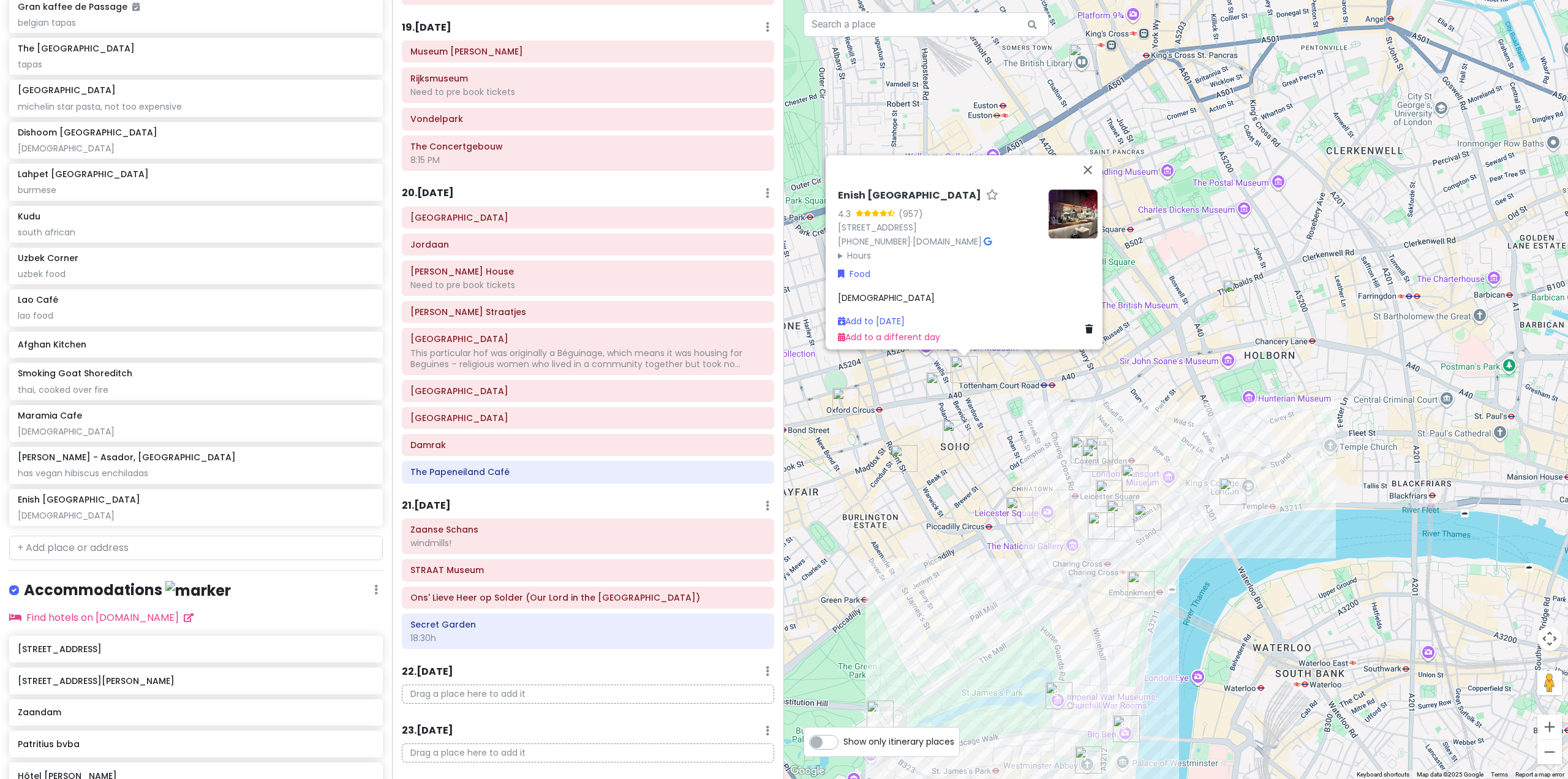
scroll to position [6957, 0]
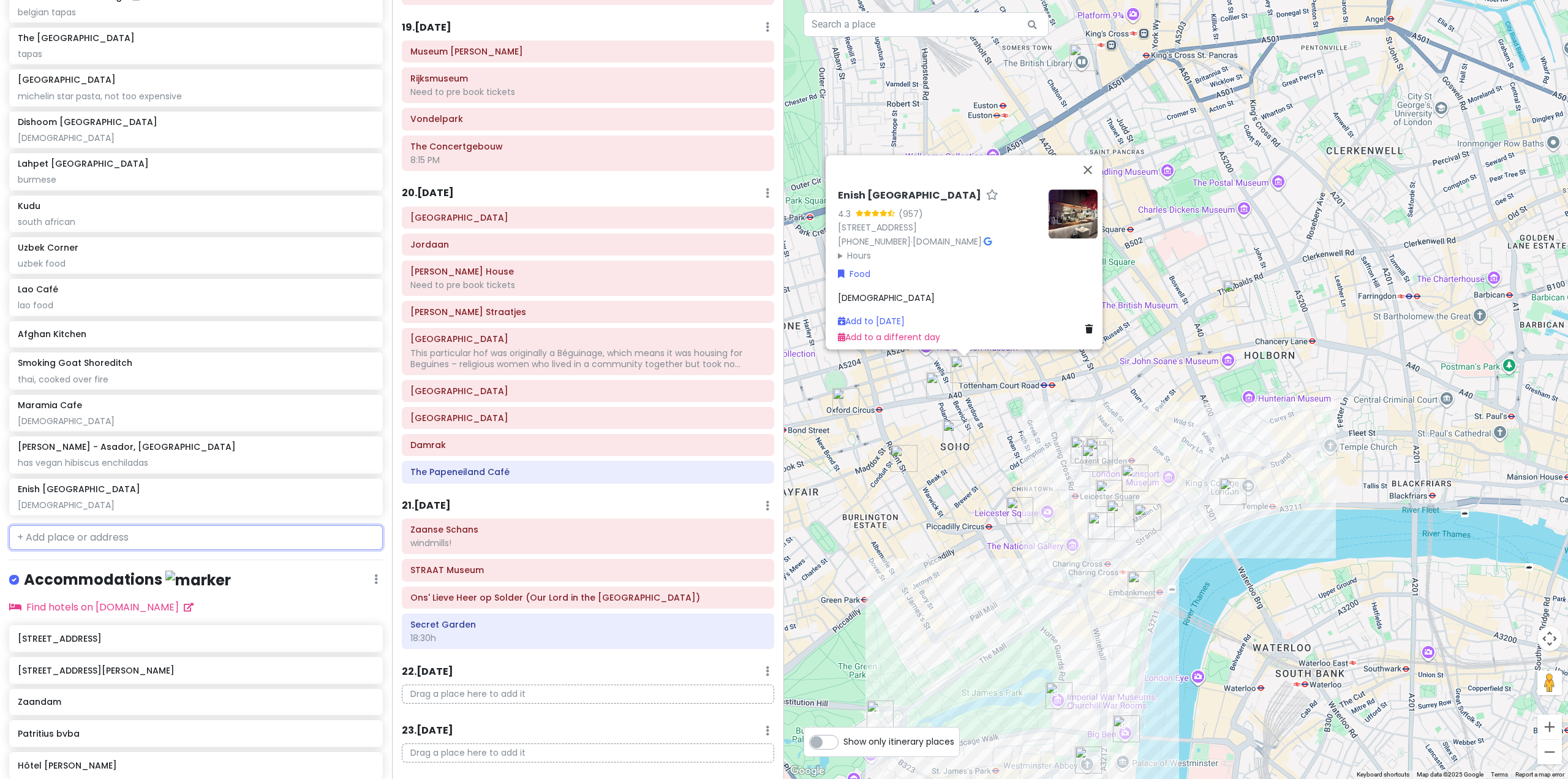
click at [195, 550] on input "text" at bounding box center [196, 538] width 374 height 25
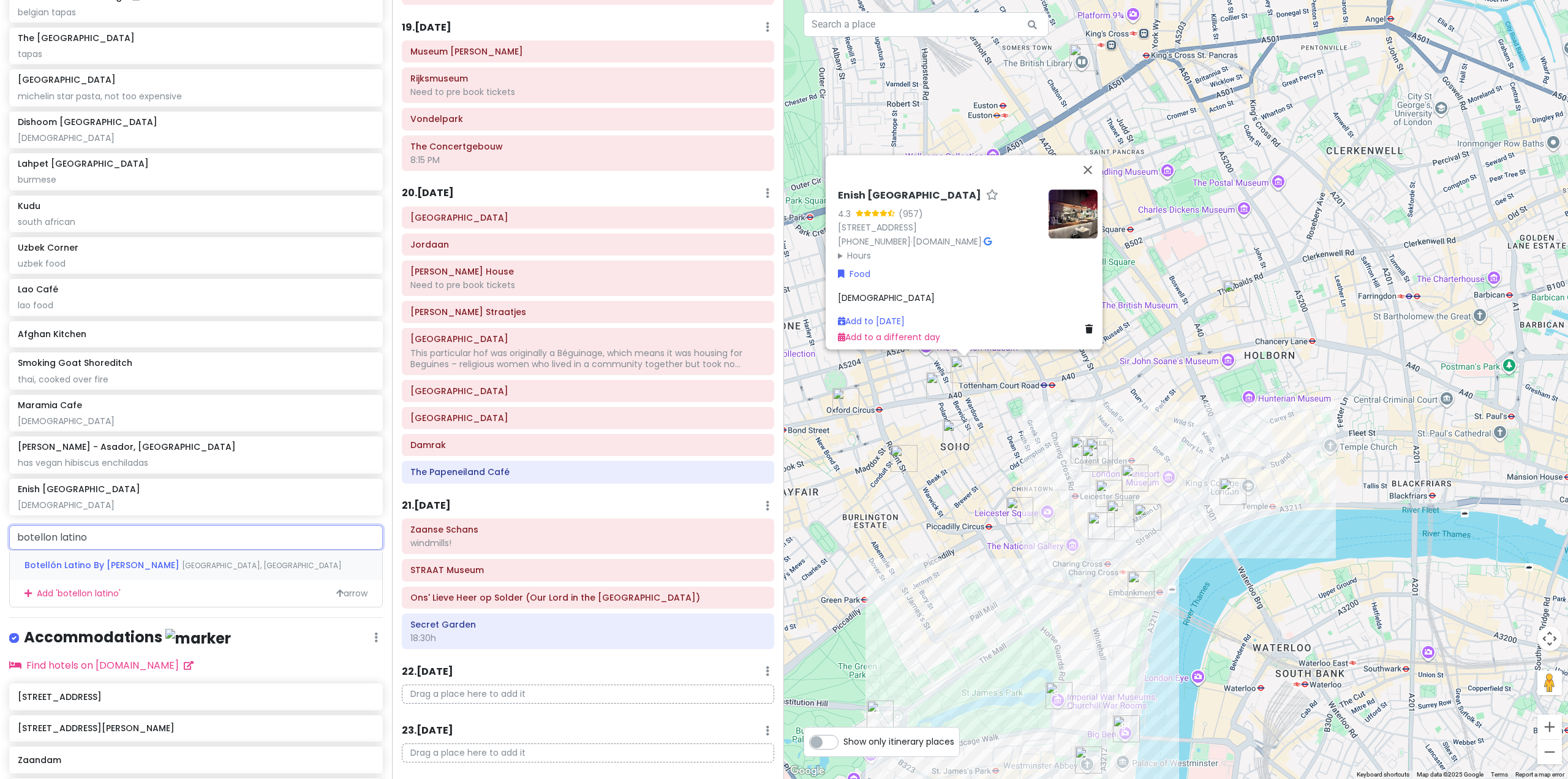
click at [201, 571] on span "[GEOGRAPHIC_DATA], [GEOGRAPHIC_DATA]" at bounding box center [262, 565] width 160 height 10
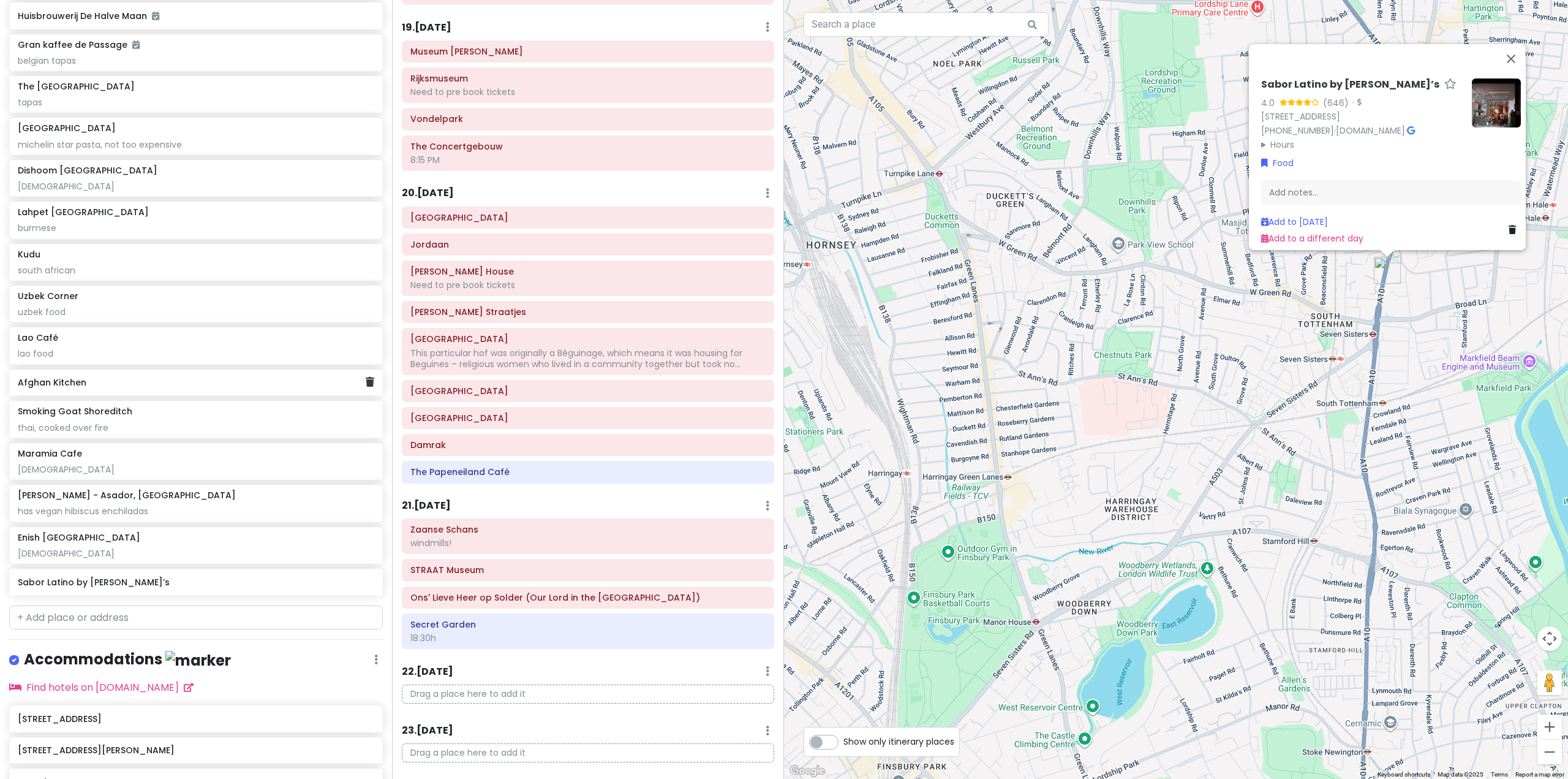
scroll to position [6912, 0]
click at [1509, 226] on icon at bounding box center [1512, 230] width 7 height 9
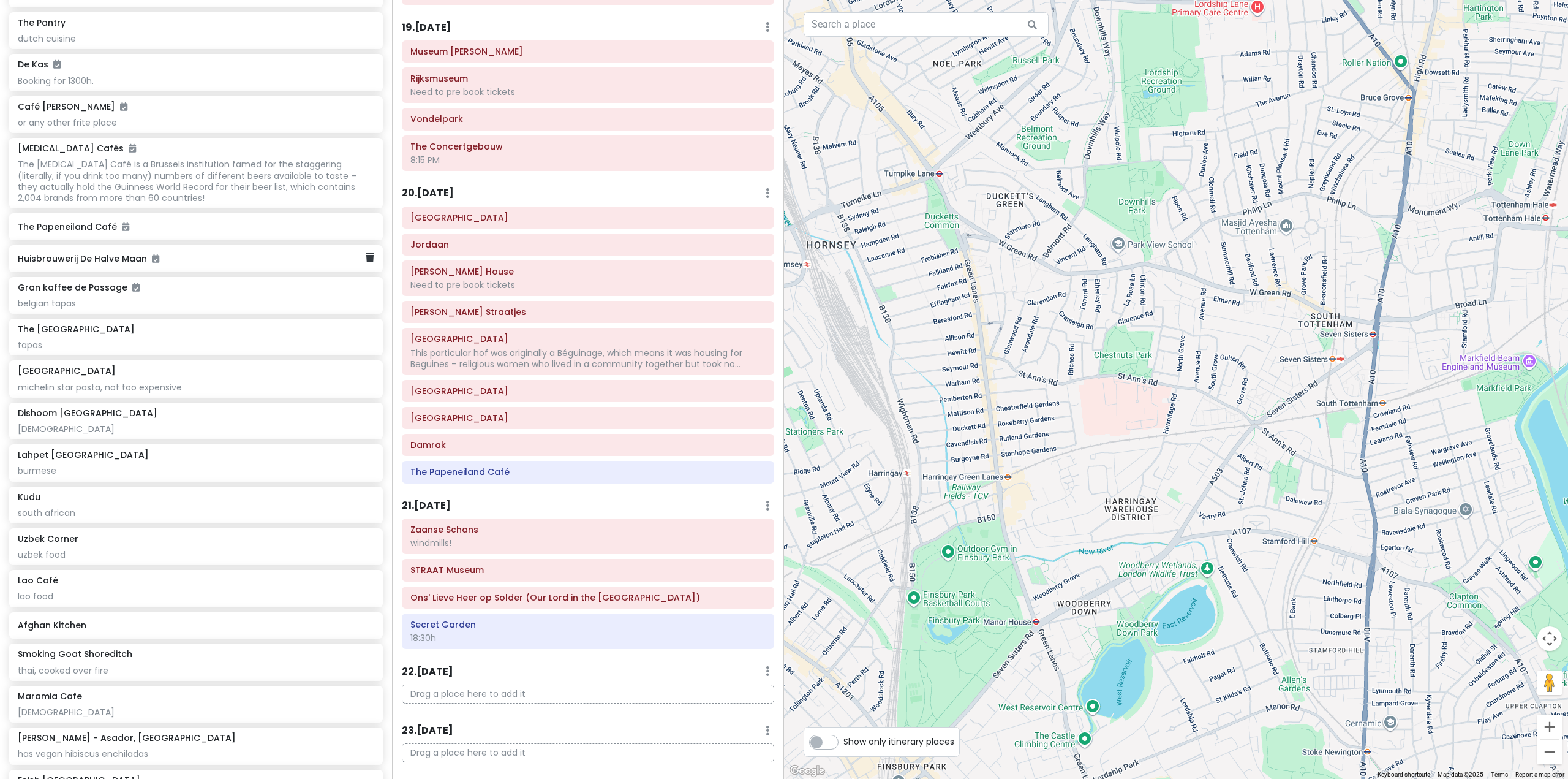
scroll to position [6696, 0]
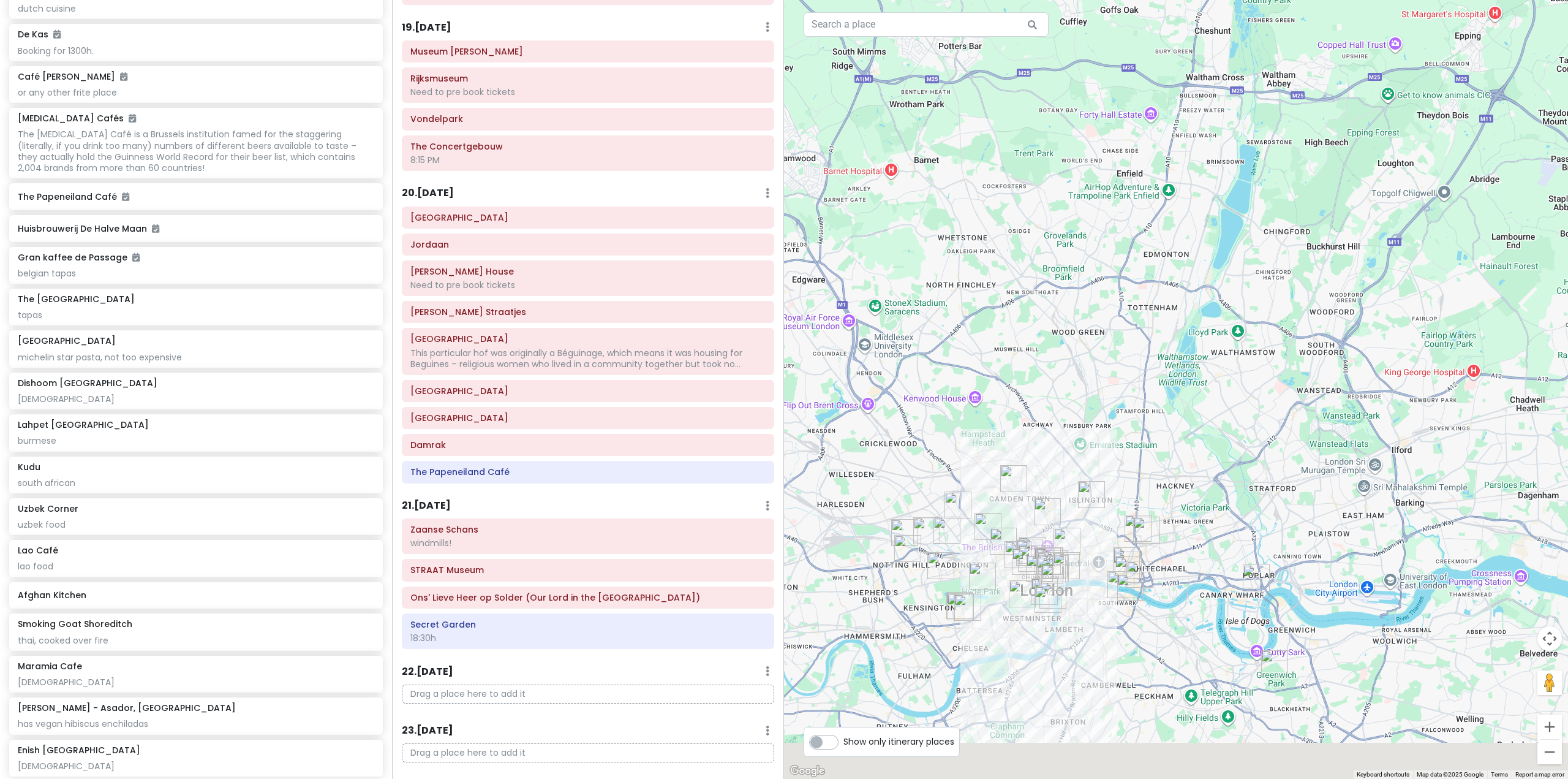
drag, startPoint x: 1100, startPoint y: 509, endPoint x: 1135, endPoint y: 354, distance: 158.9
click at [1135, 354] on div at bounding box center [1176, 389] width 784 height 779
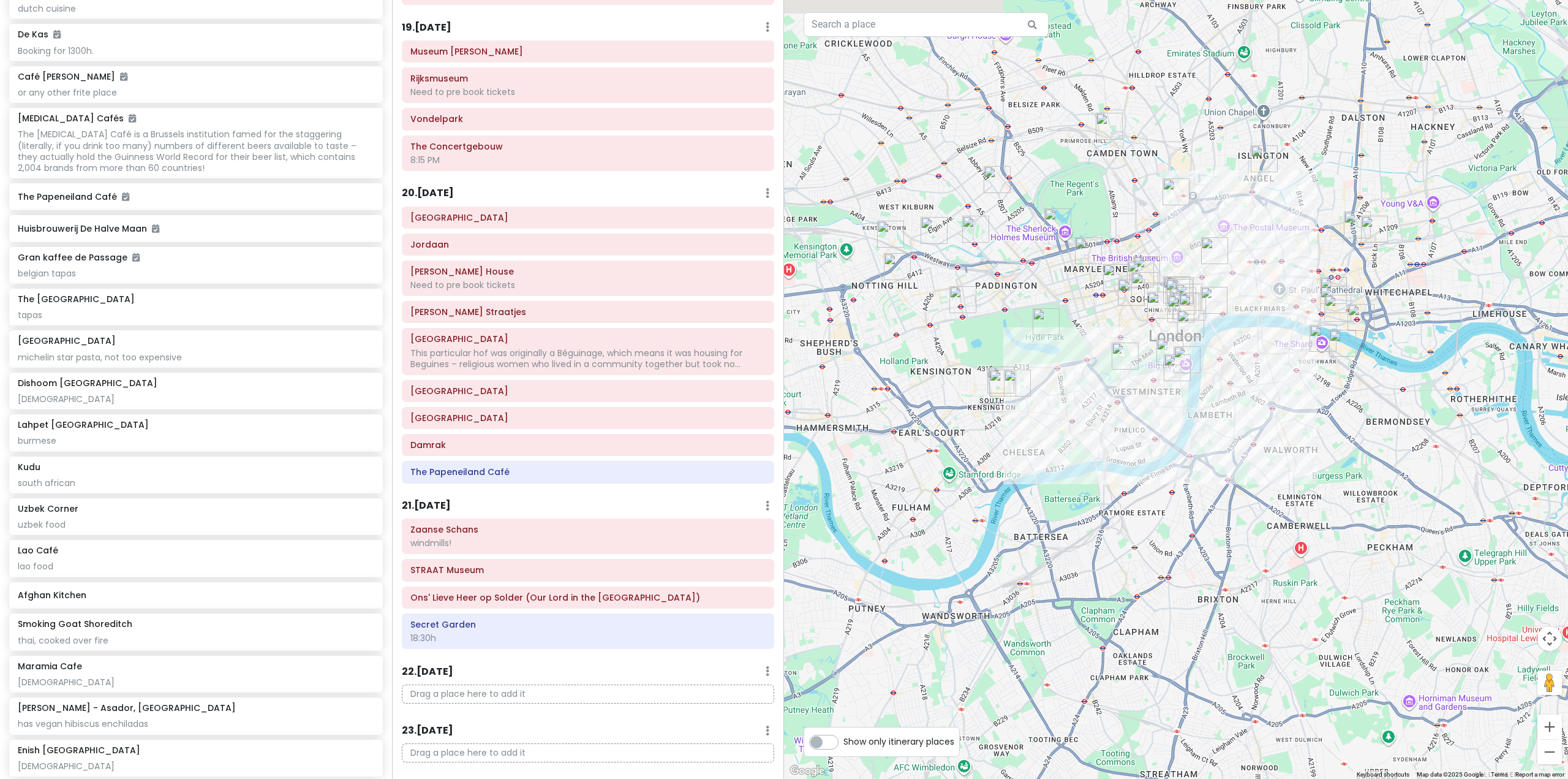
drag, startPoint x: 1099, startPoint y: 393, endPoint x: 1151, endPoint y: 506, distance: 124.4
click at [1150, 504] on div at bounding box center [1176, 389] width 784 height 779
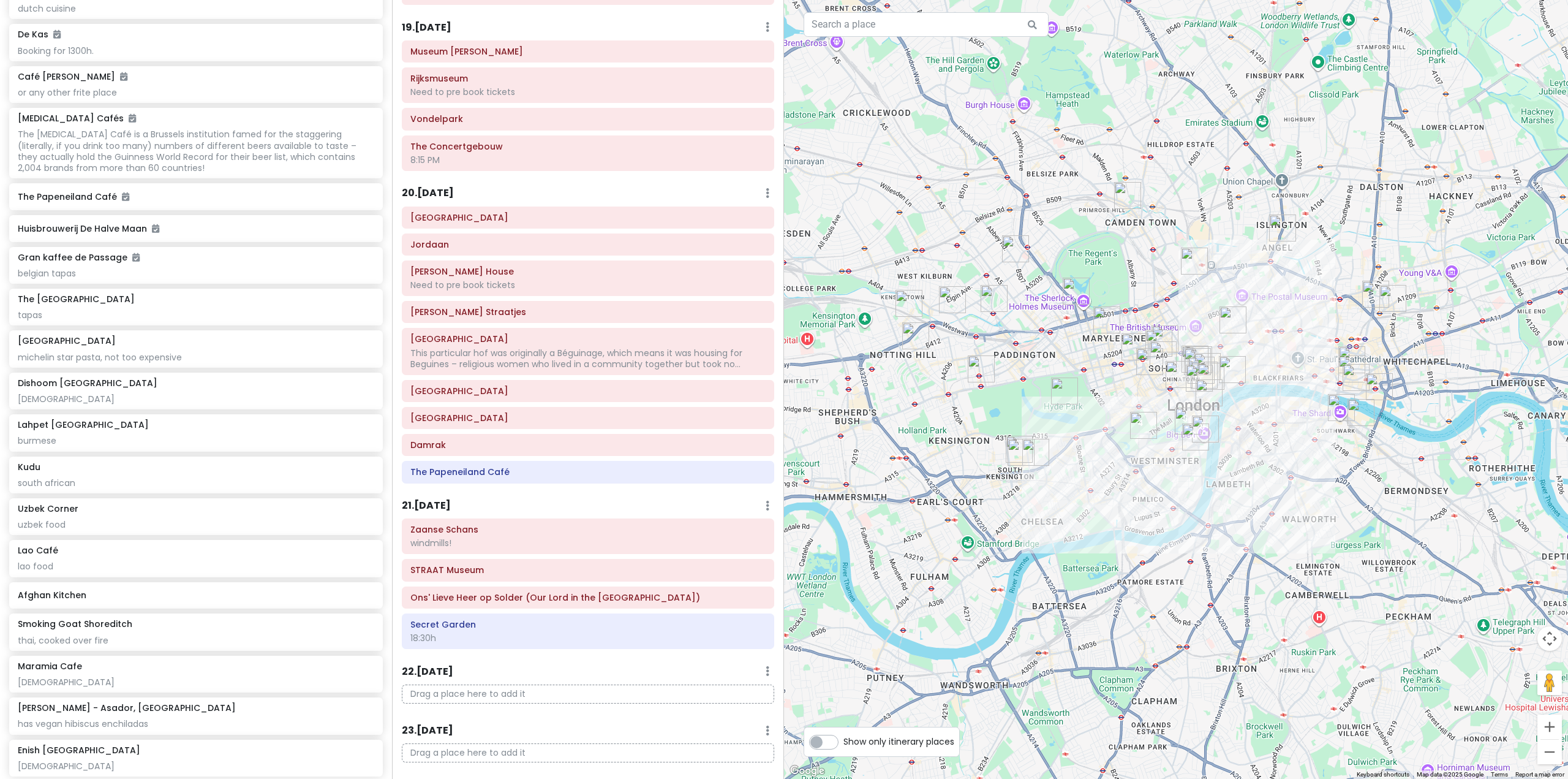
click at [983, 371] on img "Uzbek Corner" at bounding box center [981, 369] width 27 height 27
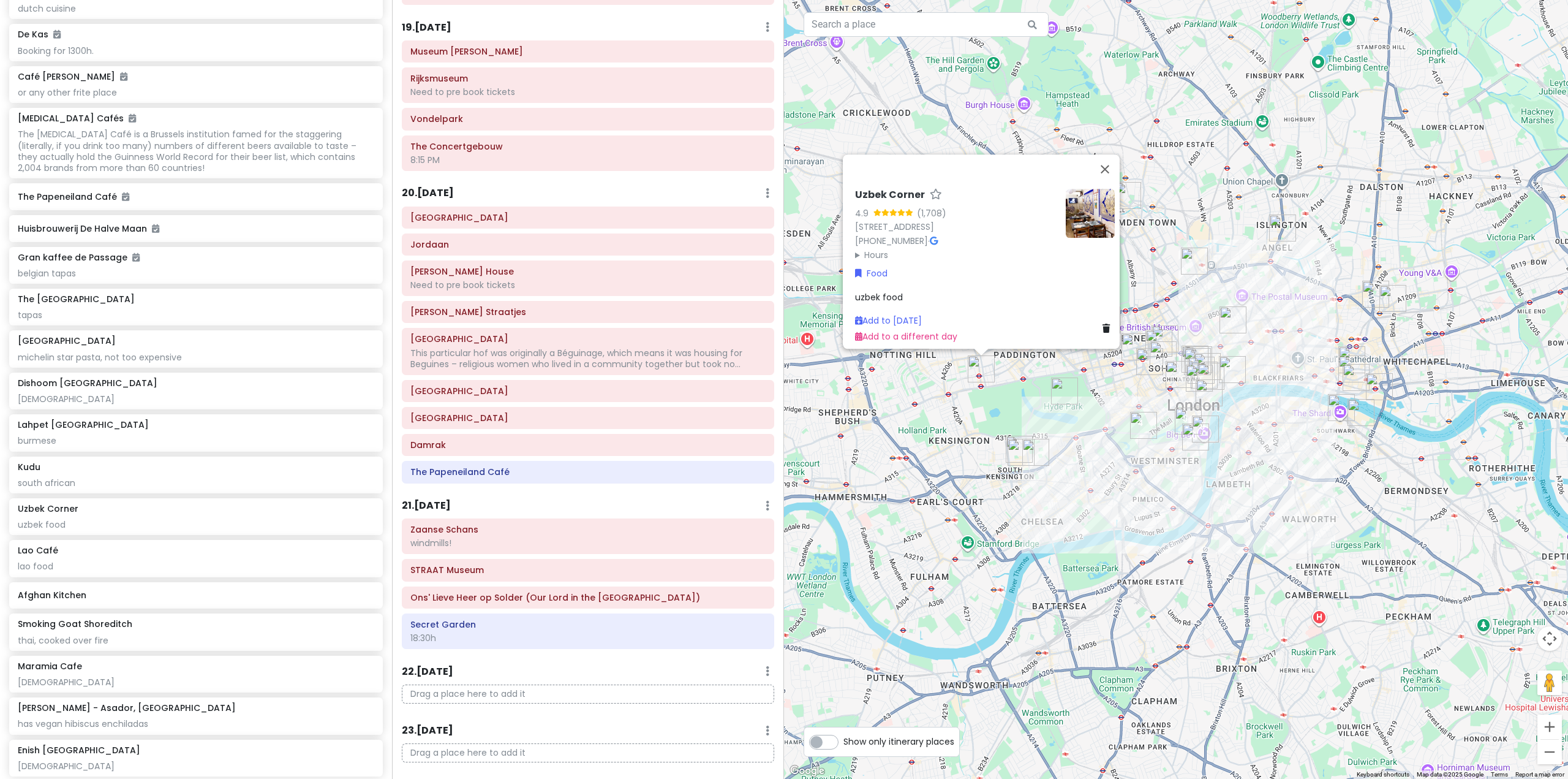
click at [912, 418] on div "Uzbek Corner 4.9 (1,708) [STREET_ADDRESS] [PHONE_NUMBER] · Hours [DATE] 12:30 –…" at bounding box center [1176, 389] width 784 height 779
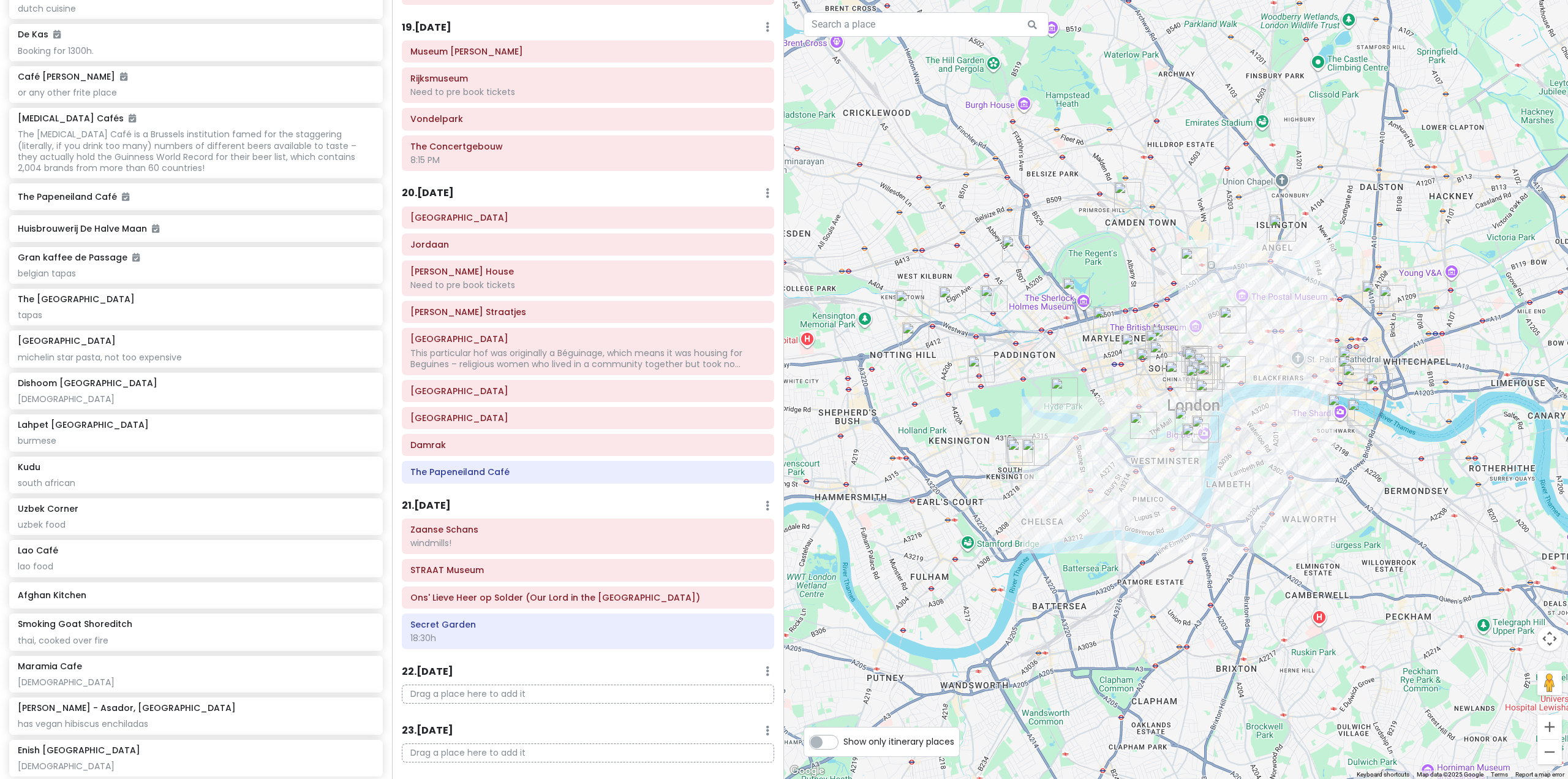
click at [907, 307] on img "Maramia Cafe" at bounding box center [909, 303] width 27 height 27
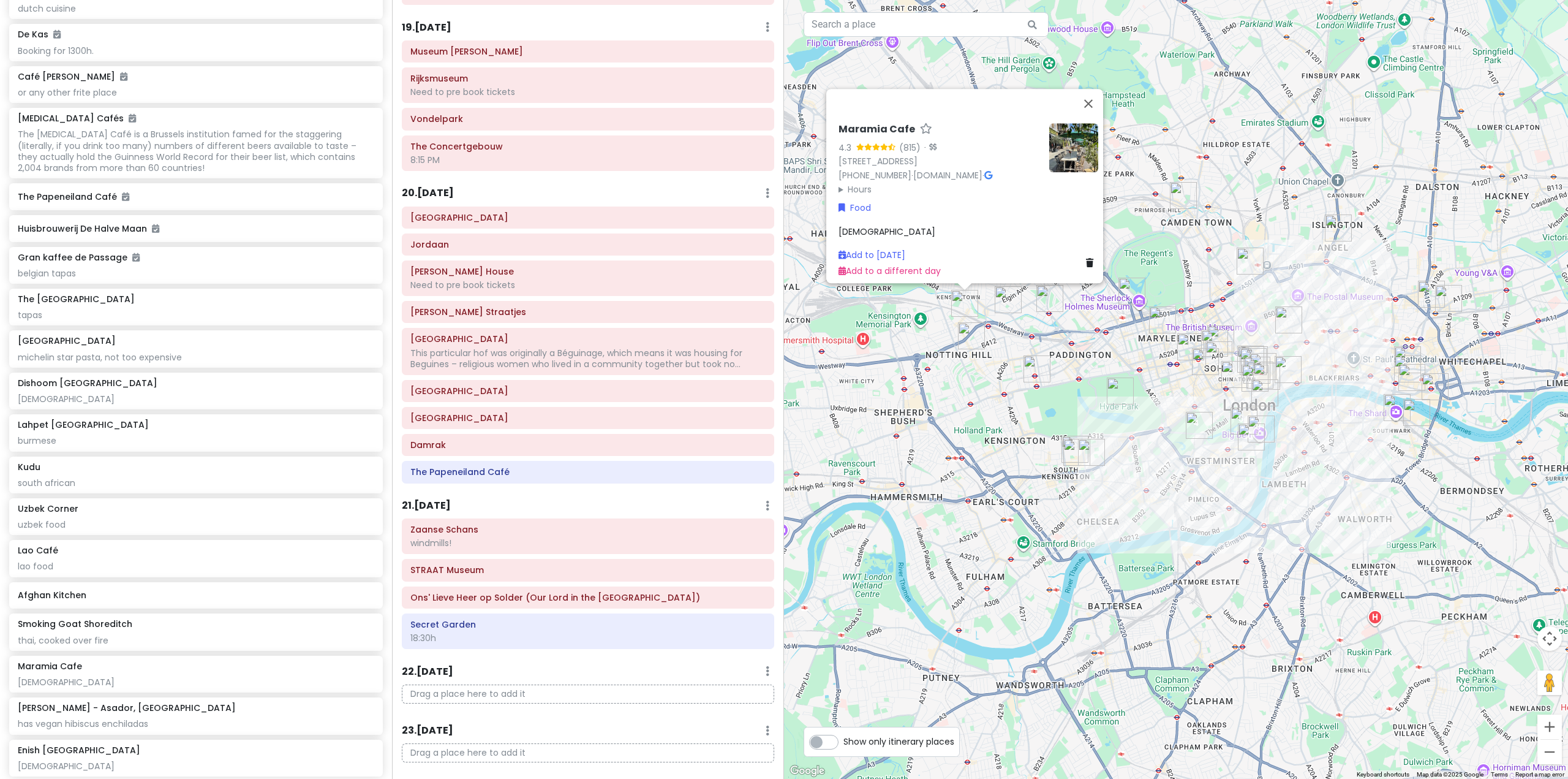
click at [987, 378] on div "Maramia Cafe 4.3 (815) · [STREET_ADDRESS] [PHONE_NUMBER] · [DOMAIN_NAME] · Hour…" at bounding box center [1176, 389] width 784 height 779
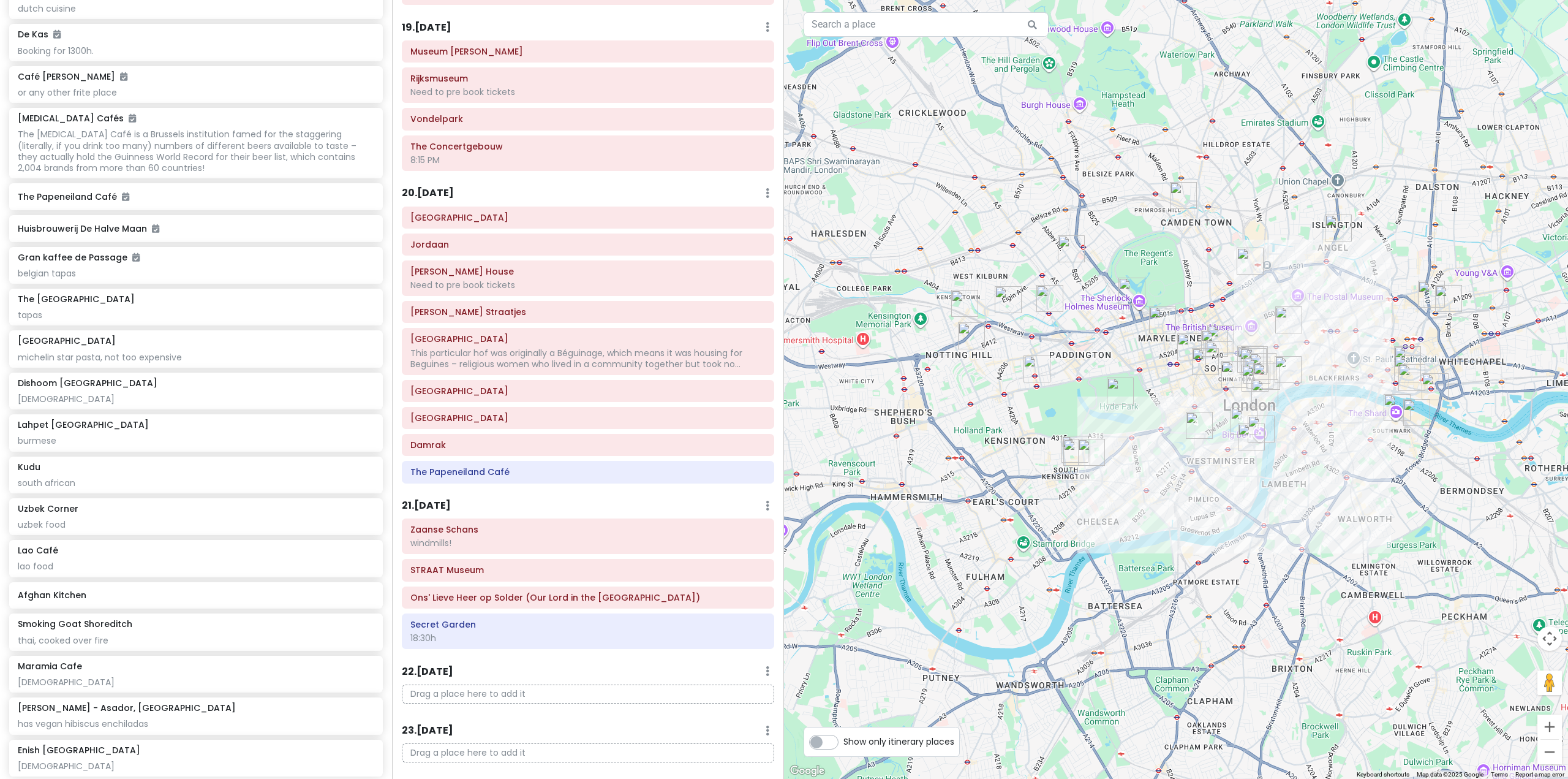
click at [963, 306] on img "Maramia Cafe" at bounding box center [964, 303] width 27 height 27
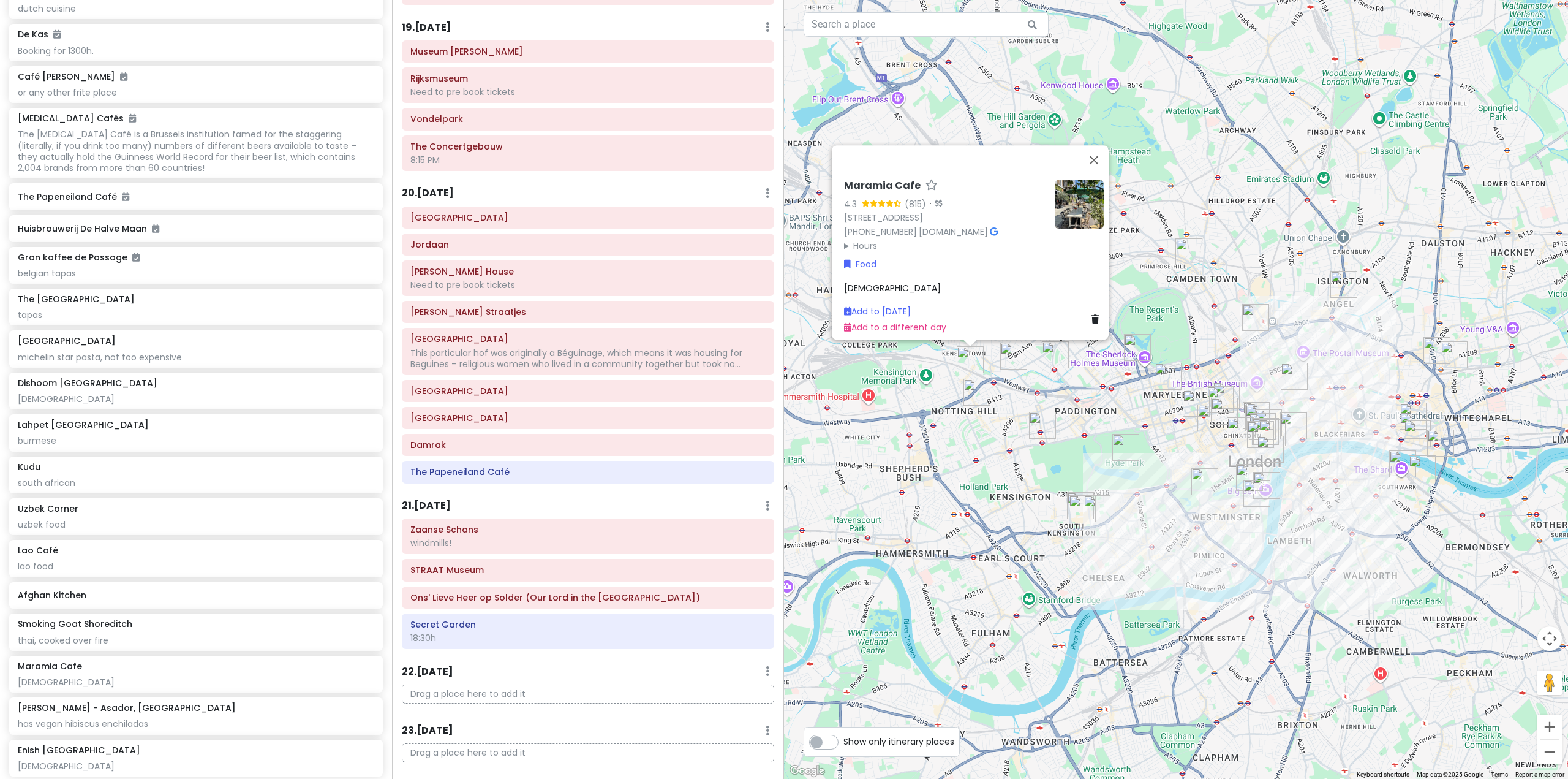
drag, startPoint x: 967, startPoint y: 419, endPoint x: 966, endPoint y: 470, distance: 51.0
click at [968, 470] on div "Maramia Cafe 4.3 (815) · [STREET_ADDRESS] [PHONE_NUMBER] · [DOMAIN_NAME] · Hour…" at bounding box center [1176, 389] width 784 height 779
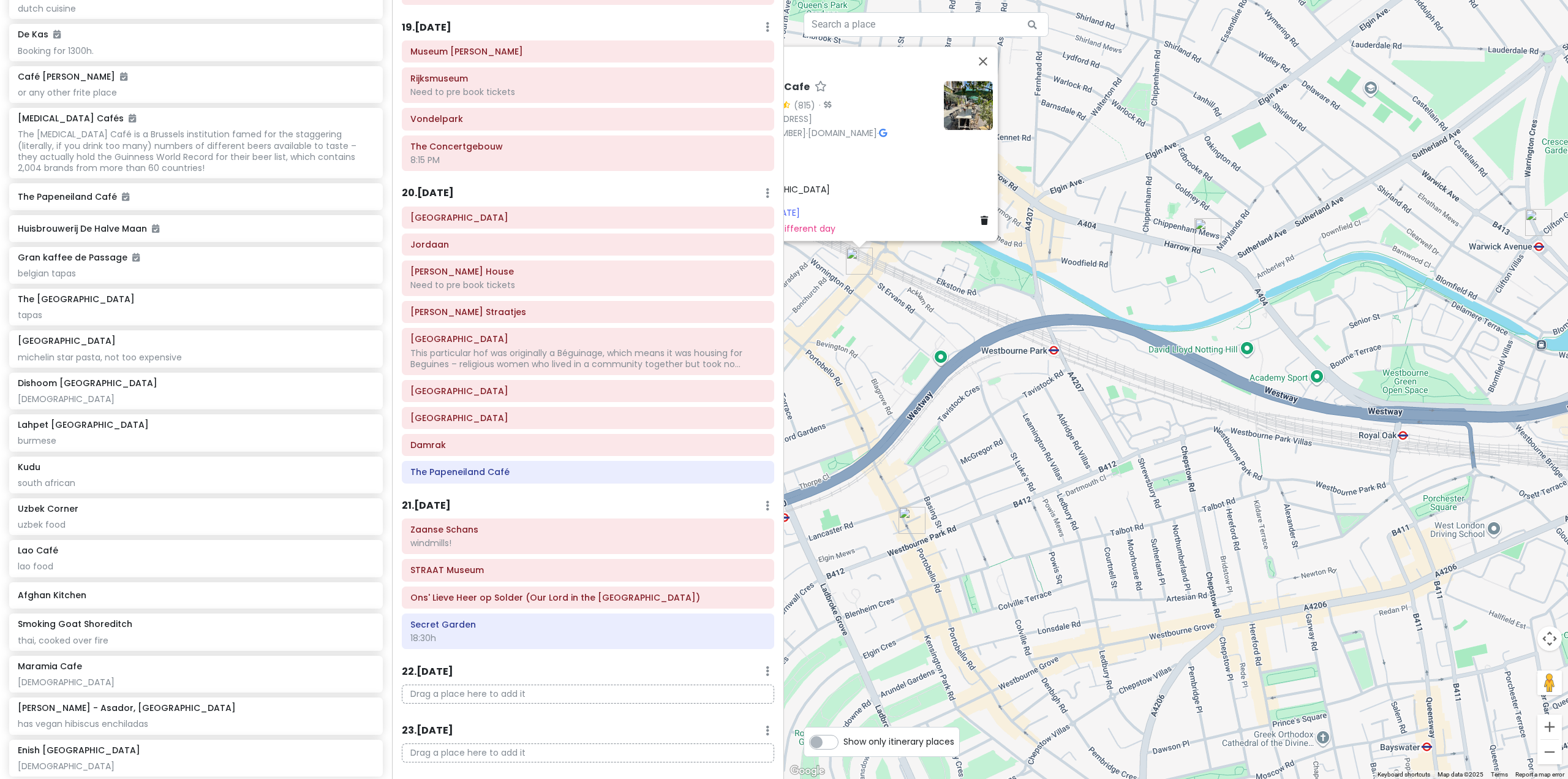
drag, startPoint x: 918, startPoint y: 387, endPoint x: 944, endPoint y: 452, distance: 70.0
click at [944, 452] on div "Maramia Cafe 4.3 (815) · [STREET_ADDRESS] [PHONE_NUMBER] · [DOMAIN_NAME] · Hour…" at bounding box center [1176, 389] width 784 height 779
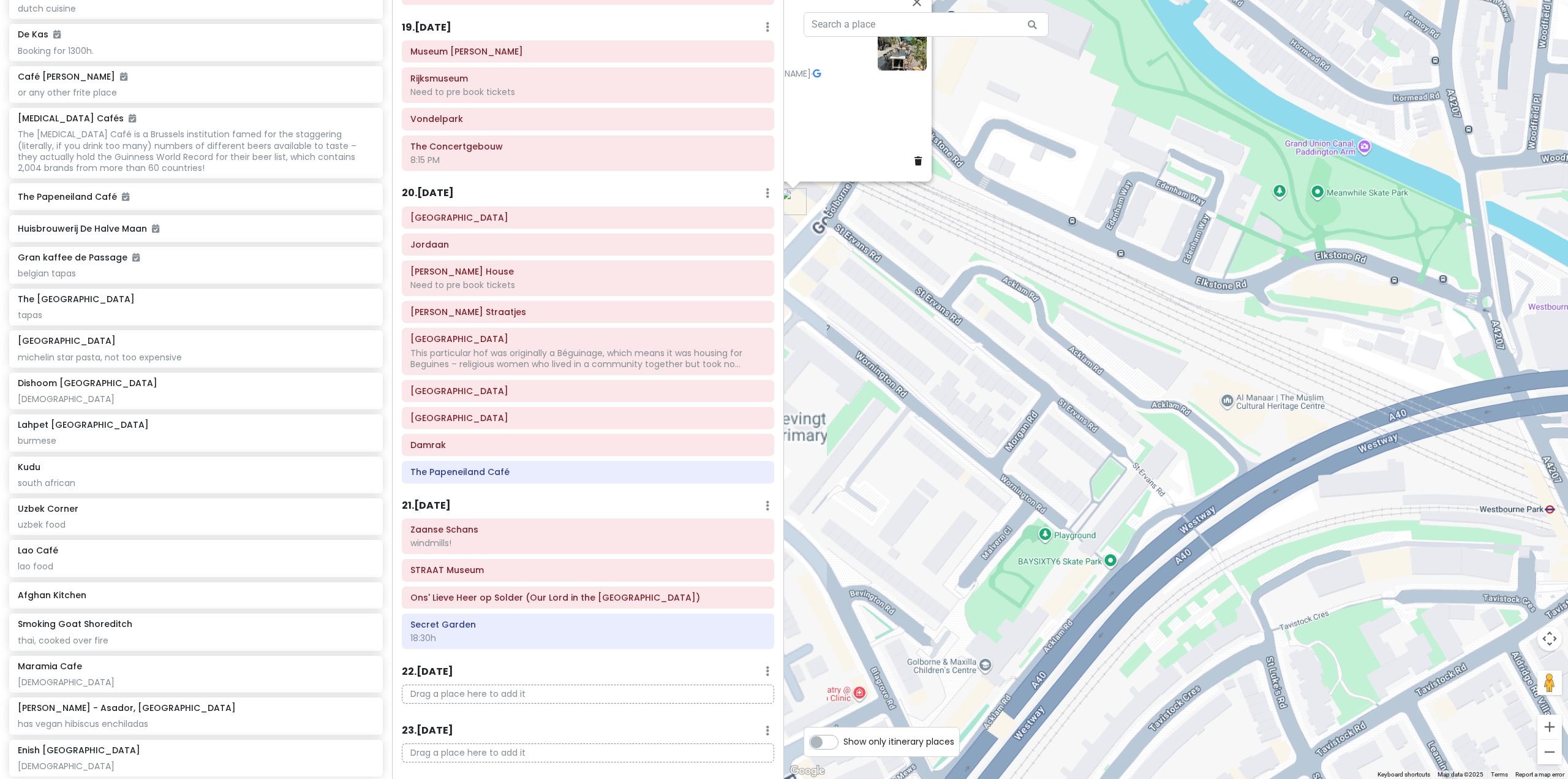
drag, startPoint x: 941, startPoint y: 443, endPoint x: 1117, endPoint y: 485, distance: 180.9
click at [1117, 485] on div "Maramia Cafe 4.3 (815) · [STREET_ADDRESS] [PHONE_NUMBER] · [DOMAIN_NAME] · Hour…" at bounding box center [1176, 389] width 784 height 779
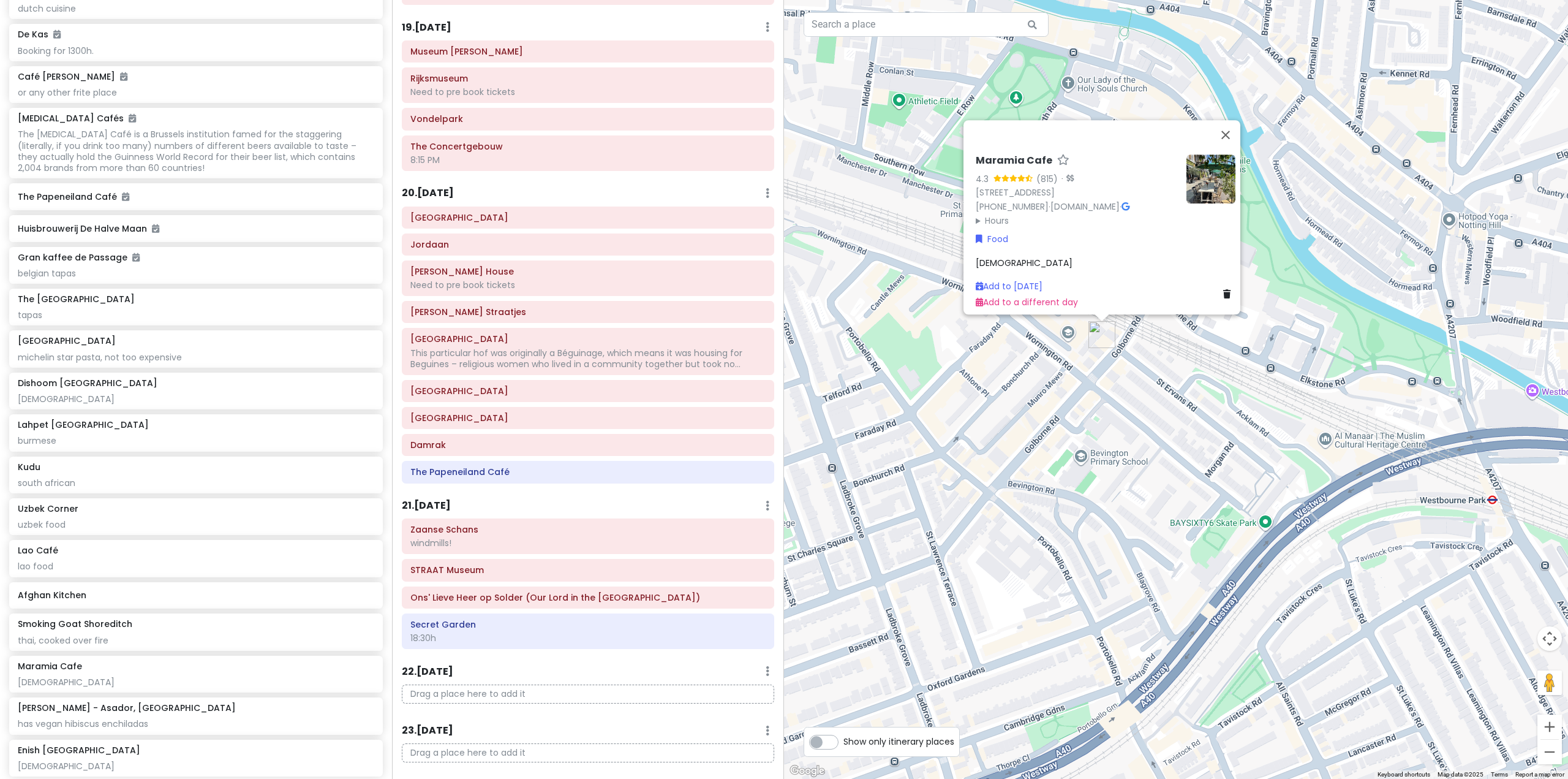
drag, startPoint x: 1180, startPoint y: 431, endPoint x: 1110, endPoint y: 412, distance: 72.5
click at [1112, 412] on div "Maramia Cafe 4.3 (815) · [STREET_ADDRESS] [PHONE_NUMBER] · [DOMAIN_NAME] · Hour…" at bounding box center [1176, 389] width 784 height 779
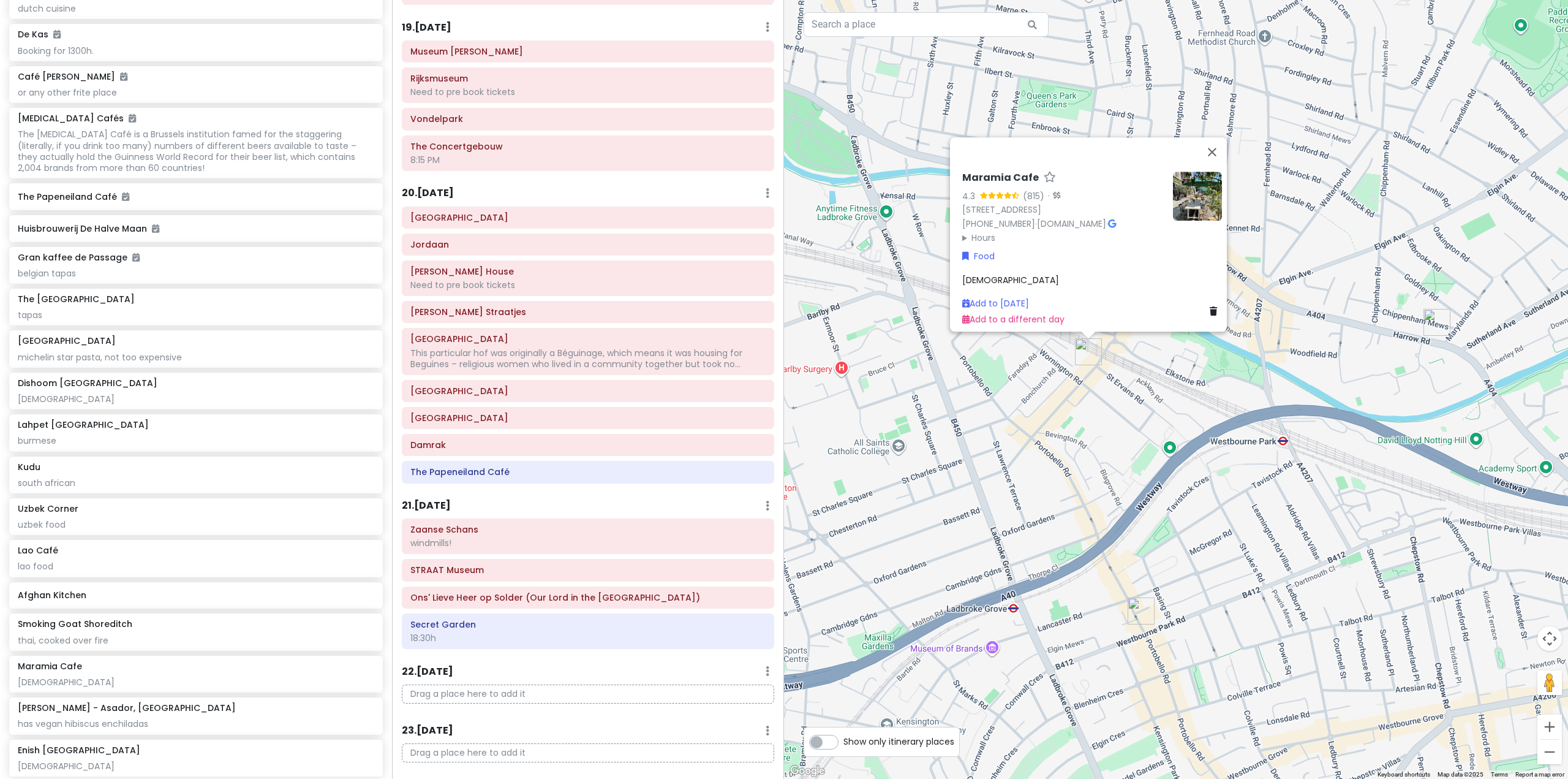
click at [1253, 471] on div "Maramia Cafe 4.3 (815) · [STREET_ADDRESS] [PHONE_NUMBER] · [DOMAIN_NAME] · Hour…" at bounding box center [1176, 389] width 784 height 779
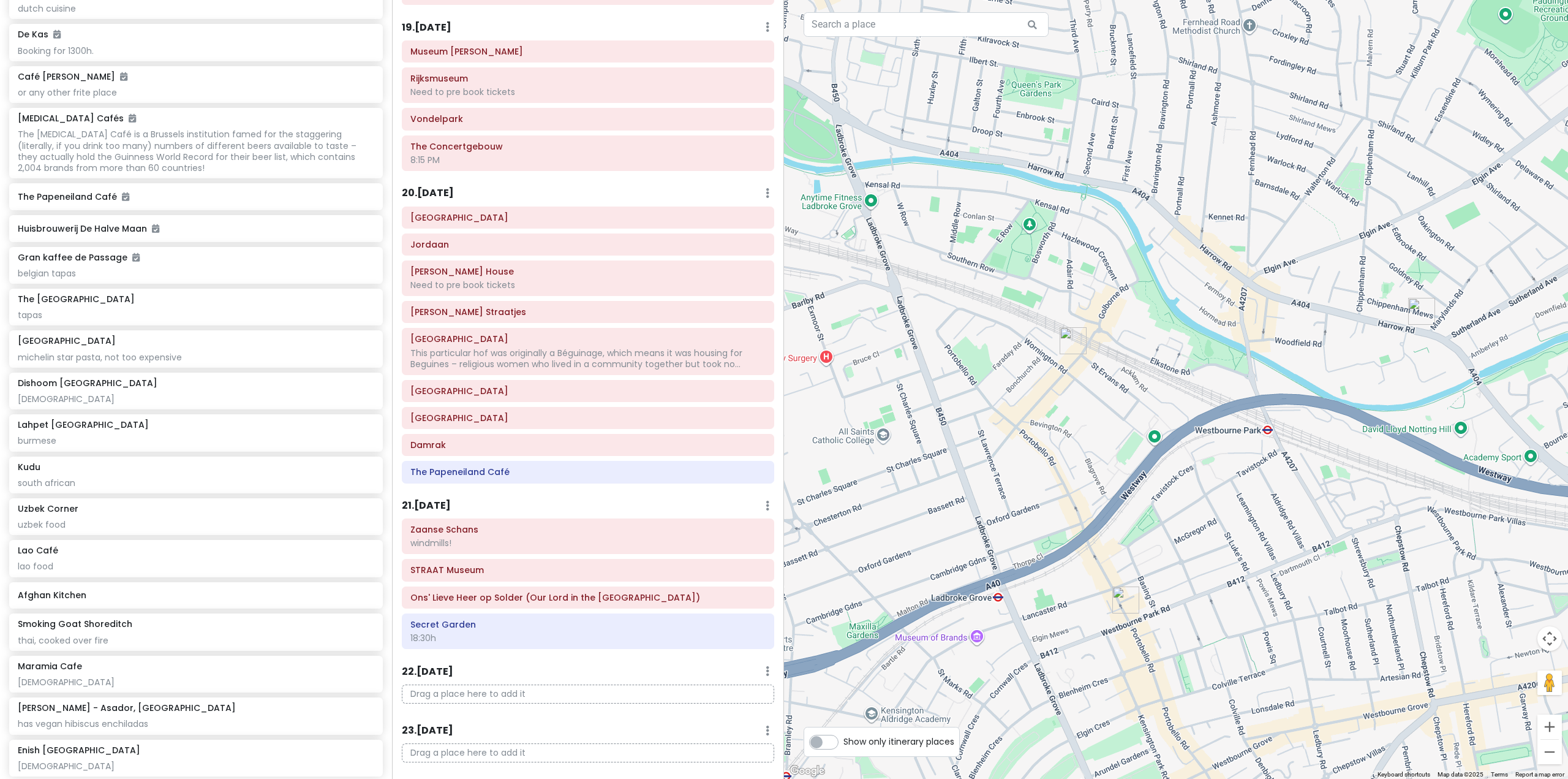
drag, startPoint x: 1233, startPoint y: 482, endPoint x: 1078, endPoint y: 403, distance: 174.0
click at [1078, 404] on div at bounding box center [1176, 389] width 784 height 779
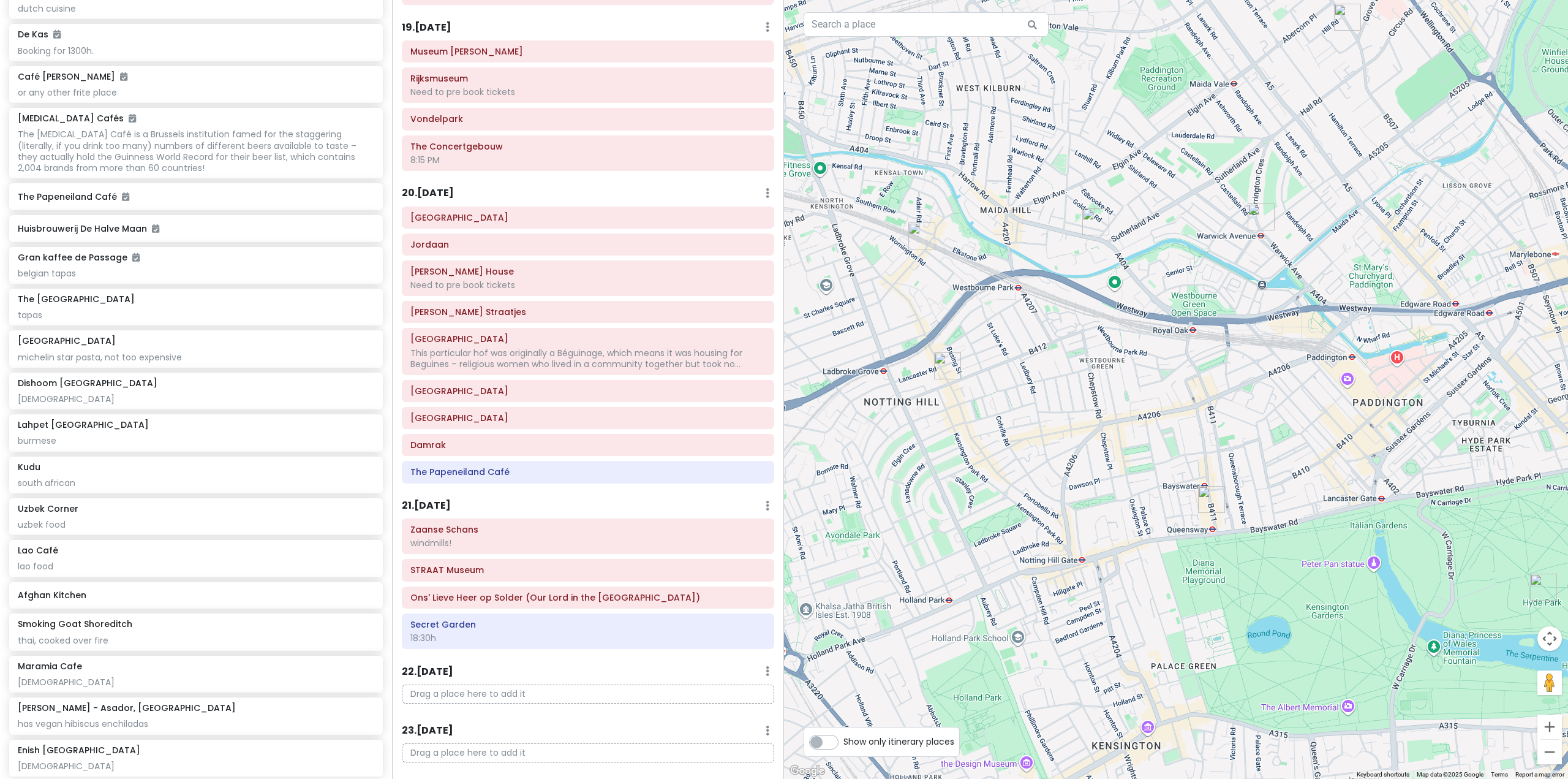
drag, startPoint x: 1157, startPoint y: 443, endPoint x: 1159, endPoint y: 425, distance: 18.1
click at [1159, 425] on div at bounding box center [1176, 389] width 784 height 779
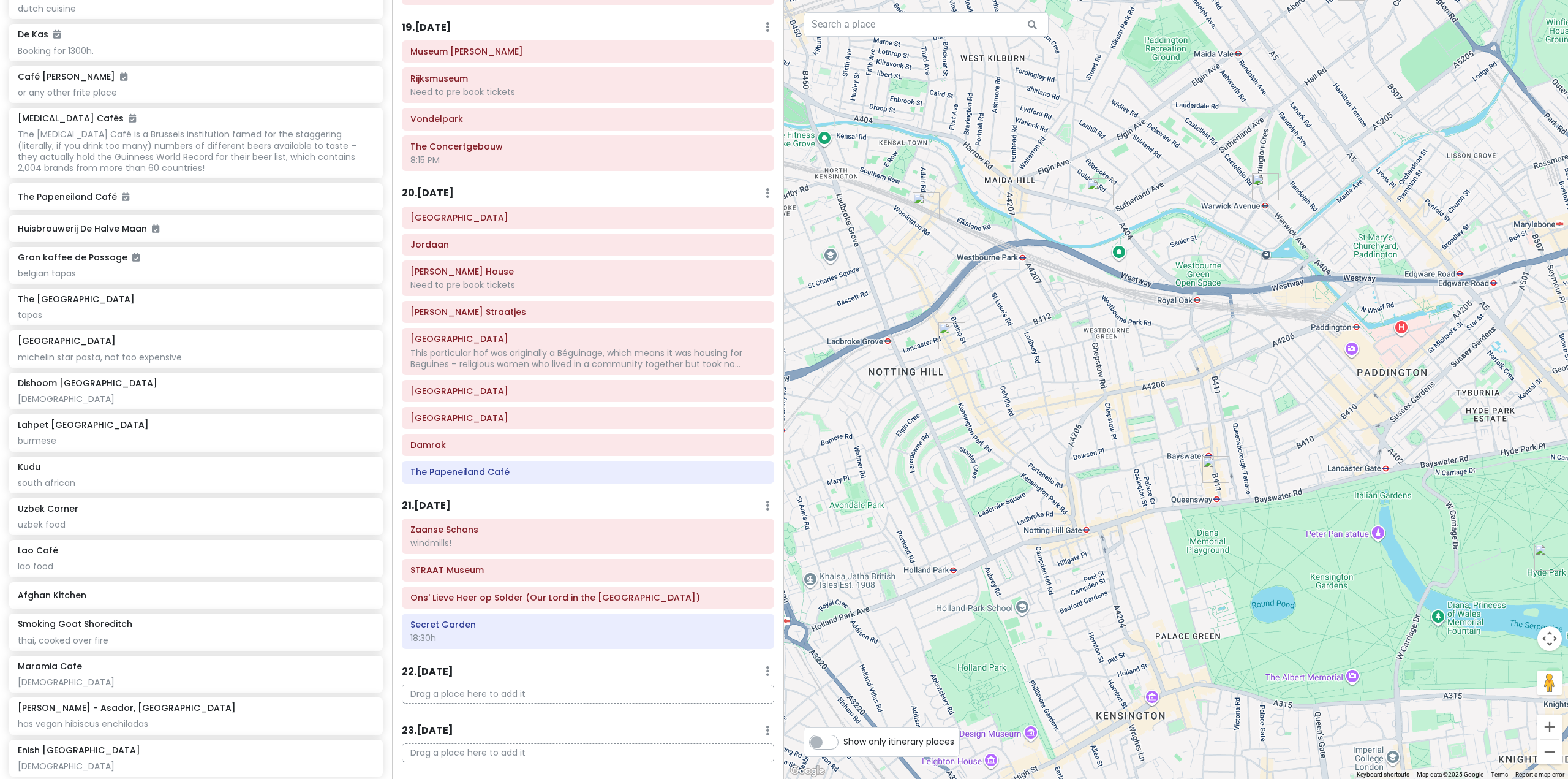
click at [1216, 471] on img "Uzbek Corner" at bounding box center [1216, 469] width 27 height 27
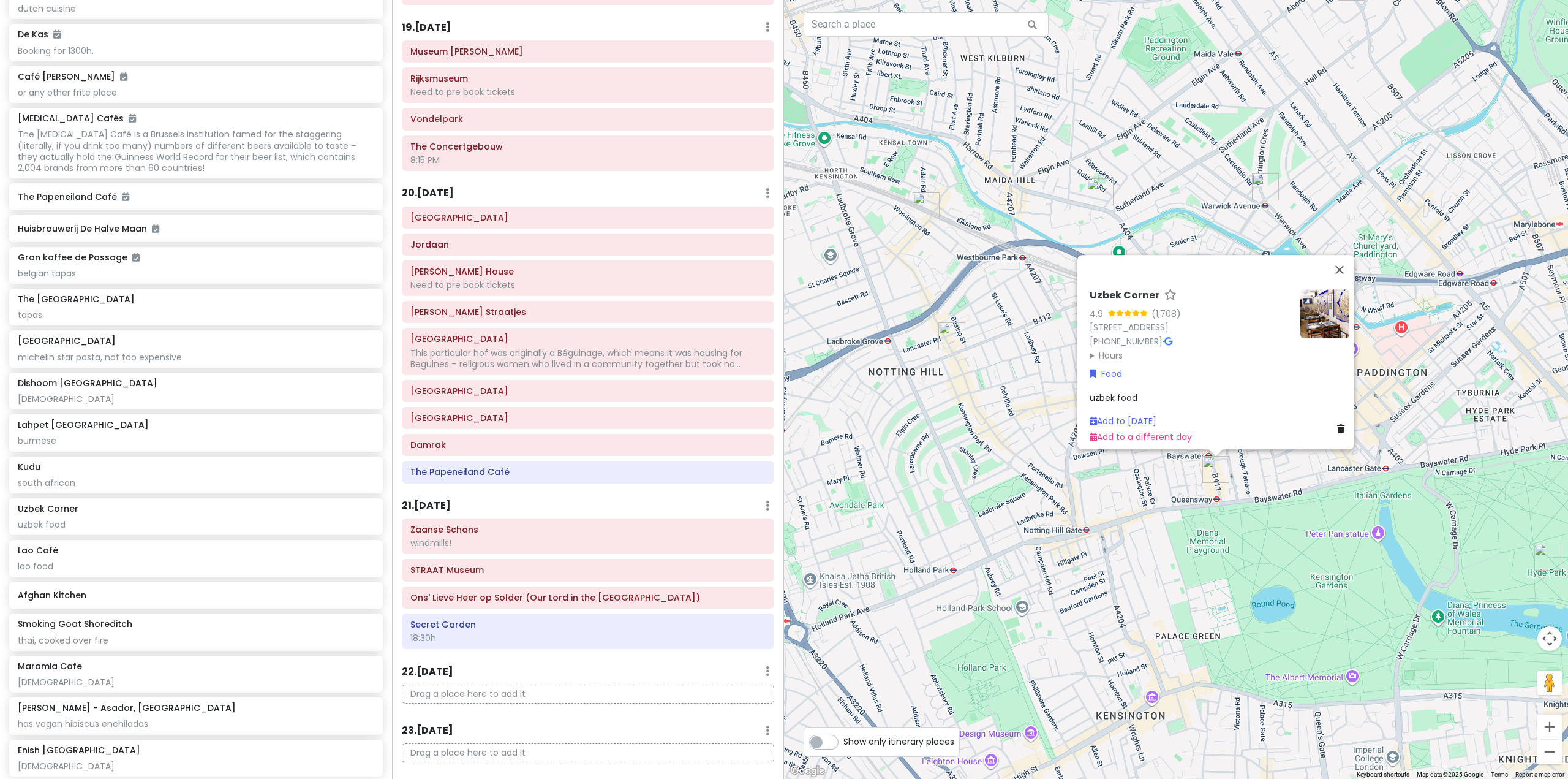
click at [1278, 492] on div "Uzbek Corner 4.9 (1,708) [STREET_ADDRESS] [PHONE_NUMBER] · Hours [DATE] 12:30 –…" at bounding box center [1176, 389] width 784 height 779
click at [1317, 482] on div "Uzbek Corner 4.9 (1,708) [STREET_ADDRESS] [PHONE_NUMBER] · Hours [DATE] 12:30 –…" at bounding box center [1176, 389] width 784 height 779
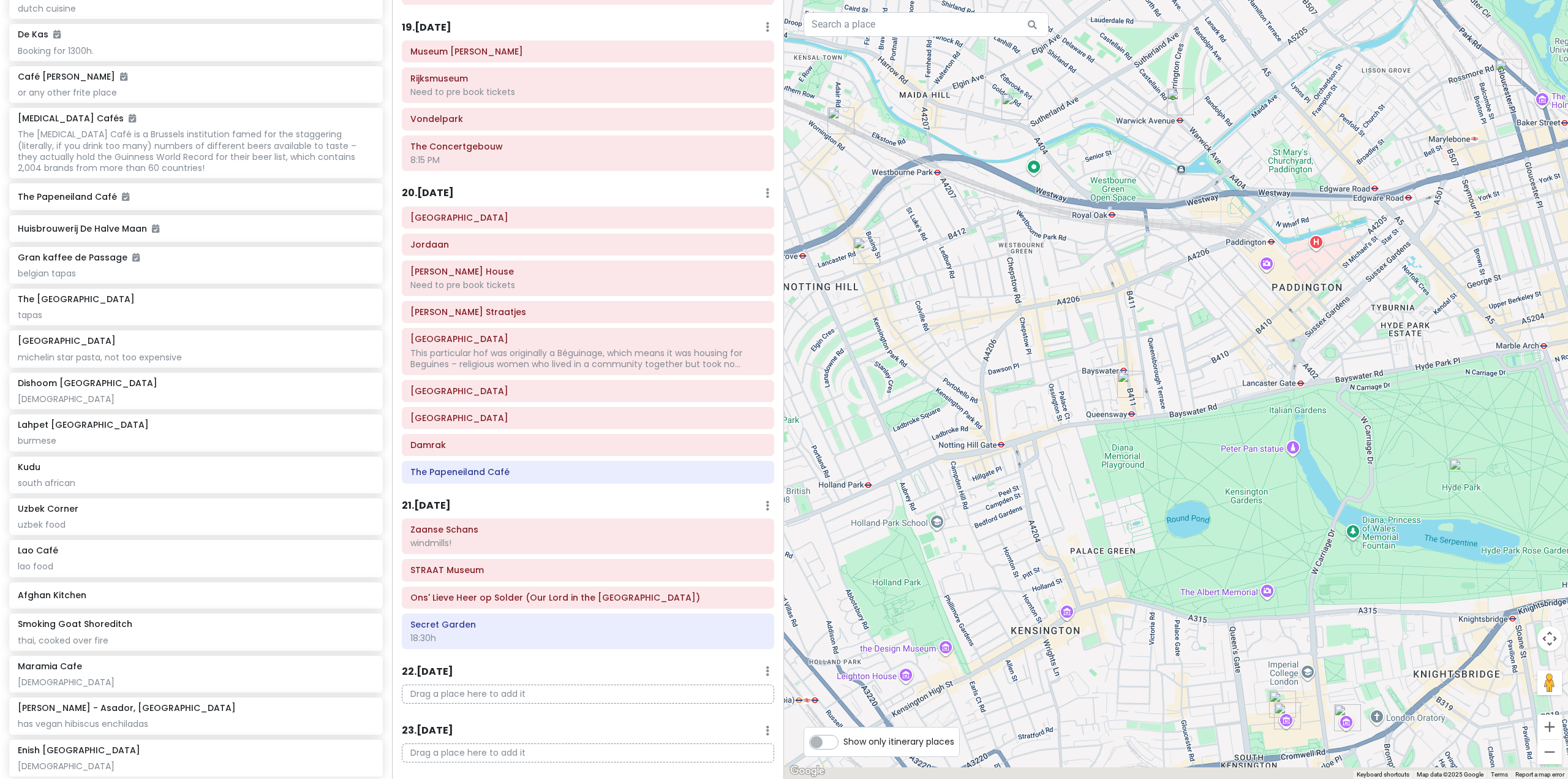
drag, startPoint x: 1209, startPoint y: 444, endPoint x: 1180, endPoint y: 390, distance: 61.3
click at [1180, 390] on div at bounding box center [1176, 389] width 784 height 779
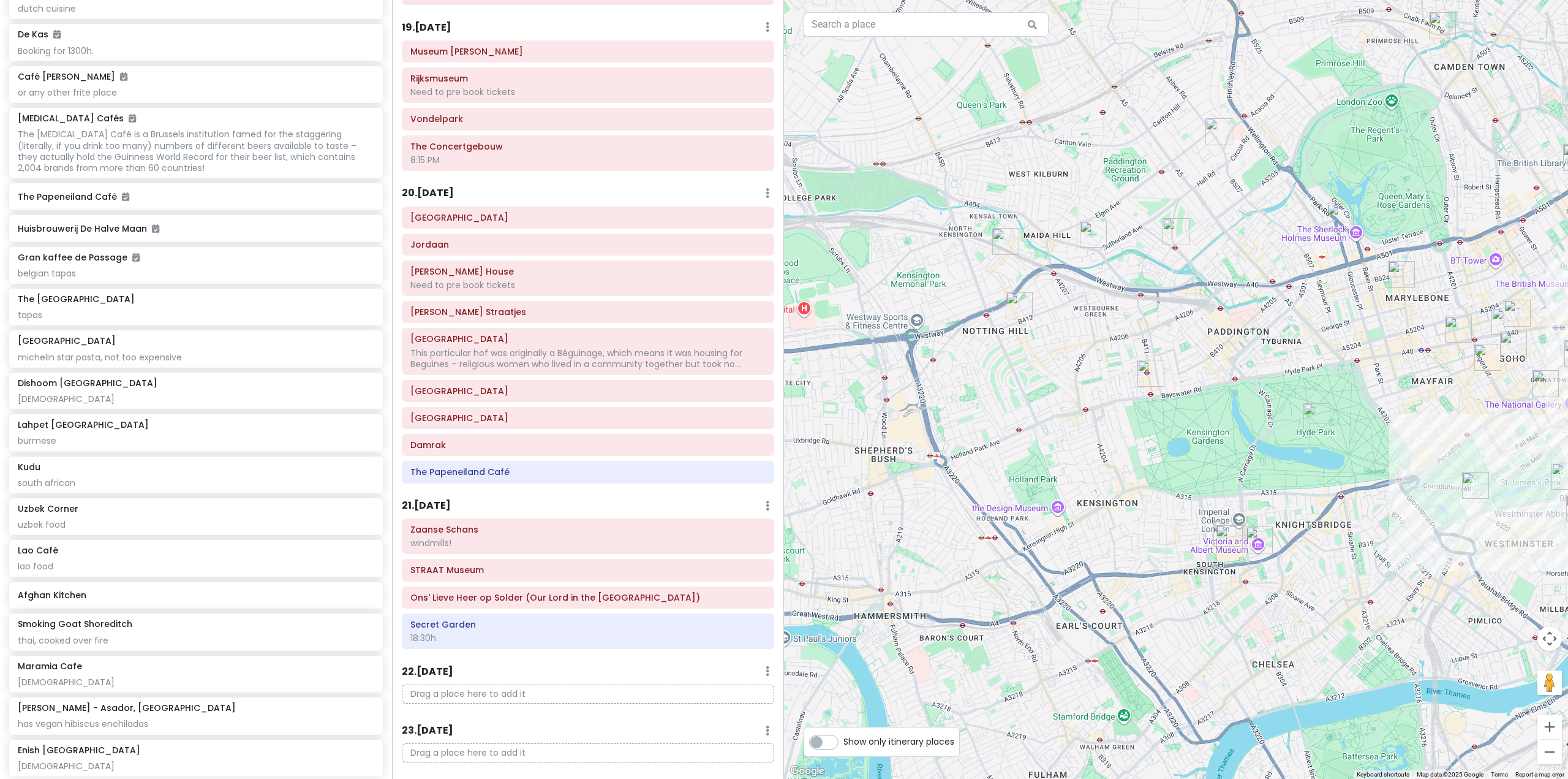
drag, startPoint x: 1240, startPoint y: 438, endPoint x: 1173, endPoint y: 393, distance: 80.7
click at [1173, 393] on div at bounding box center [1176, 389] width 784 height 779
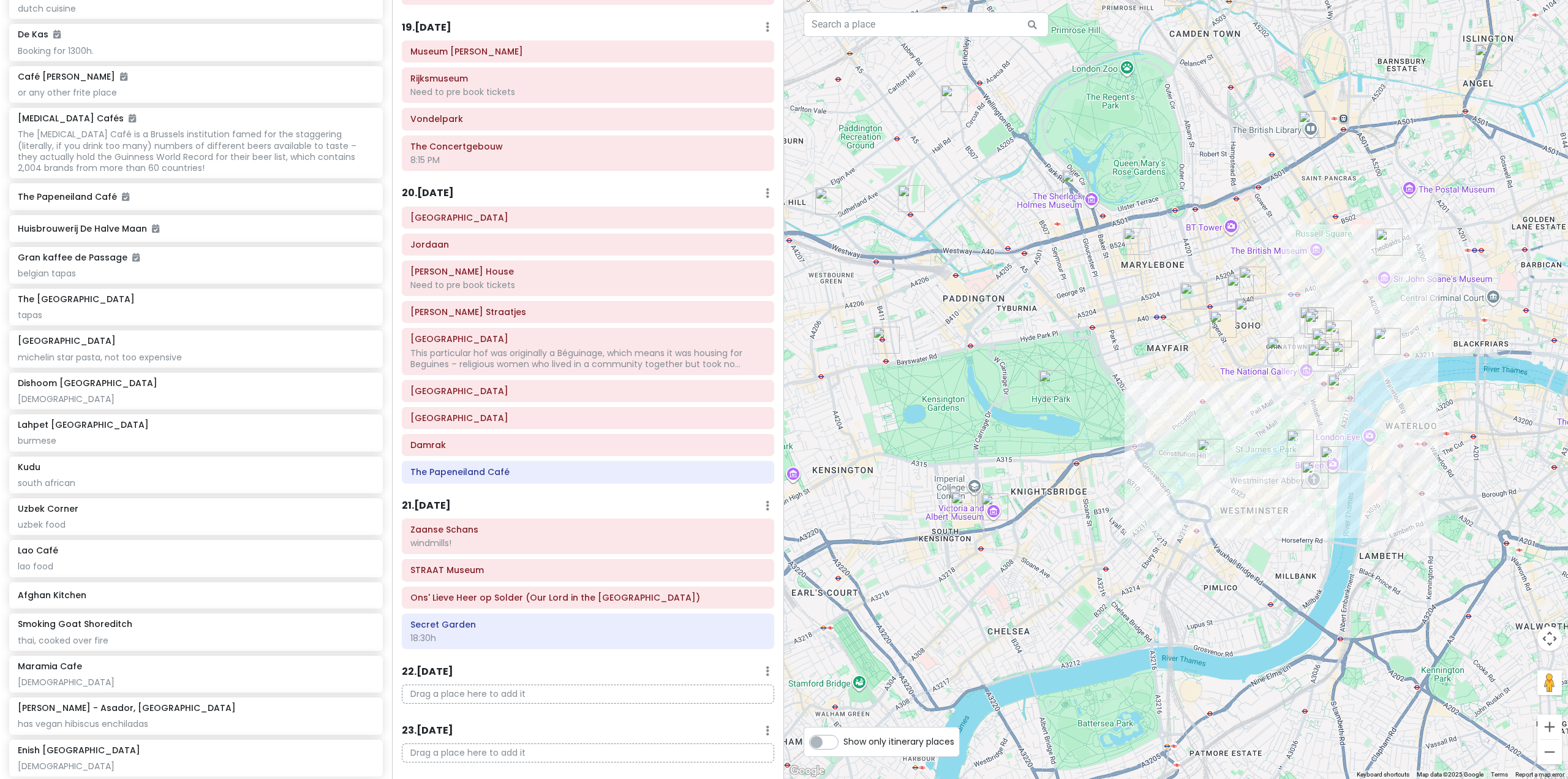
drag, startPoint x: 1295, startPoint y: 373, endPoint x: 1153, endPoint y: 435, distance: 154.9
click at [1153, 435] on div at bounding box center [1176, 389] width 784 height 779
click at [1134, 240] on img "Kudu" at bounding box center [1137, 241] width 27 height 27
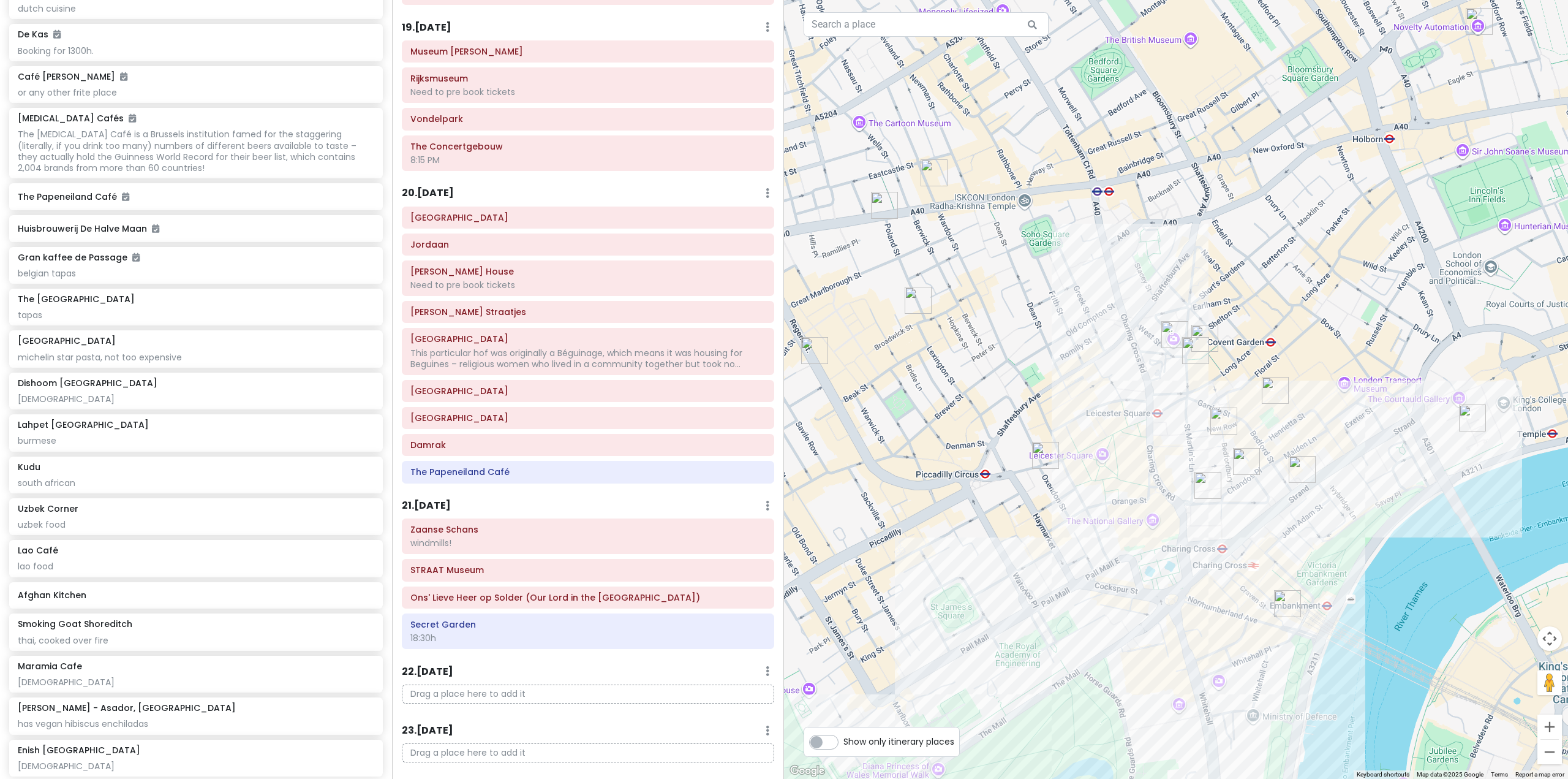
drag, startPoint x: 1248, startPoint y: 390, endPoint x: 1178, endPoint y: 329, distance: 92.8
click at [1178, 329] on div "Kudu 4.7 (958) · [STREET_ADDRESS] [PHONE_NUMBER] · [DOMAIN_NAME] · Hours [DATE]…" at bounding box center [1176, 389] width 784 height 779
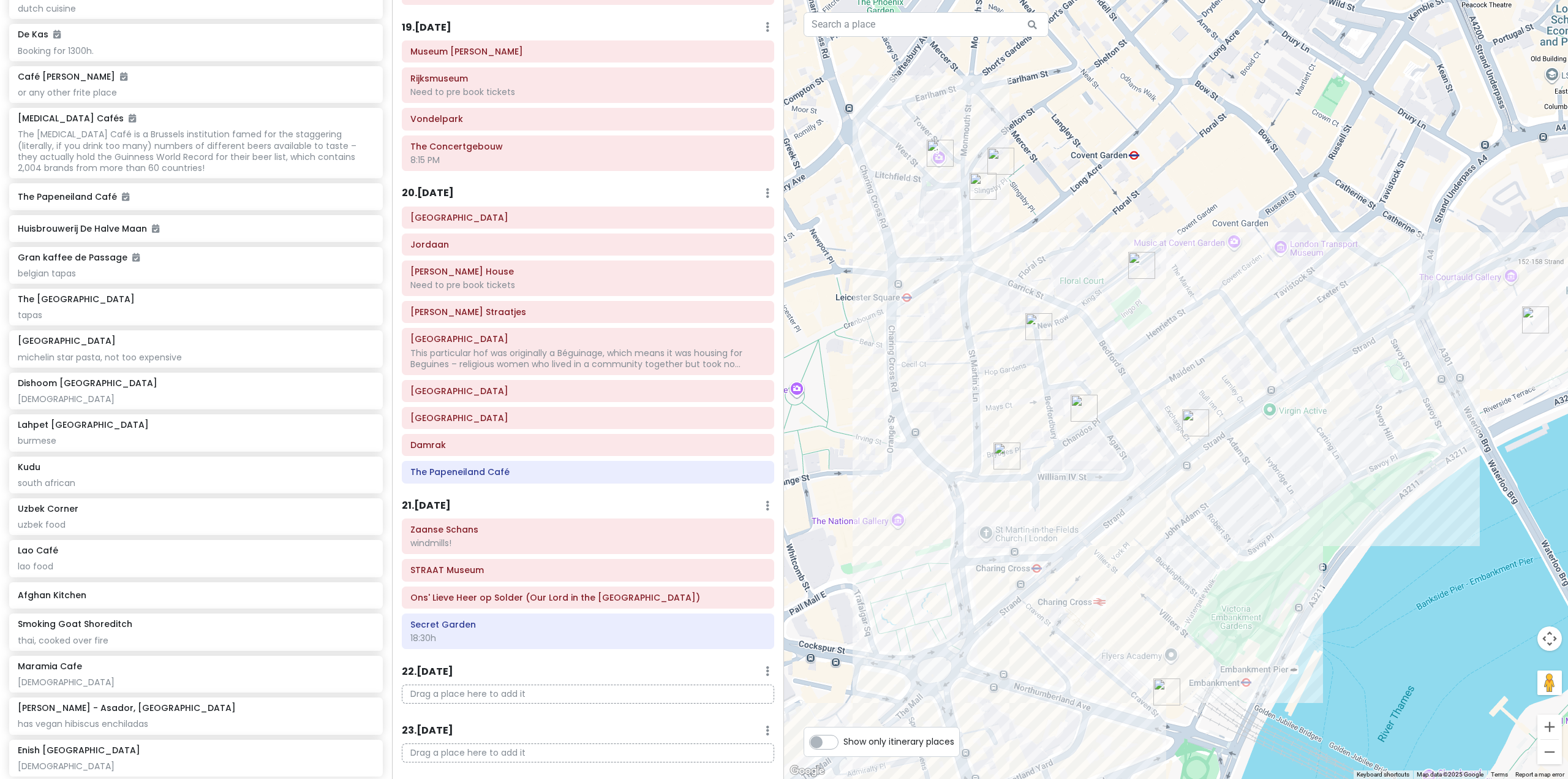
click at [1086, 403] on img "Lao Café" at bounding box center [1084, 408] width 27 height 27
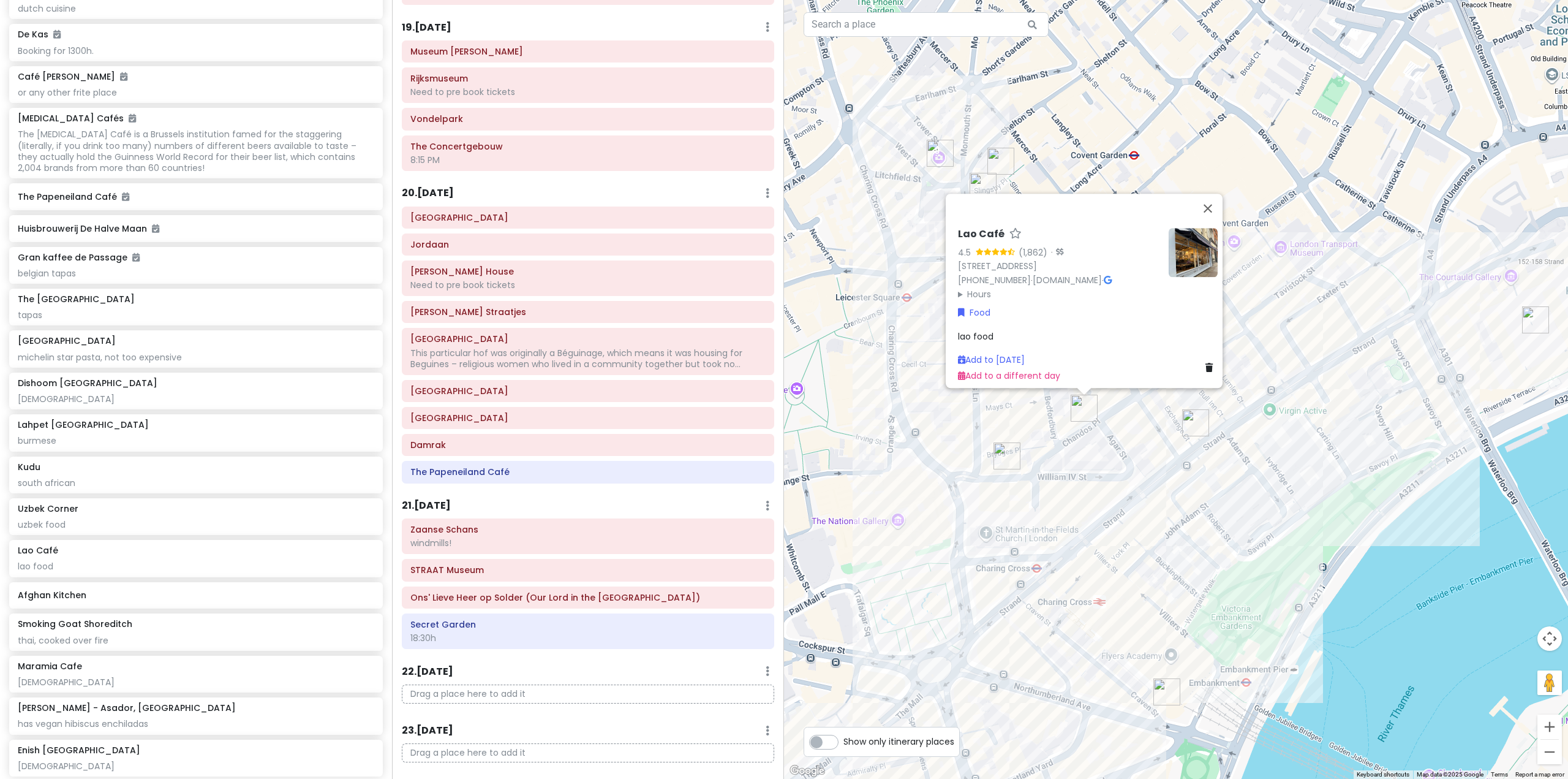
click at [1194, 427] on img "The Port House" at bounding box center [1195, 423] width 27 height 27
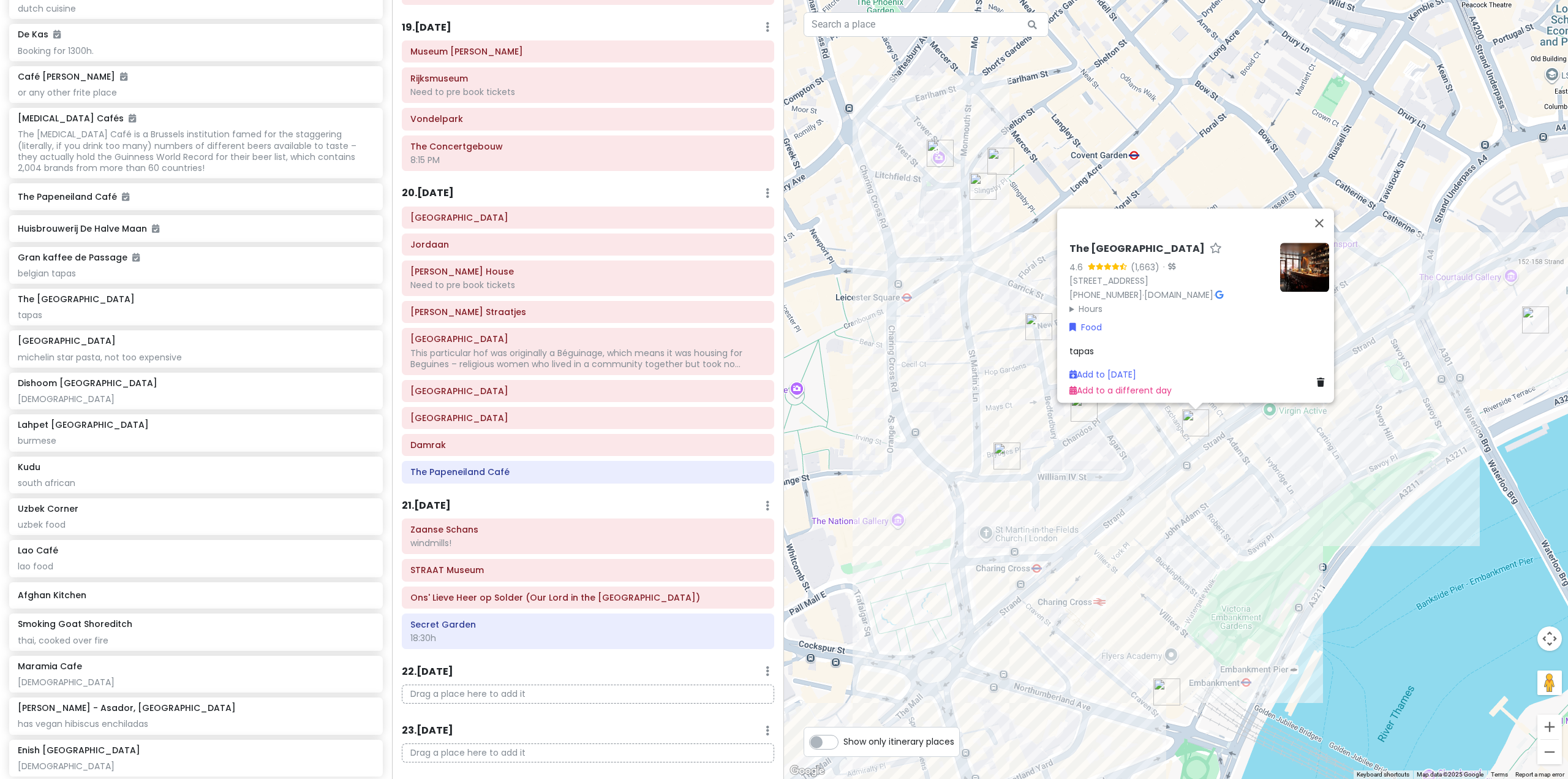
click at [1122, 458] on div "The Port House 4.6 (1,663) · [STREET_ADDRESS] [PHONE_NUMBER] · [DOMAIN_NAME] · …" at bounding box center [1176, 389] width 784 height 779
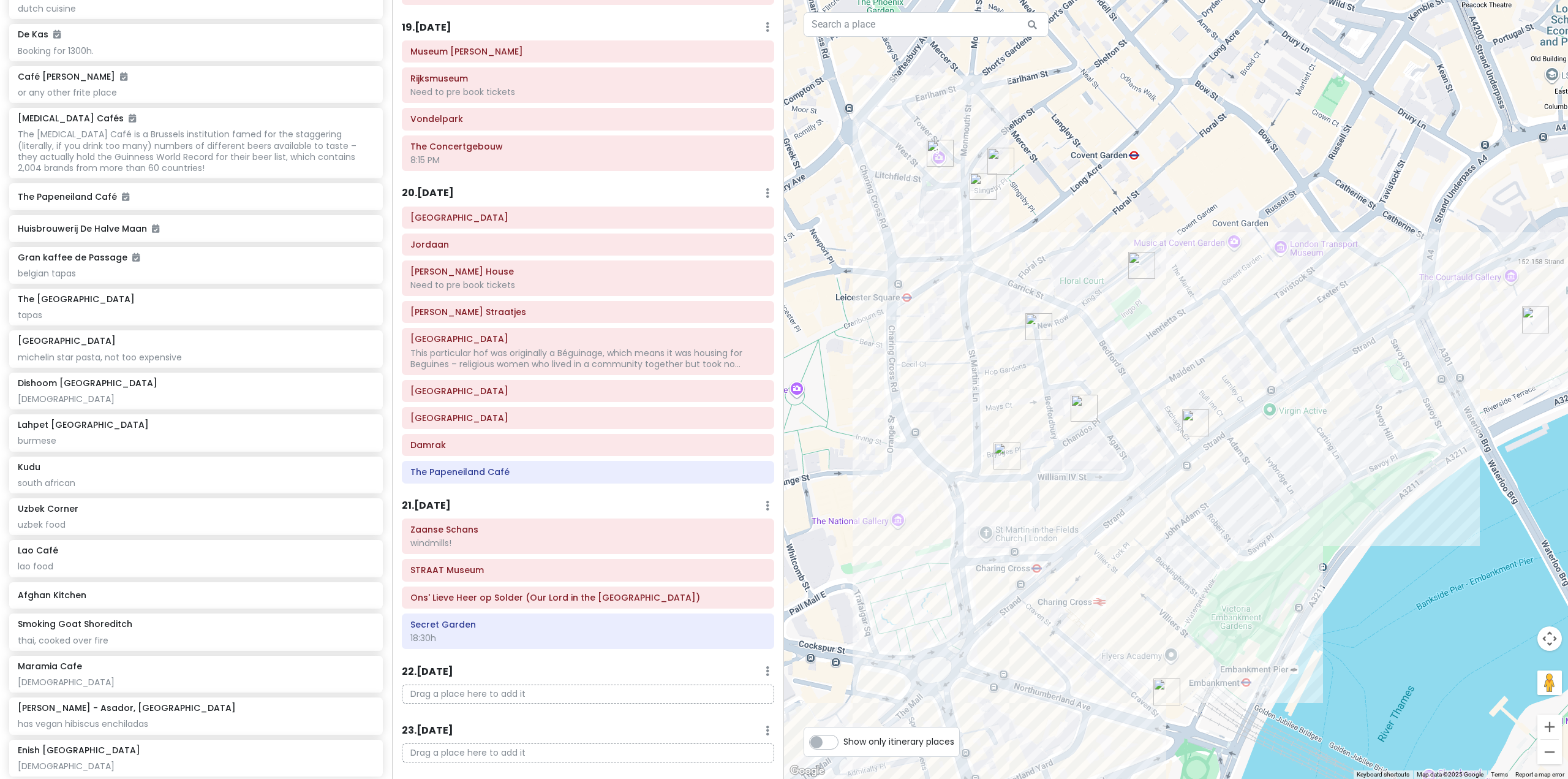
click at [979, 195] on img "Dishoom Covent Garden" at bounding box center [983, 186] width 27 height 27
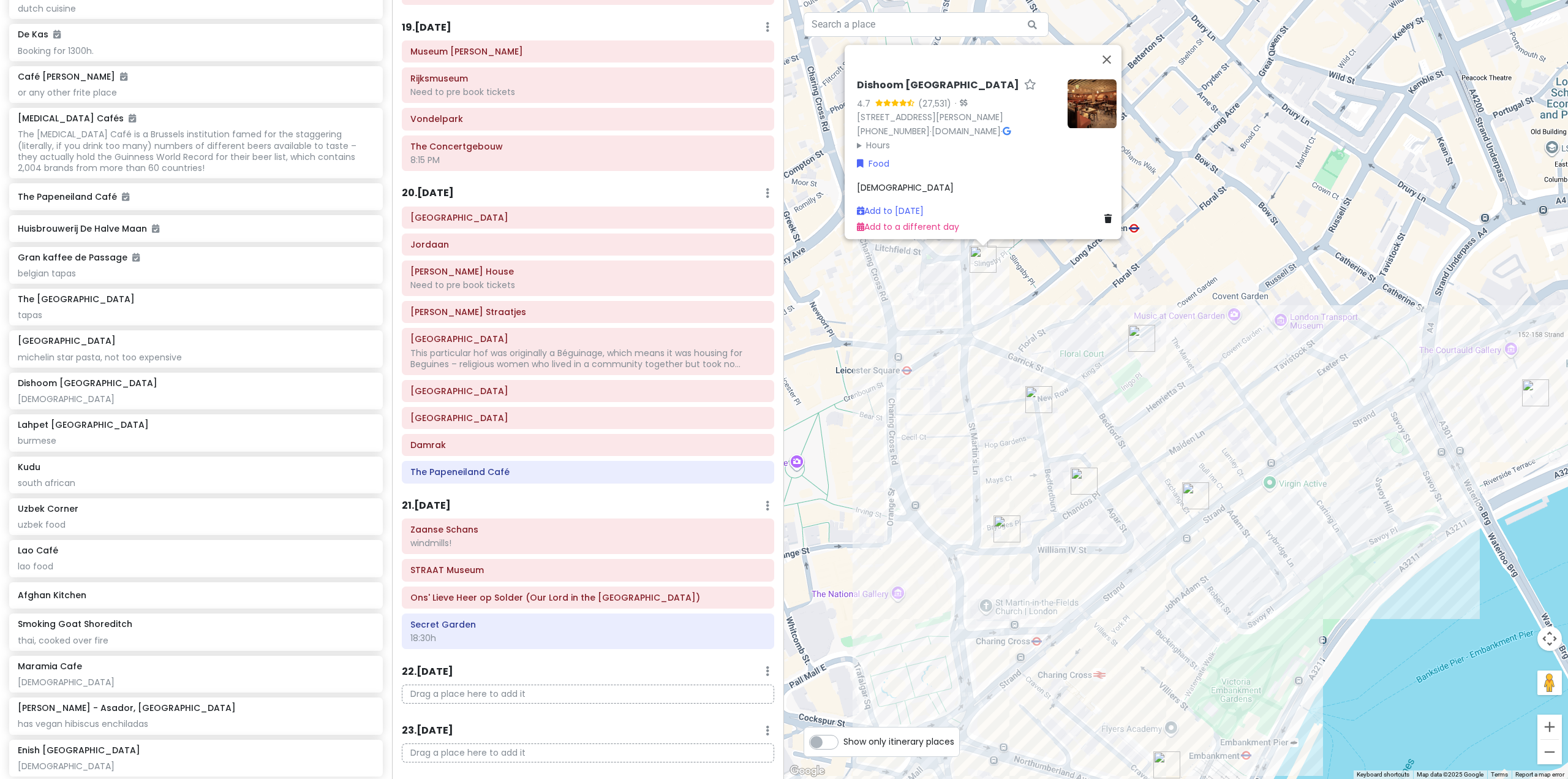
click at [1061, 258] on div "[GEOGRAPHIC_DATA] 4.7 (27,531) · [STREET_ADDRESS][PERSON_NAME] [PHONE_NUMBER] ·…" at bounding box center [1176, 389] width 784 height 779
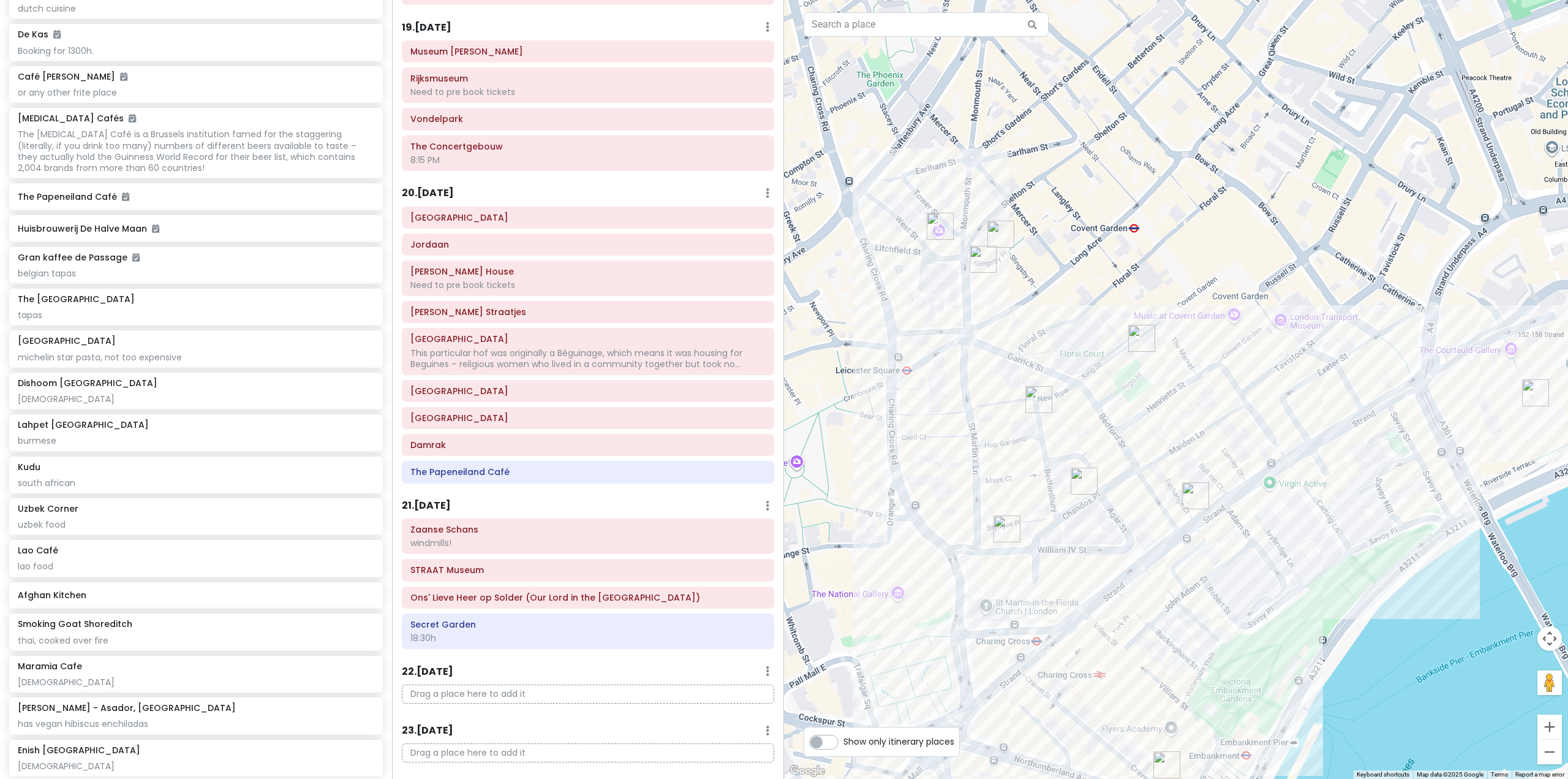
click at [1001, 232] on img "Lahpet West End" at bounding box center [1001, 234] width 27 height 27
click at [1004, 237] on img "Lahpet West End" at bounding box center [1001, 234] width 27 height 27
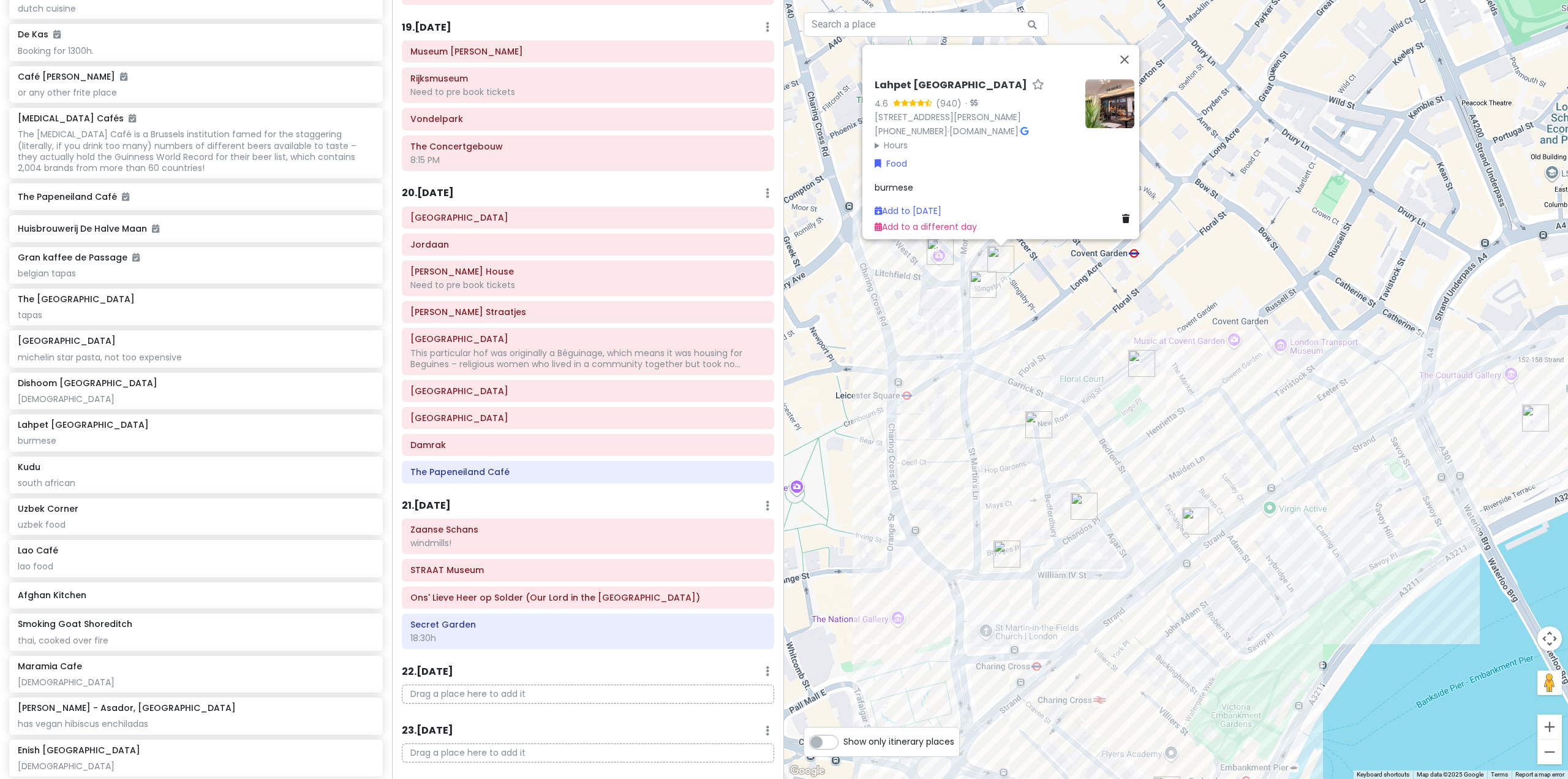
drag, startPoint x: 1085, startPoint y: 468, endPoint x: 1085, endPoint y: 511, distance: 43.0
click at [1085, 468] on div "Lahpet West End 4.6 (940) · [STREET_ADDRESS][PERSON_NAME] [PHONE_NUMBER] · [DOM…" at bounding box center [1176, 389] width 784 height 779
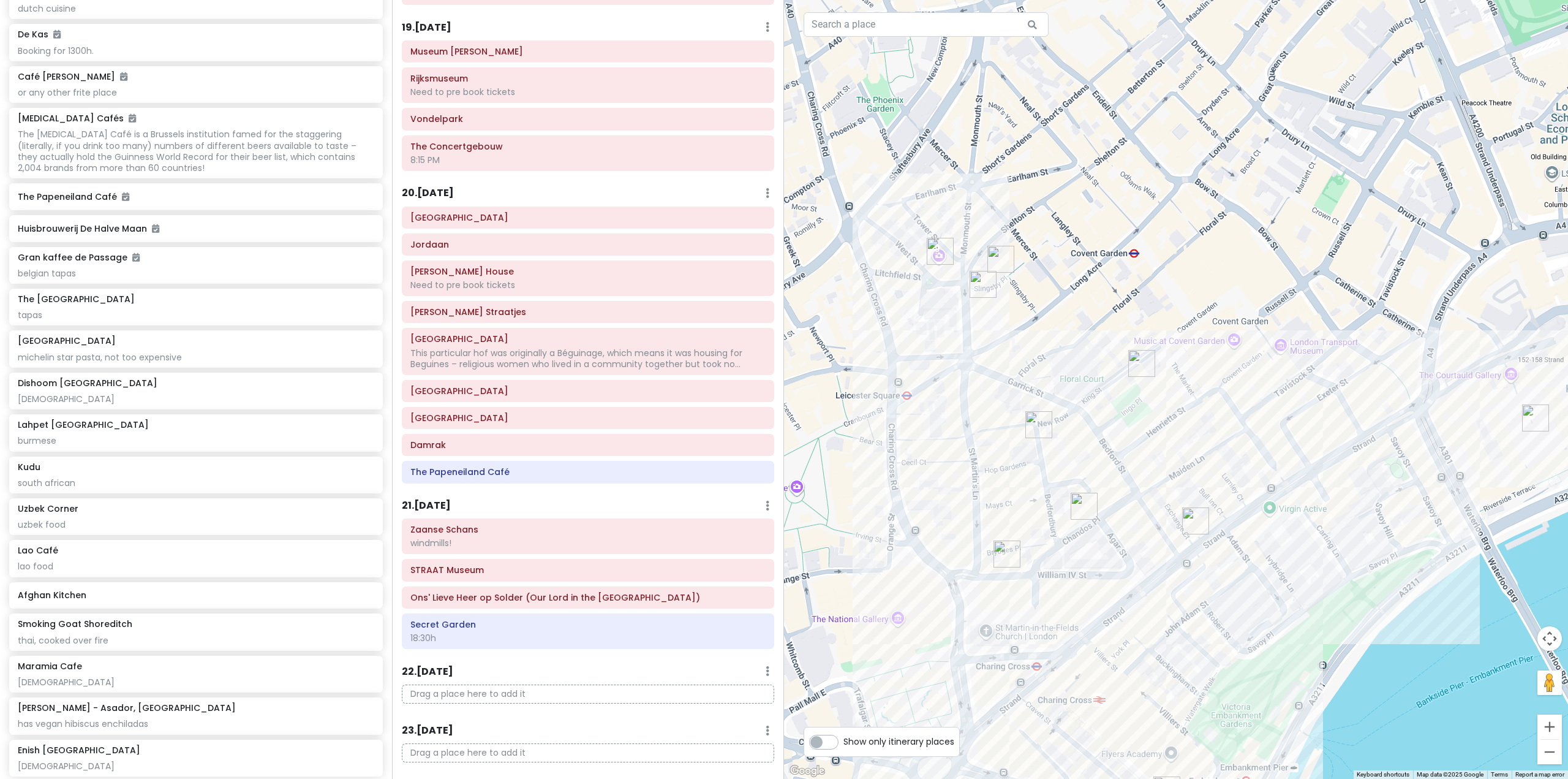
click at [1082, 504] on img "Lao Café" at bounding box center [1084, 506] width 27 height 27
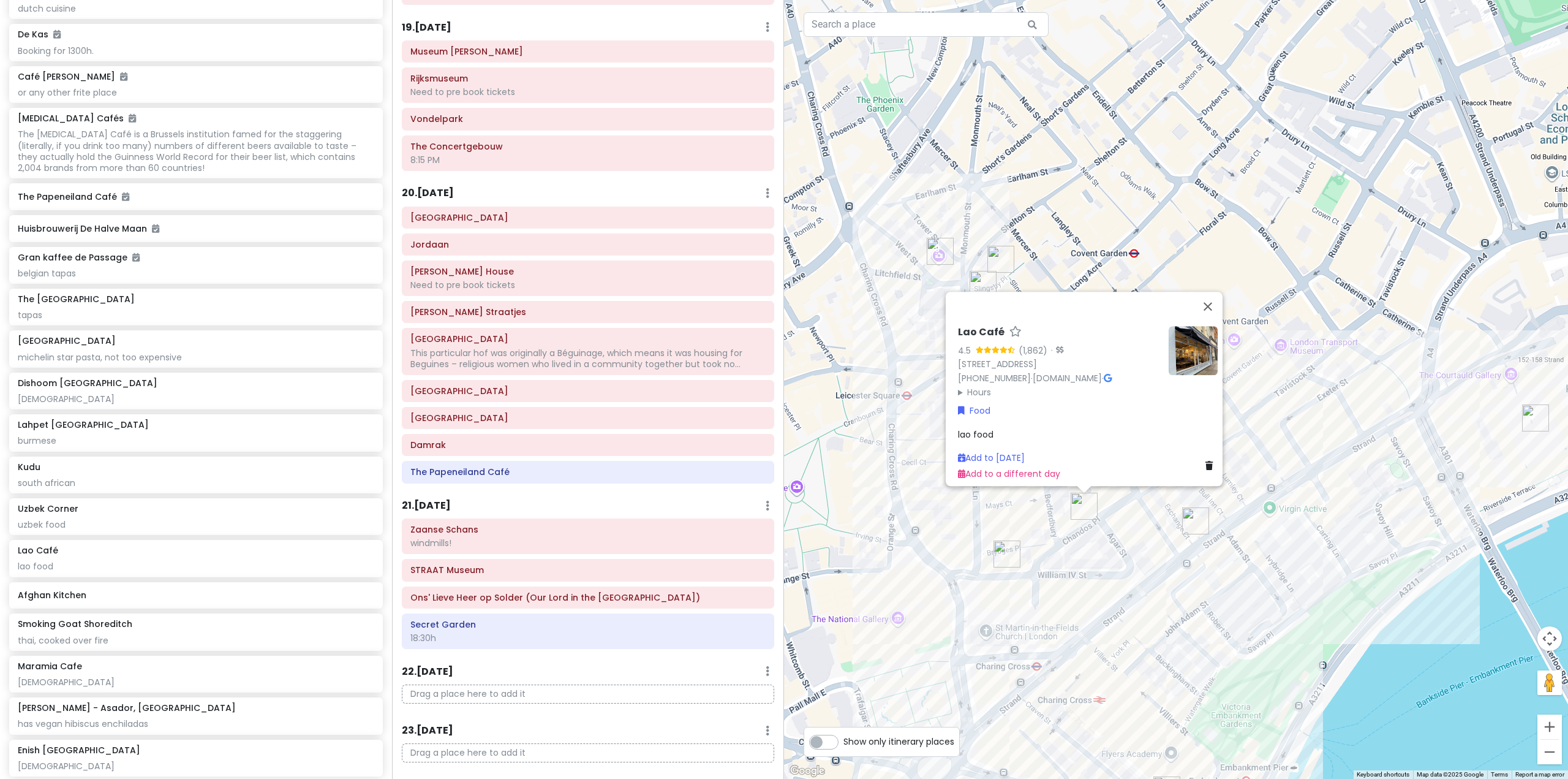
click at [1009, 550] on img "Bancone Covent Garden" at bounding box center [1007, 554] width 27 height 27
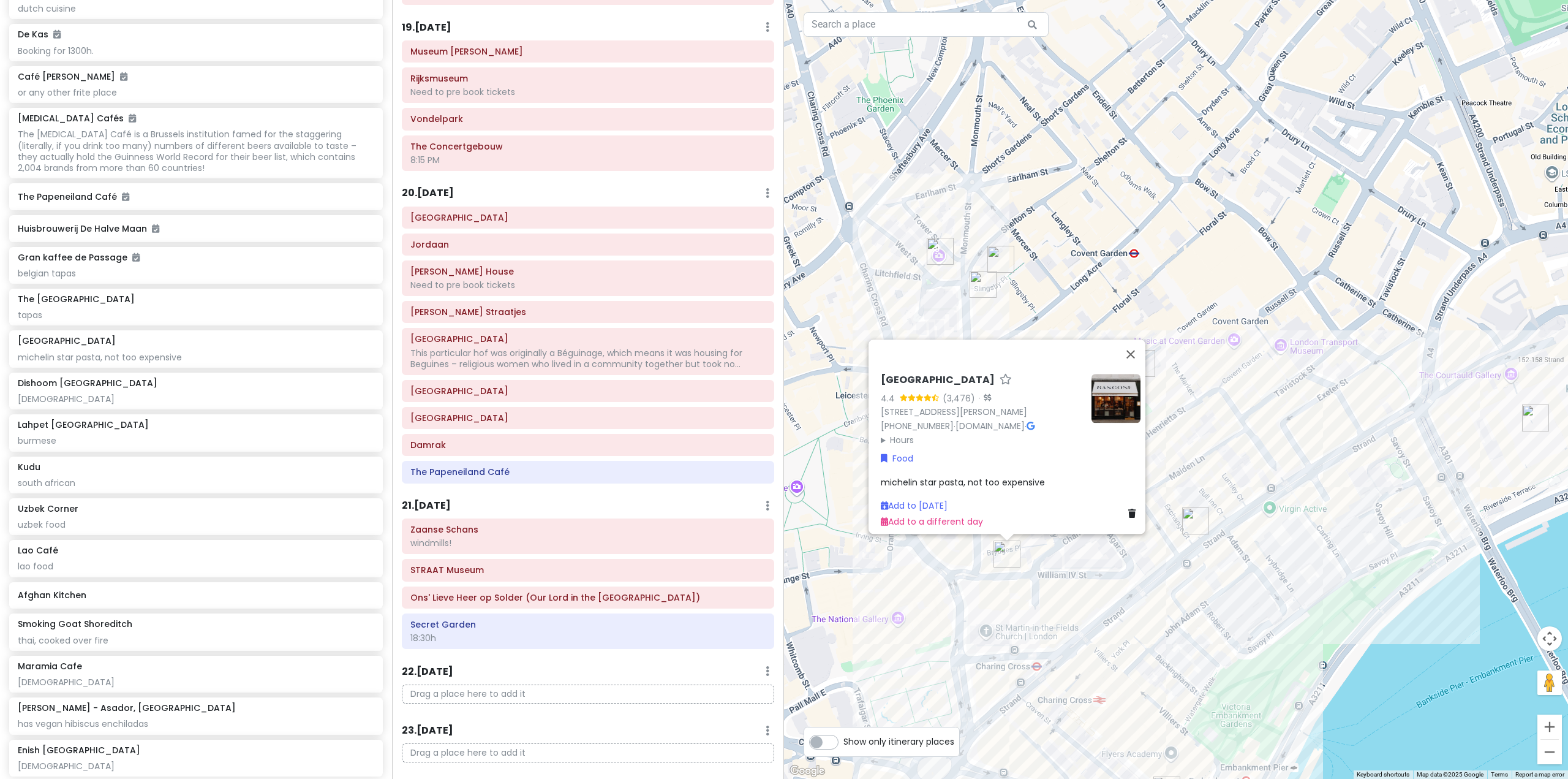
click at [1123, 587] on div "[GEOGRAPHIC_DATA] 4.4 (3,476) · [STREET_ADDRESS][PERSON_NAME] [PHONE_NUMBER] · …" at bounding box center [1176, 389] width 784 height 779
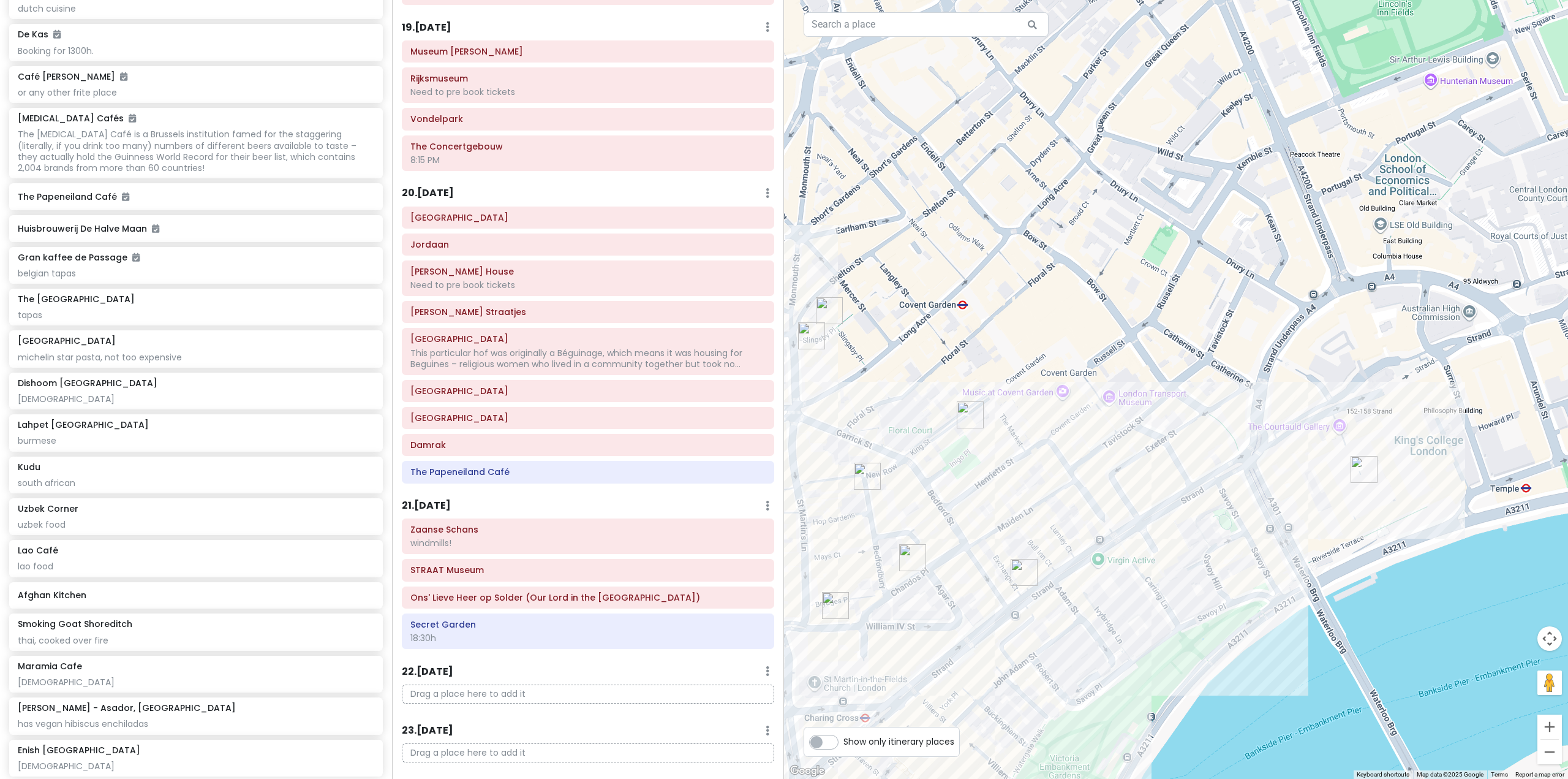
drag, startPoint x: 1376, startPoint y: 481, endPoint x: 1328, endPoint y: 497, distance: 50.6
click at [1328, 497] on div at bounding box center [1176, 389] width 784 height 779
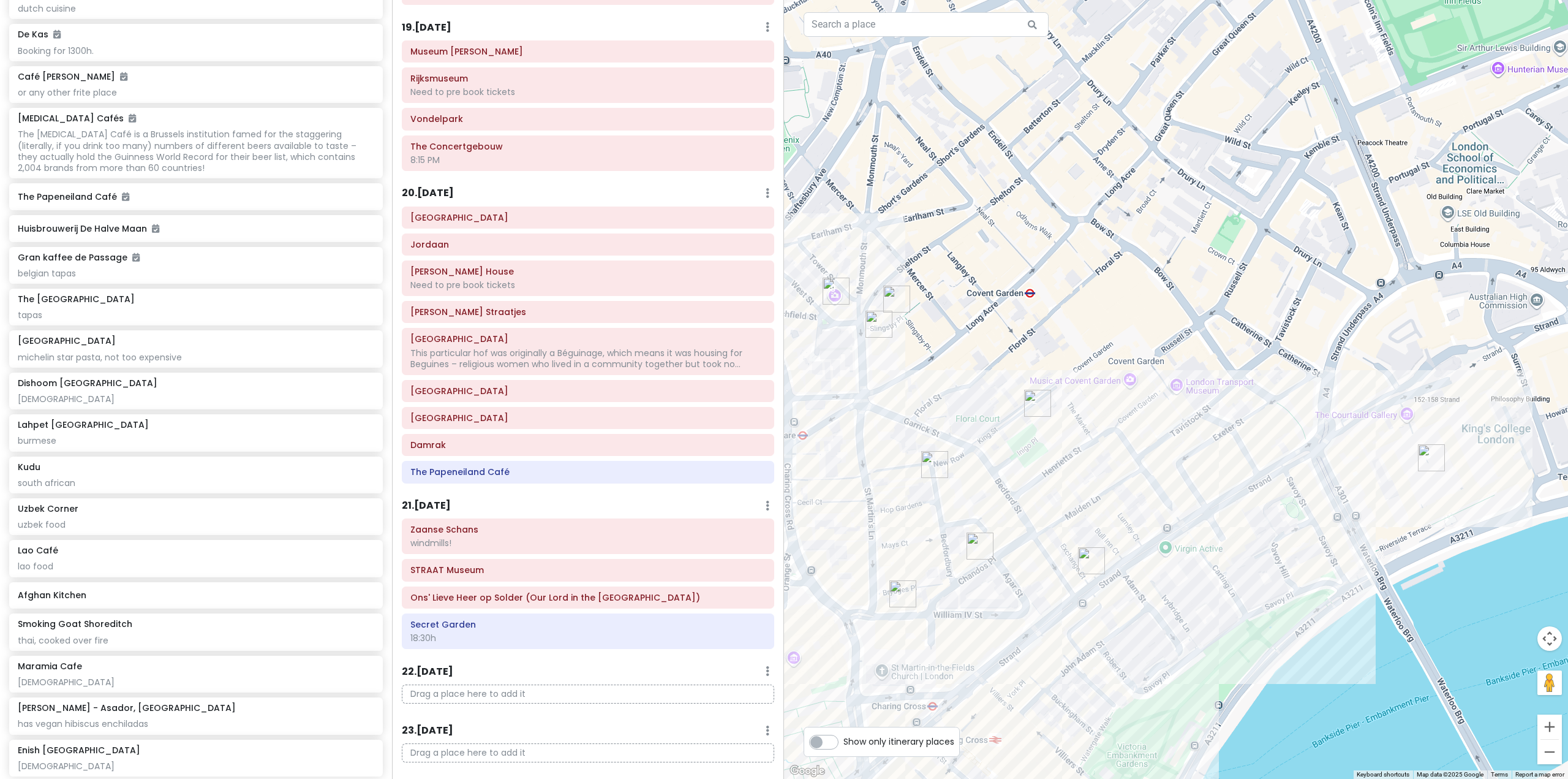
drag, startPoint x: 1174, startPoint y: 452, endPoint x: 1250, endPoint y: 436, distance: 77.7
click at [1250, 436] on div at bounding box center [1176, 389] width 784 height 779
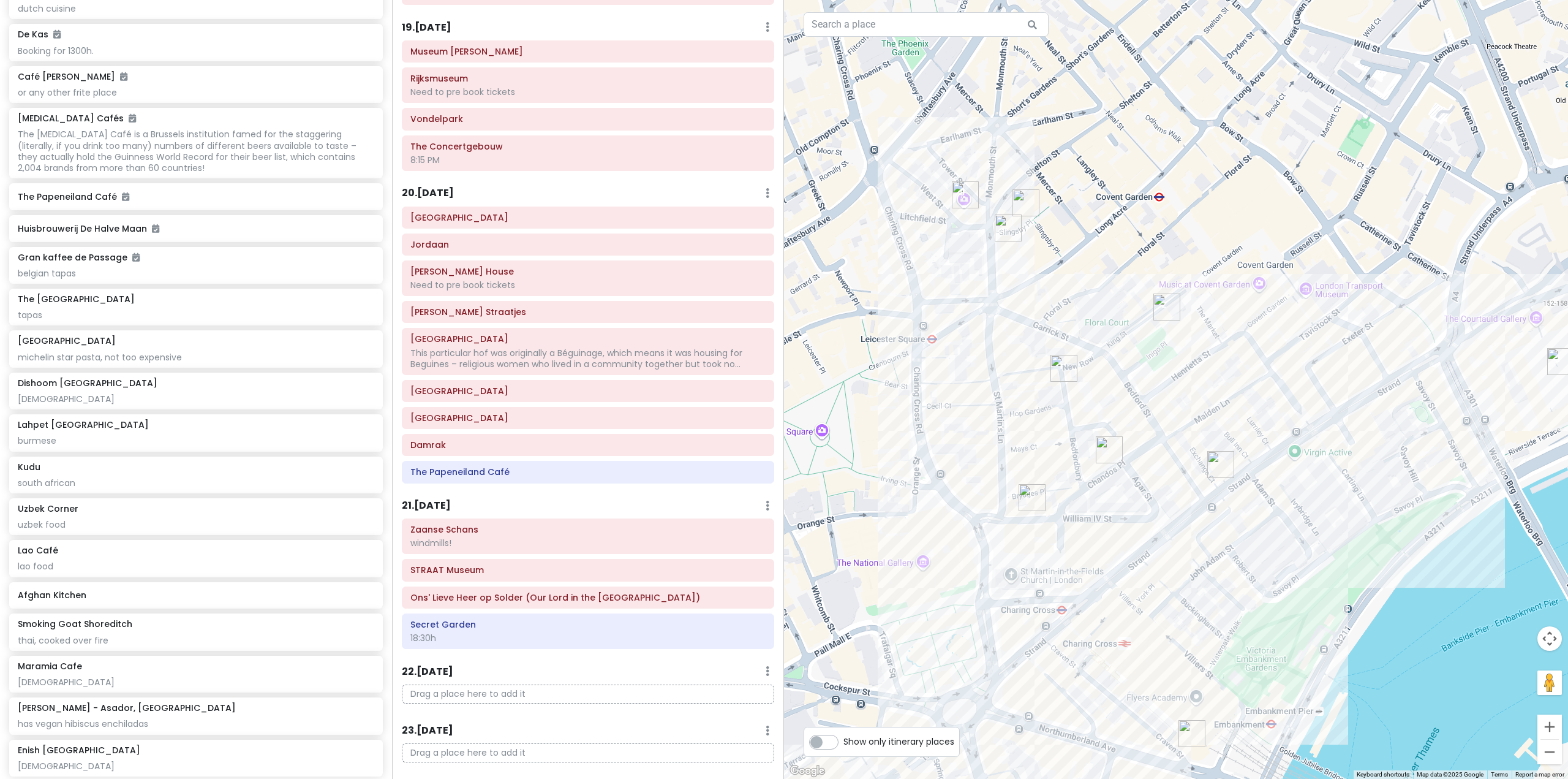
drag, startPoint x: 1039, startPoint y: 468, endPoint x: 1130, endPoint y: 412, distance: 106.9
click at [1130, 412] on div at bounding box center [1176, 389] width 784 height 779
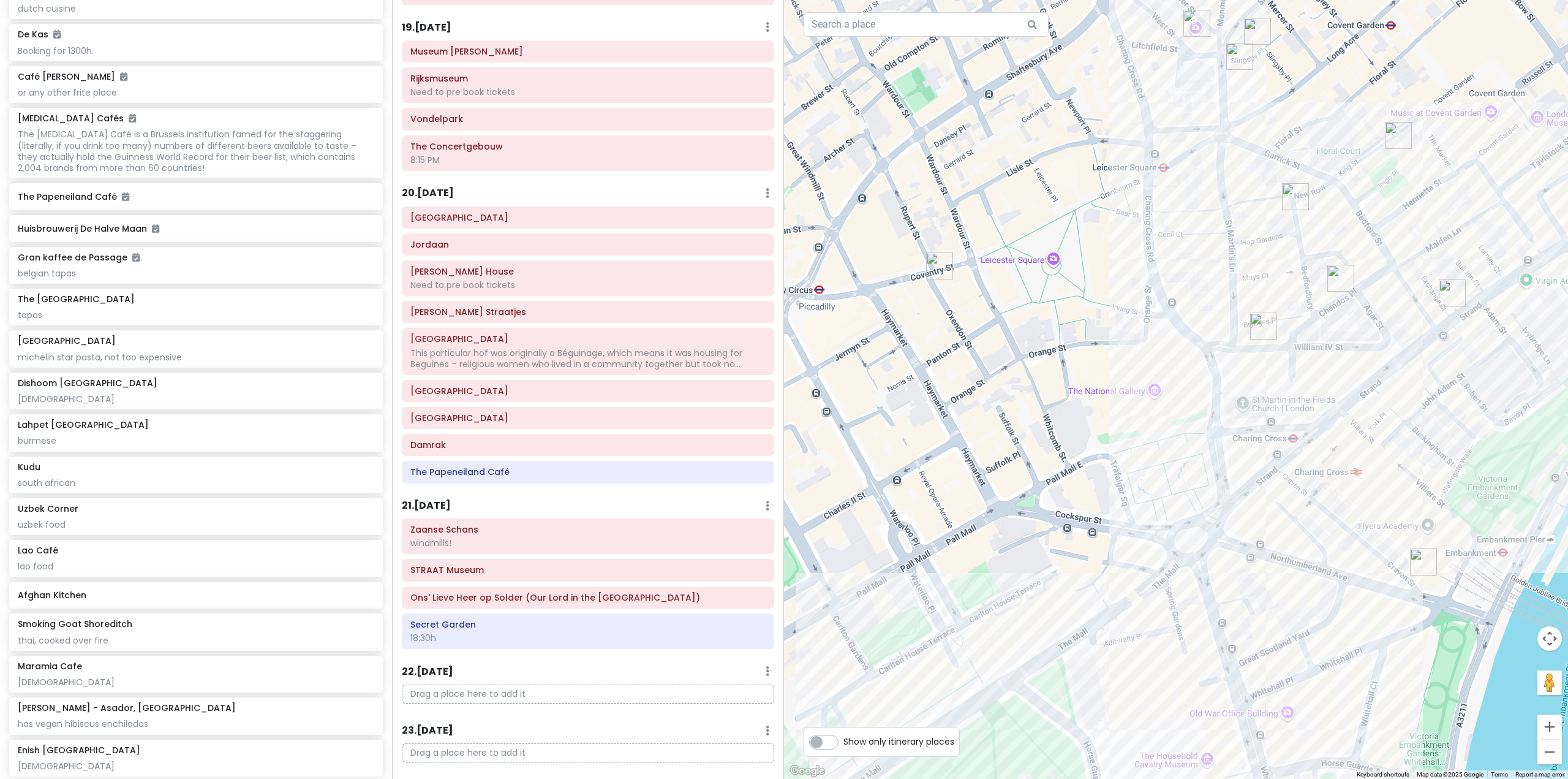
drag, startPoint x: 1129, startPoint y: 506, endPoint x: 1131, endPoint y: 457, distance: 49.0
click at [1132, 460] on div at bounding box center [1176, 389] width 784 height 779
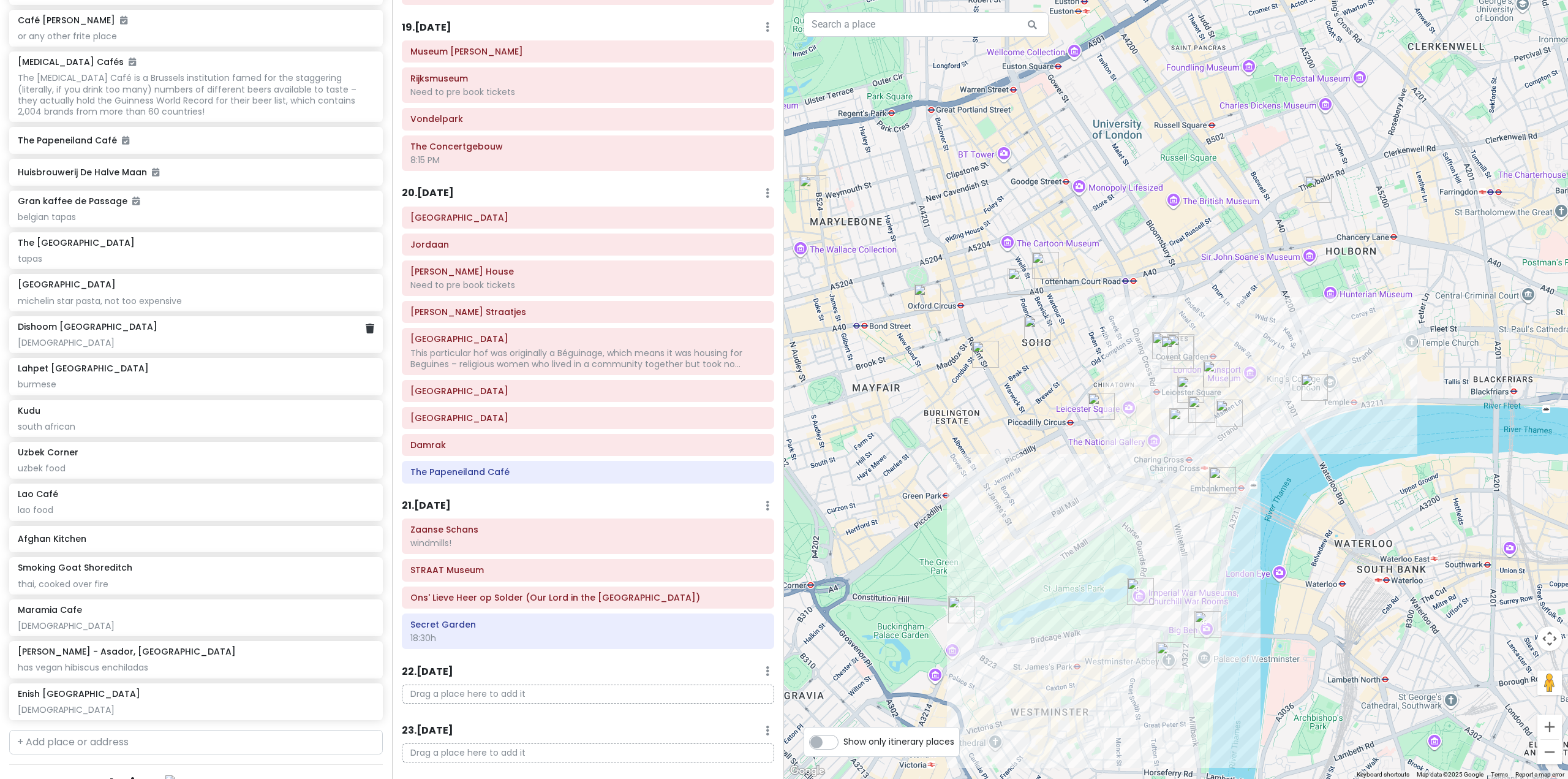
scroll to position [6757, 0]
click at [180, 652] on h6 "[PERSON_NAME] - Asador, [GEOGRAPHIC_DATA]" at bounding box center [127, 647] width 218 height 11
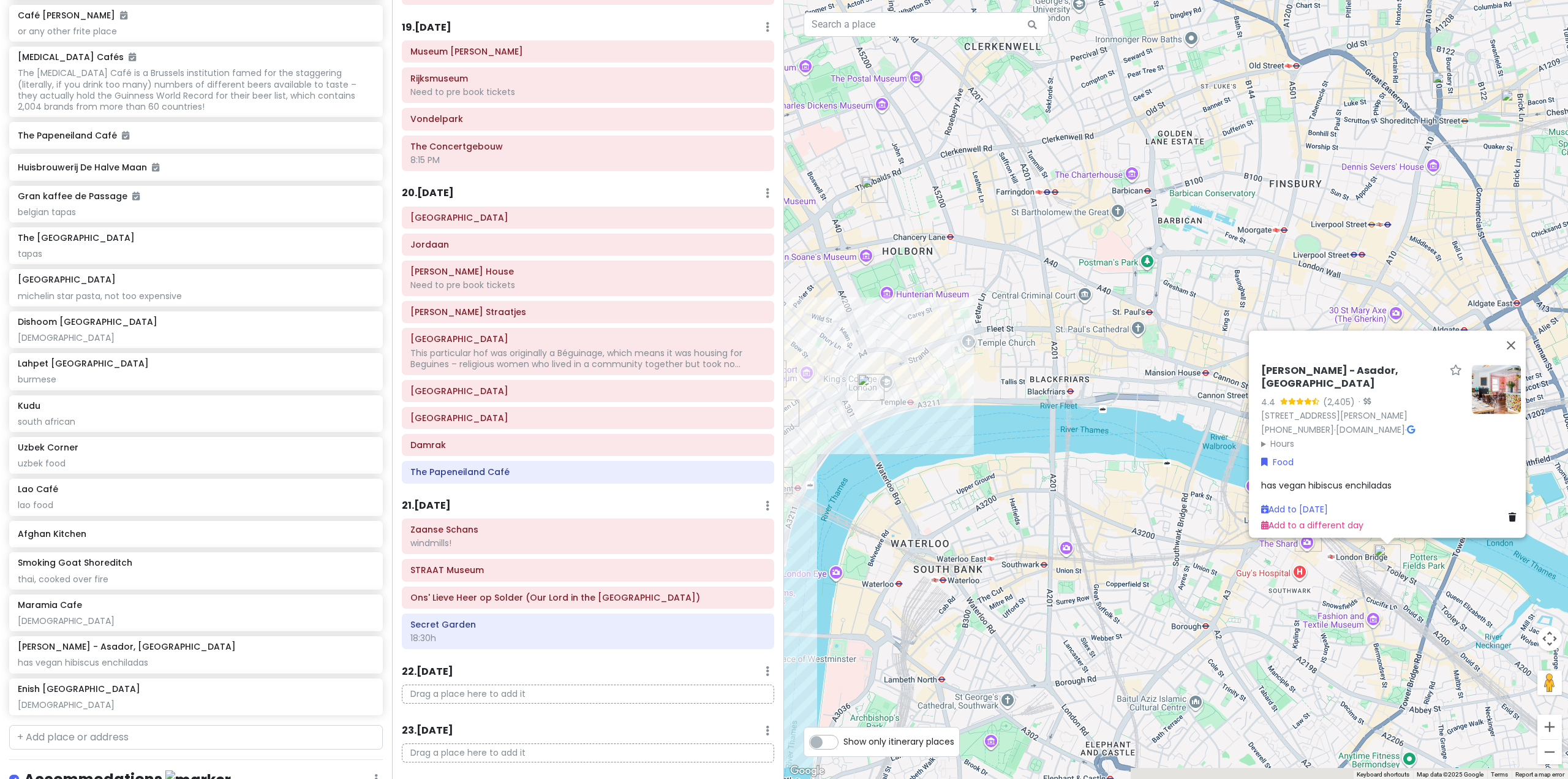
click at [1168, 533] on div "[PERSON_NAME] - Asador, [GEOGRAPHIC_DATA] 4.4 (2,405) · [STREET_ADDRESS][PERSON…" at bounding box center [1176, 389] width 784 height 779
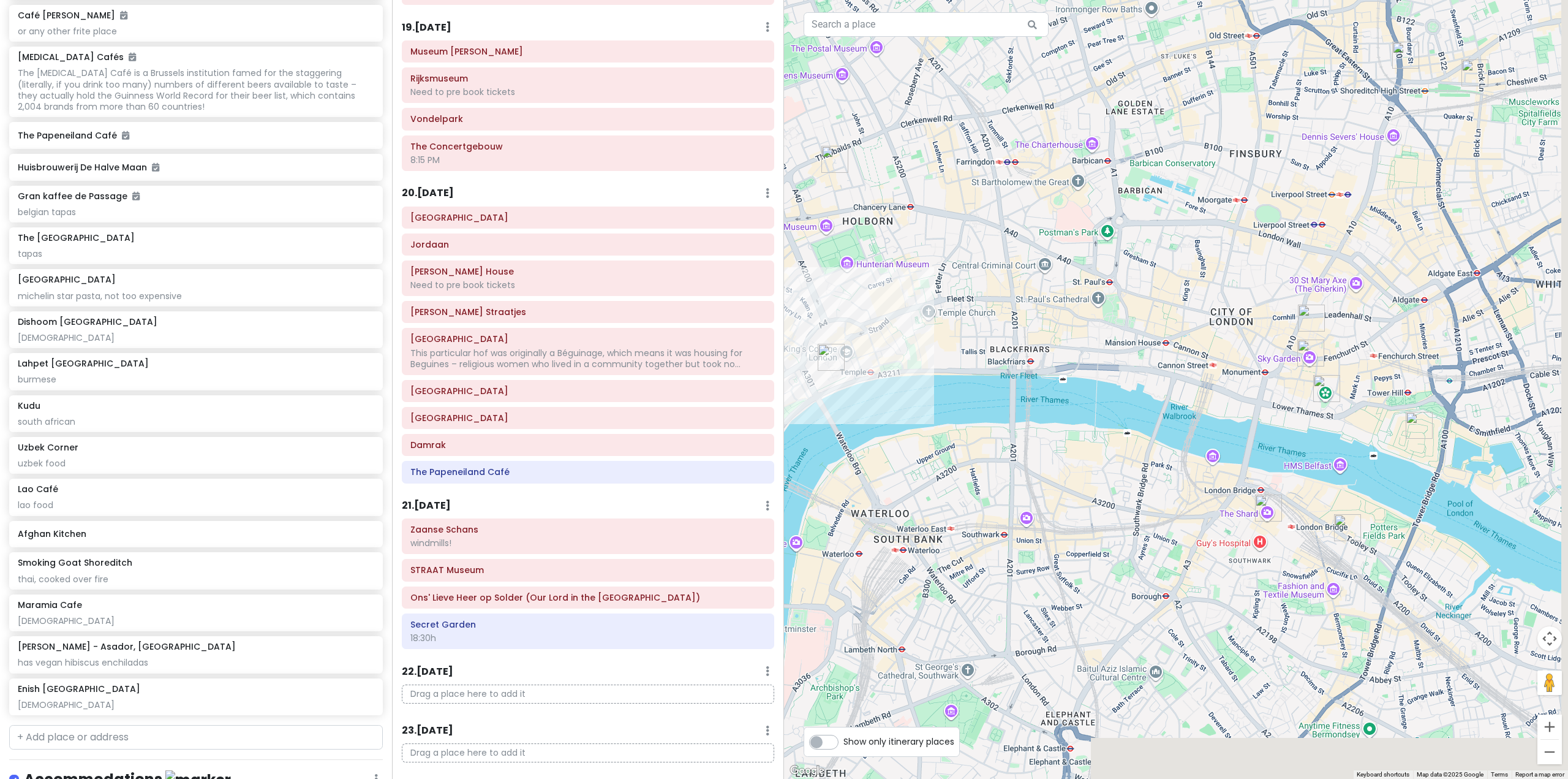
drag, startPoint x: 1282, startPoint y: 548, endPoint x: 1180, endPoint y: 520, distance: 105.8
click at [1180, 520] on div at bounding box center [1176, 389] width 784 height 779
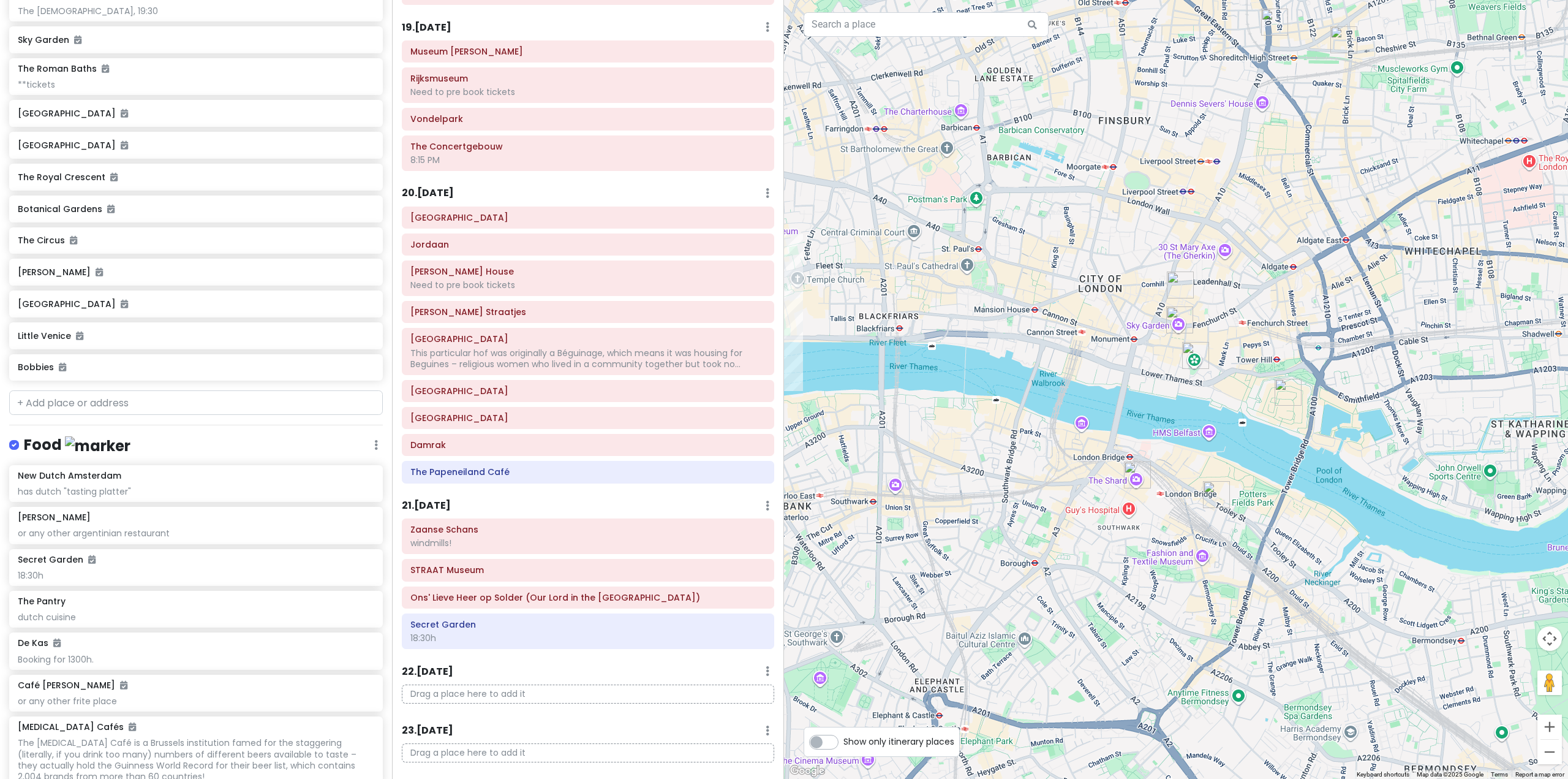
scroll to position [6050, 0]
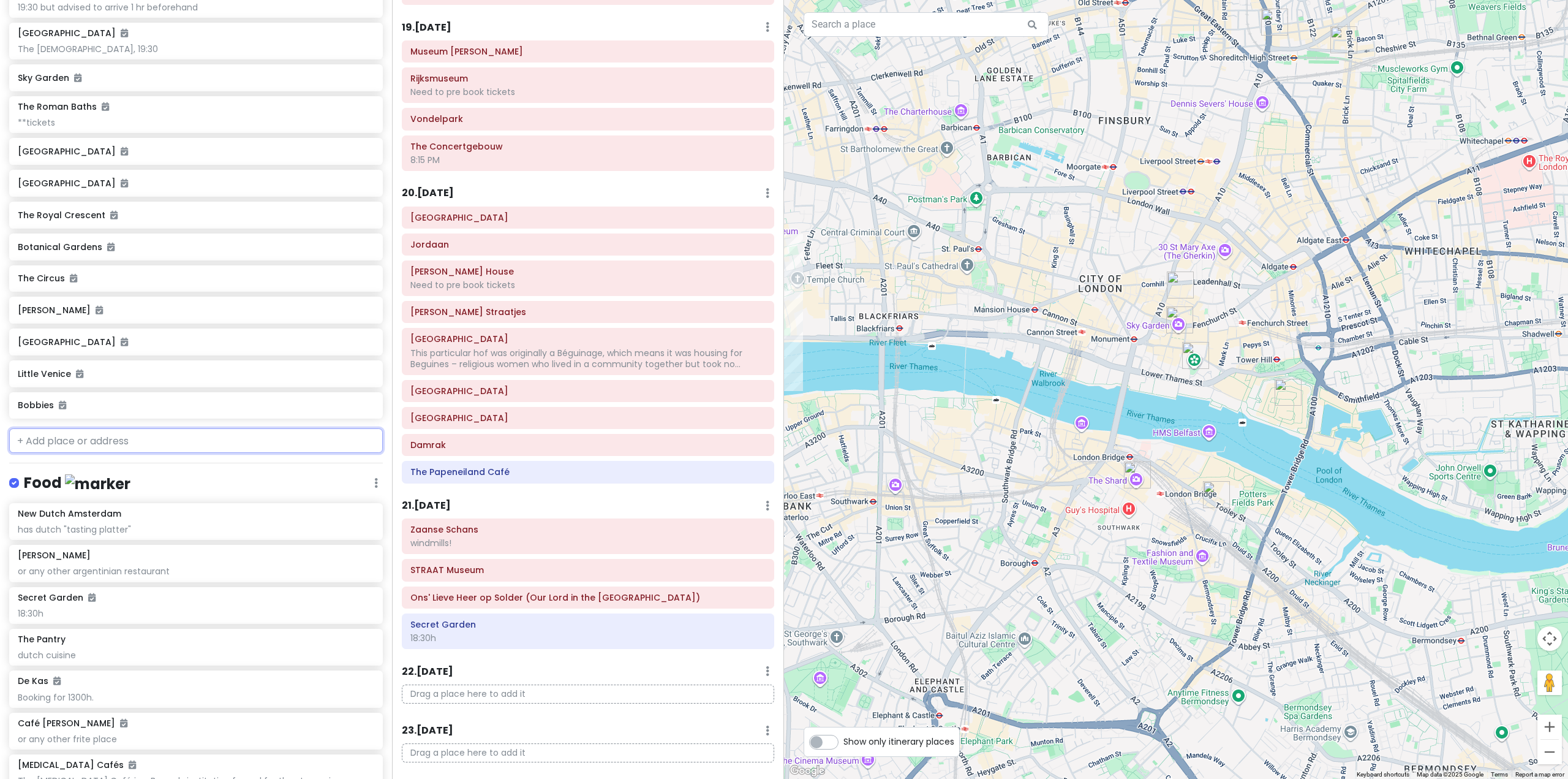
click at [272, 453] on input "text" at bounding box center [196, 441] width 374 height 25
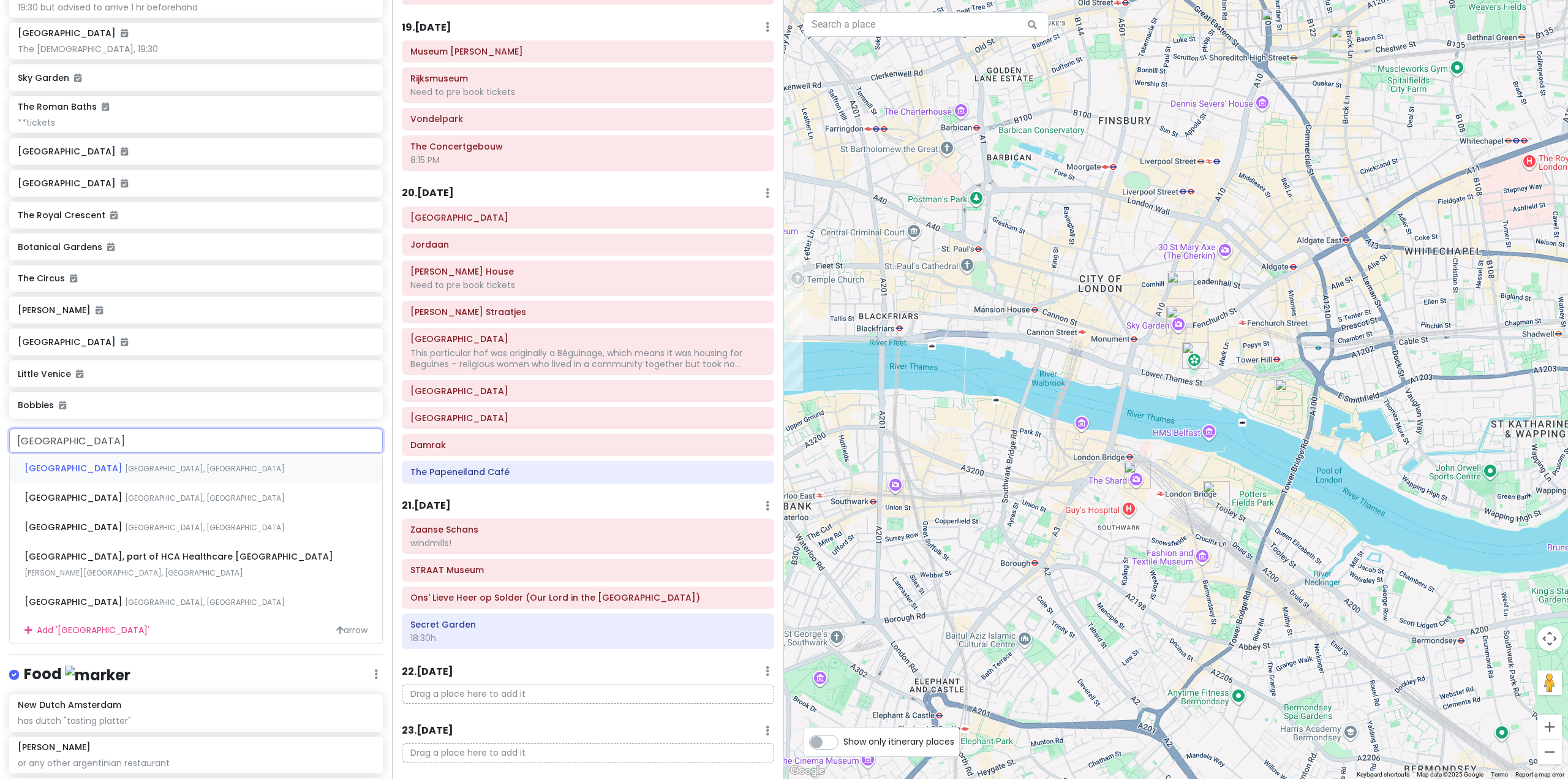
click at [217, 483] on div "[GEOGRAPHIC_DATA], [GEOGRAPHIC_DATA]" at bounding box center [196, 468] width 373 height 29
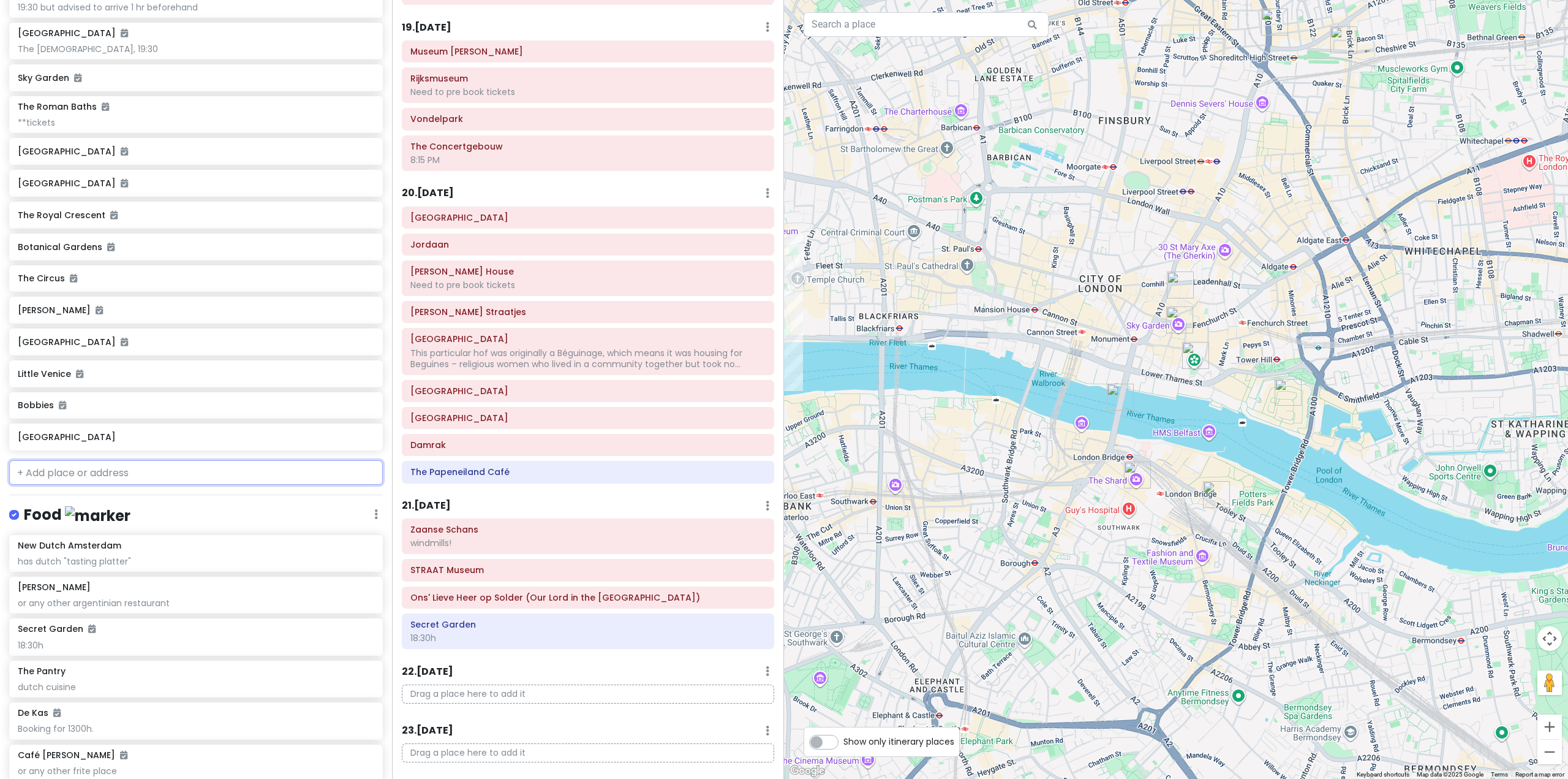
scroll to position [6081, 0]
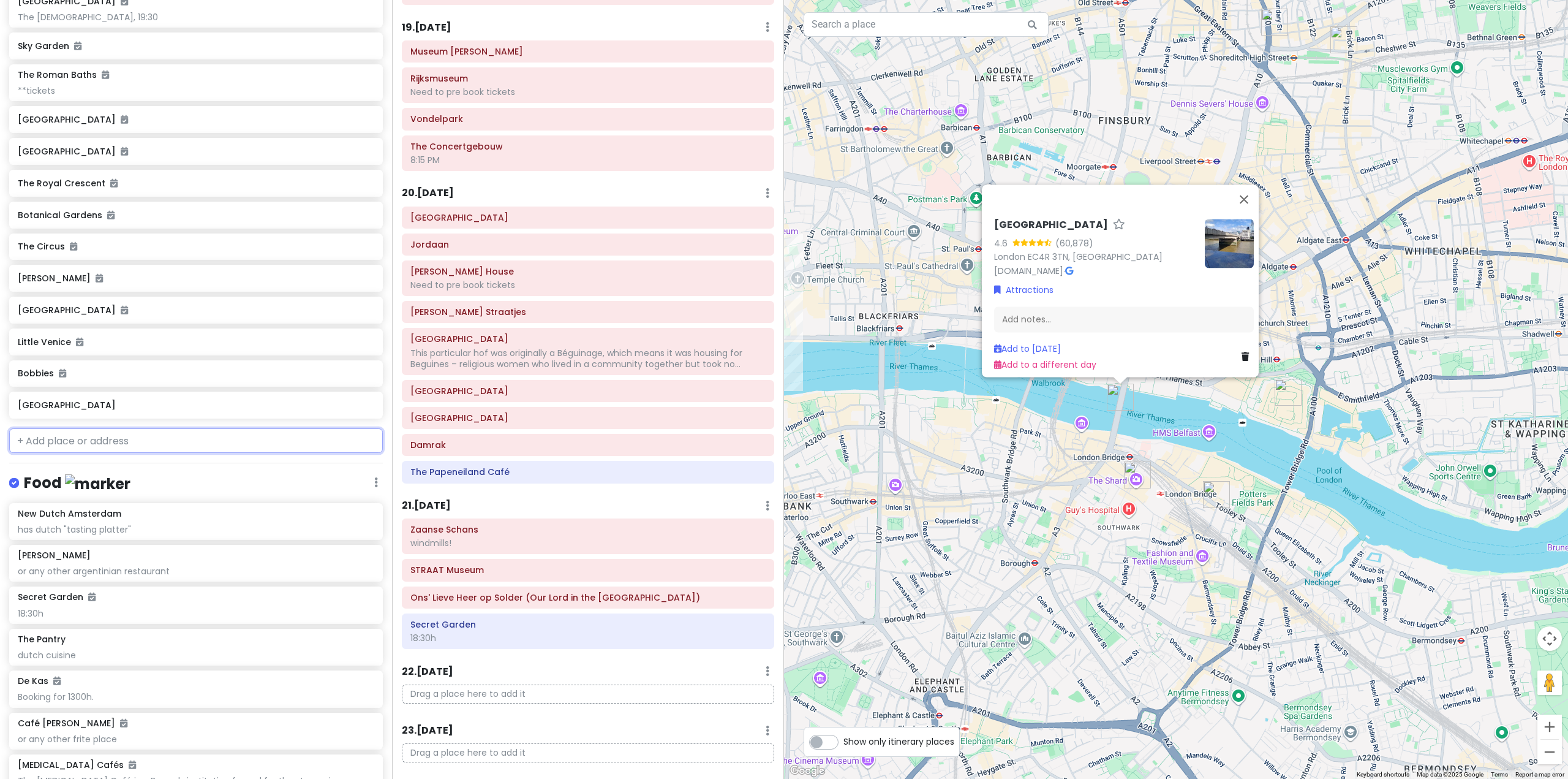
click at [175, 453] on input "text" at bounding box center [196, 441] width 374 height 25
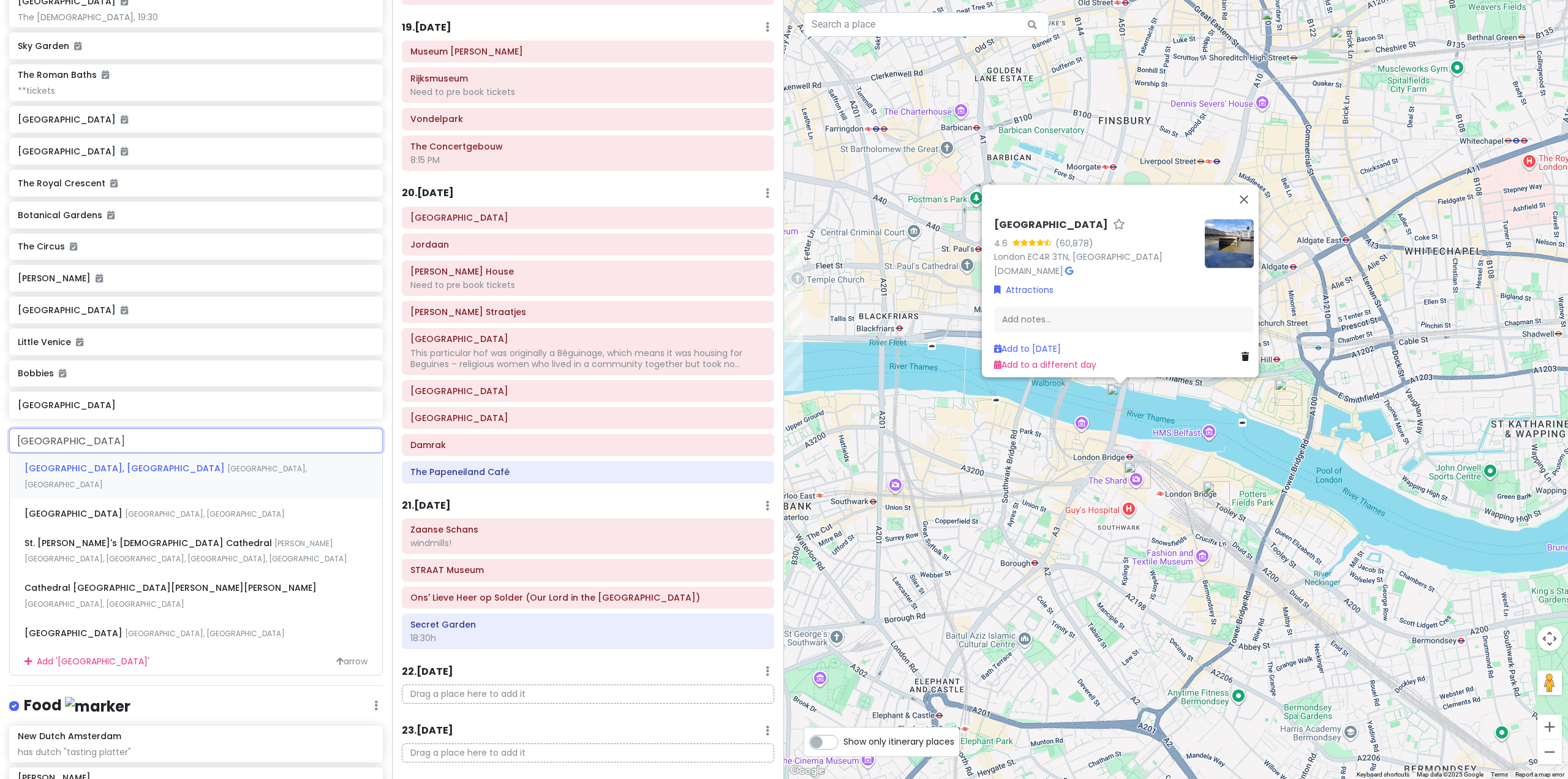
click at [176, 490] on span "[GEOGRAPHIC_DATA], [GEOGRAPHIC_DATA]" at bounding box center [165, 476] width 282 height 26
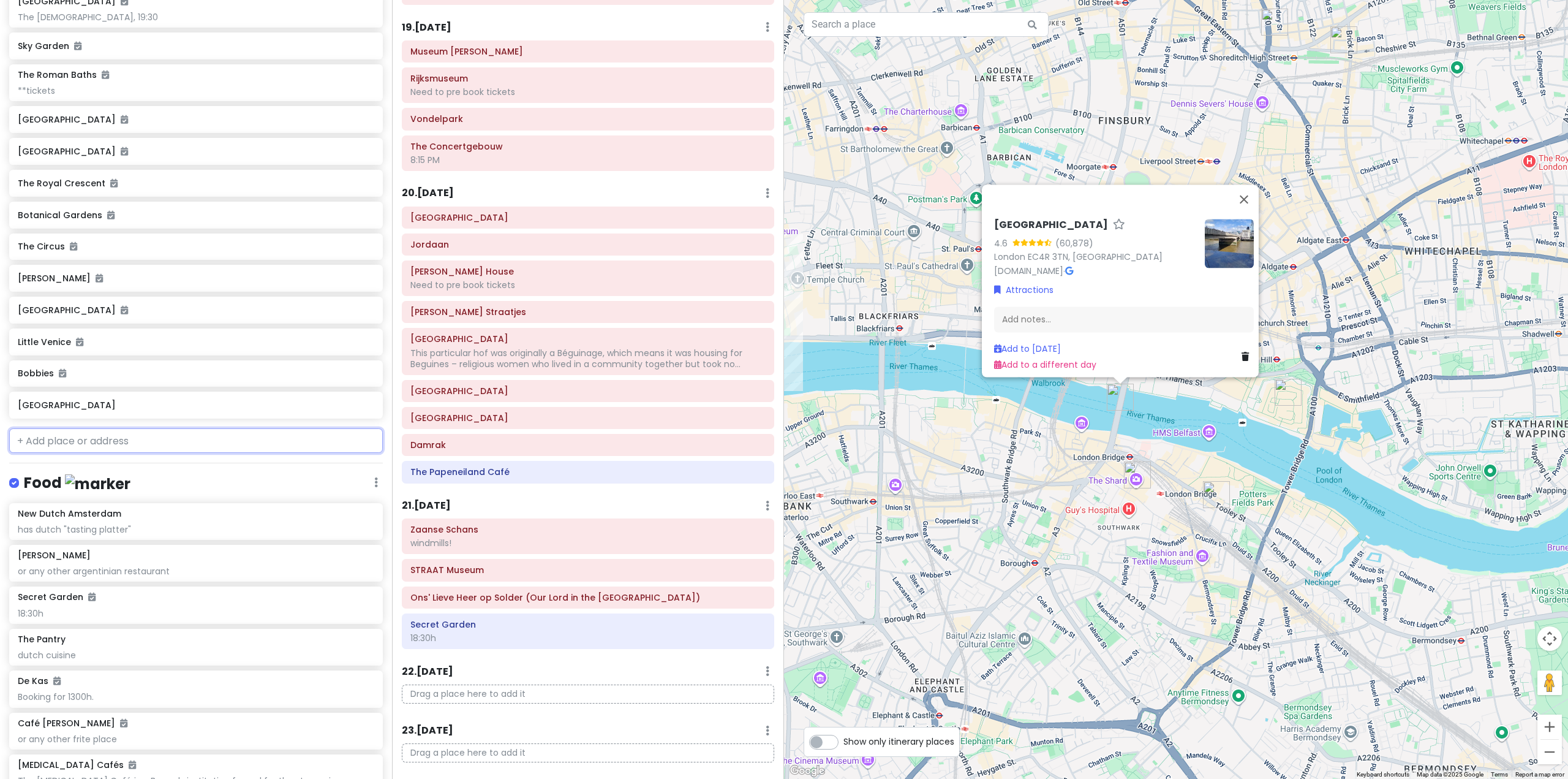
scroll to position [6113, 0]
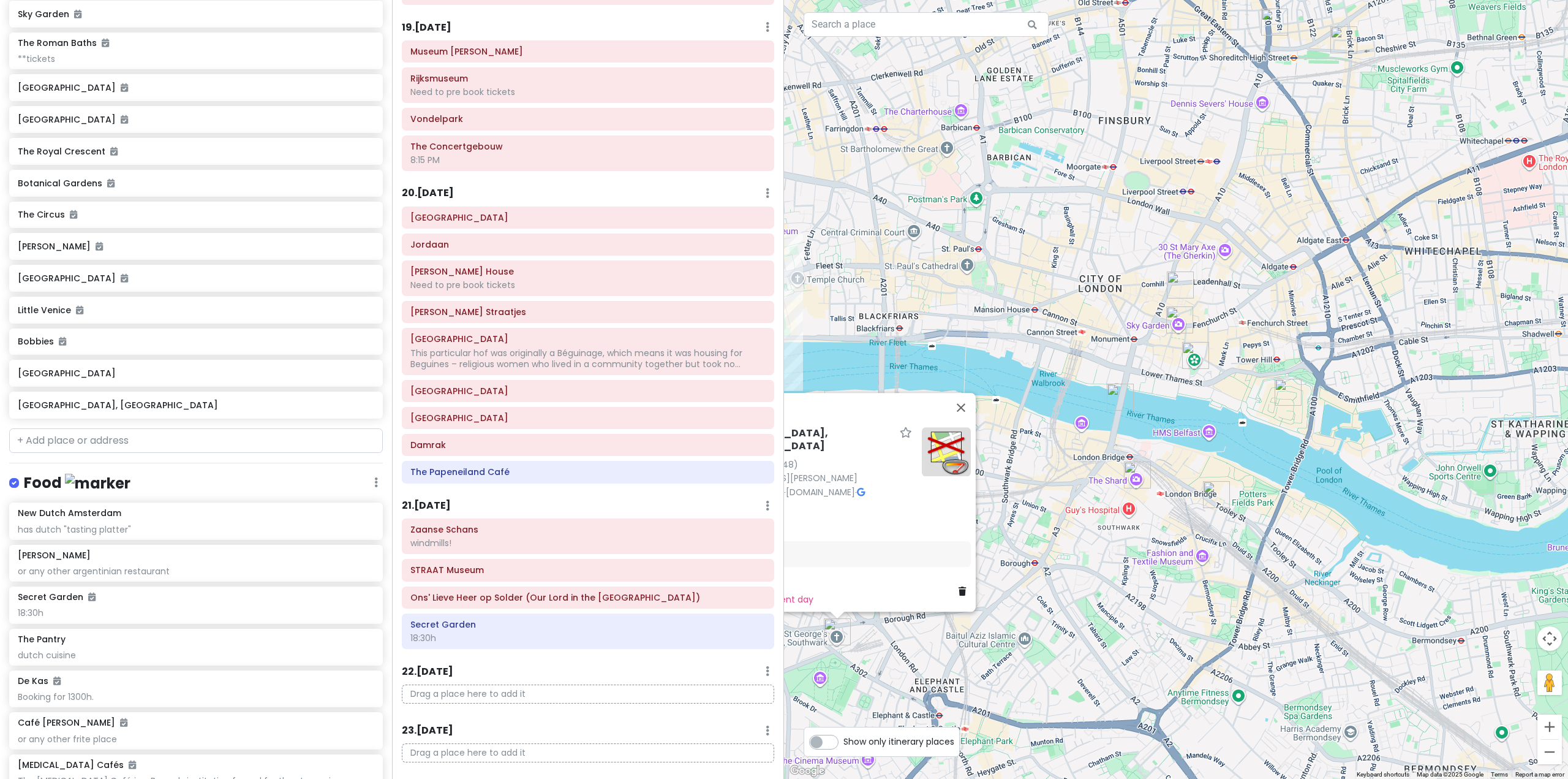
click at [134, 453] on input "text" at bounding box center [196, 441] width 374 height 25
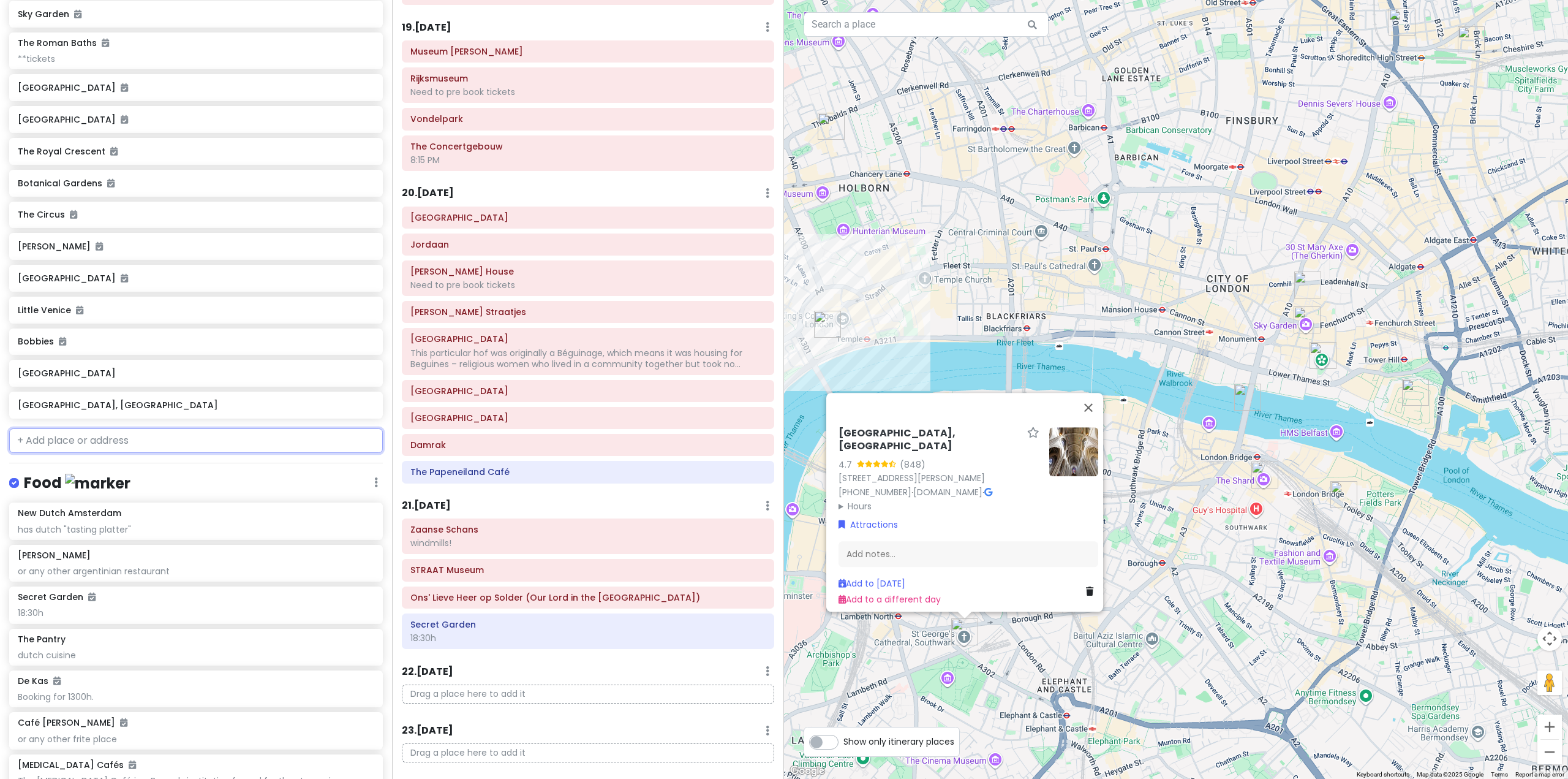
click at [262, 453] on input "text" at bounding box center [196, 441] width 374 height 25
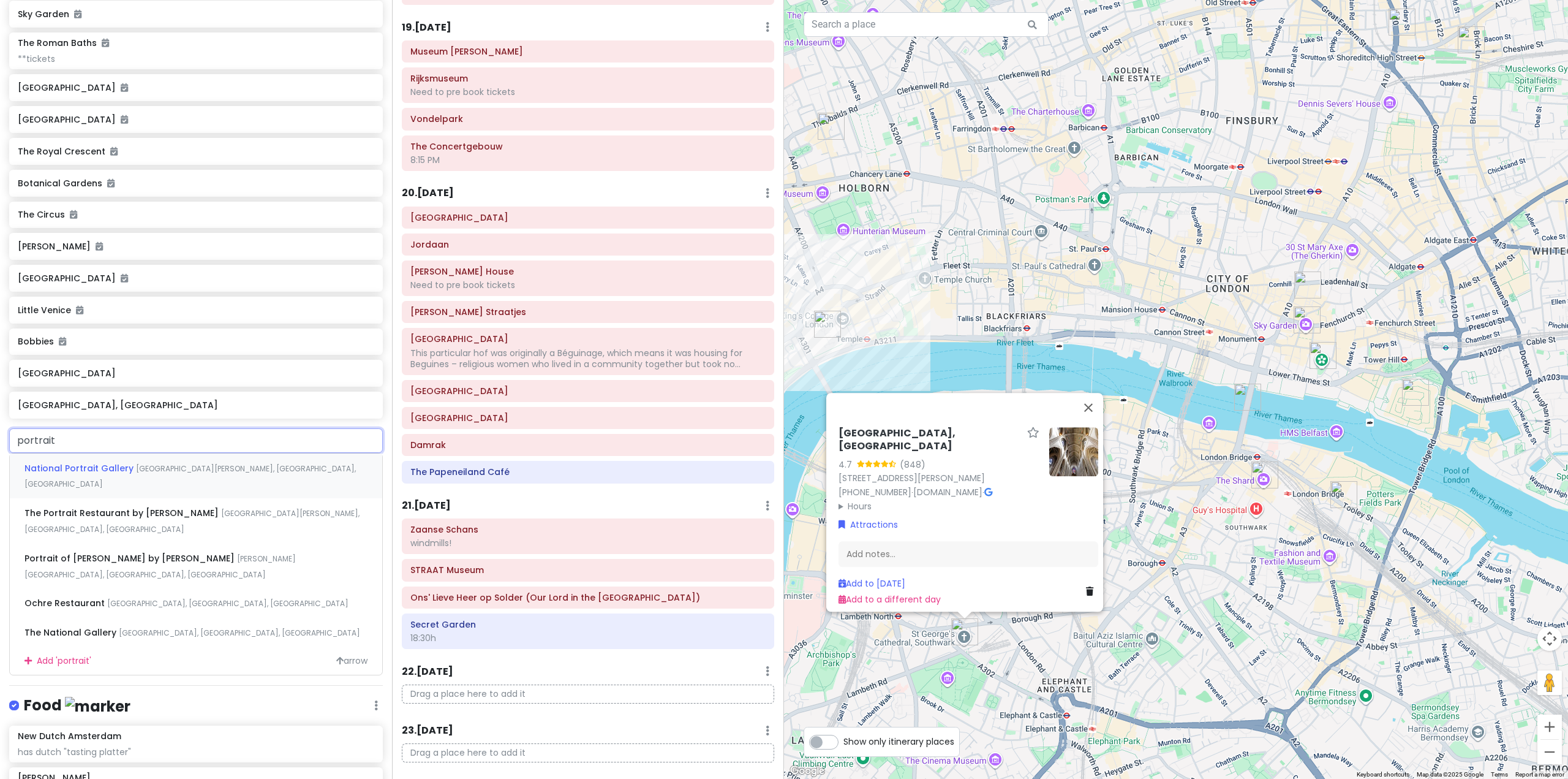
click at [205, 490] on span "[GEOGRAPHIC_DATA][PERSON_NAME], [GEOGRAPHIC_DATA], [GEOGRAPHIC_DATA]" at bounding box center [190, 476] width 331 height 26
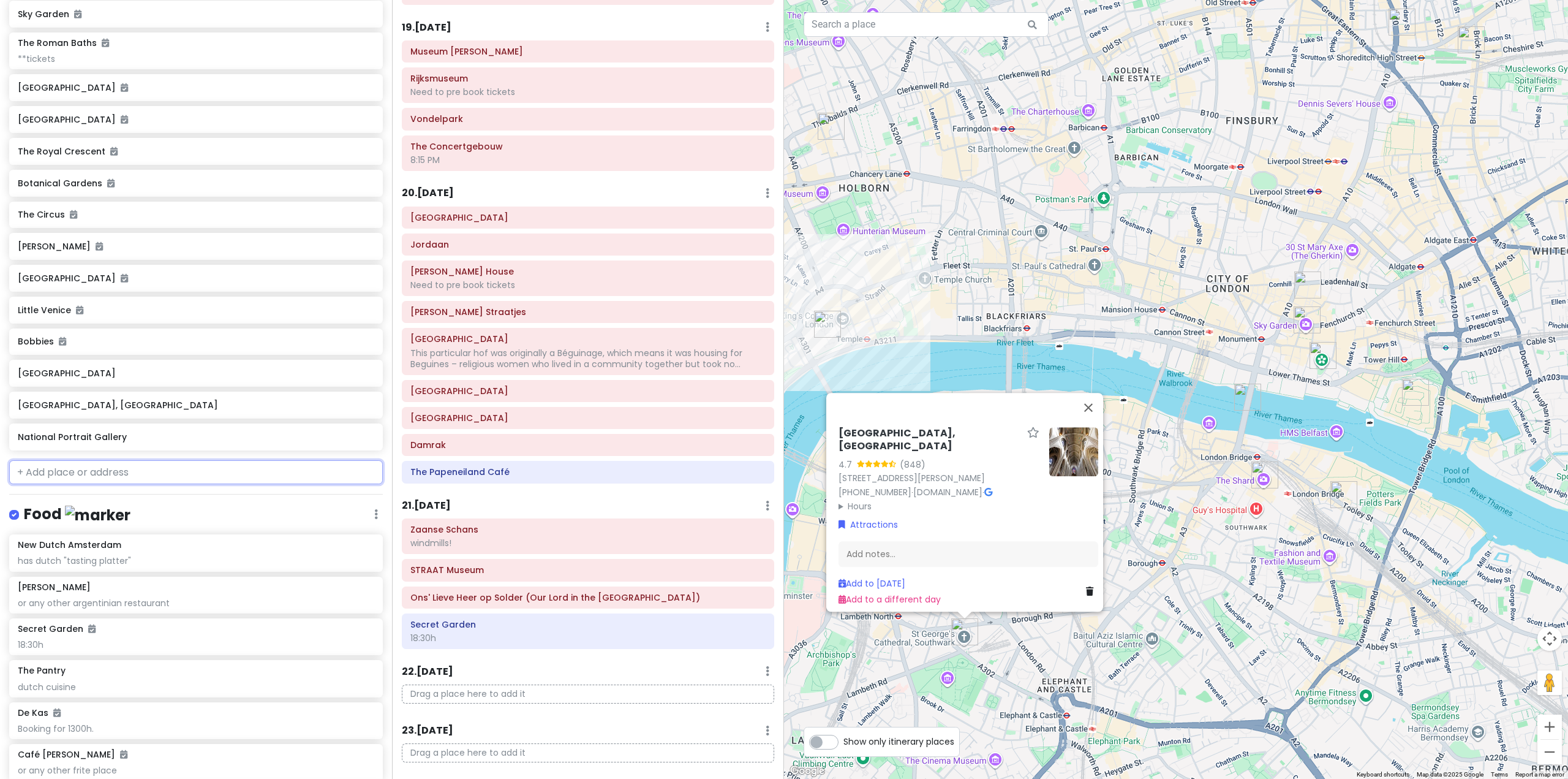
scroll to position [6144, 0]
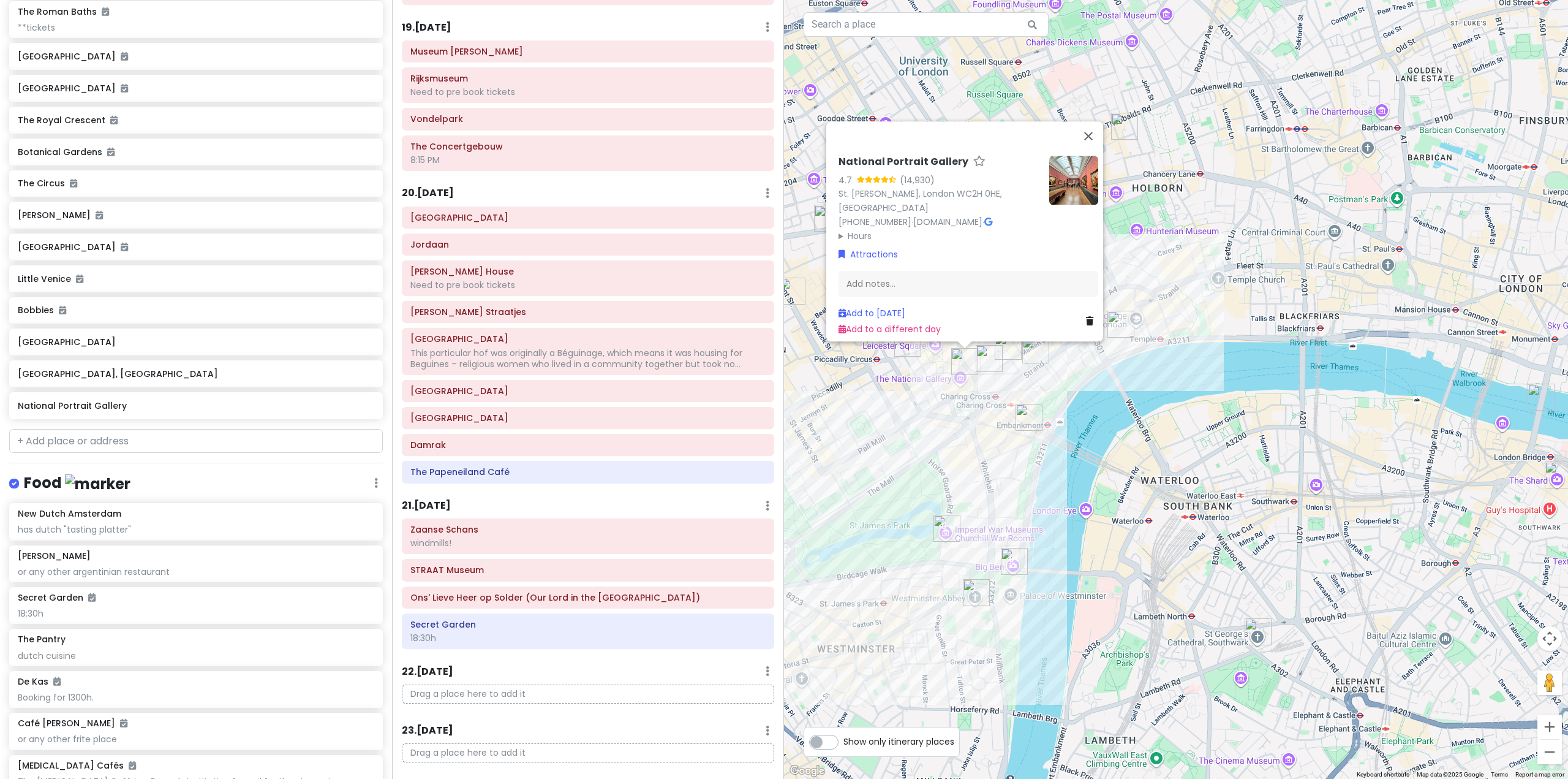
click at [1052, 382] on div "National Portrait Gallery 4.7 (14,930) [STREET_ADDRESS][PERSON_NAME] [PHONE_NUM…" at bounding box center [1176, 389] width 784 height 779
click at [913, 398] on div "National Portrait Gallery 4.7 (14,930) [STREET_ADDRESS][PERSON_NAME] [PHONE_NUM…" at bounding box center [1176, 389] width 784 height 779
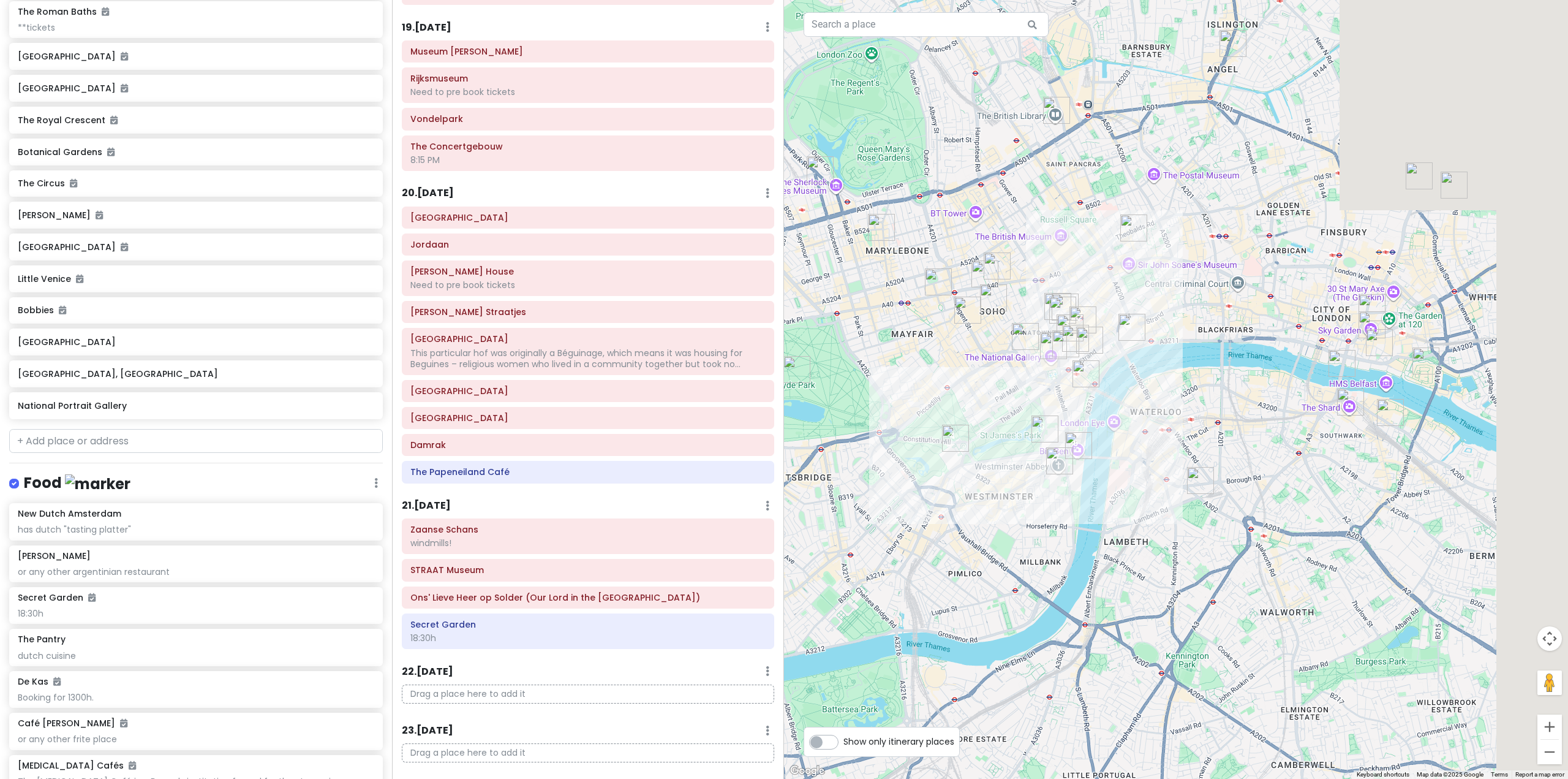
drag, startPoint x: 1138, startPoint y: 392, endPoint x: 1091, endPoint y: 397, distance: 47.3
click at [1091, 397] on div at bounding box center [1176, 389] width 784 height 779
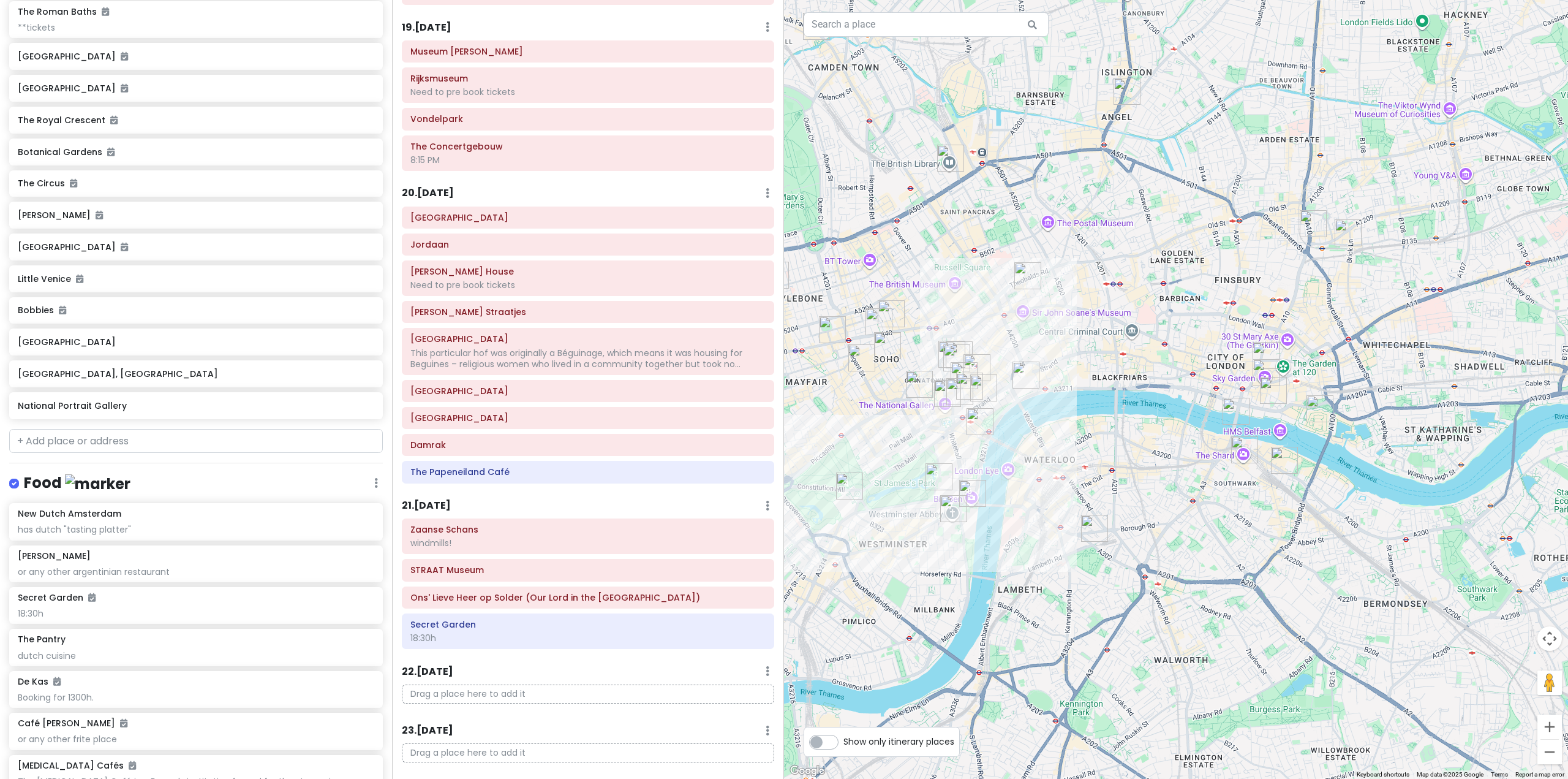
drag, startPoint x: 1143, startPoint y: 410, endPoint x: 1015, endPoint y: 444, distance: 132.4
click at [1089, 447] on div at bounding box center [1176, 389] width 784 height 779
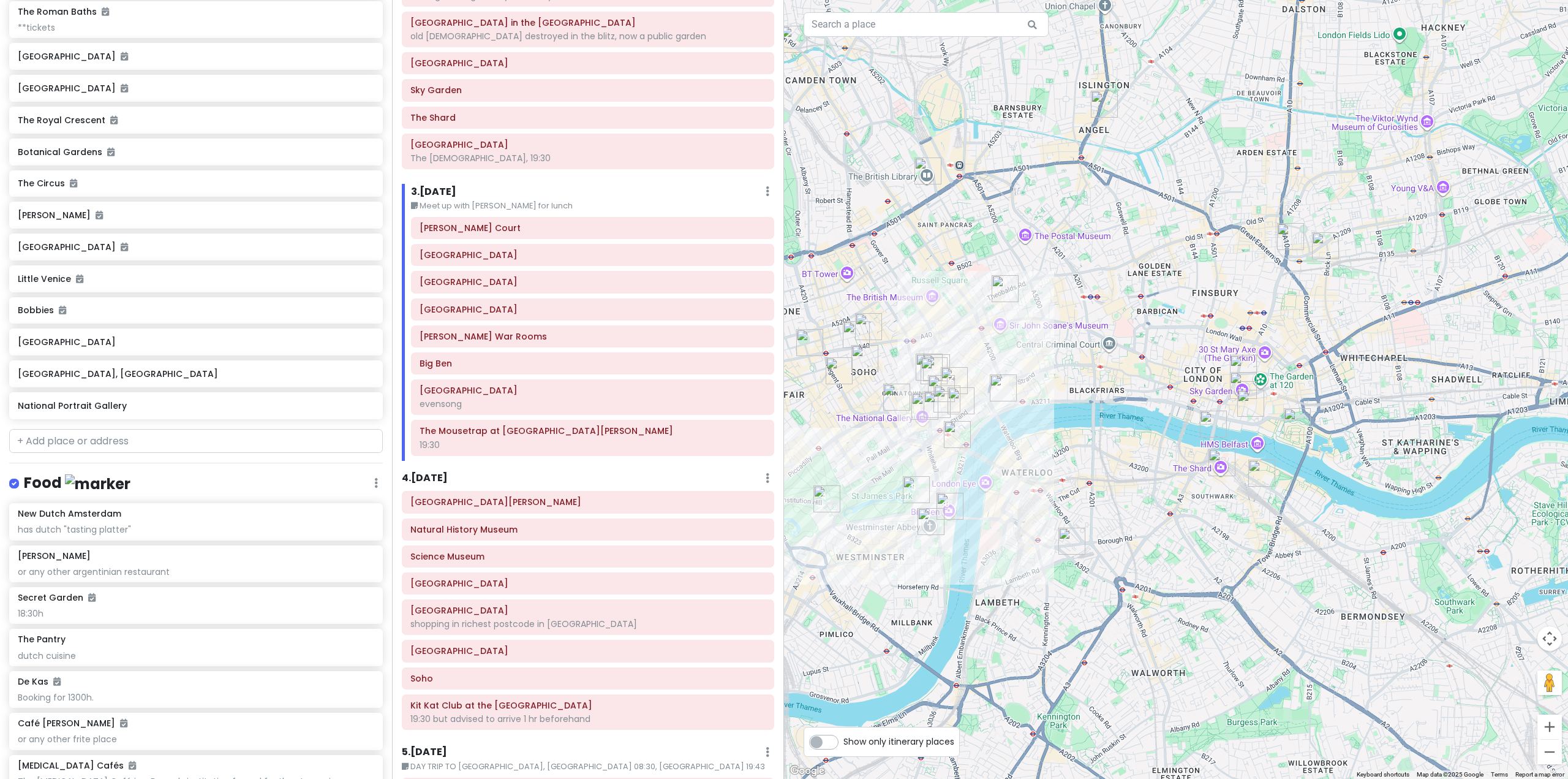
scroll to position [0, 0]
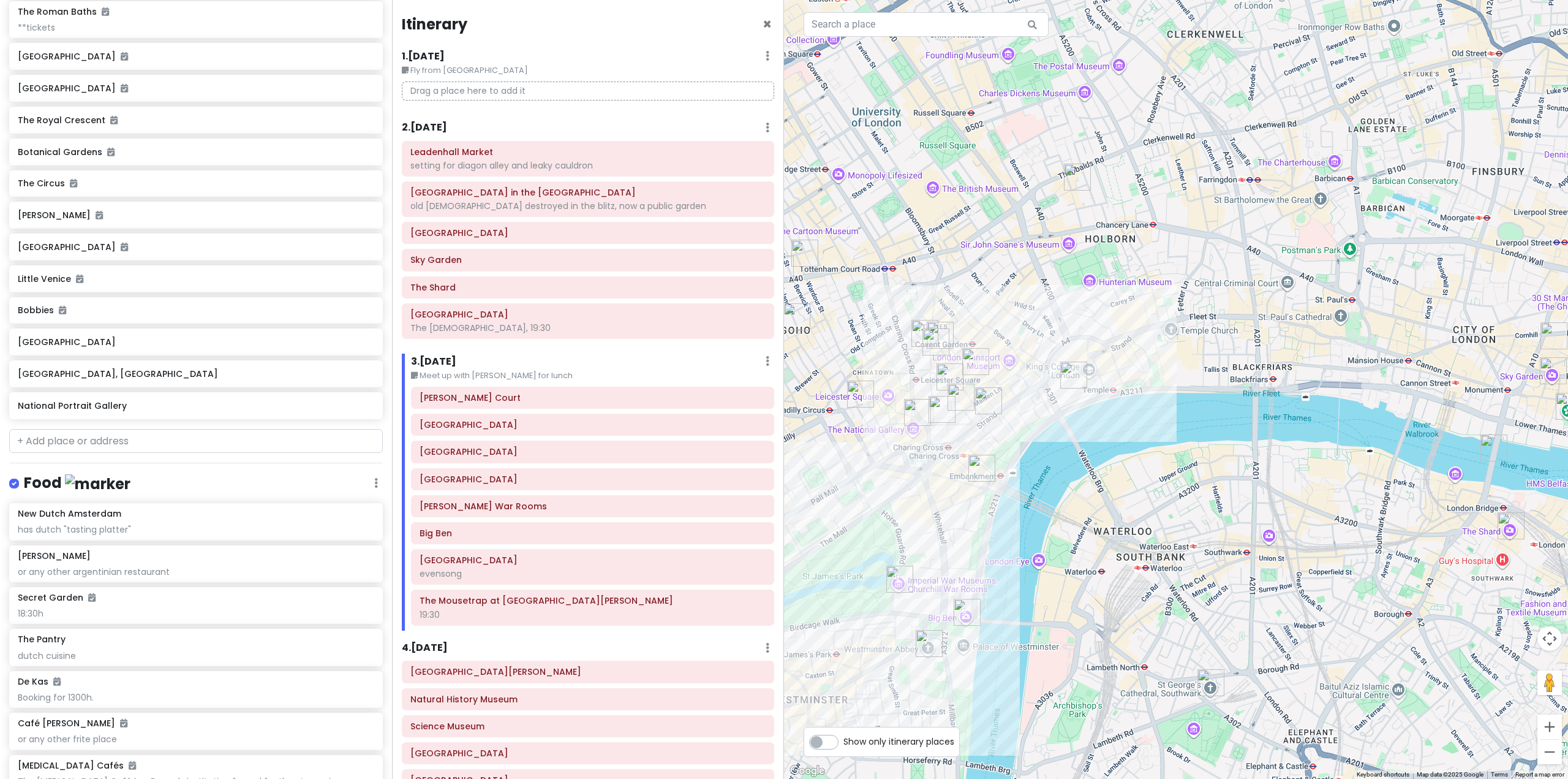
click at [859, 401] on img "Prince of Wales Theatre" at bounding box center [861, 394] width 27 height 27
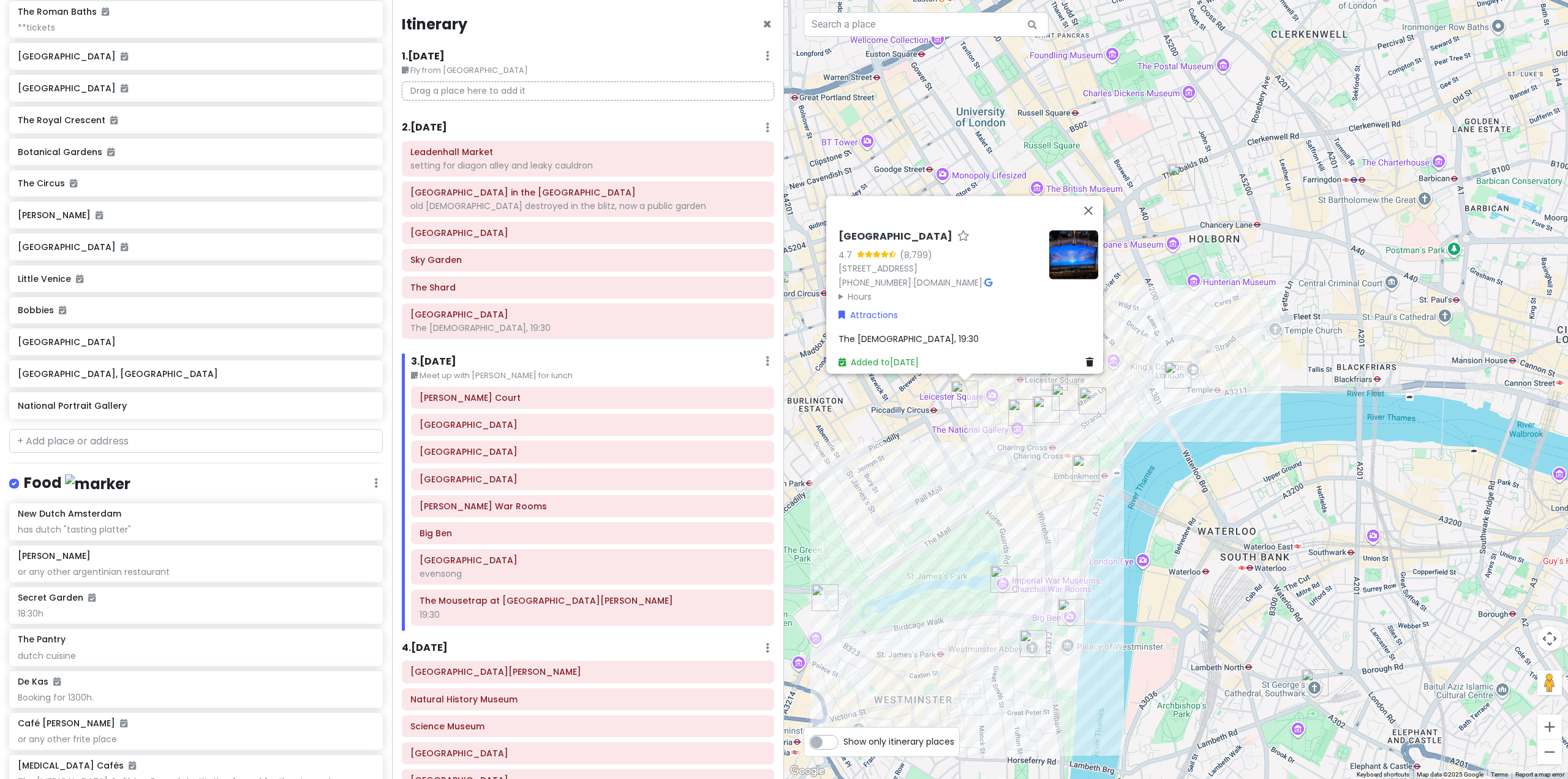
click at [1017, 417] on img "National Portrait Gallery" at bounding box center [1021, 412] width 27 height 27
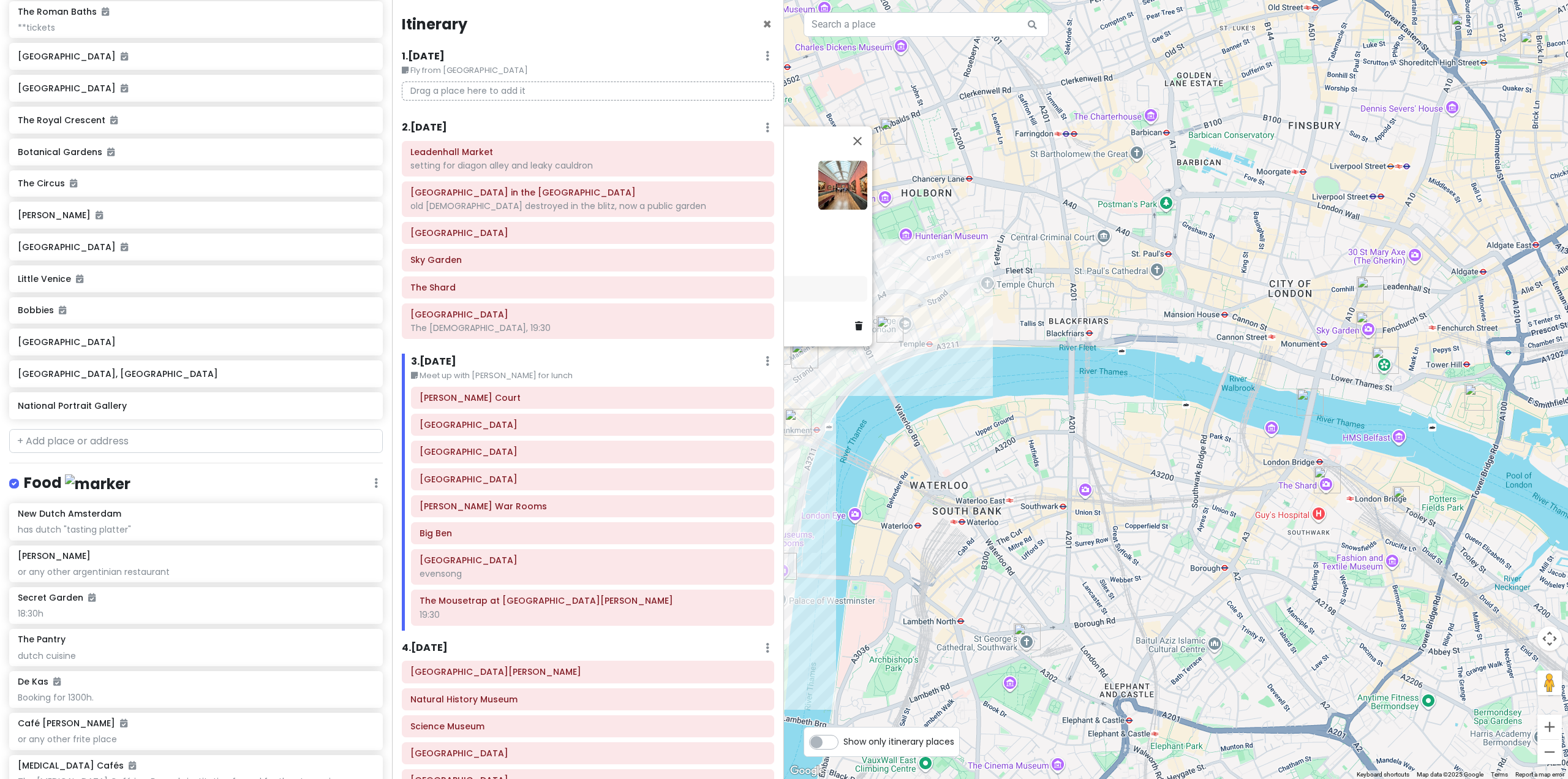
drag, startPoint x: 1213, startPoint y: 482, endPoint x: 921, endPoint y: 436, distance: 295.6
click at [921, 436] on div "National Portrait Gallery 4.7 (14,930) [STREET_ADDRESS][PERSON_NAME] [PHONE_NUM…" at bounding box center [1176, 389] width 784 height 779
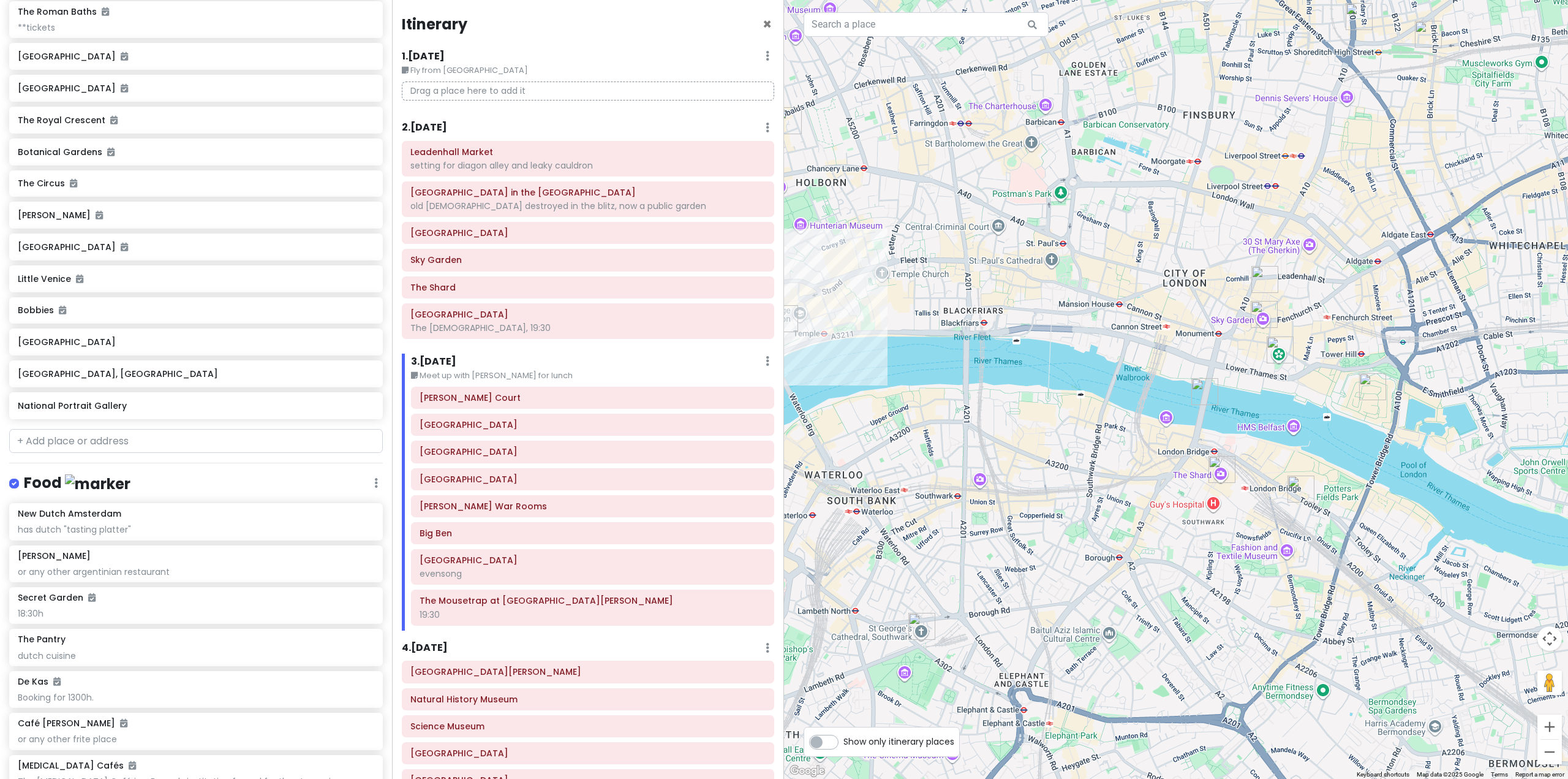
click at [926, 633] on img "St George's Cathedral, Southwark" at bounding box center [922, 626] width 27 height 27
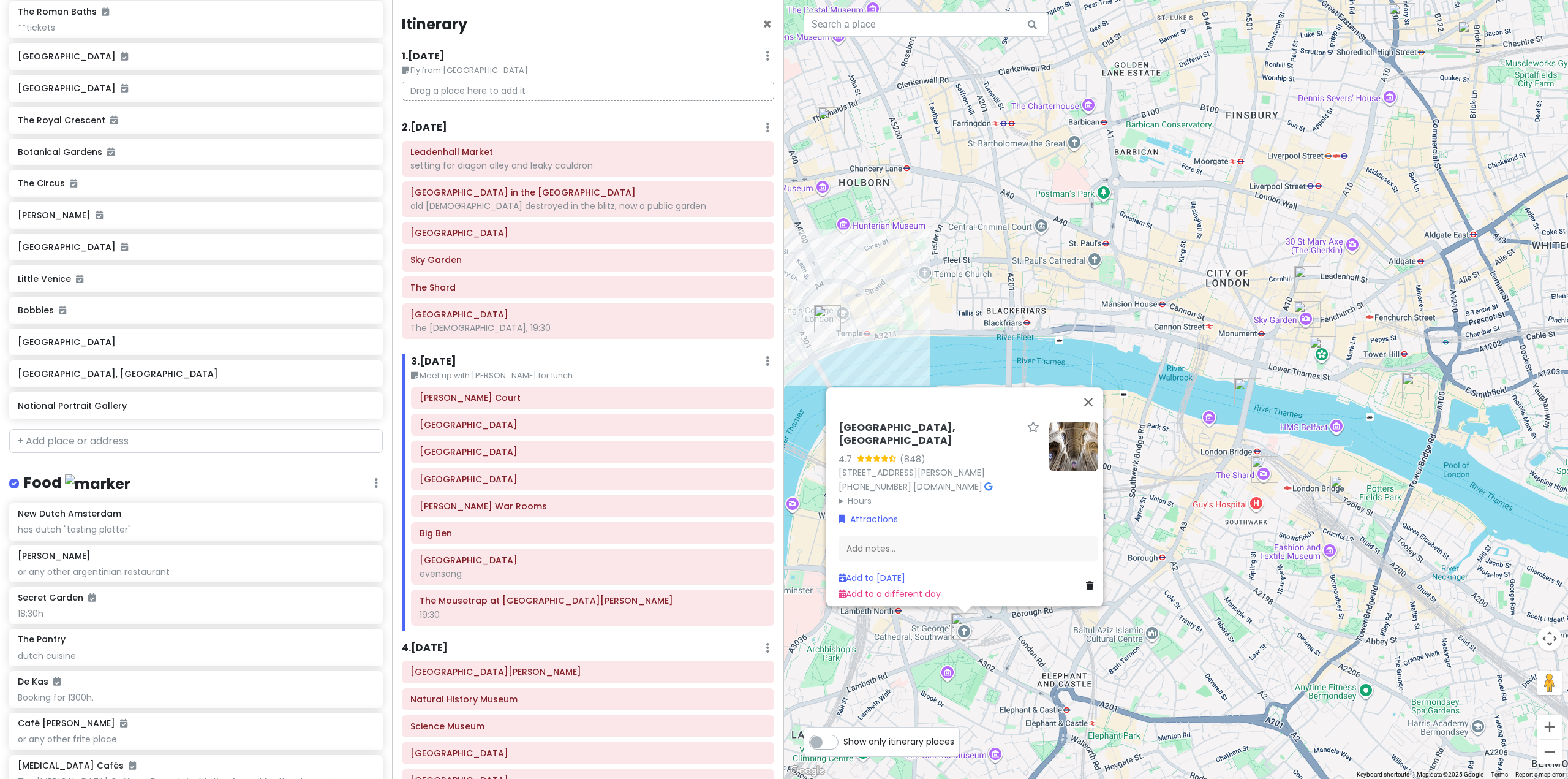
click at [1227, 575] on div "[GEOGRAPHIC_DATA], [GEOGRAPHIC_DATA] 4.7 (848) [GEOGRAPHIC_DATA], [PERSON_NAME]…" at bounding box center [1176, 389] width 784 height 779
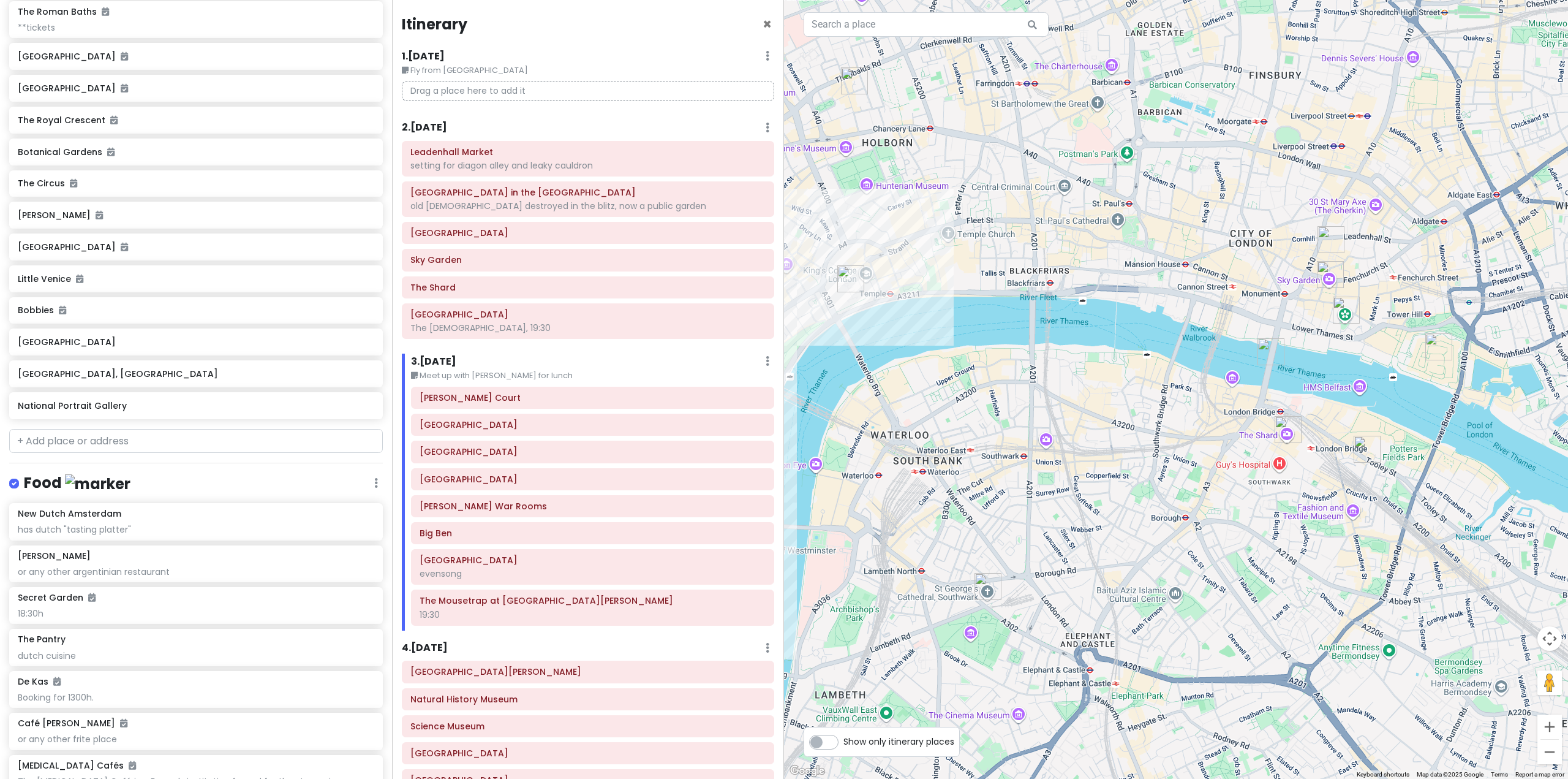
drag, startPoint x: 1181, startPoint y: 604, endPoint x: 1203, endPoint y: 561, distance: 48.3
click at [1203, 561] on div at bounding box center [1176, 389] width 784 height 779
click at [978, 586] on img "St George's Cathedral, Southwark" at bounding box center [988, 587] width 27 height 27
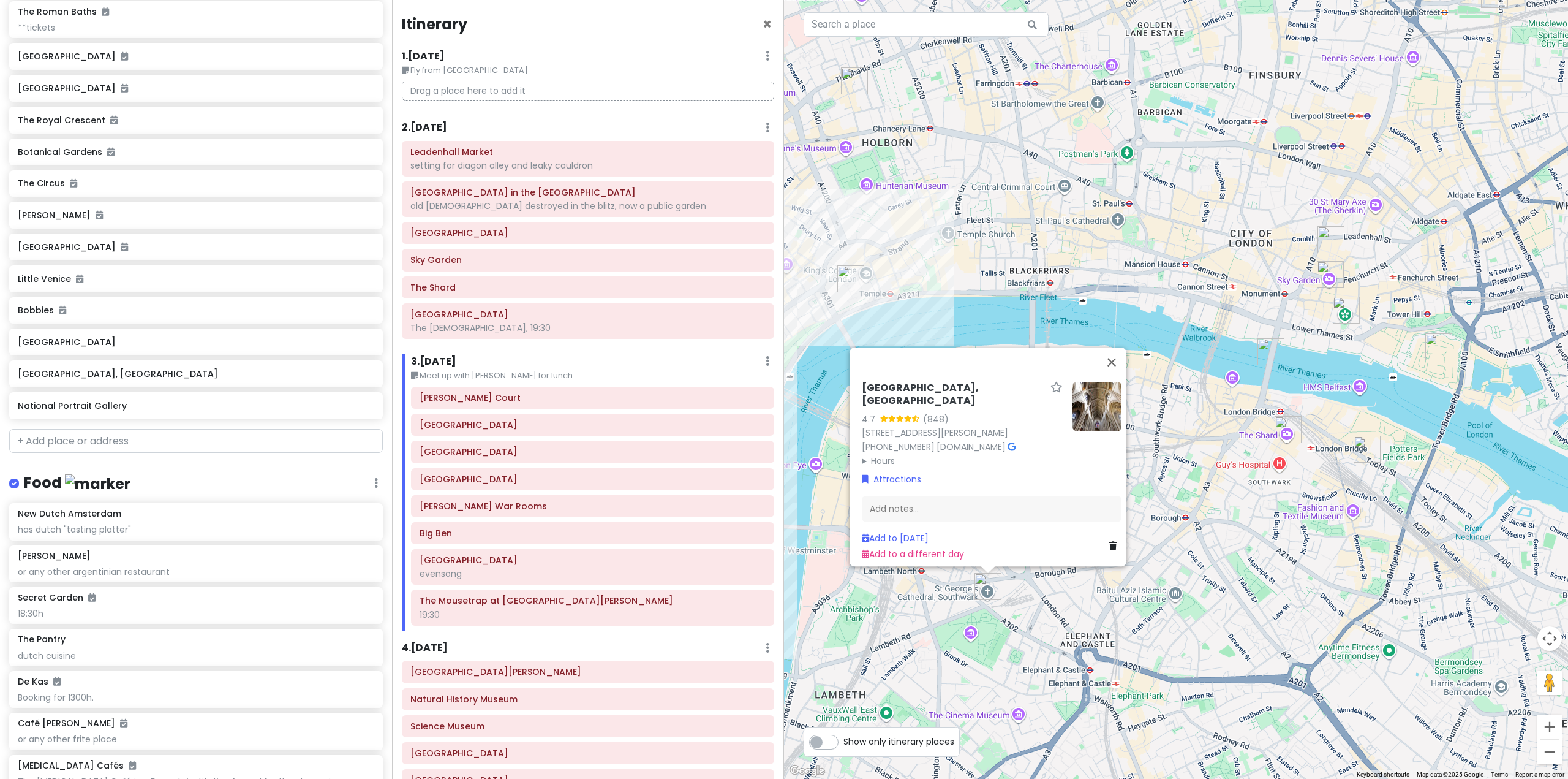
click at [1231, 462] on div "[GEOGRAPHIC_DATA], [GEOGRAPHIC_DATA] 4.7 (848) [GEOGRAPHIC_DATA], [PERSON_NAME]…" at bounding box center [1176, 389] width 784 height 779
click at [1229, 532] on div "[GEOGRAPHIC_DATA], [GEOGRAPHIC_DATA] 4.7 (848) [GEOGRAPHIC_DATA], [PERSON_NAME]…" at bounding box center [1176, 389] width 784 height 779
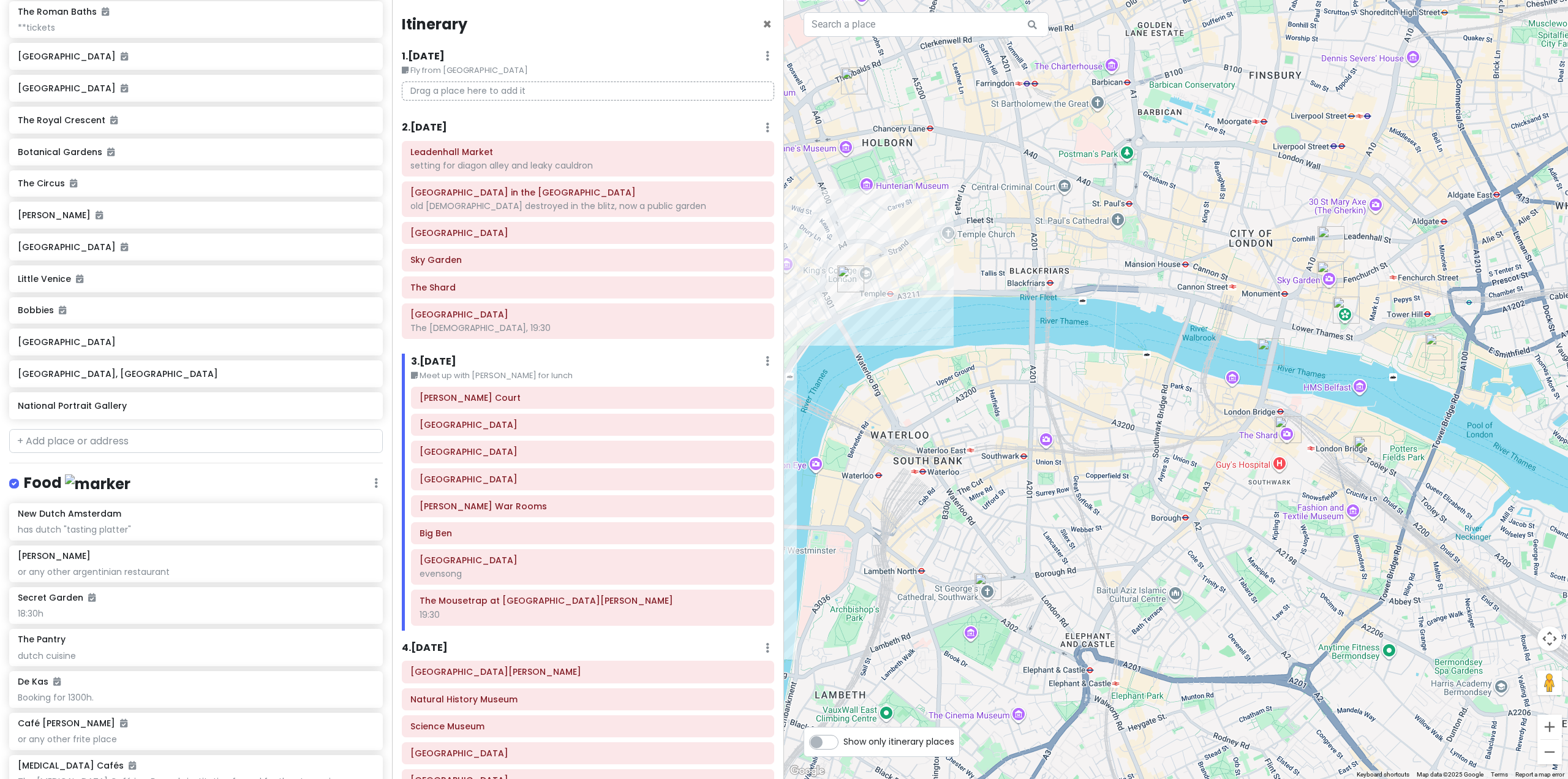
drag, startPoint x: 1229, startPoint y: 524, endPoint x: 1161, endPoint y: 546, distance: 71.5
click at [1161, 546] on div at bounding box center [1176, 389] width 784 height 779
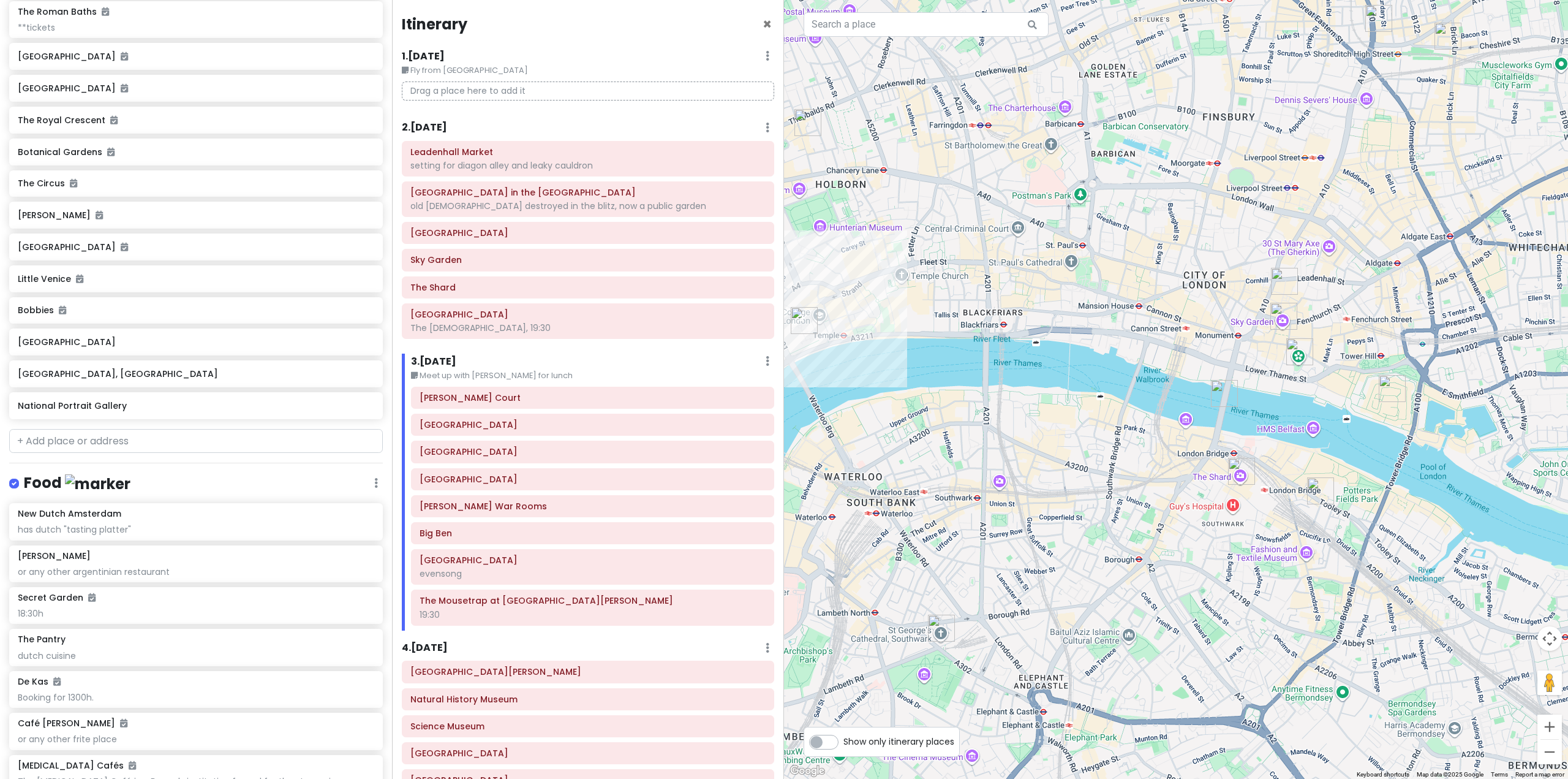
drag, startPoint x: 1209, startPoint y: 580, endPoint x: 1129, endPoint y: 615, distance: 87.3
click at [1129, 616] on div at bounding box center [1176, 389] width 784 height 779
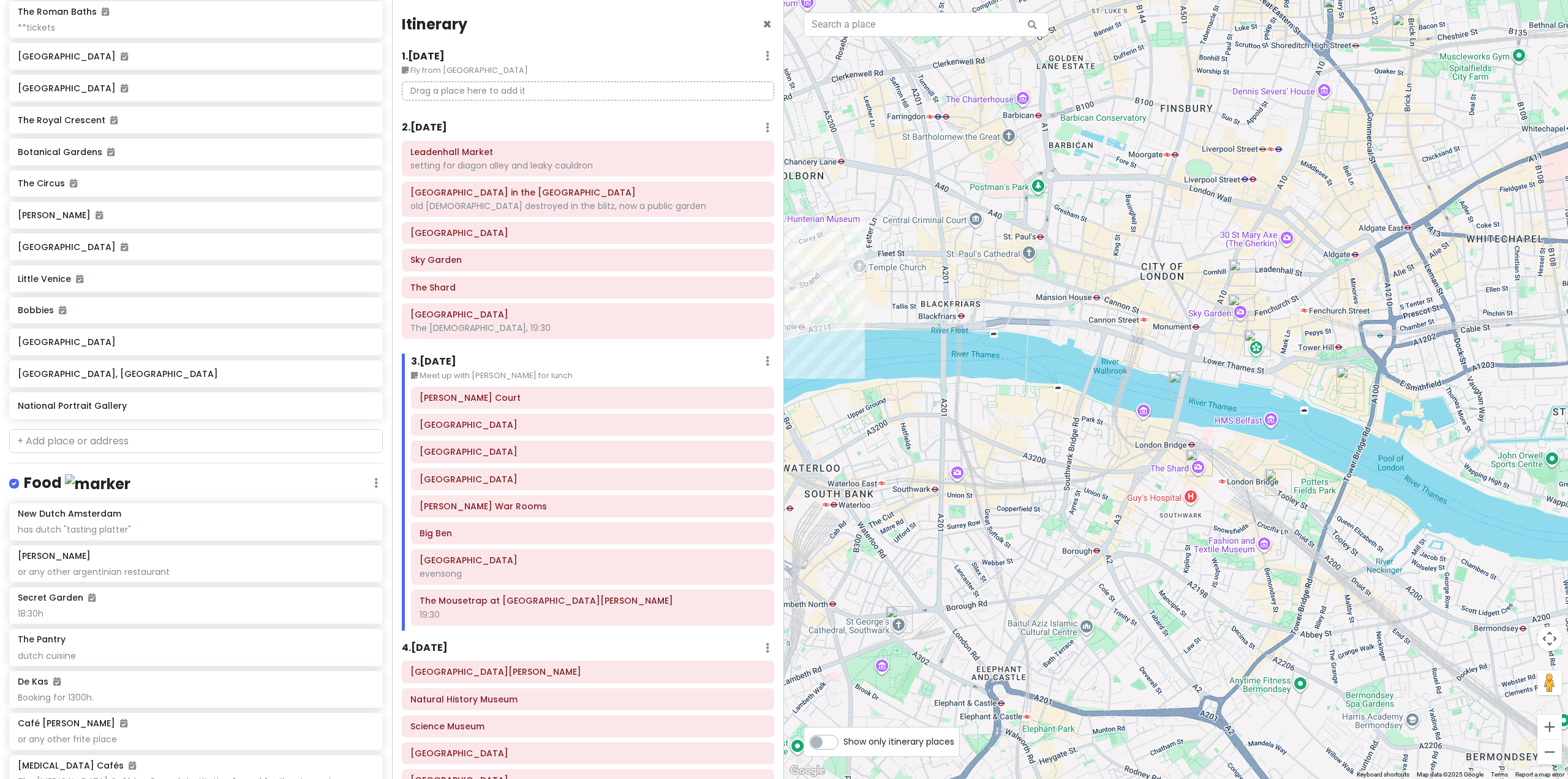
click at [1197, 465] on img "The Shard" at bounding box center [1199, 463] width 27 height 27
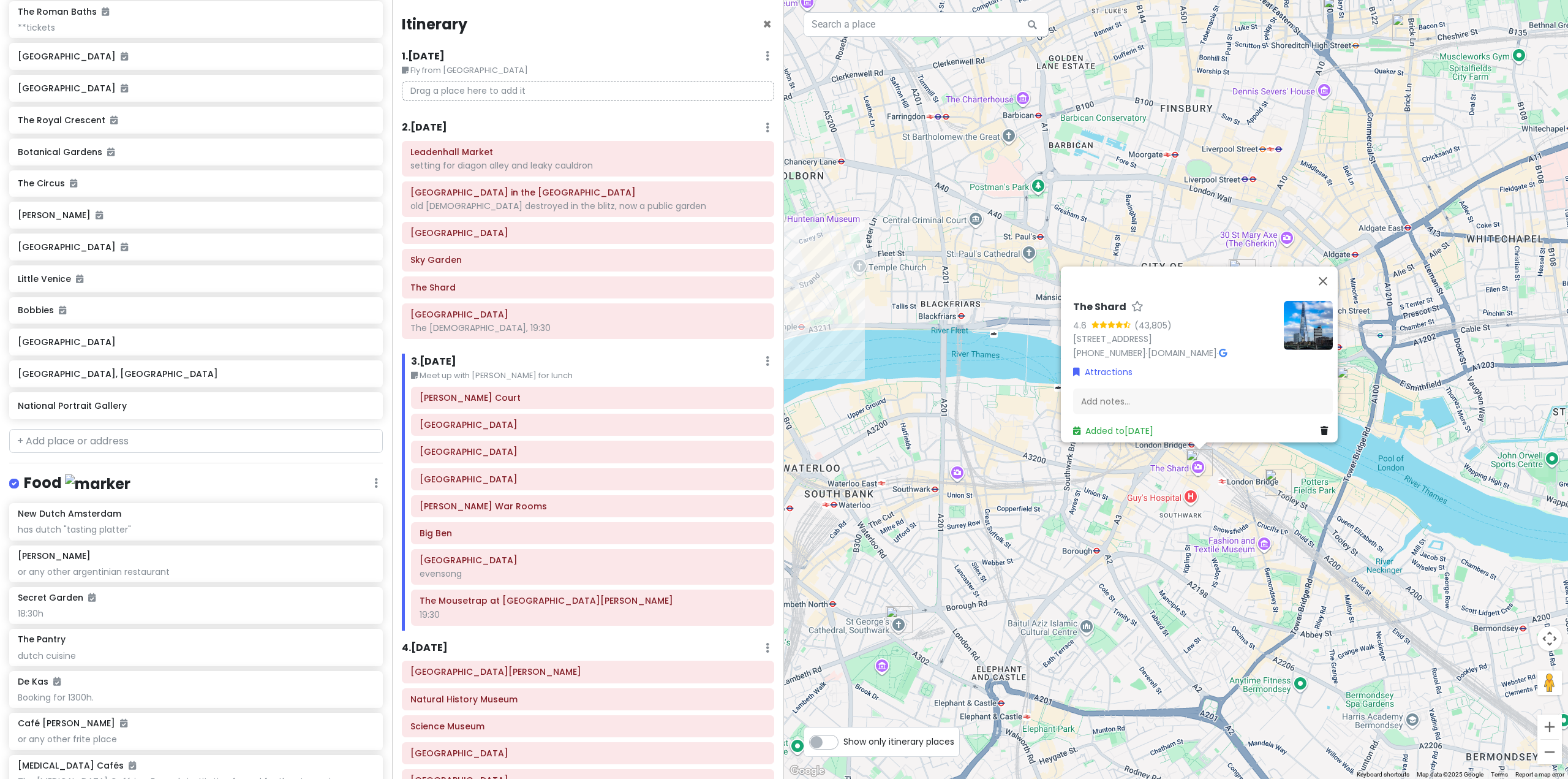
click at [1126, 527] on div "The Shard 4.6 (43,805) [STREET_ADDRESS] [PHONE_NUMBER] · [DOMAIN_NAME] · Attrac…" at bounding box center [1176, 389] width 784 height 779
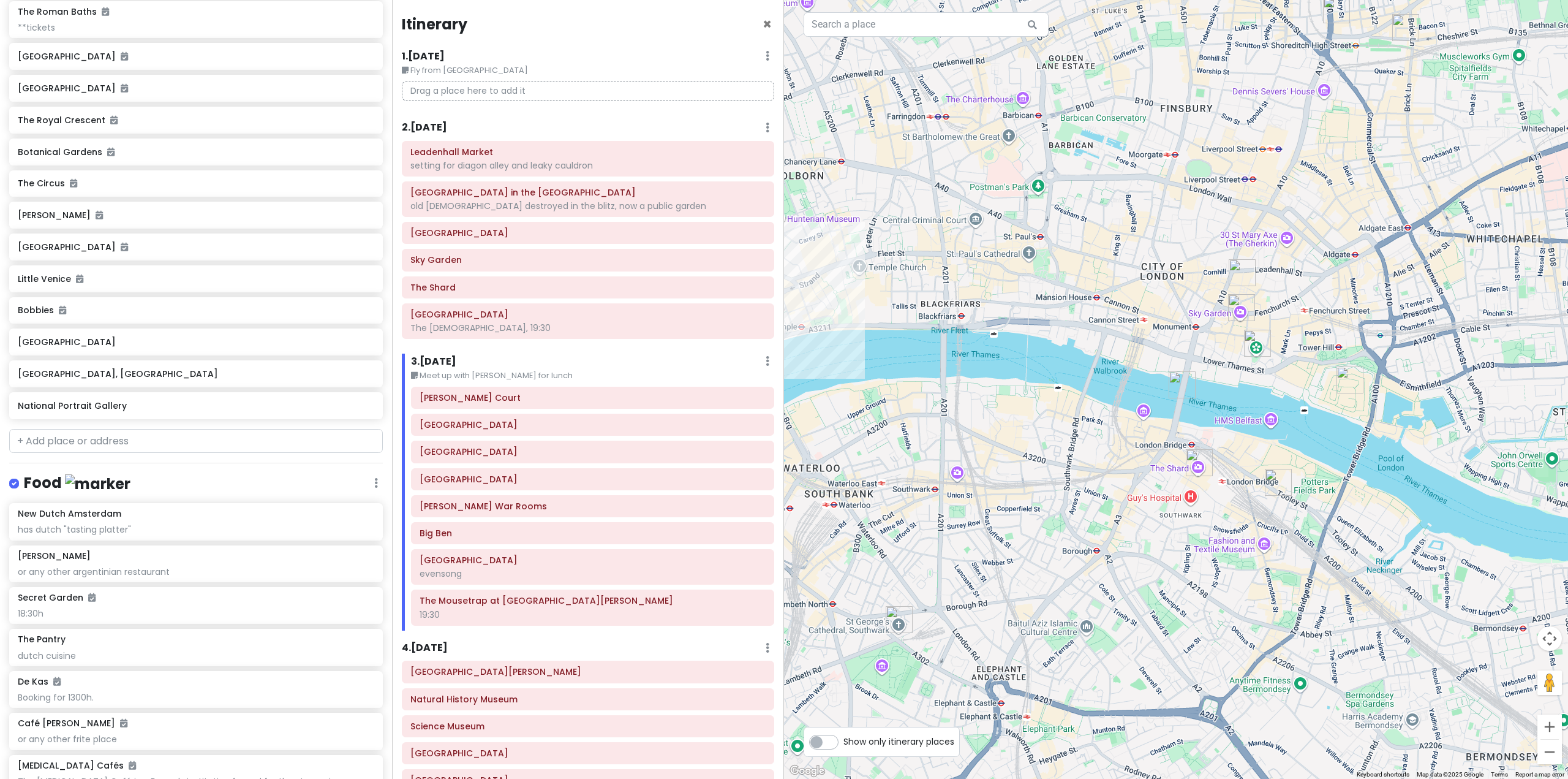
click at [1178, 385] on img "London Bridge" at bounding box center [1182, 385] width 27 height 27
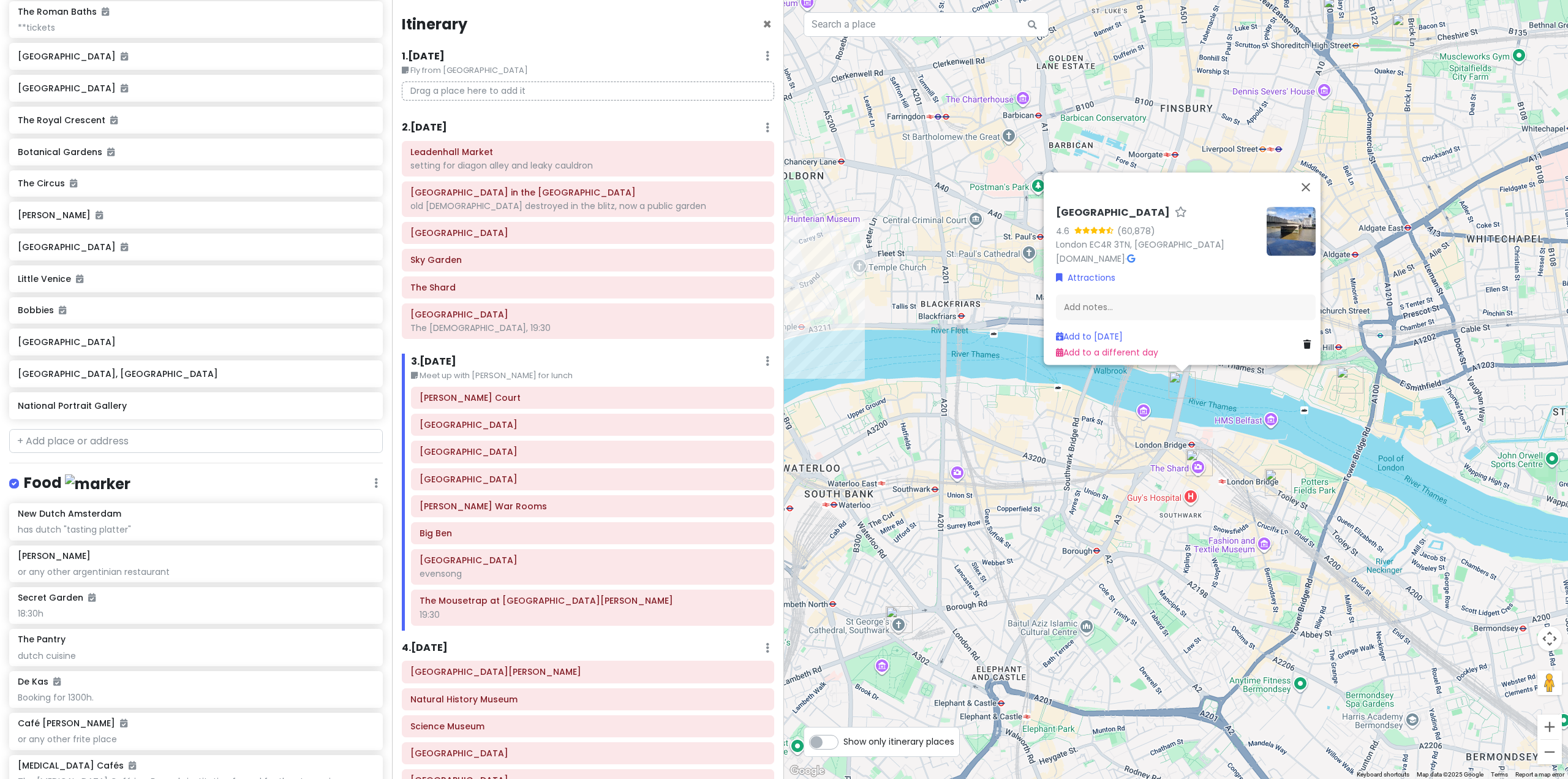
drag, startPoint x: 1085, startPoint y: 462, endPoint x: 1078, endPoint y: 464, distance: 7.3
click at [1085, 462] on div "[GEOGRAPHIC_DATA] 4.6 (60,878) [GEOGRAPHIC_DATA], [GEOGRAPHIC_DATA] [DOMAIN_NAM…" at bounding box center [1176, 389] width 784 height 779
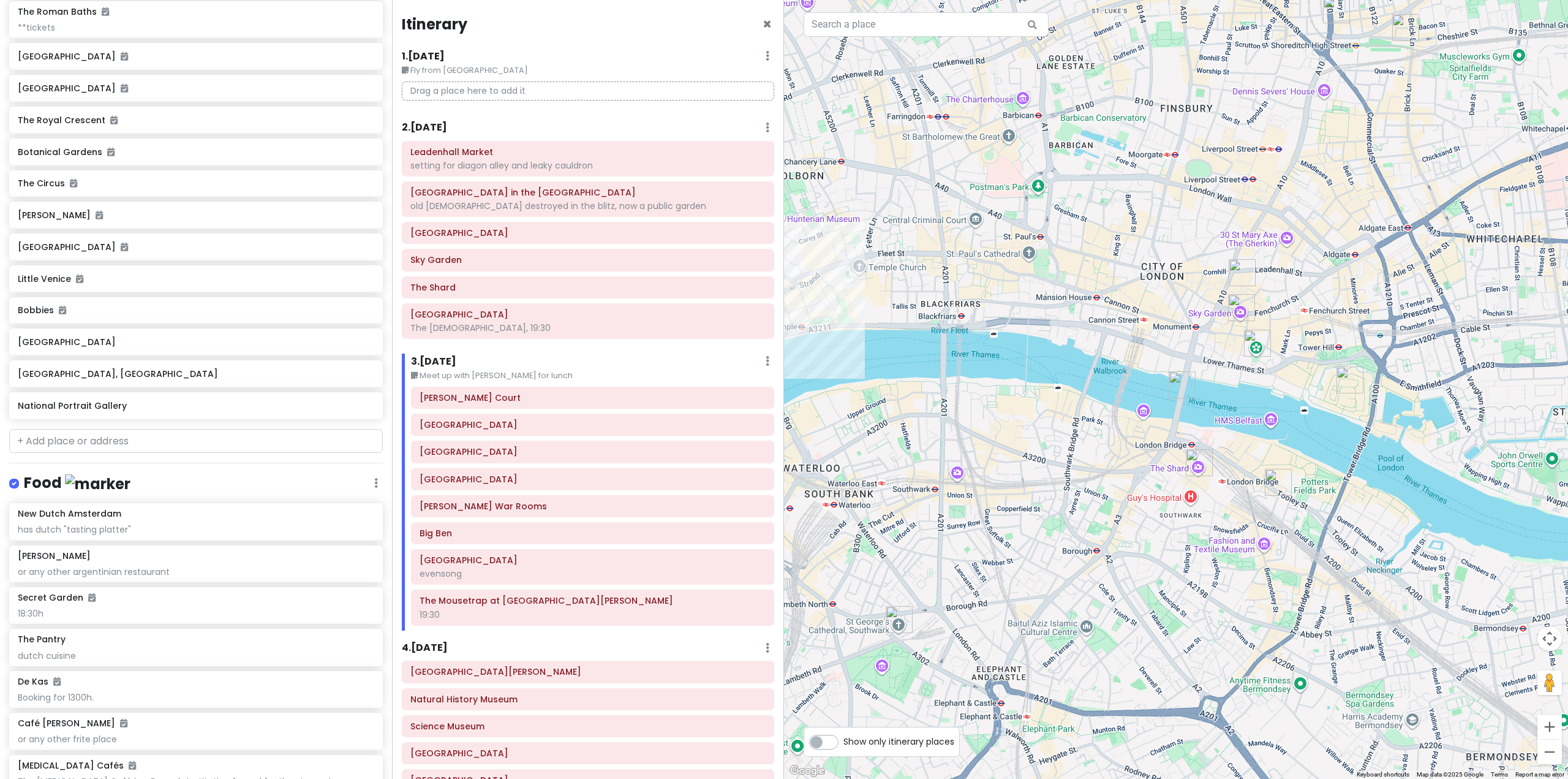
click at [1237, 311] on img "Sky Garden" at bounding box center [1241, 308] width 27 height 27
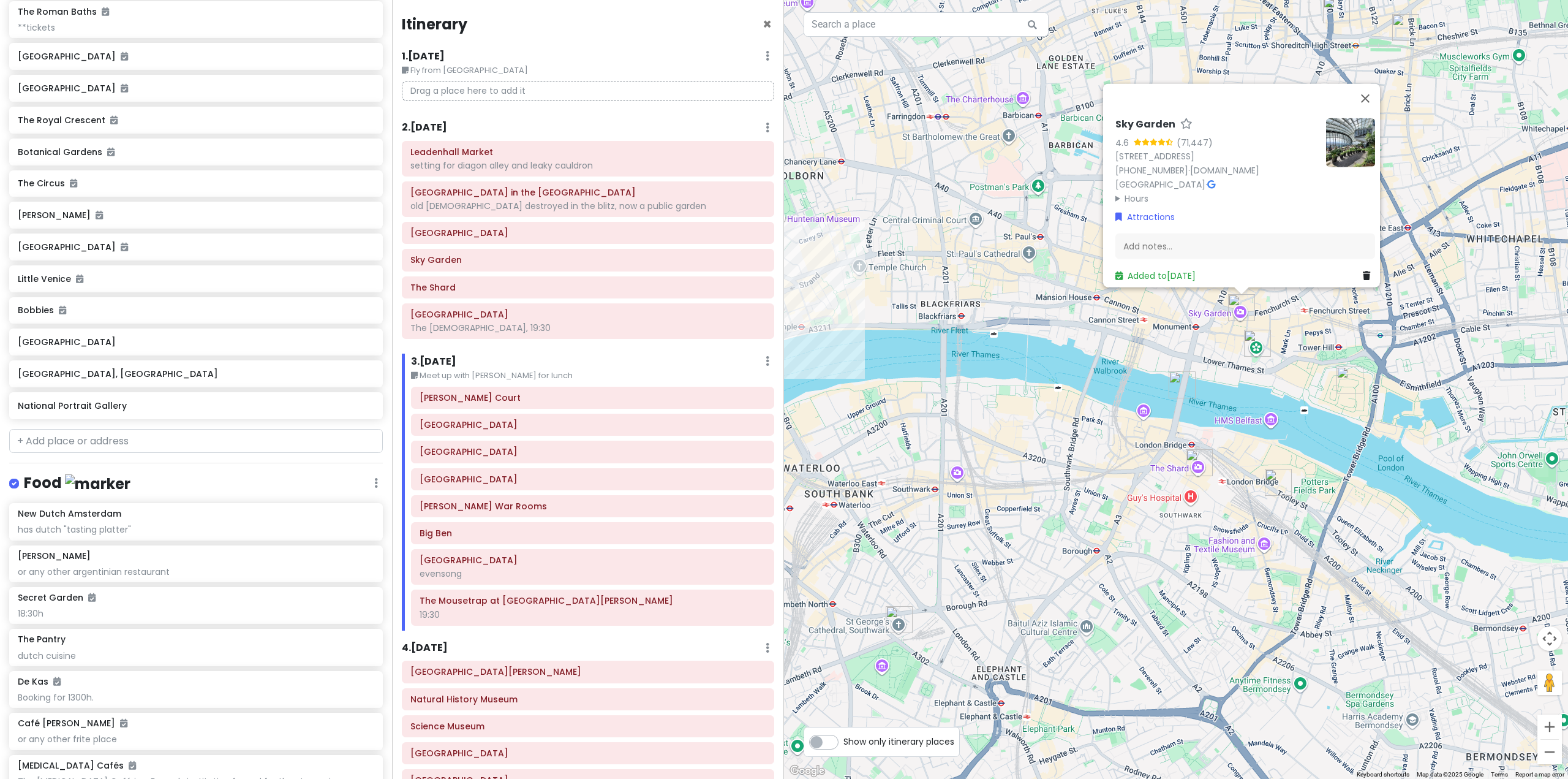
click at [1186, 382] on img "London Bridge" at bounding box center [1182, 385] width 27 height 27
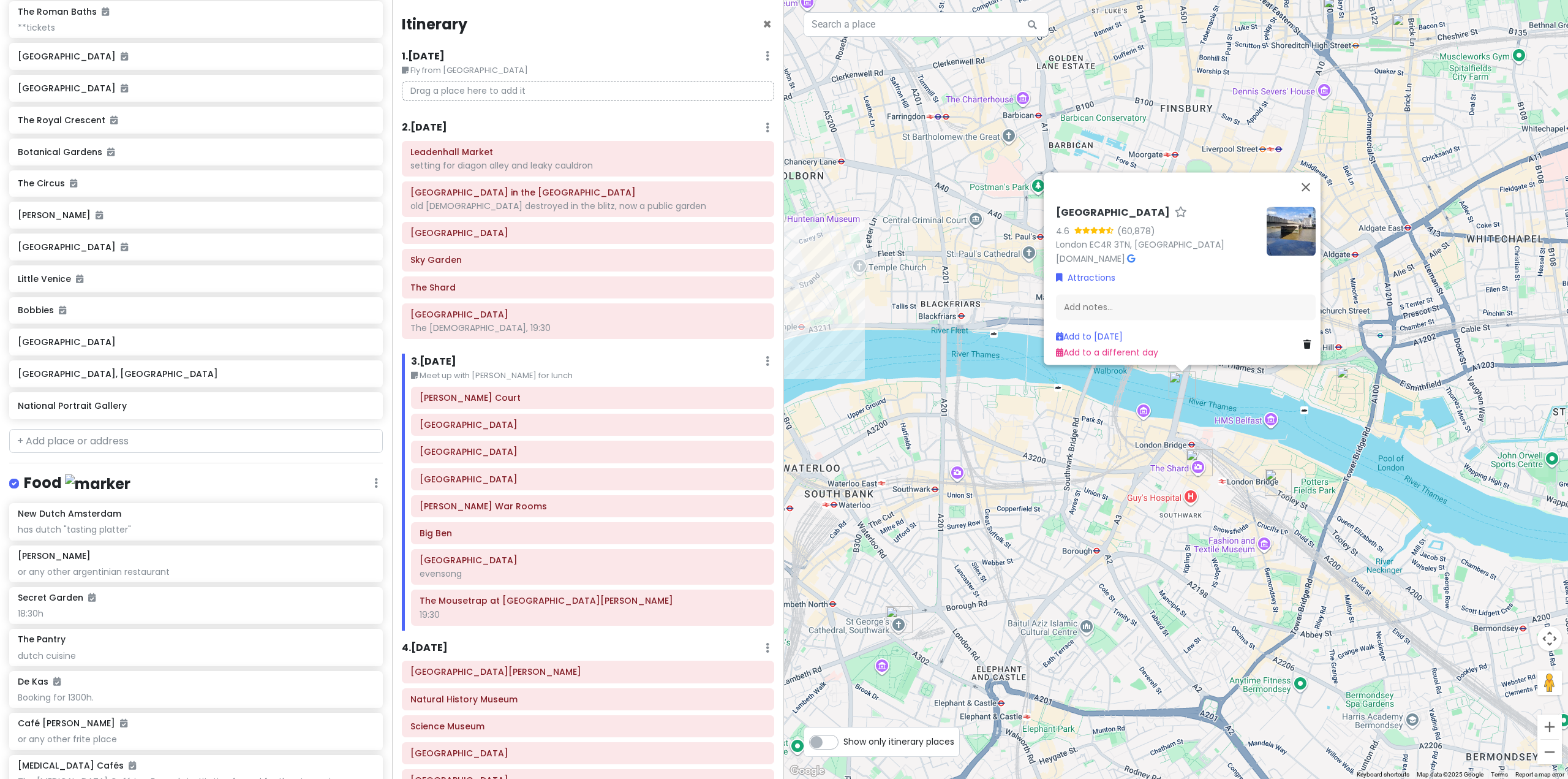
click at [1132, 453] on div "[GEOGRAPHIC_DATA] 4.6 (60,878) [GEOGRAPHIC_DATA], [GEOGRAPHIC_DATA] [DOMAIN_NAM…" at bounding box center [1176, 389] width 784 height 779
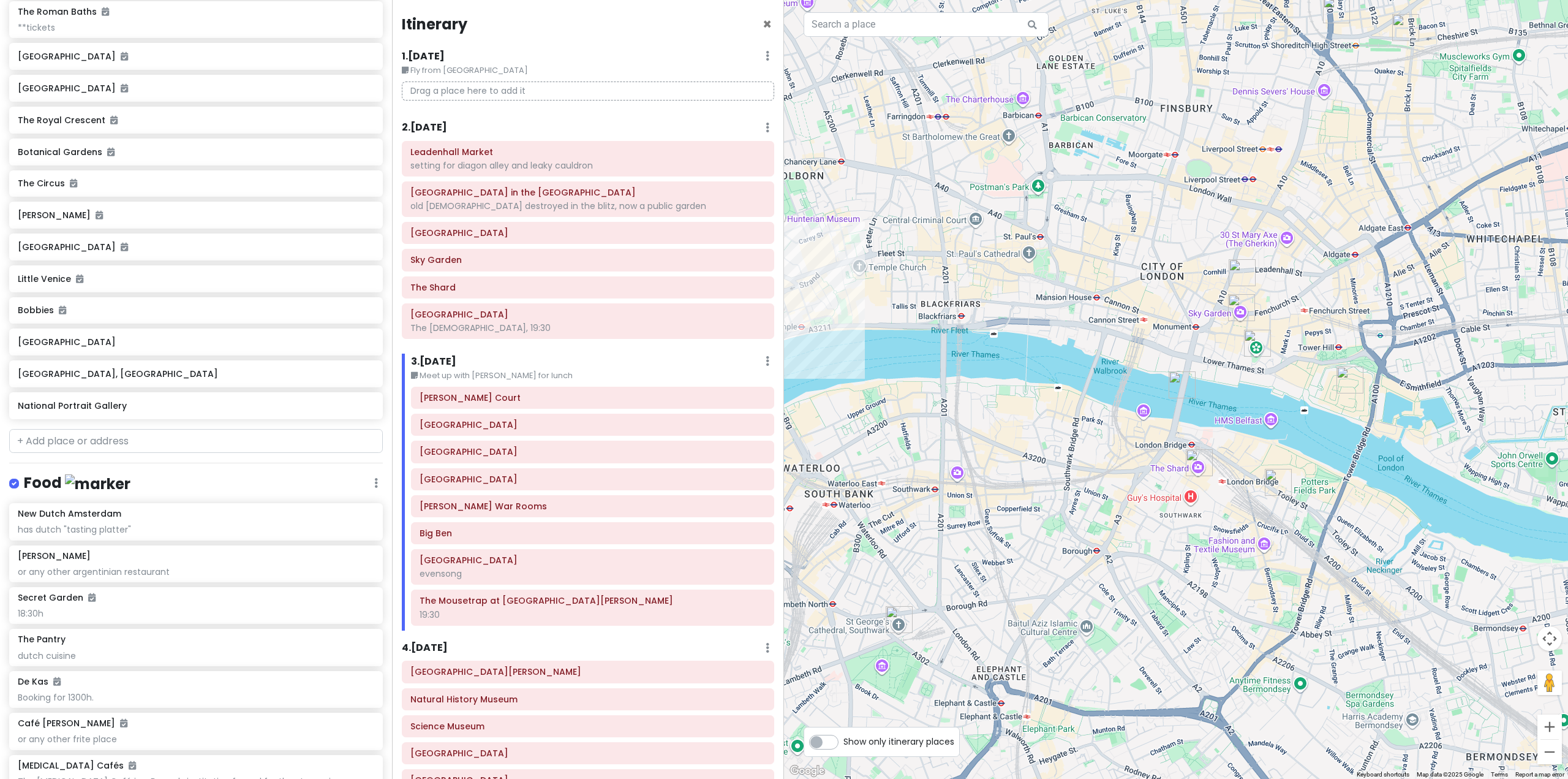
click at [438, 121] on h6 "2 . [DATE]" at bounding box center [425, 127] width 45 height 13
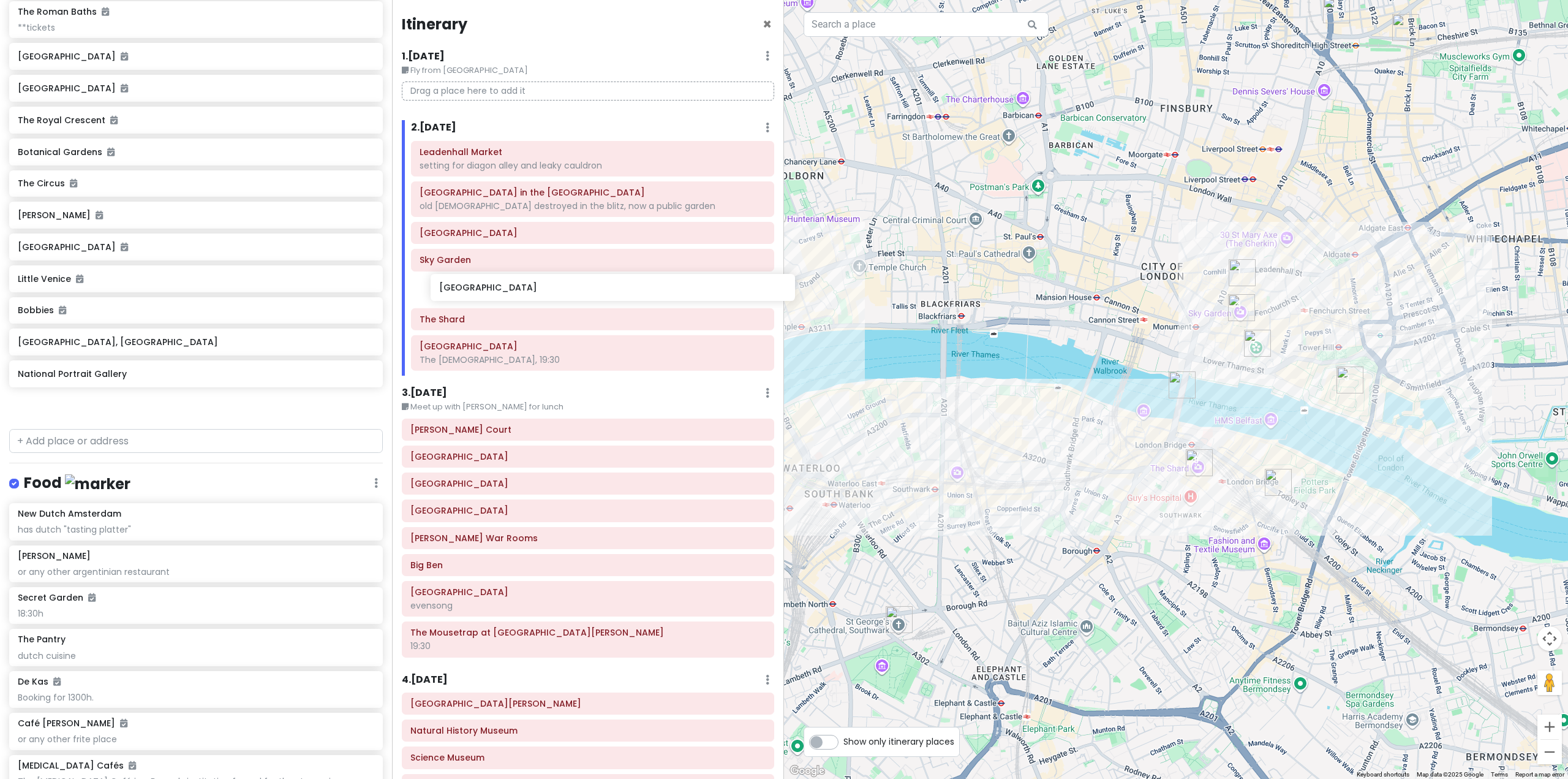
drag, startPoint x: 101, startPoint y: 374, endPoint x: 523, endPoint y: 290, distance: 430.3
click at [523, 290] on div "Europe 25 Private Change Dates Make a Copy Delete Trip Go Pro ⚡️ Give Feedback …" at bounding box center [784, 389] width 1568 height 779
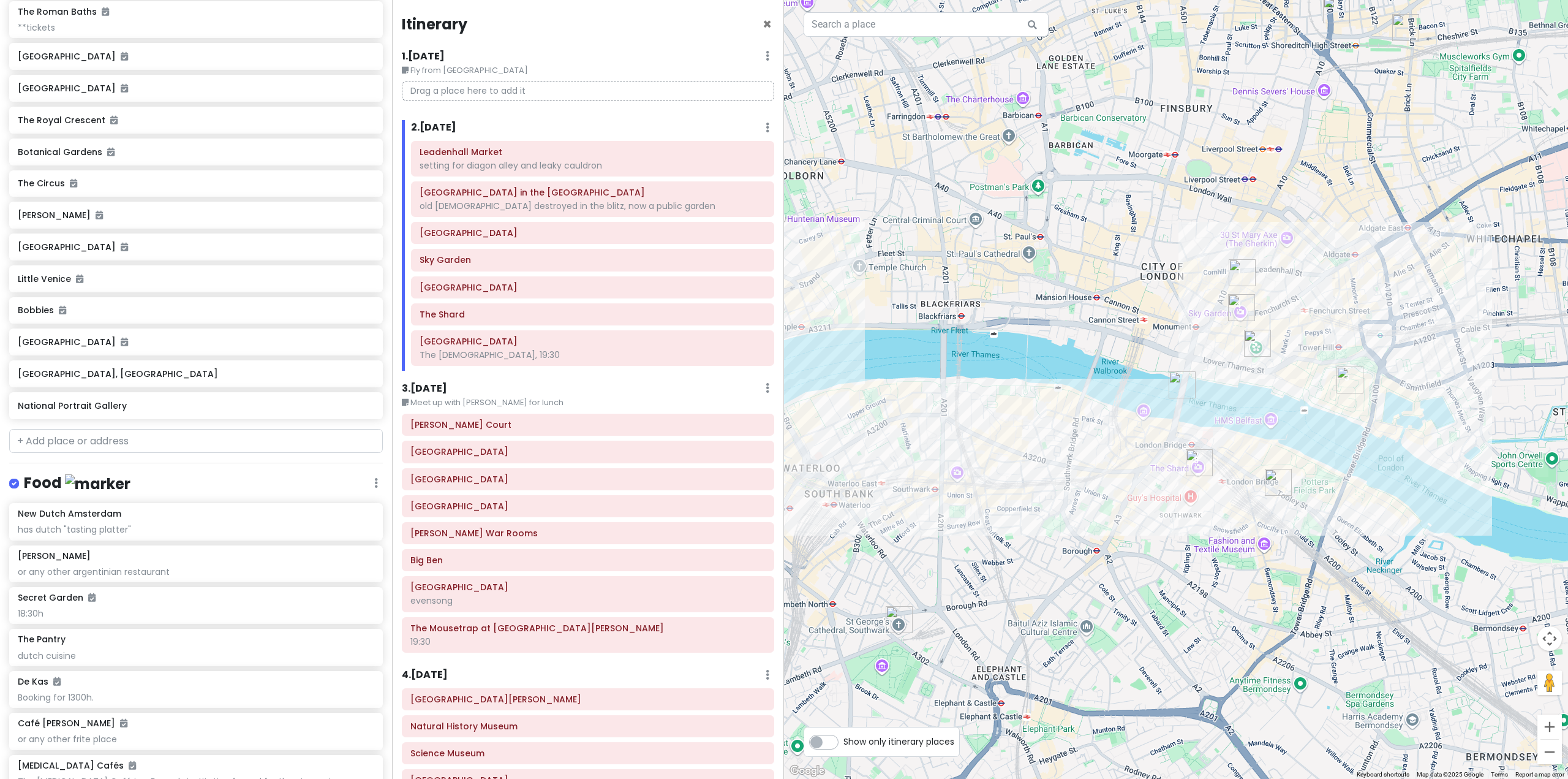
scroll to position [6112, 0]
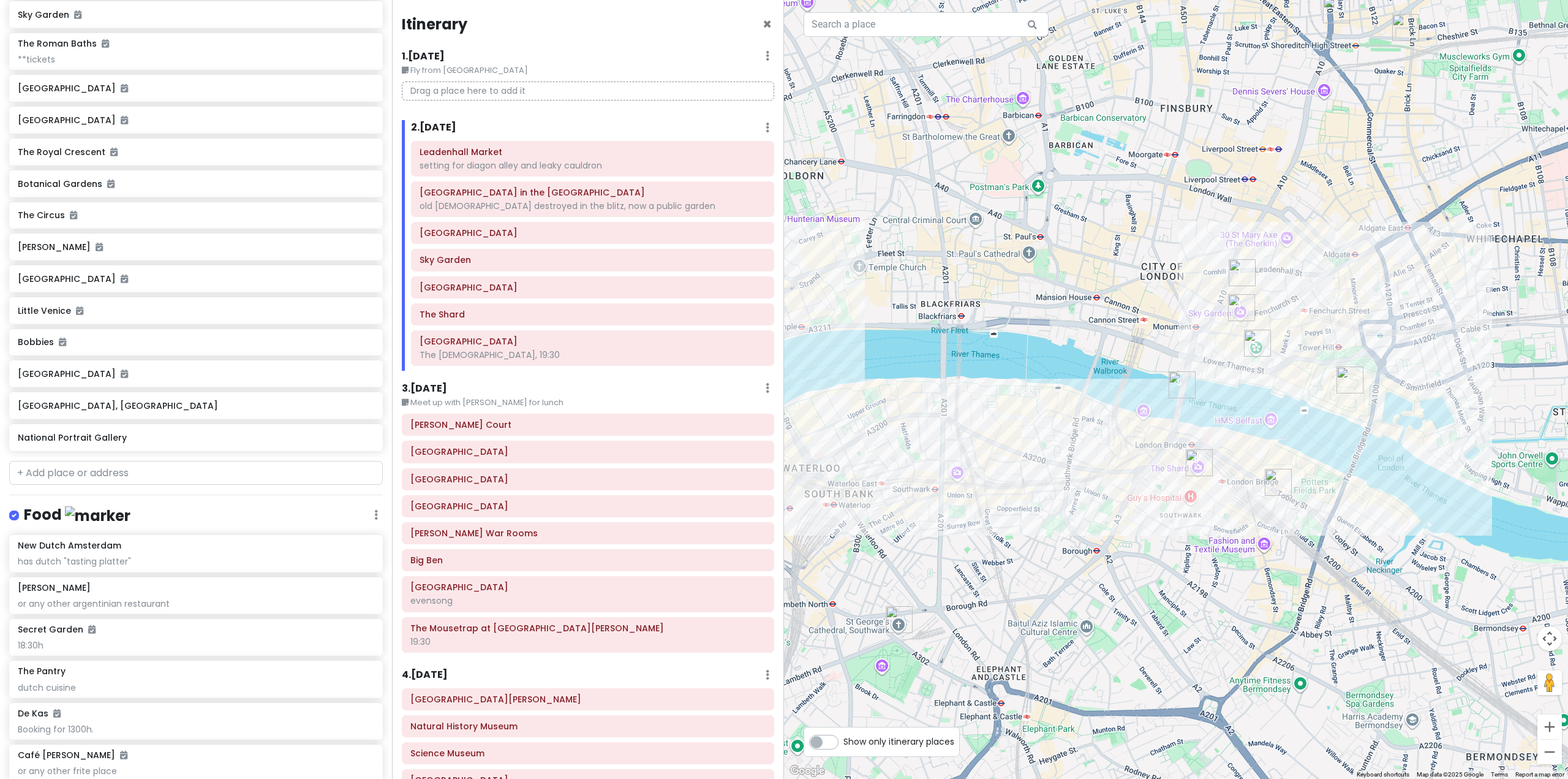
click at [1040, 492] on div at bounding box center [1176, 389] width 784 height 779
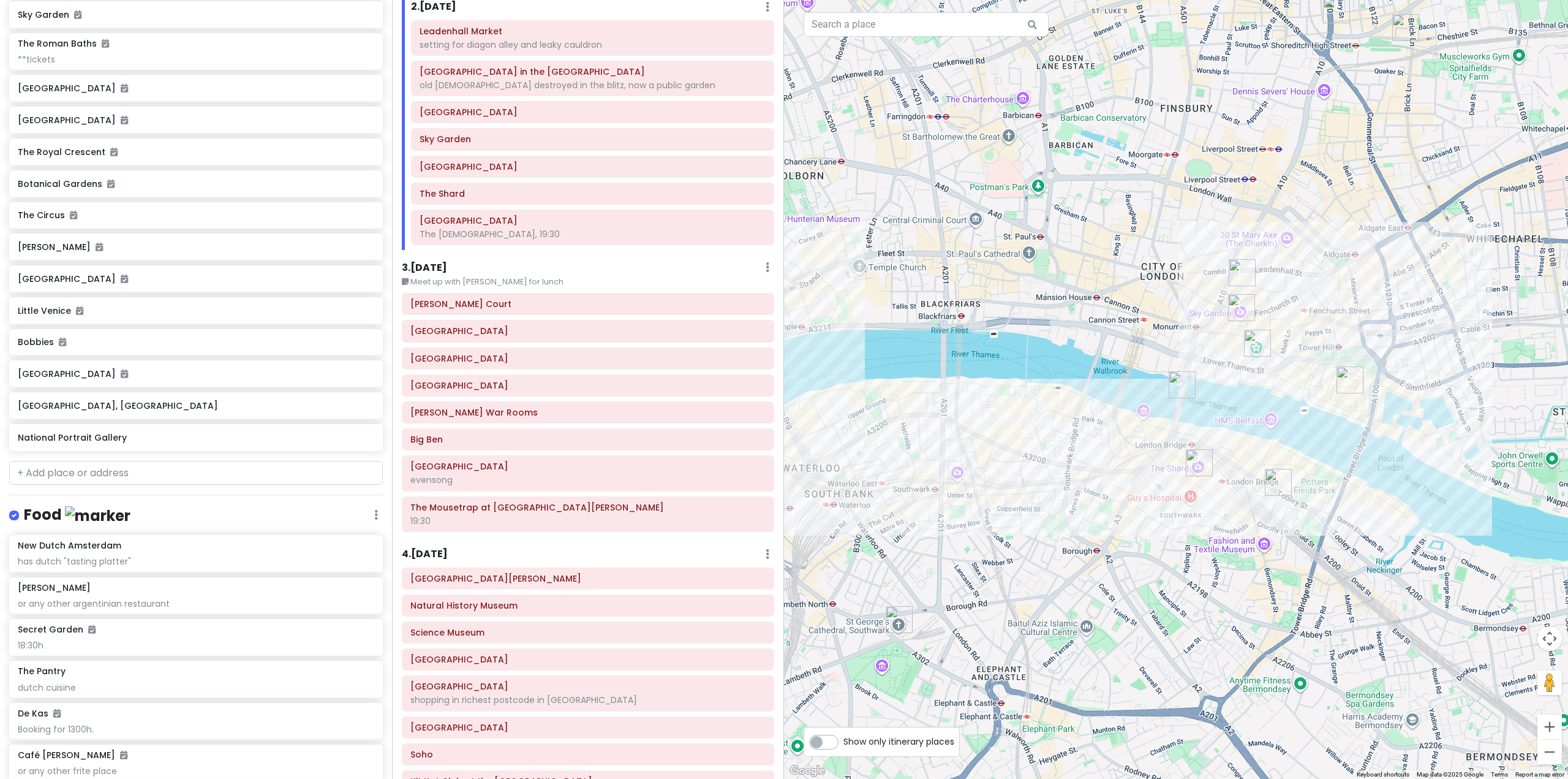
scroll to position [123, 0]
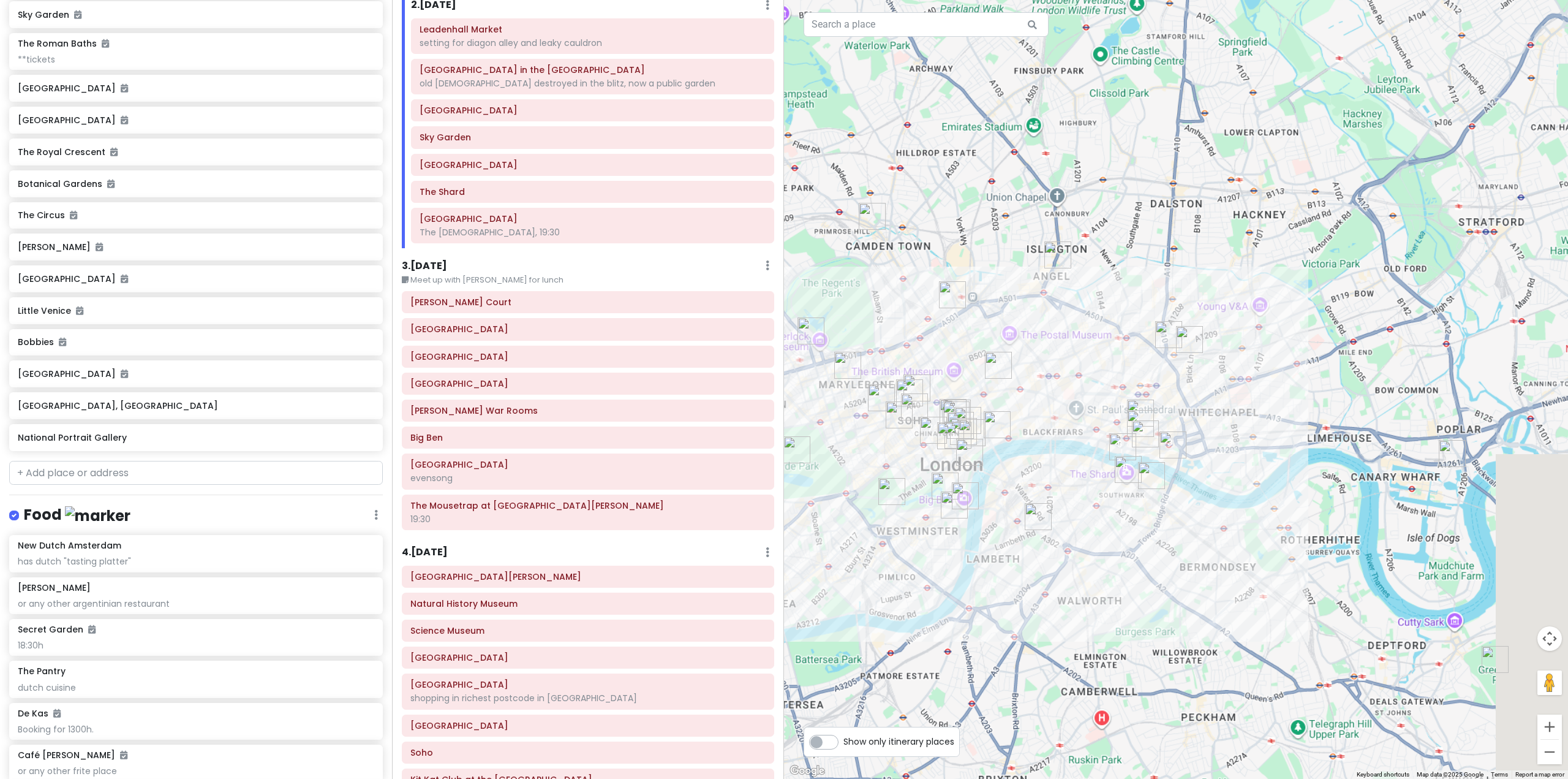
drag, startPoint x: 955, startPoint y: 493, endPoint x: 1034, endPoint y: 499, distance: 79.2
click at [1034, 499] on div at bounding box center [1176, 389] width 784 height 779
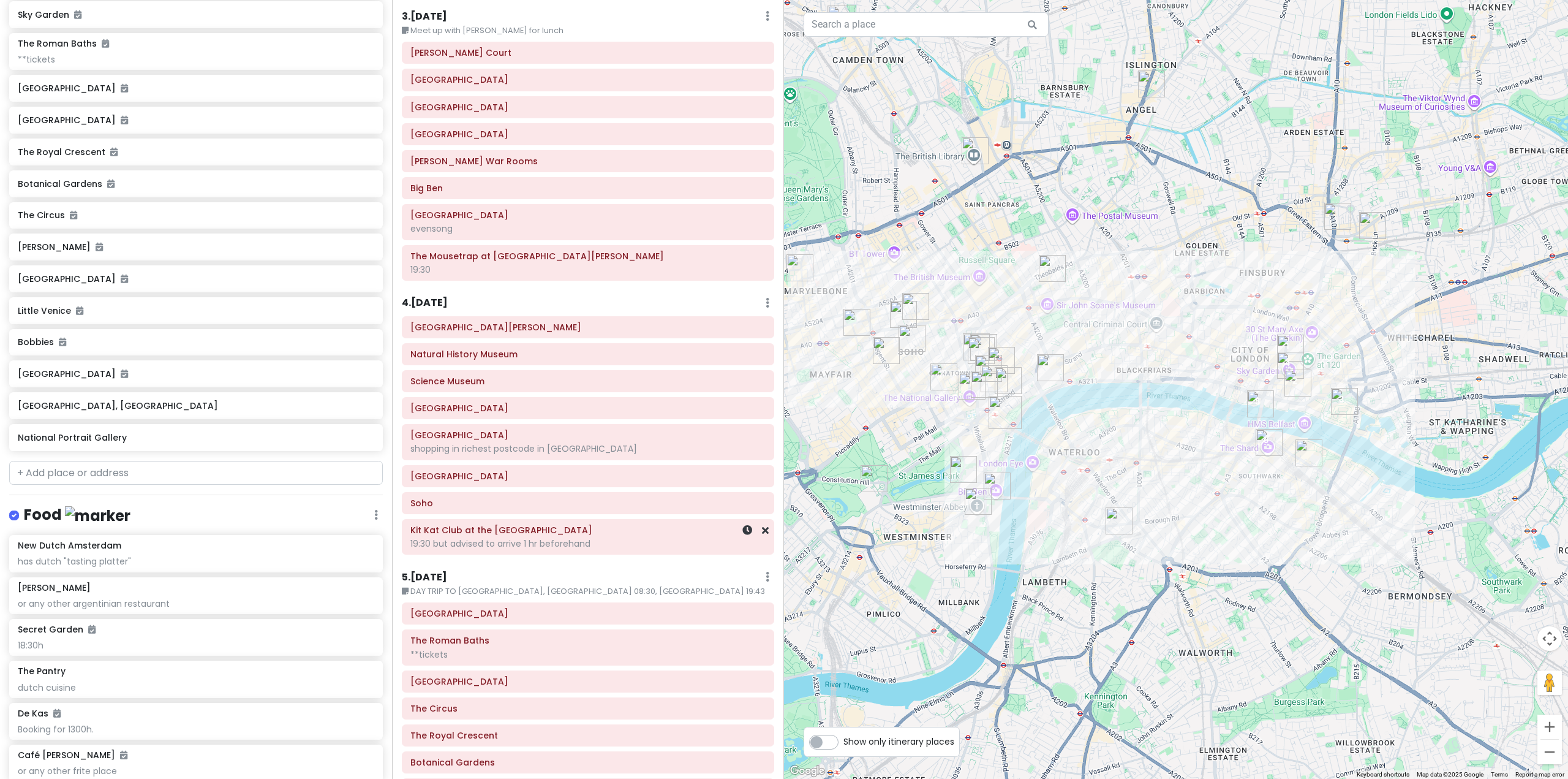
scroll to position [368, 0]
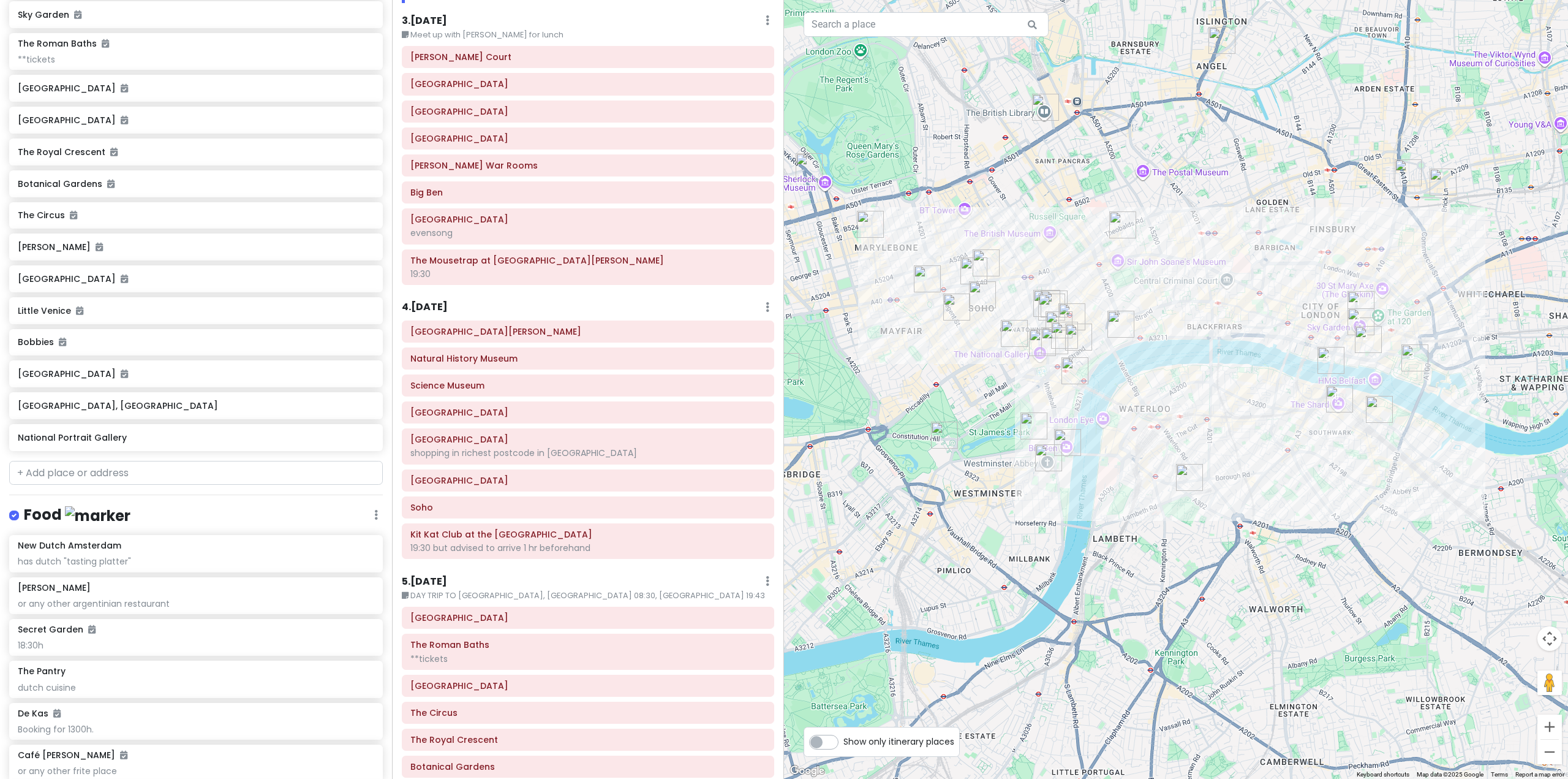
drag, startPoint x: 972, startPoint y: 530, endPoint x: 1023, endPoint y: 501, distance: 58.7
click at [1023, 501] on div at bounding box center [1176, 389] width 784 height 779
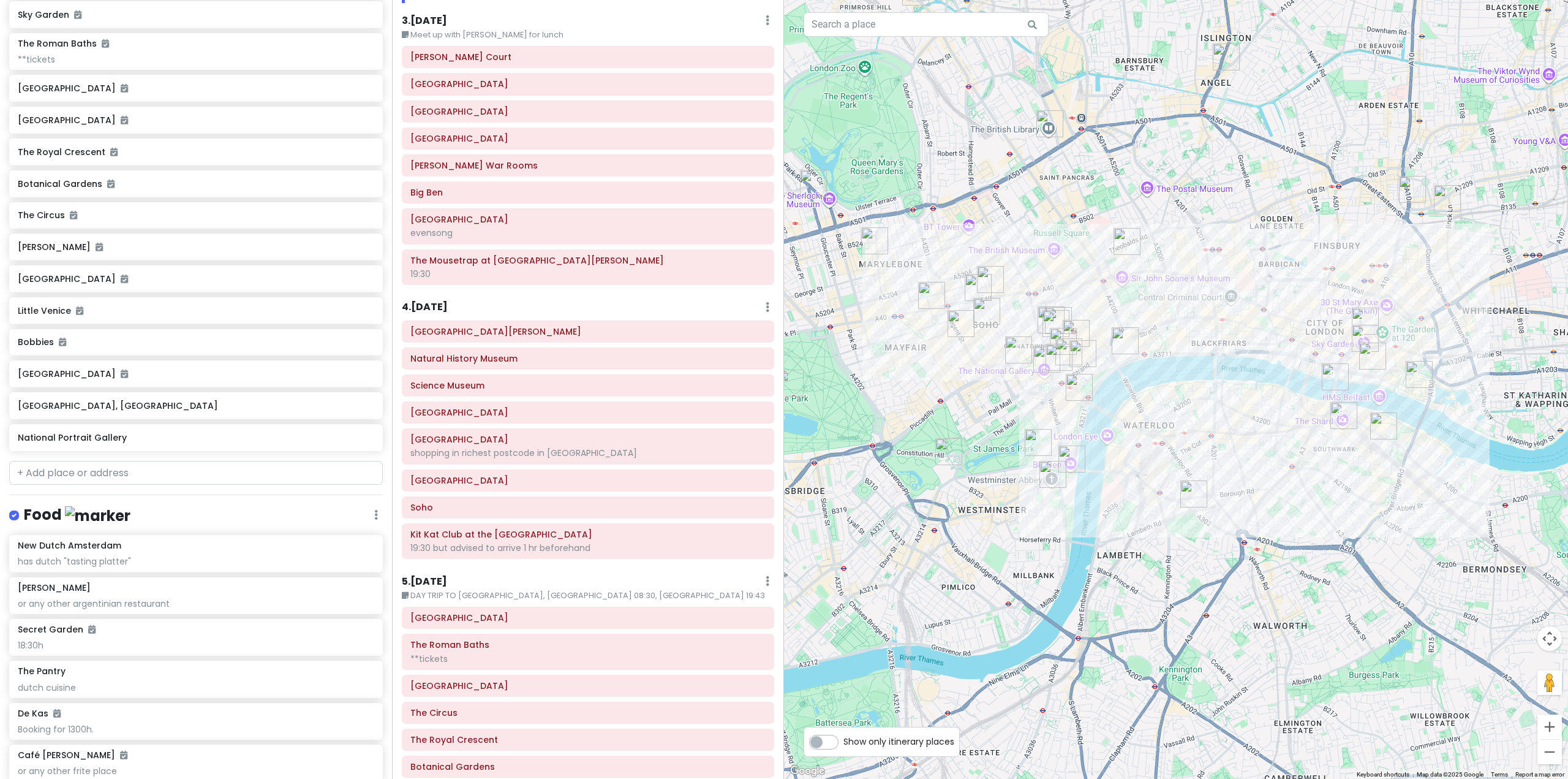
drag, startPoint x: 1064, startPoint y: 472, endPoint x: 999, endPoint y: 541, distance: 94.8
click at [999, 541] on div at bounding box center [1176, 389] width 784 height 779
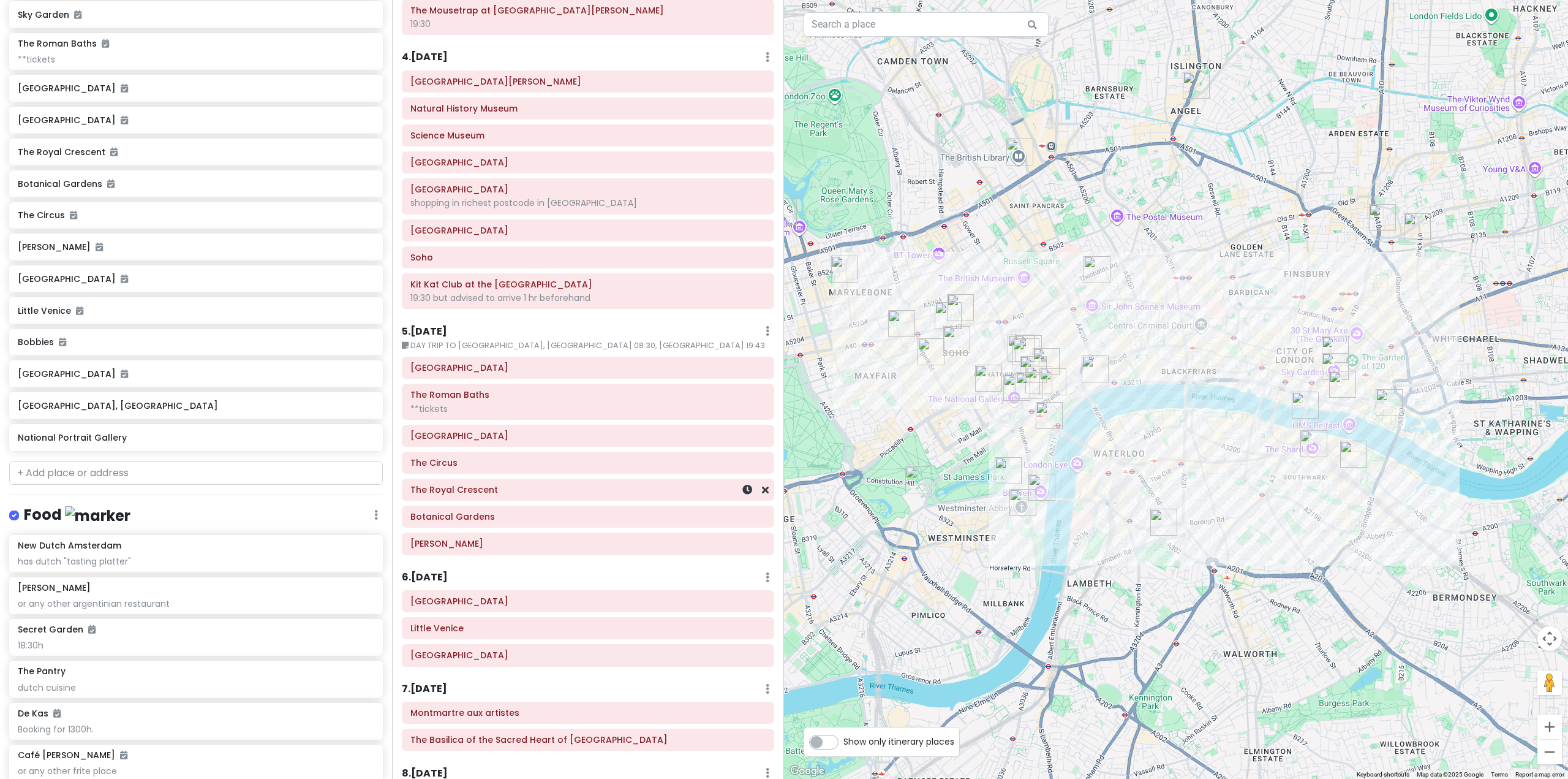
scroll to position [674, 0]
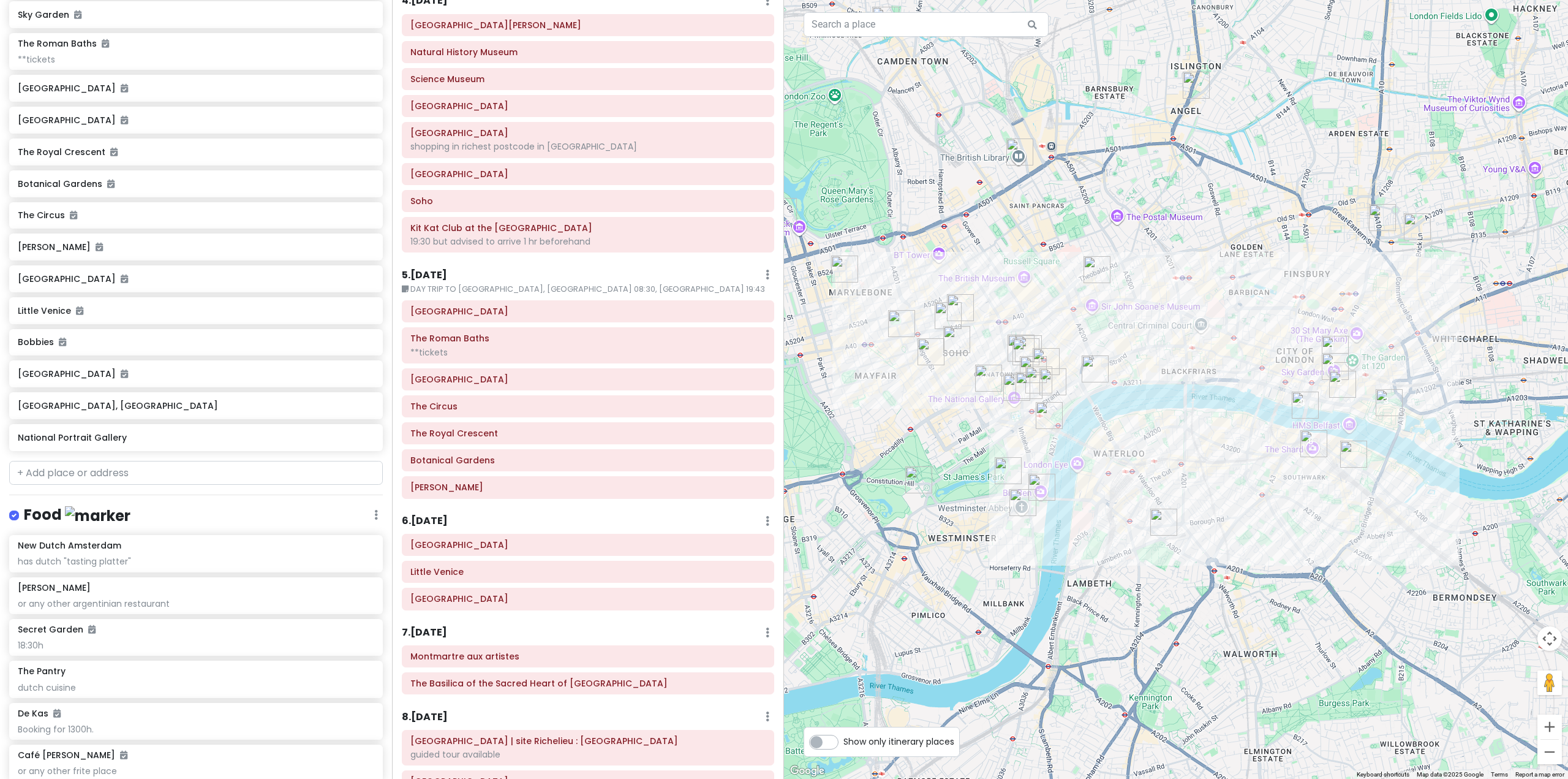
click at [437, 517] on h6 "6 . [DATE]" at bounding box center [425, 521] width 46 height 13
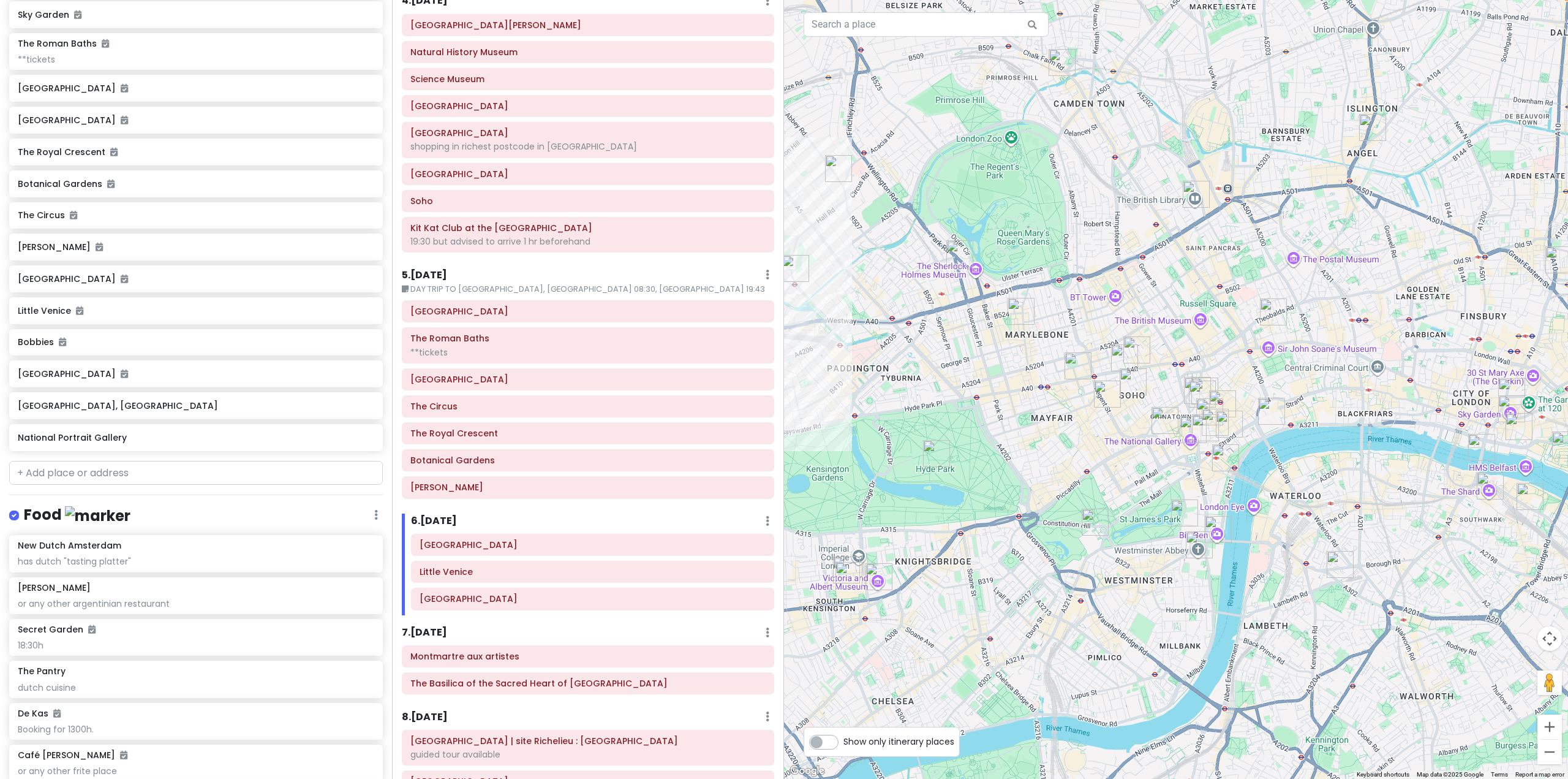
drag, startPoint x: 951, startPoint y: 512, endPoint x: 1147, endPoint y: 554, distance: 200.4
click at [1133, 553] on div at bounding box center [1176, 389] width 784 height 779
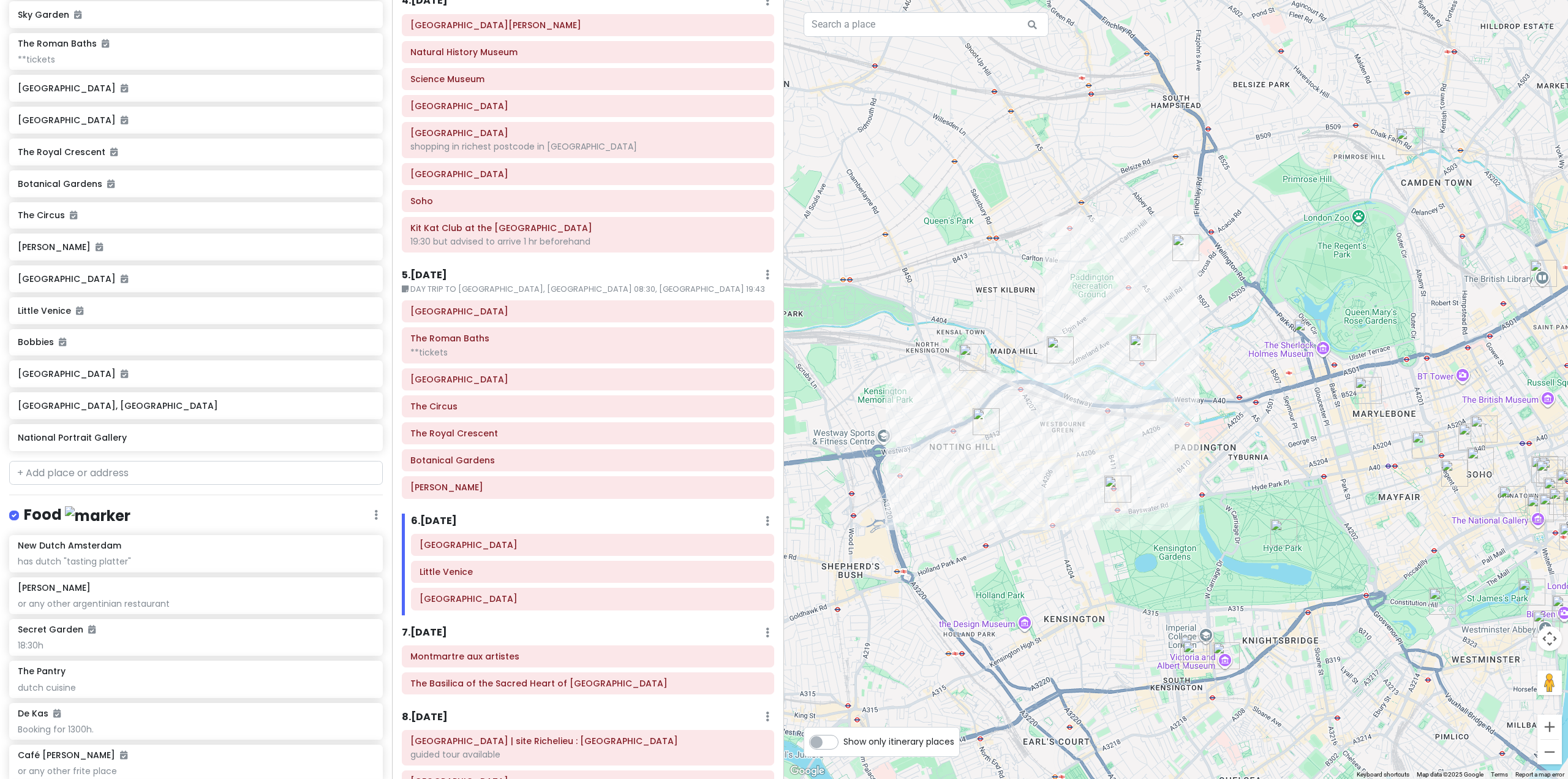
drag, startPoint x: 1012, startPoint y: 518, endPoint x: 1015, endPoint y: 532, distance: 14.3
click at [1030, 532] on div at bounding box center [1176, 389] width 784 height 779
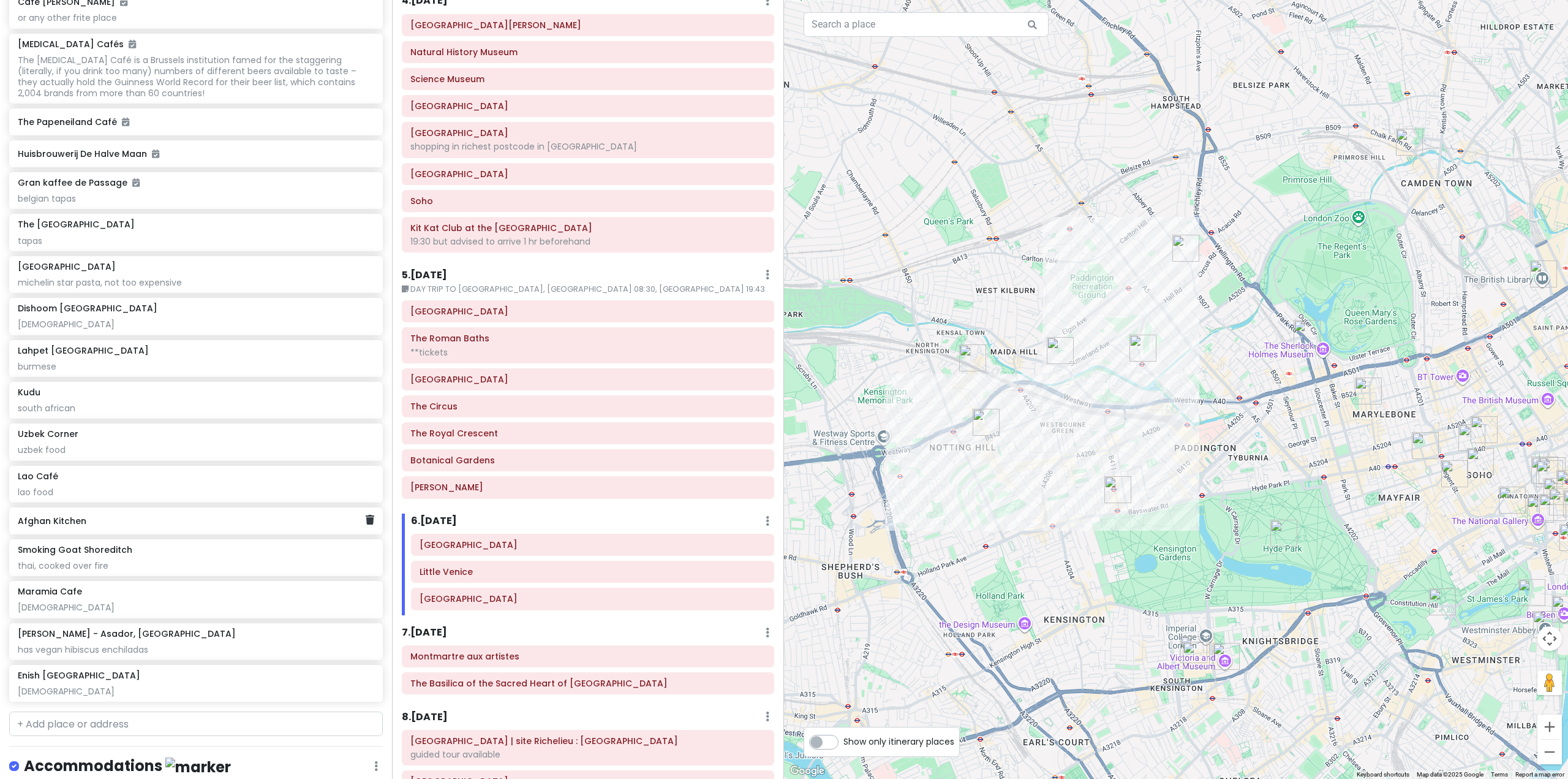
scroll to position [6853, 0]
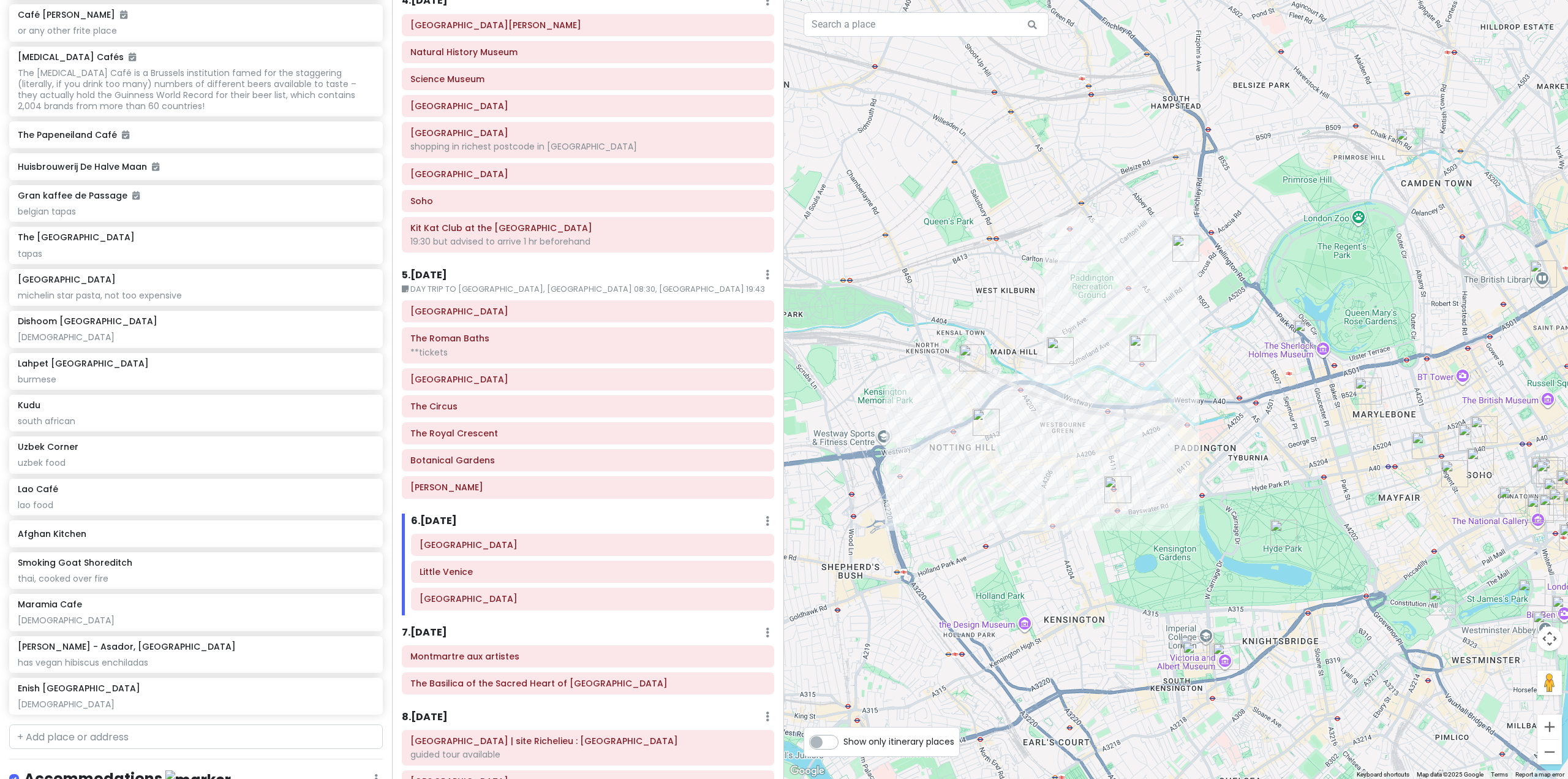
click at [1025, 531] on div at bounding box center [1176, 389] width 784 height 779
click at [974, 348] on img "Maramia Cafe" at bounding box center [972, 358] width 27 height 27
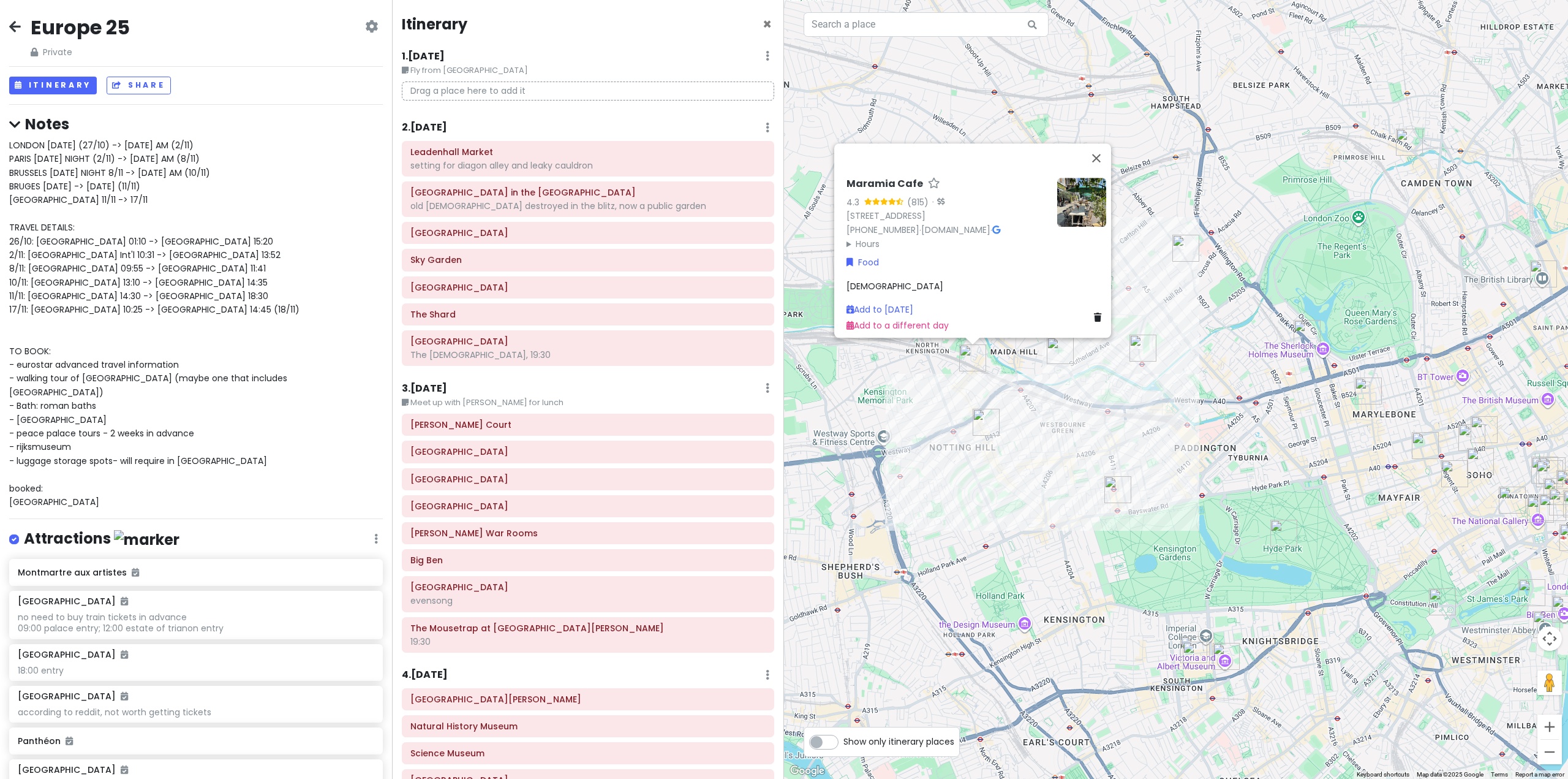
scroll to position [674, 0]
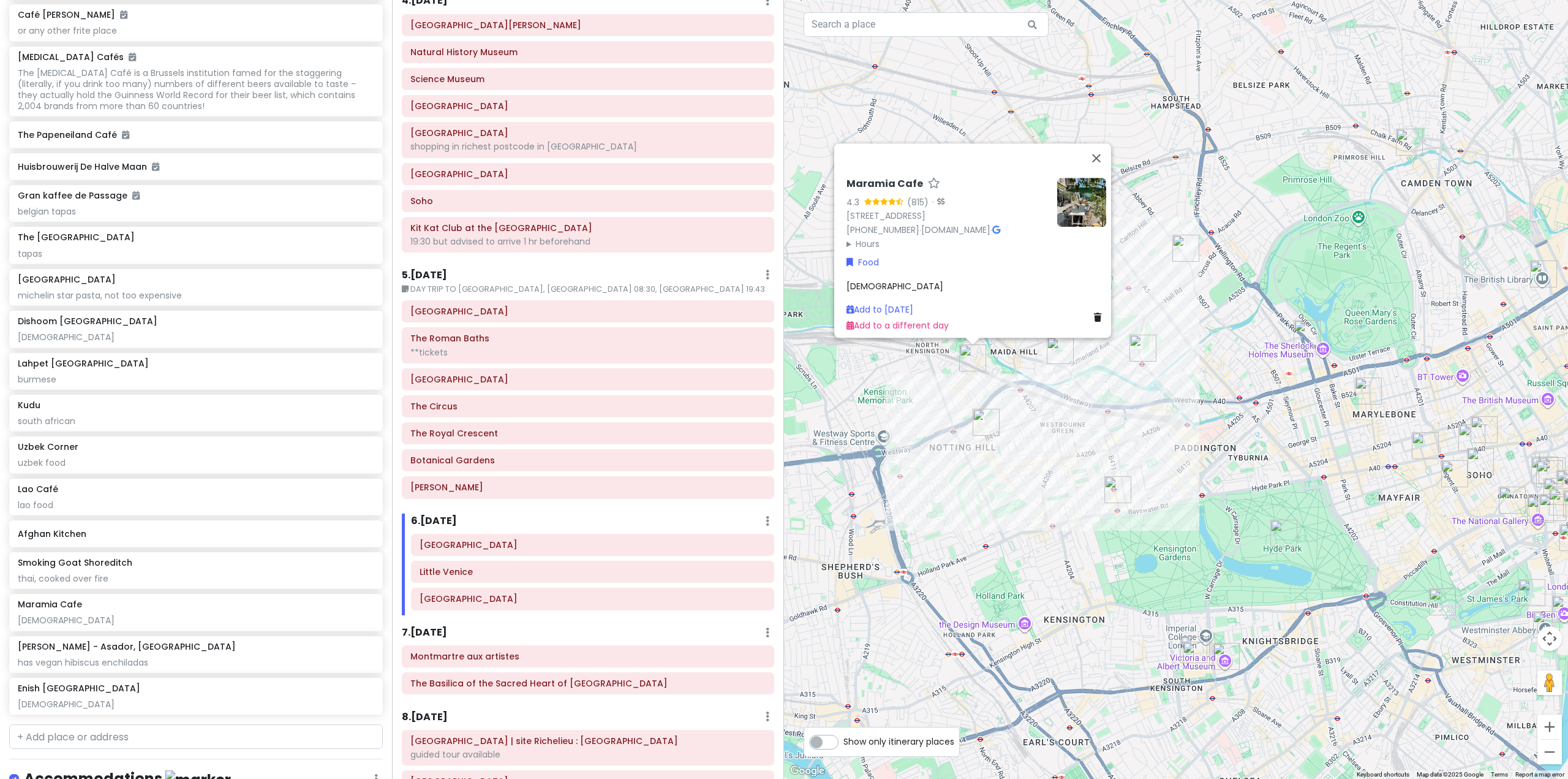
click at [1062, 437] on div "Maramia Cafe 4.3 (815) · 48 Golborne Rd, London W10 5PR, UK +44 20 3181 0030 · …" at bounding box center [1176, 389] width 784 height 779
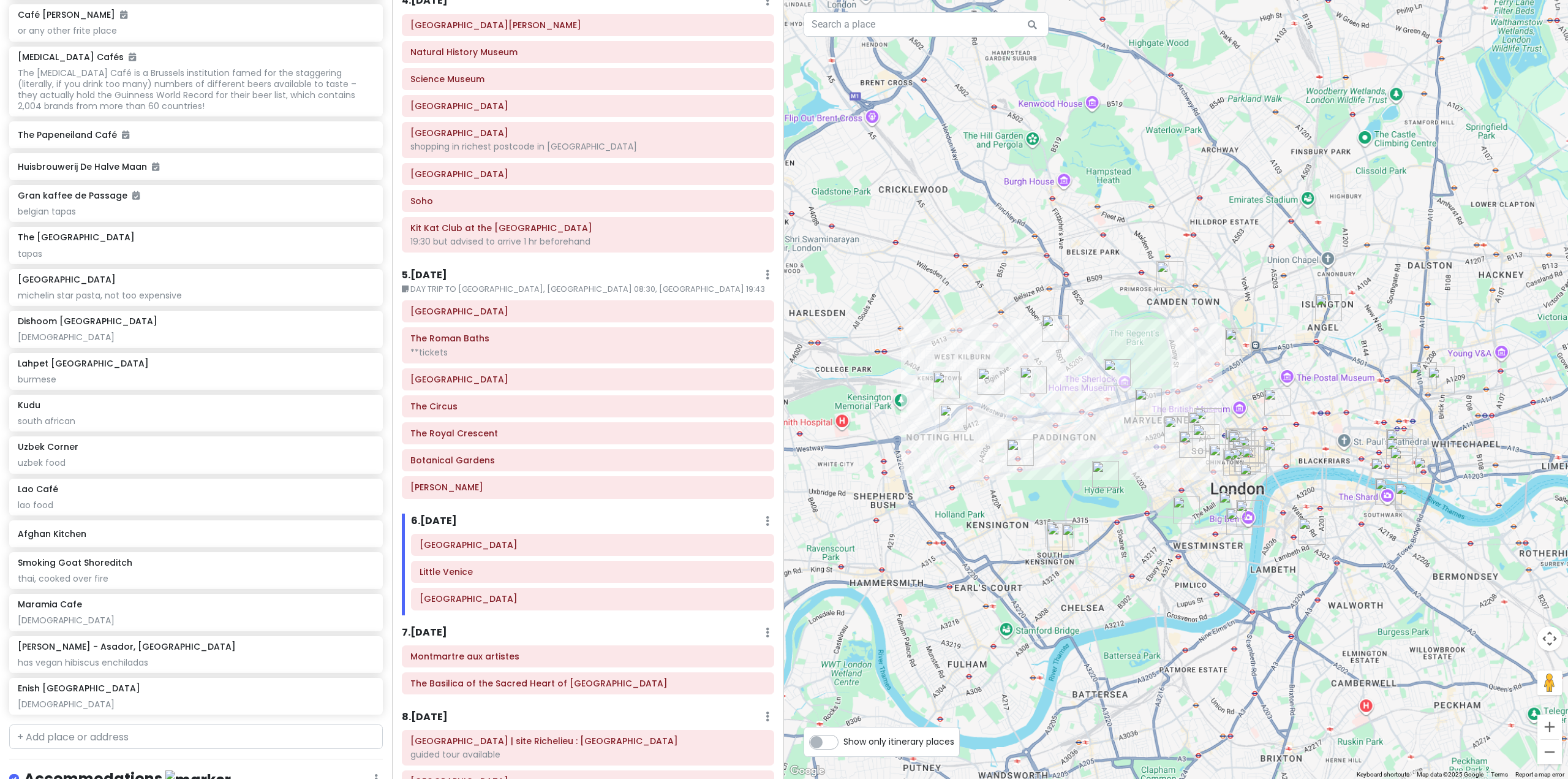
drag, startPoint x: 1244, startPoint y: 503, endPoint x: 1043, endPoint y: 474, distance: 203.1
click at [1056, 476] on div at bounding box center [1176, 389] width 784 height 779
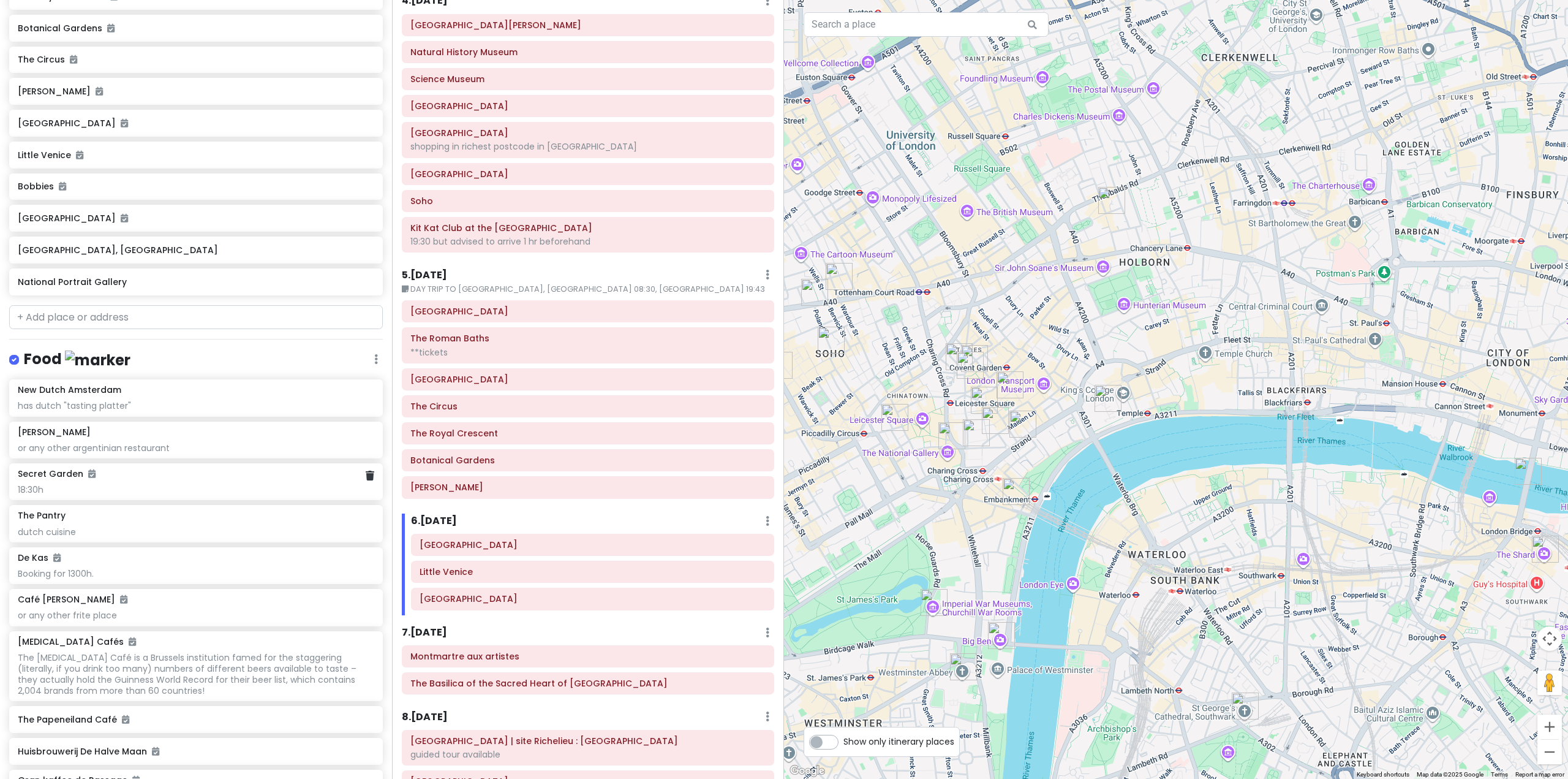
scroll to position [6240, 0]
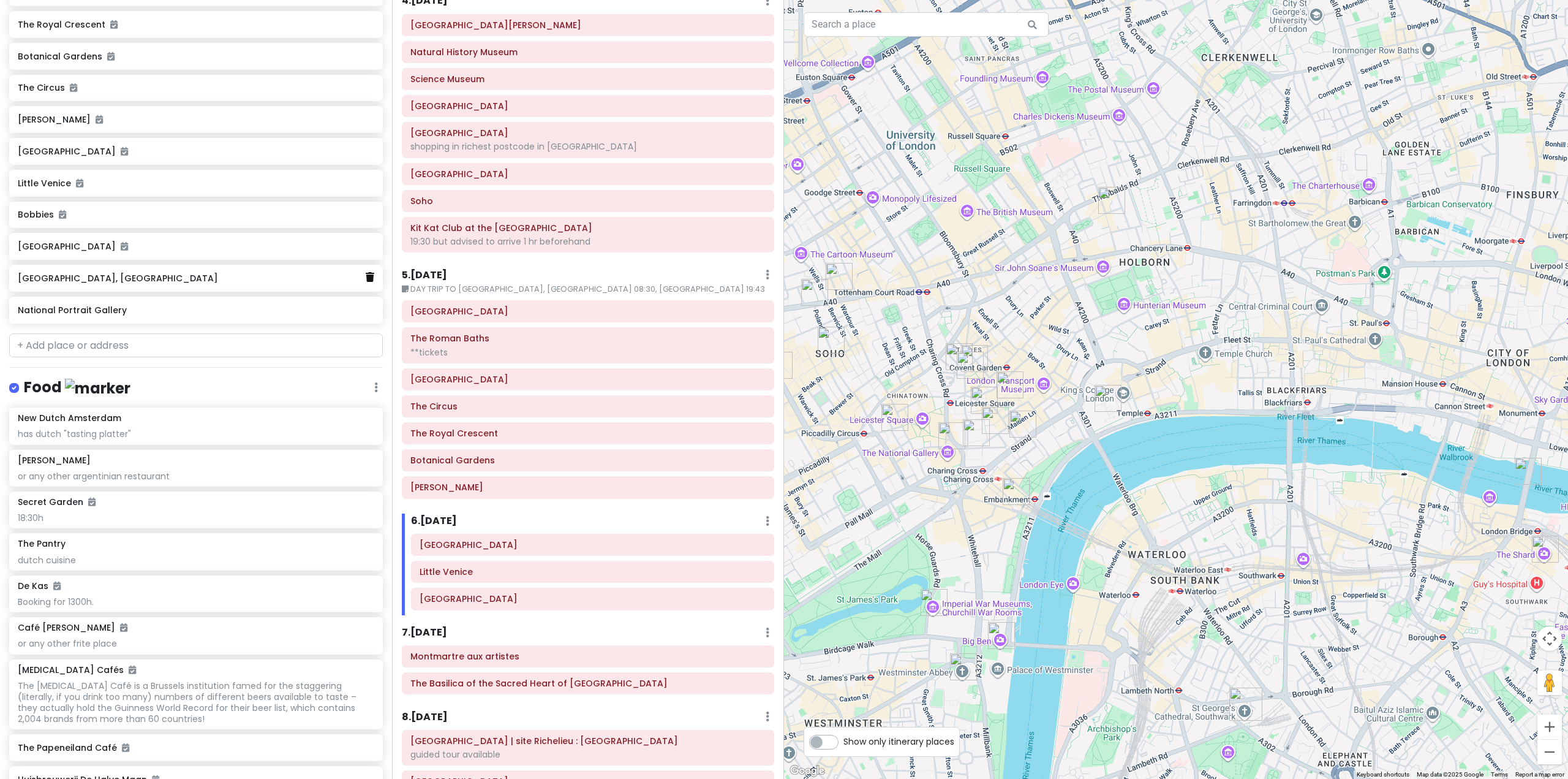
click at [366, 282] on icon at bounding box center [370, 277] width 9 height 10
click at [257, 357] on input "text" at bounding box center [196, 345] width 374 height 25
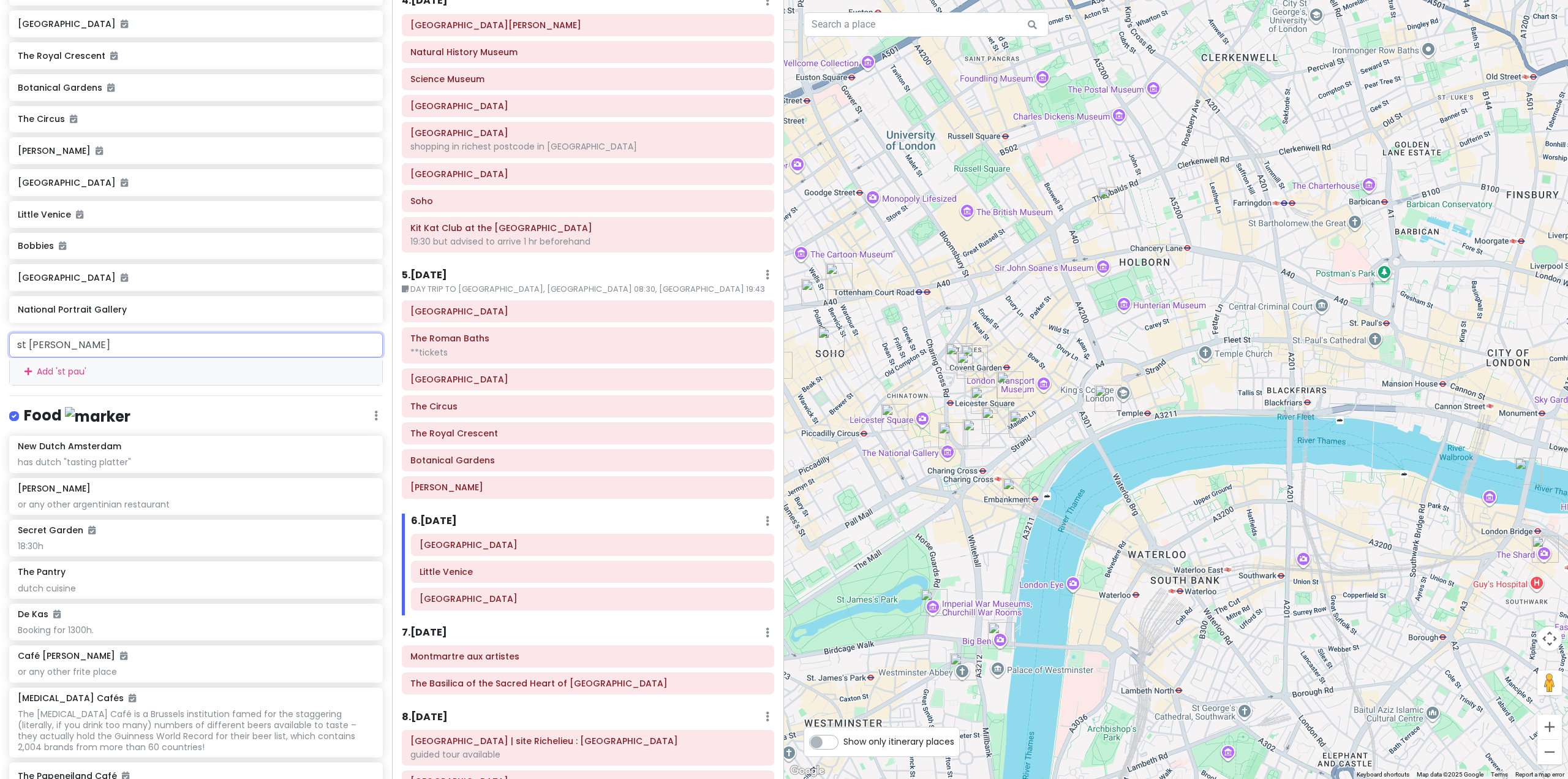
type input "st pauls"
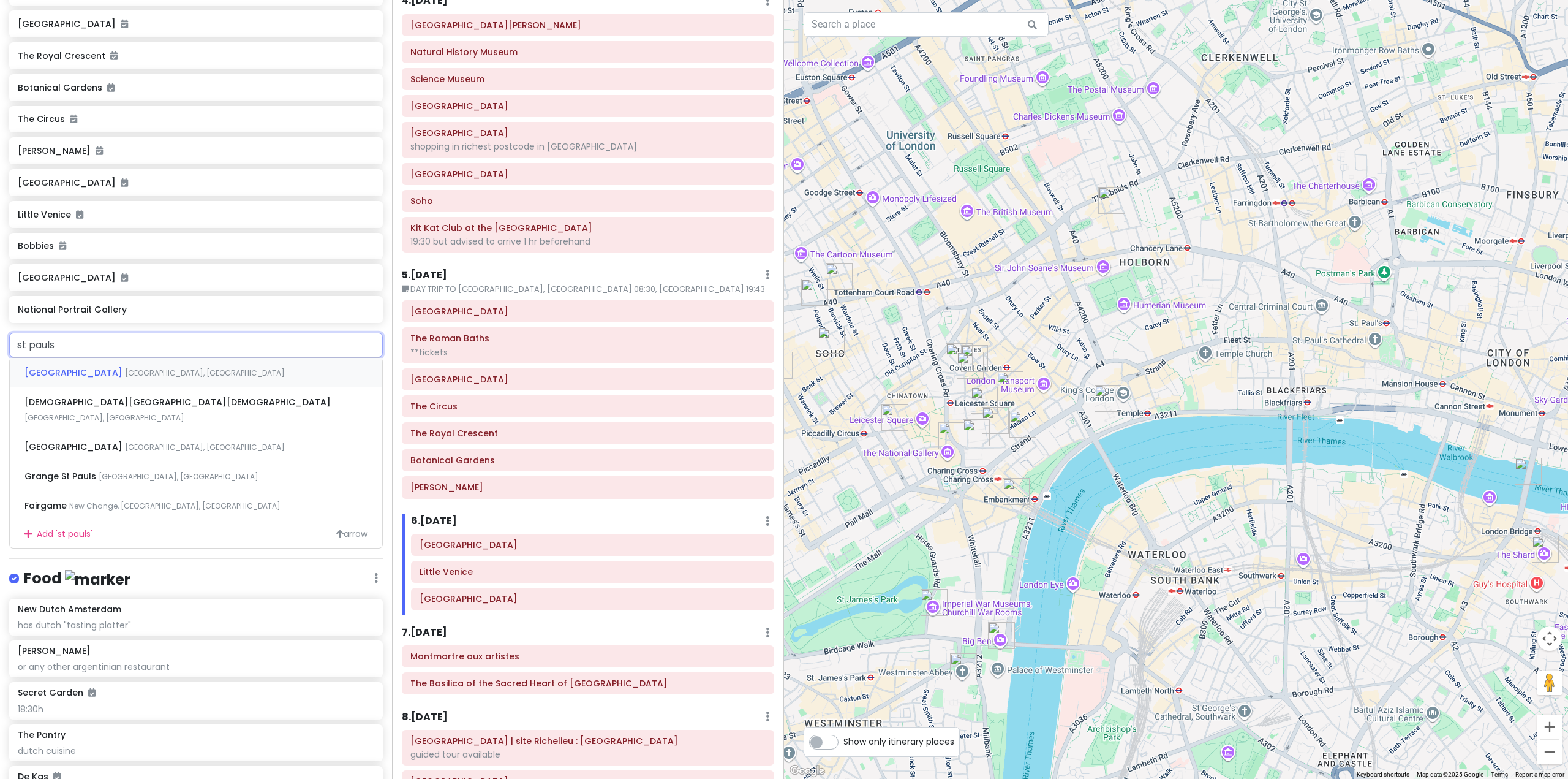
click at [215, 387] on div "St. Paul's Cathedral London, UK" at bounding box center [196, 373] width 373 height 29
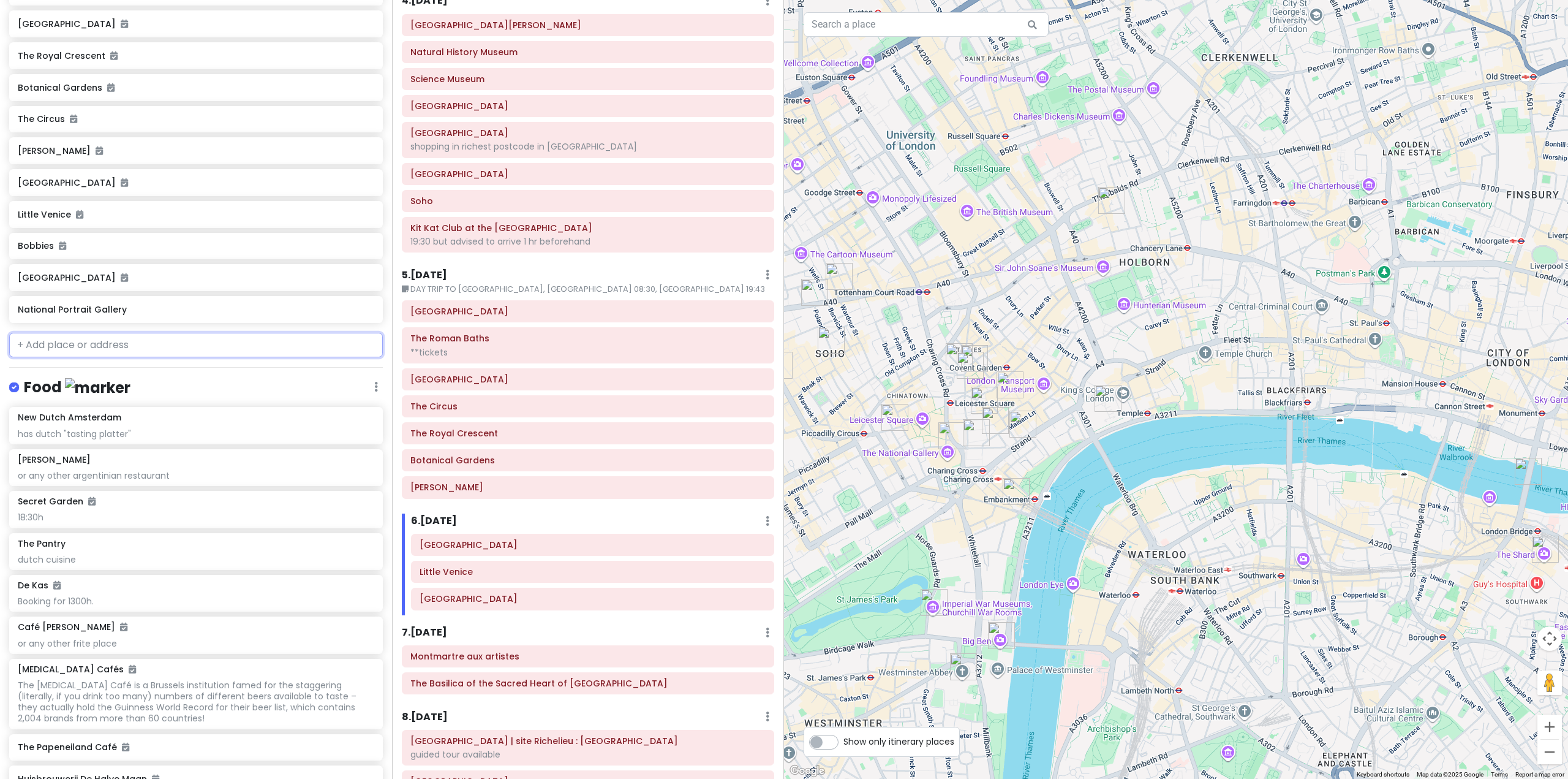
scroll to position [6240, 0]
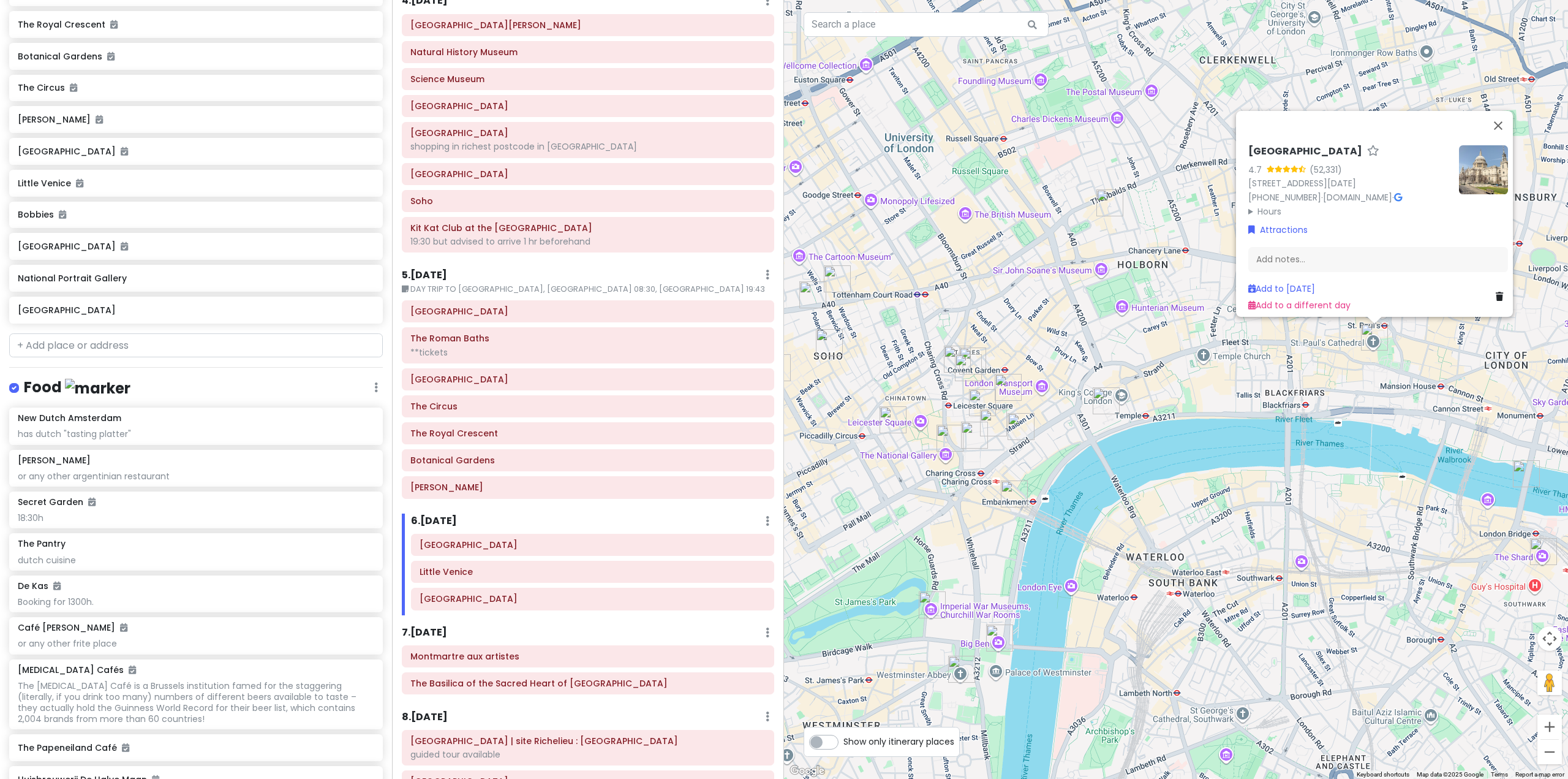
drag, startPoint x: 1172, startPoint y: 377, endPoint x: 1012, endPoint y: 473, distance: 186.6
click at [1016, 471] on div "St. Paul's Cathedral 4.7 (52,331) St. Paul's Churchyard, London EC4M 8AD, UK +4…" at bounding box center [1176, 389] width 784 height 779
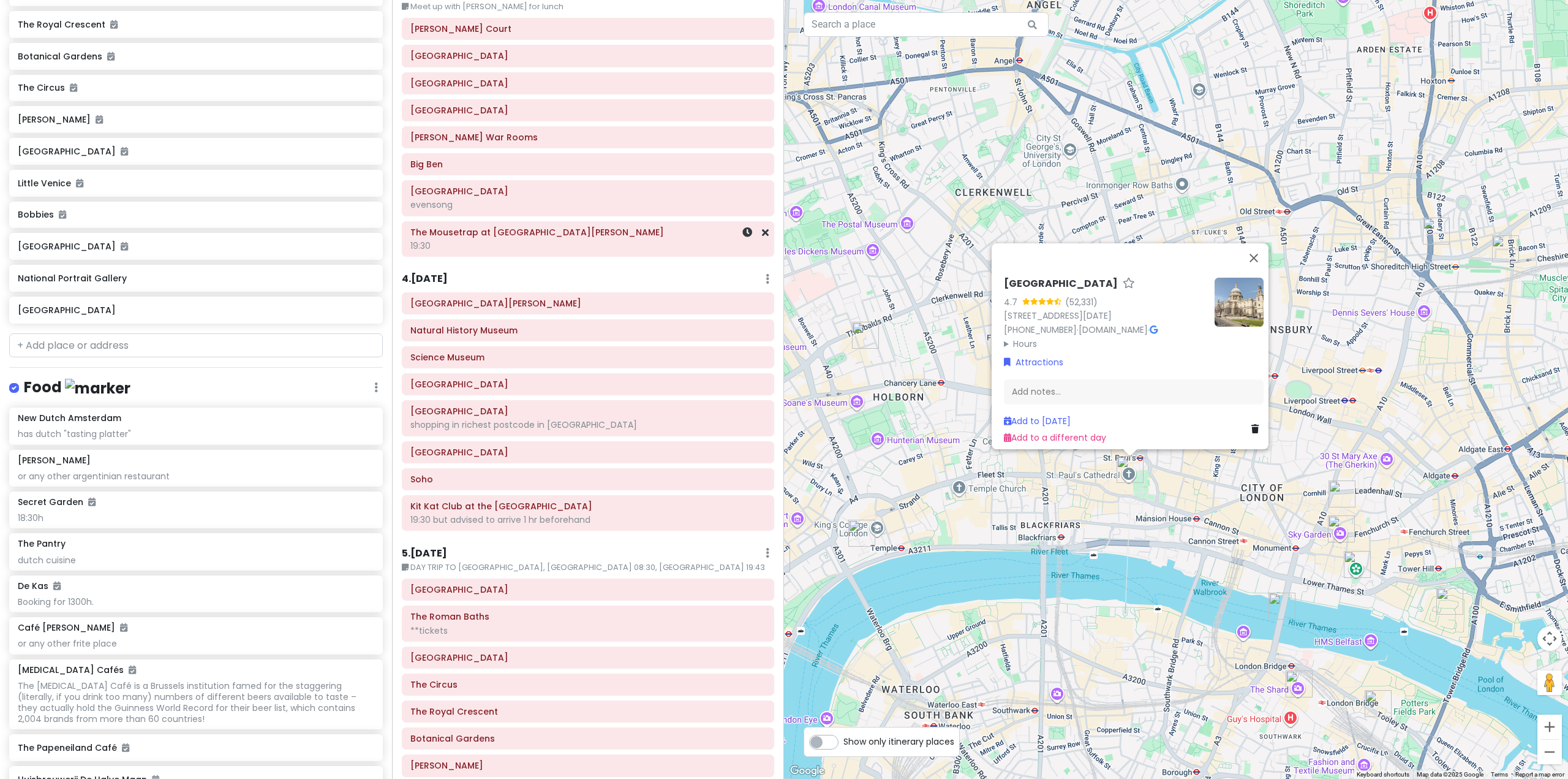
scroll to position [368, 0]
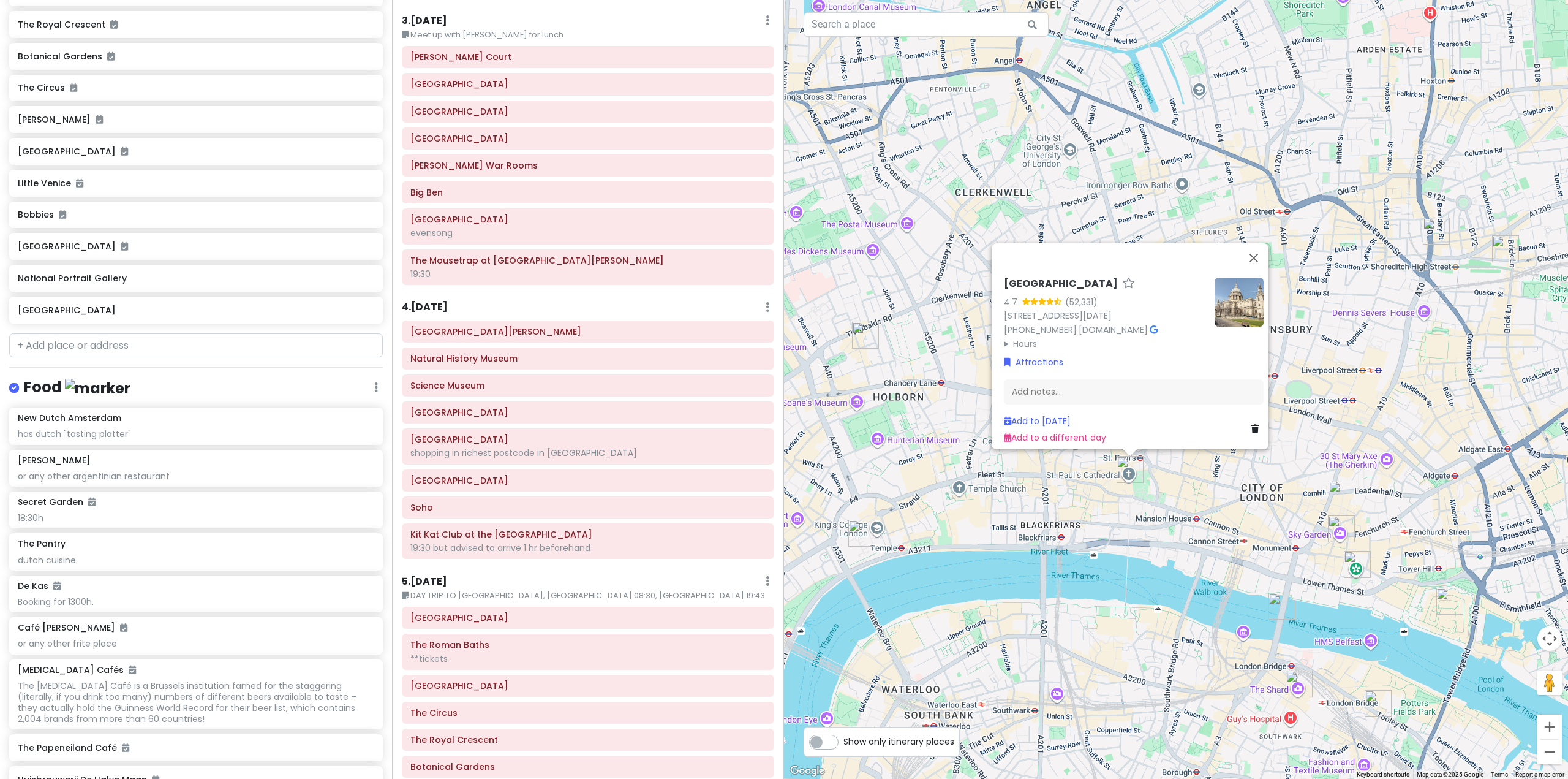
click at [439, 303] on h6 "4 . Thu 10/30" at bounding box center [425, 307] width 46 height 13
click at [441, 20] on h6 "3 . Wed 10/29" at bounding box center [425, 21] width 45 height 13
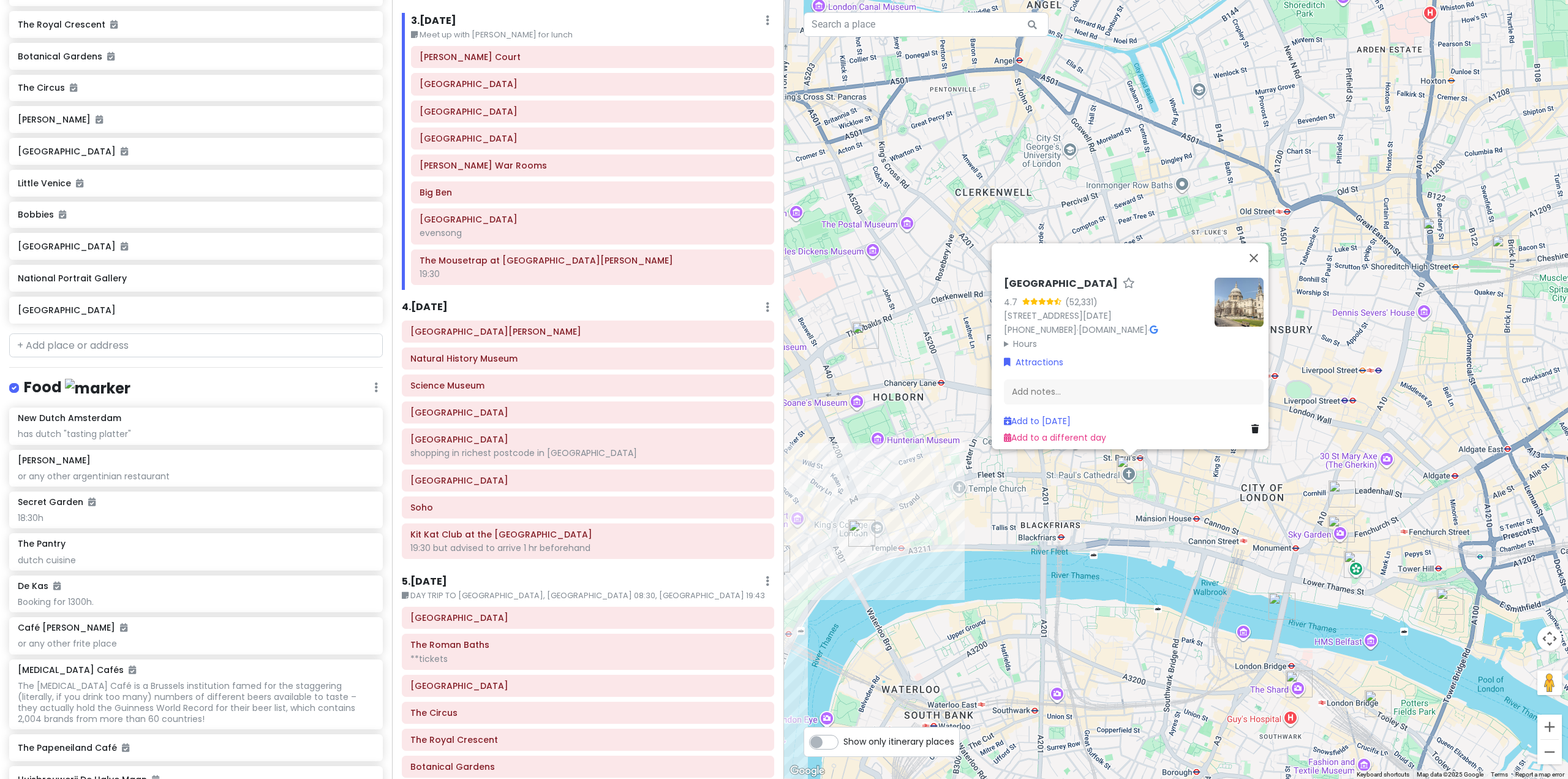
scroll to position [0, 0]
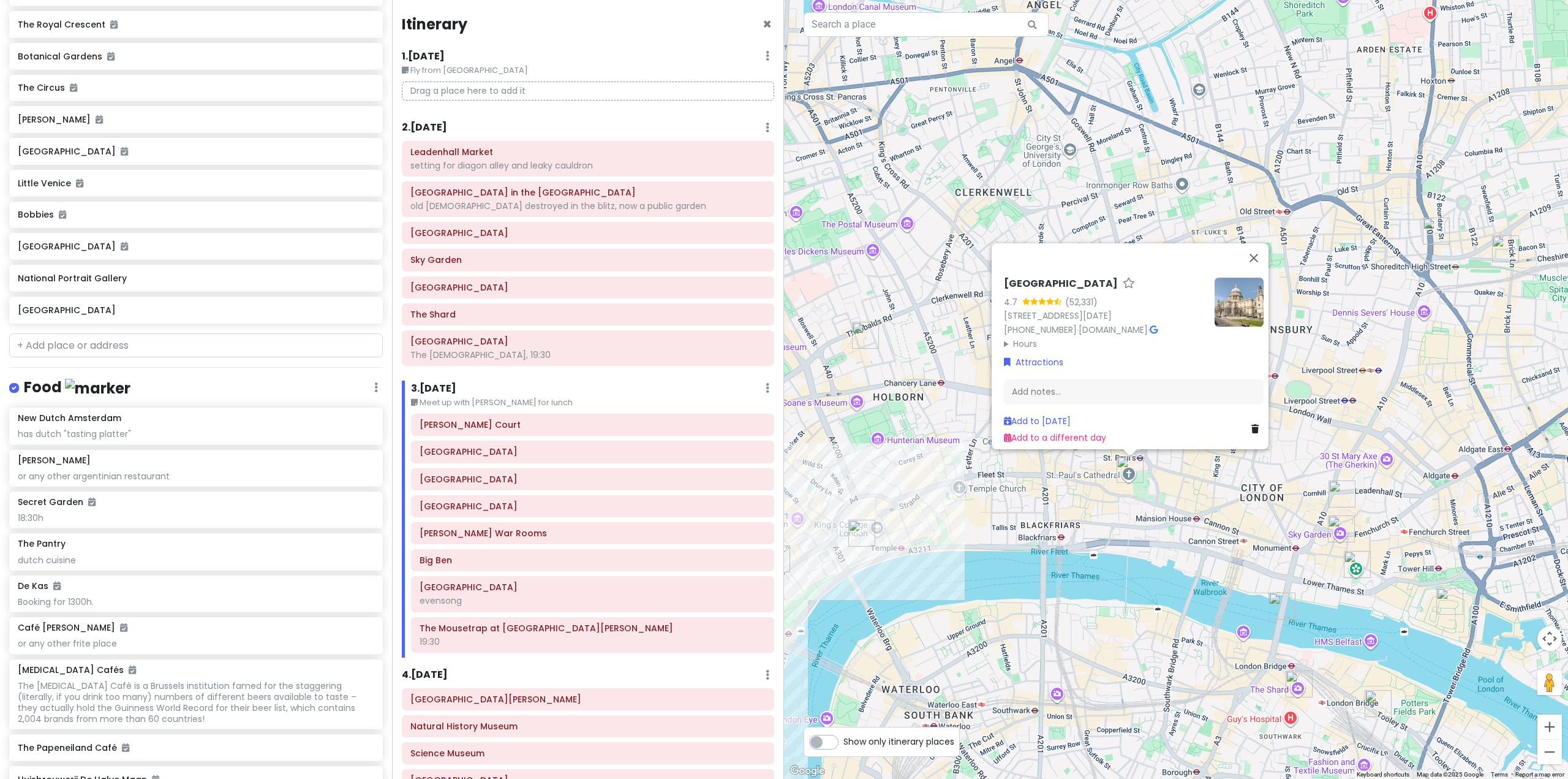
click at [437, 129] on h6 "2 . [DATE]" at bounding box center [425, 127] width 45 height 13
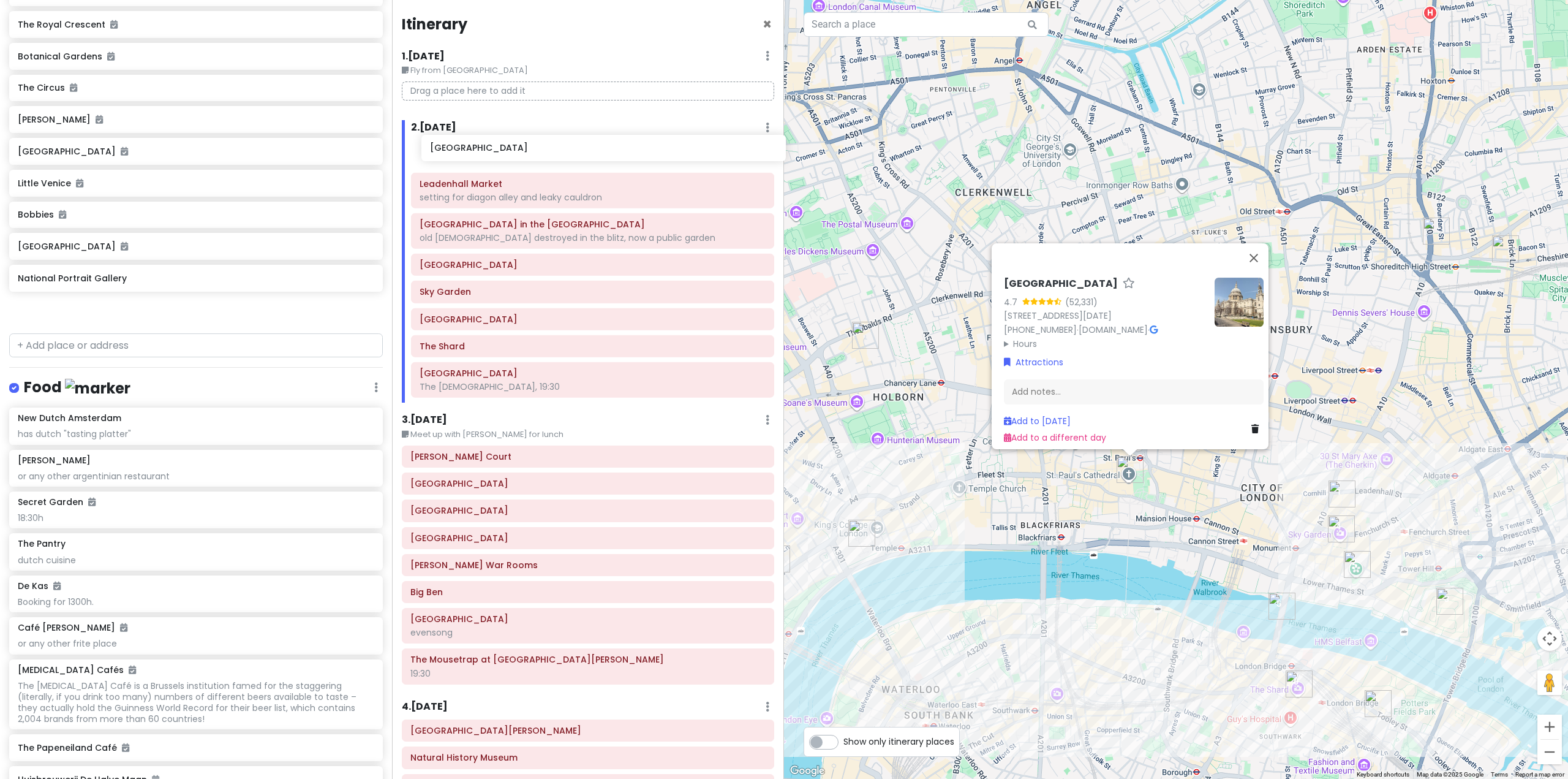
drag, startPoint x: 115, startPoint y: 345, endPoint x: 527, endPoint y: 153, distance: 454.5
click at [527, 153] on div "Europe 25 Private Change Dates Make a Copy Delete Trip Go Pro ⚡️ Give Feedback …" at bounding box center [784, 389] width 1568 height 779
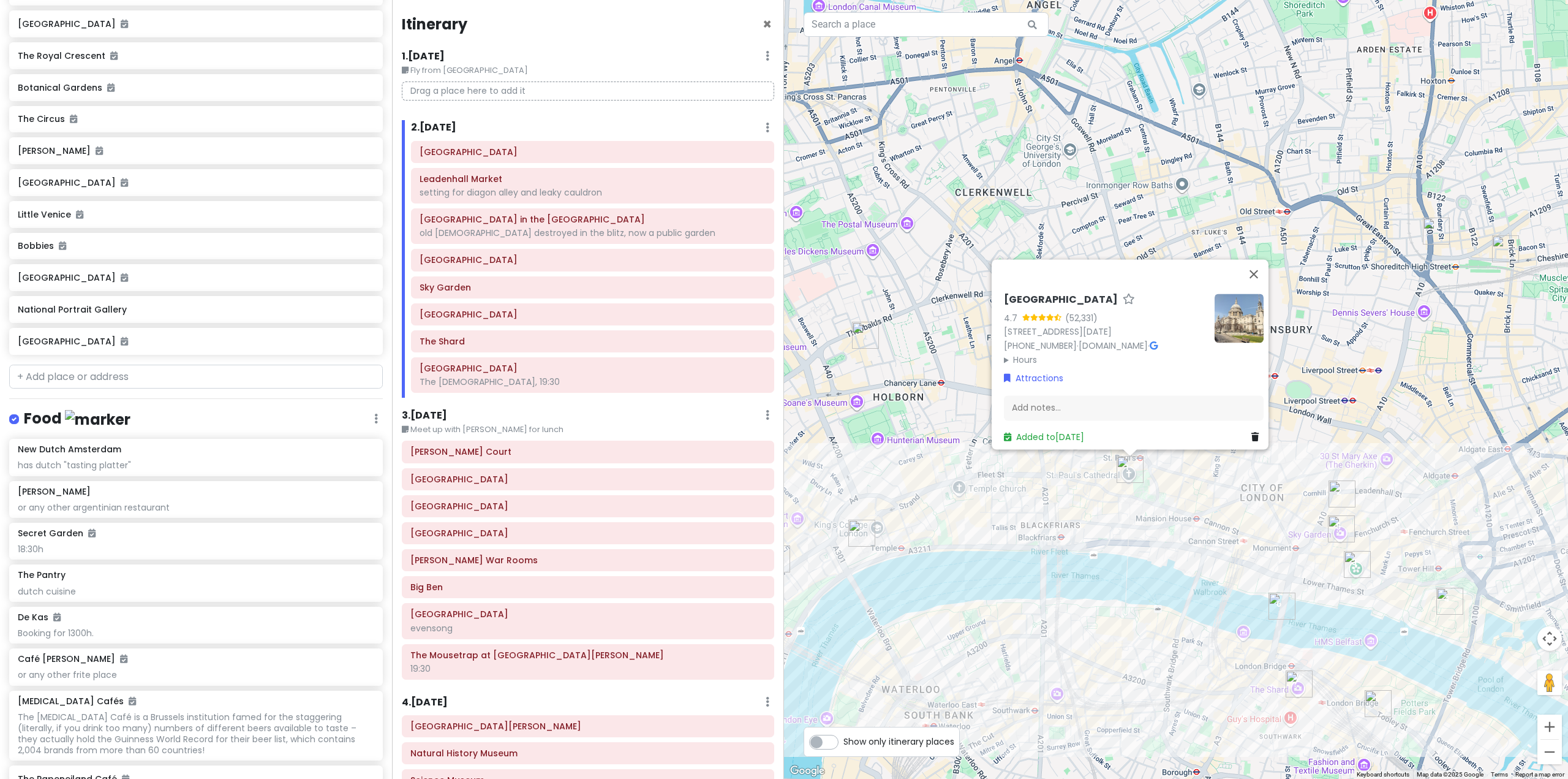
scroll to position [6208, 0]
click at [1112, 502] on div "St. Paul's Cathedral 4.7 (52,331) St. Paul's Churchyard, London EC4M 8AD, UK +4…" at bounding box center [1176, 389] width 784 height 779
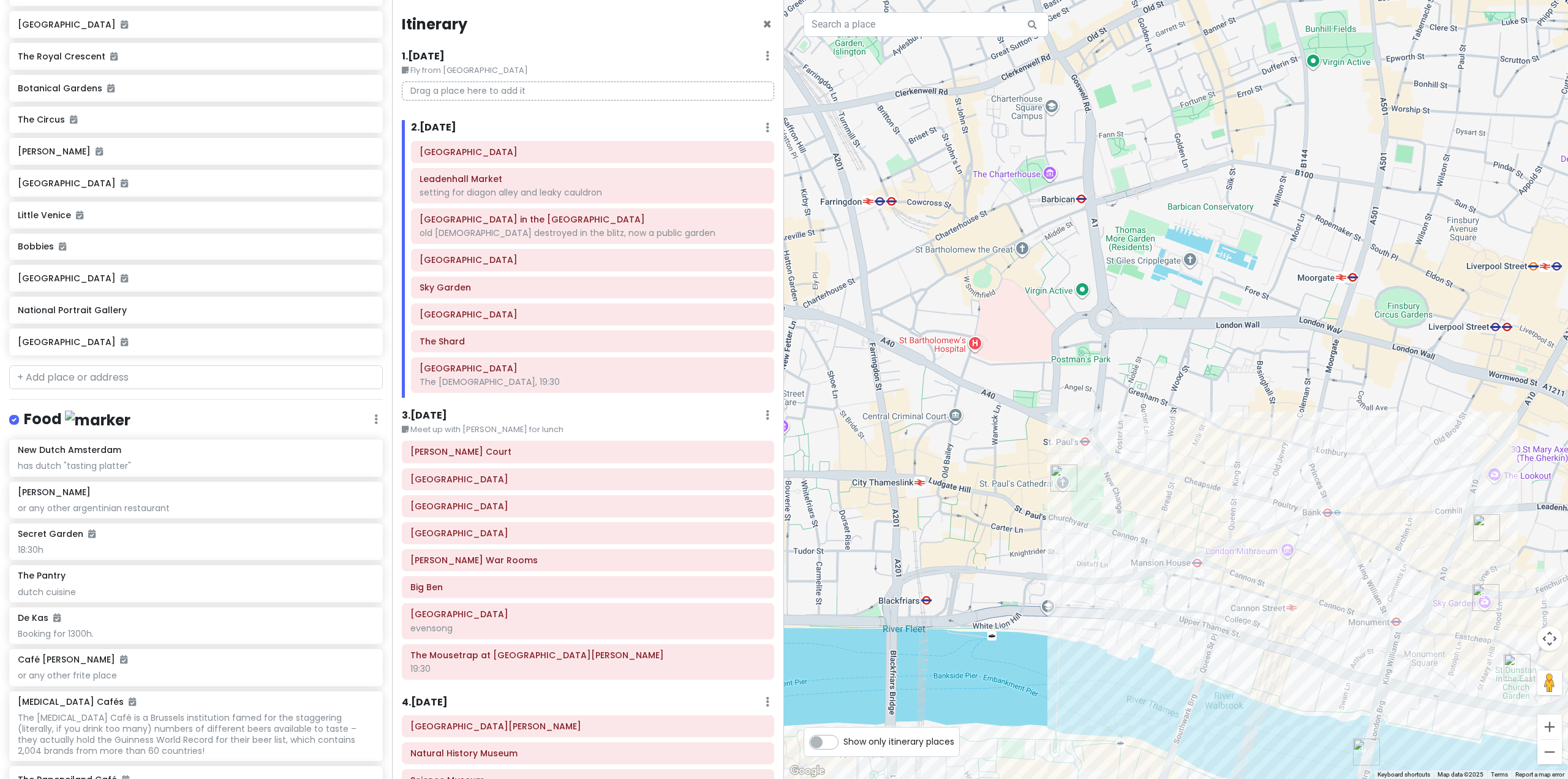
drag, startPoint x: 1238, startPoint y: 473, endPoint x: 1126, endPoint y: 462, distance: 112.5
click at [1126, 462] on div at bounding box center [1176, 389] width 784 height 779
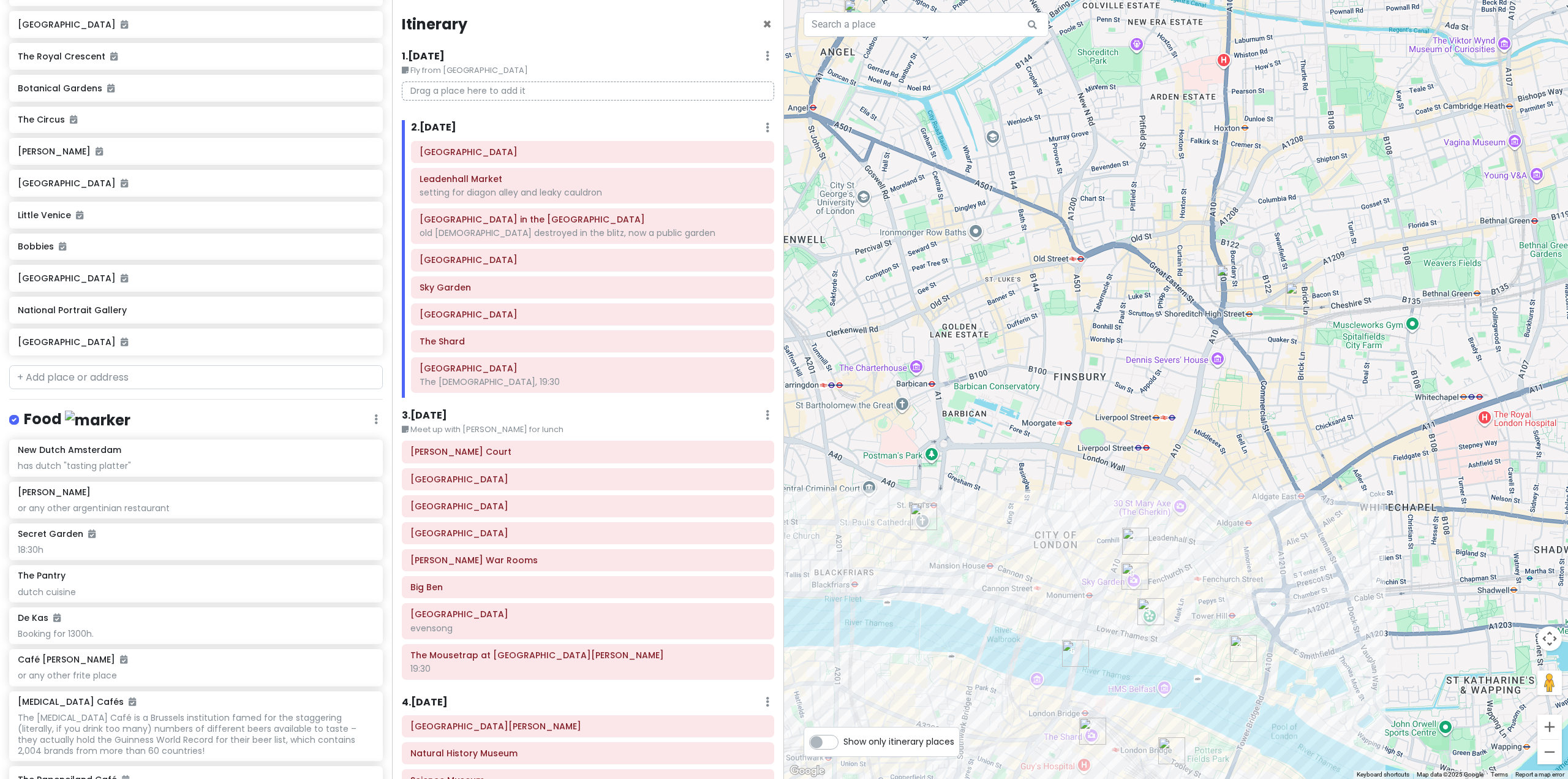
click at [1226, 274] on img "Smoking Goat Shoreditch" at bounding box center [1230, 278] width 27 height 27
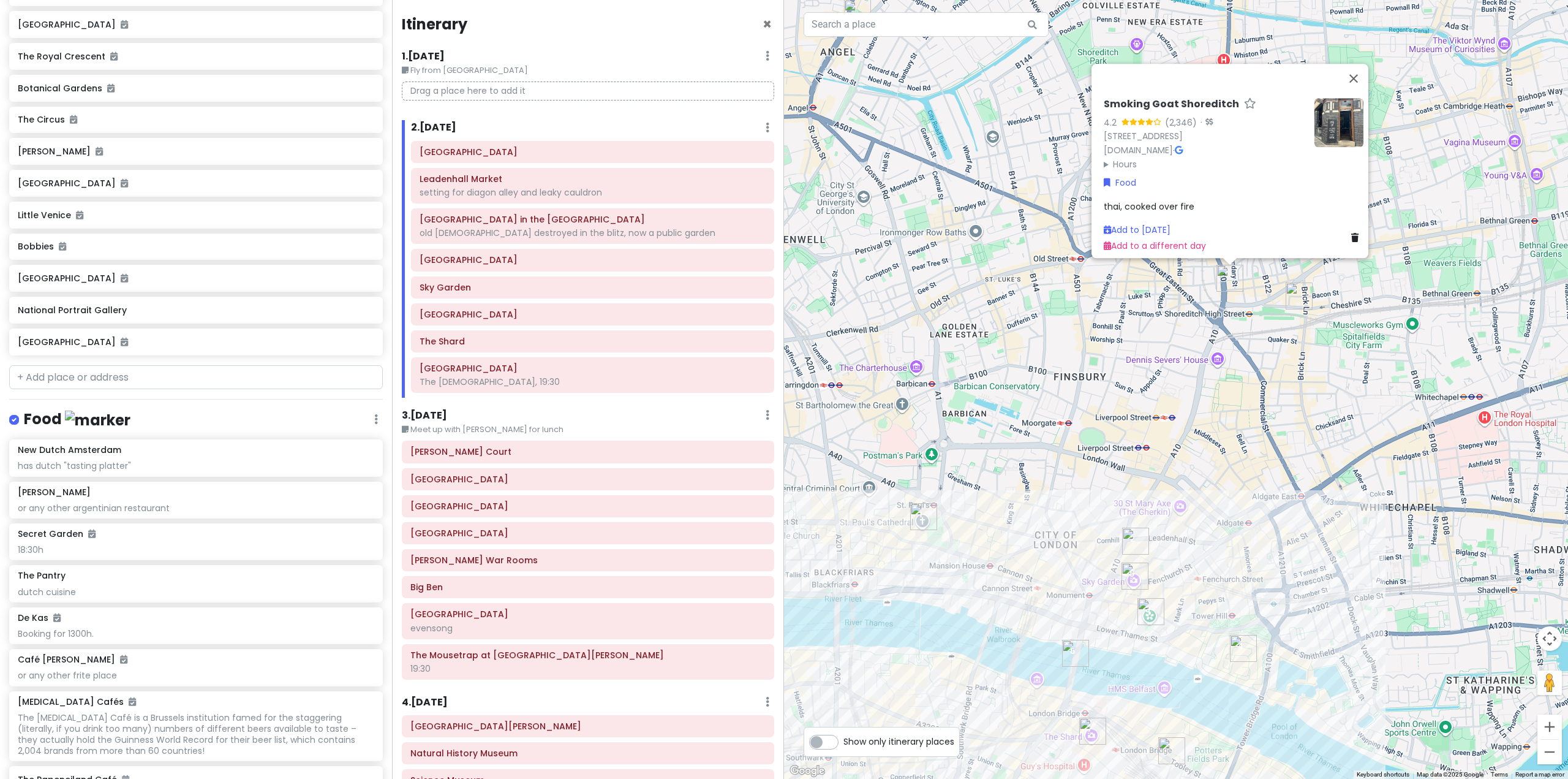
click at [1168, 395] on div "Smoking Goat Shoreditch 4.2 (2,346) · 64 Shoreditch High St, London E1 6JJ, UK …" at bounding box center [1176, 389] width 784 height 779
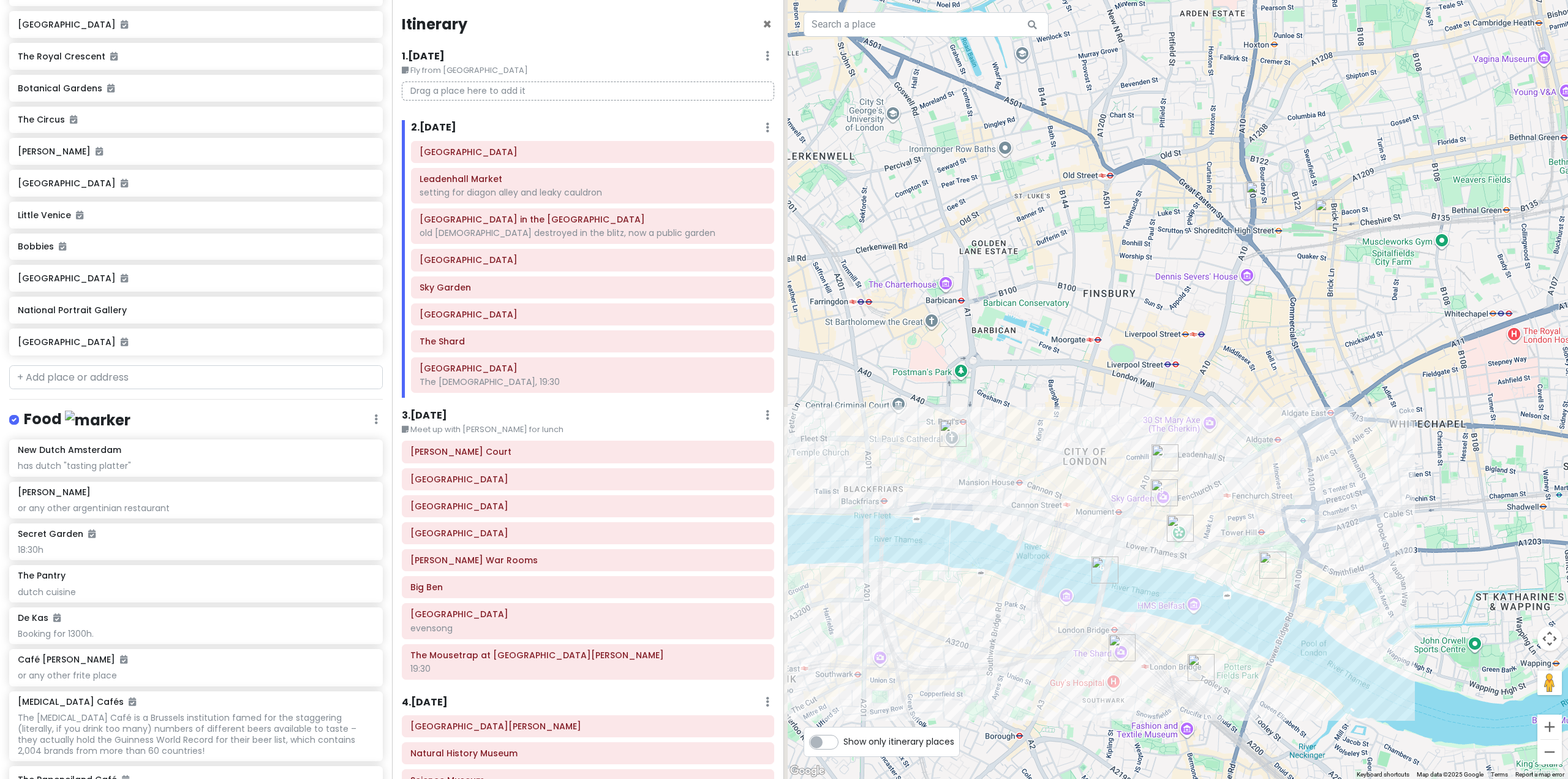
drag, startPoint x: 1127, startPoint y: 462, endPoint x: 1168, endPoint y: 354, distance: 115.5
click at [1168, 331] on div at bounding box center [1176, 389] width 784 height 779
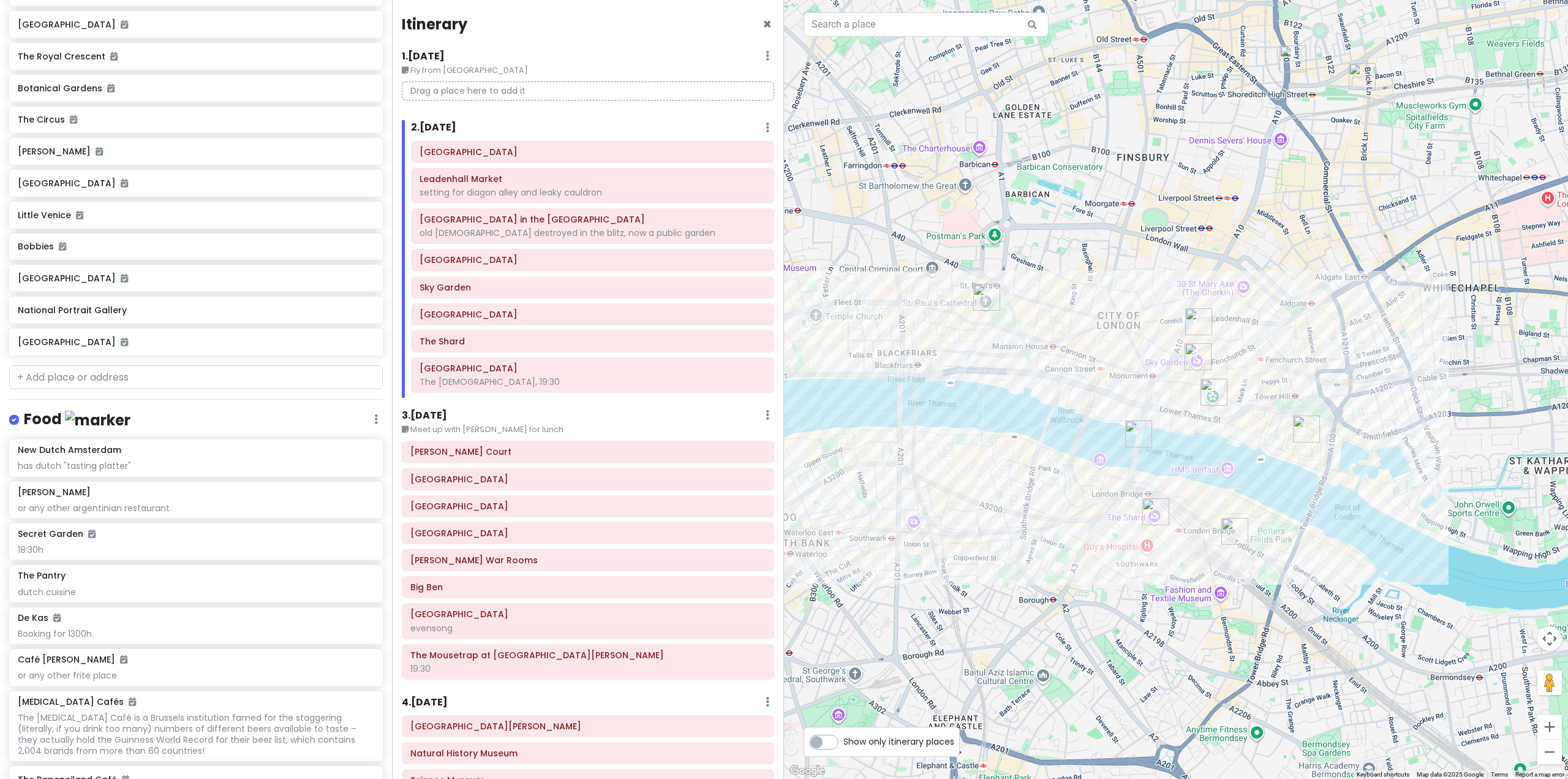
click at [1228, 521] on img "Santo Remedio - Asador, London Bridge" at bounding box center [1235, 531] width 27 height 27
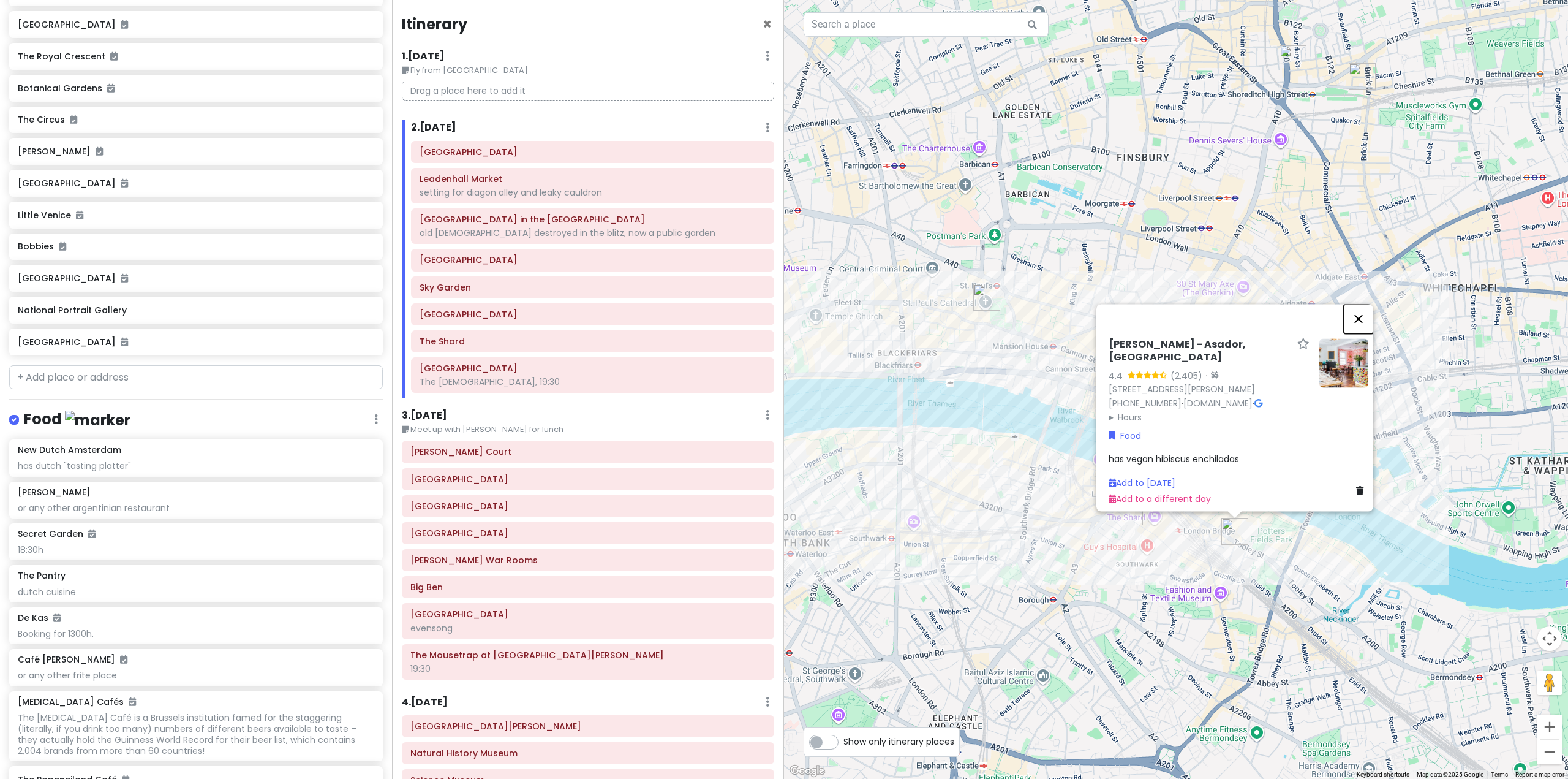
click at [1367, 321] on button "Close" at bounding box center [1358, 319] width 29 height 29
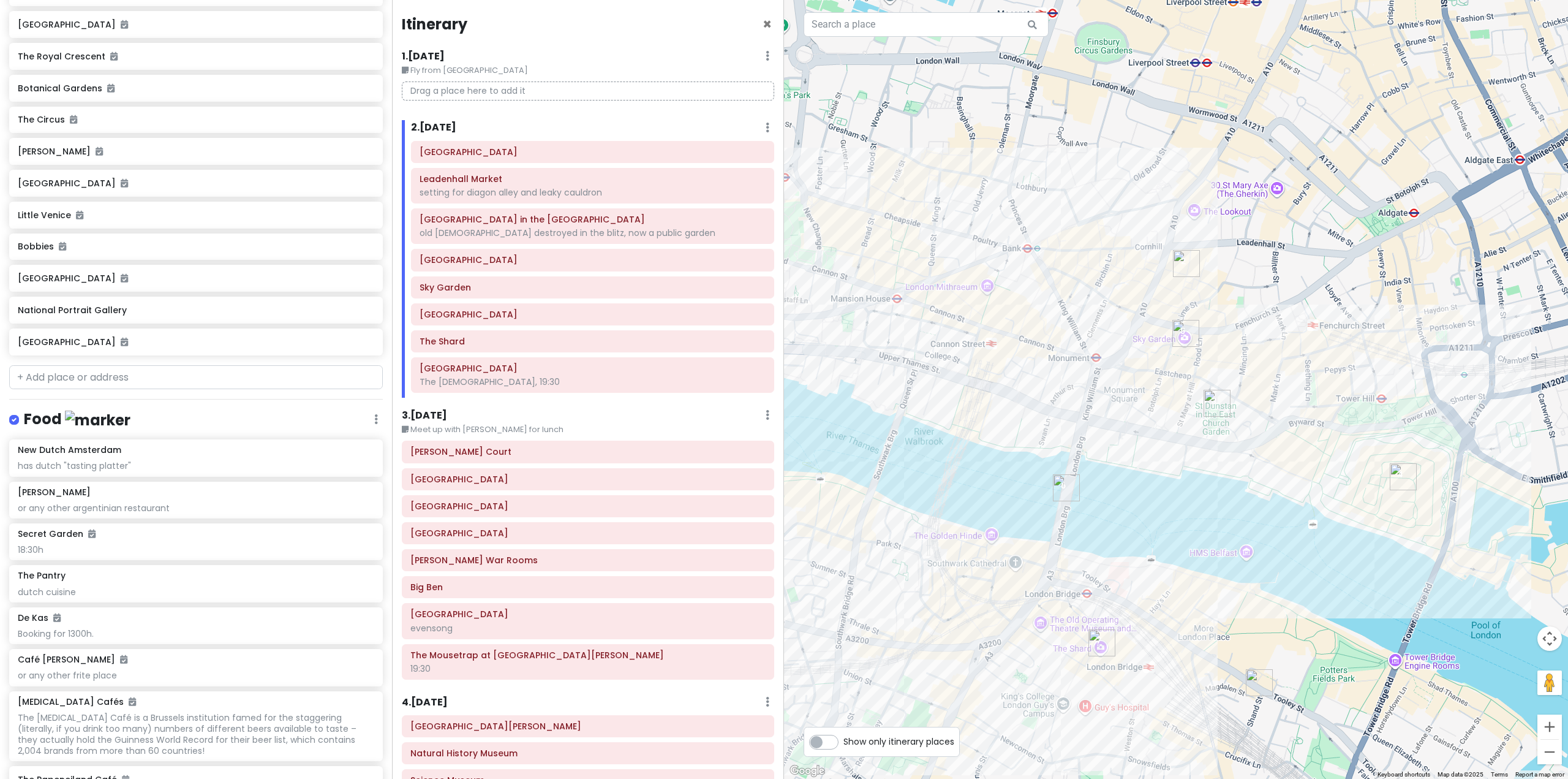
drag, startPoint x: 1104, startPoint y: 419, endPoint x: 1186, endPoint y: 506, distance: 119.6
click at [1186, 506] on div at bounding box center [1176, 389] width 784 height 779
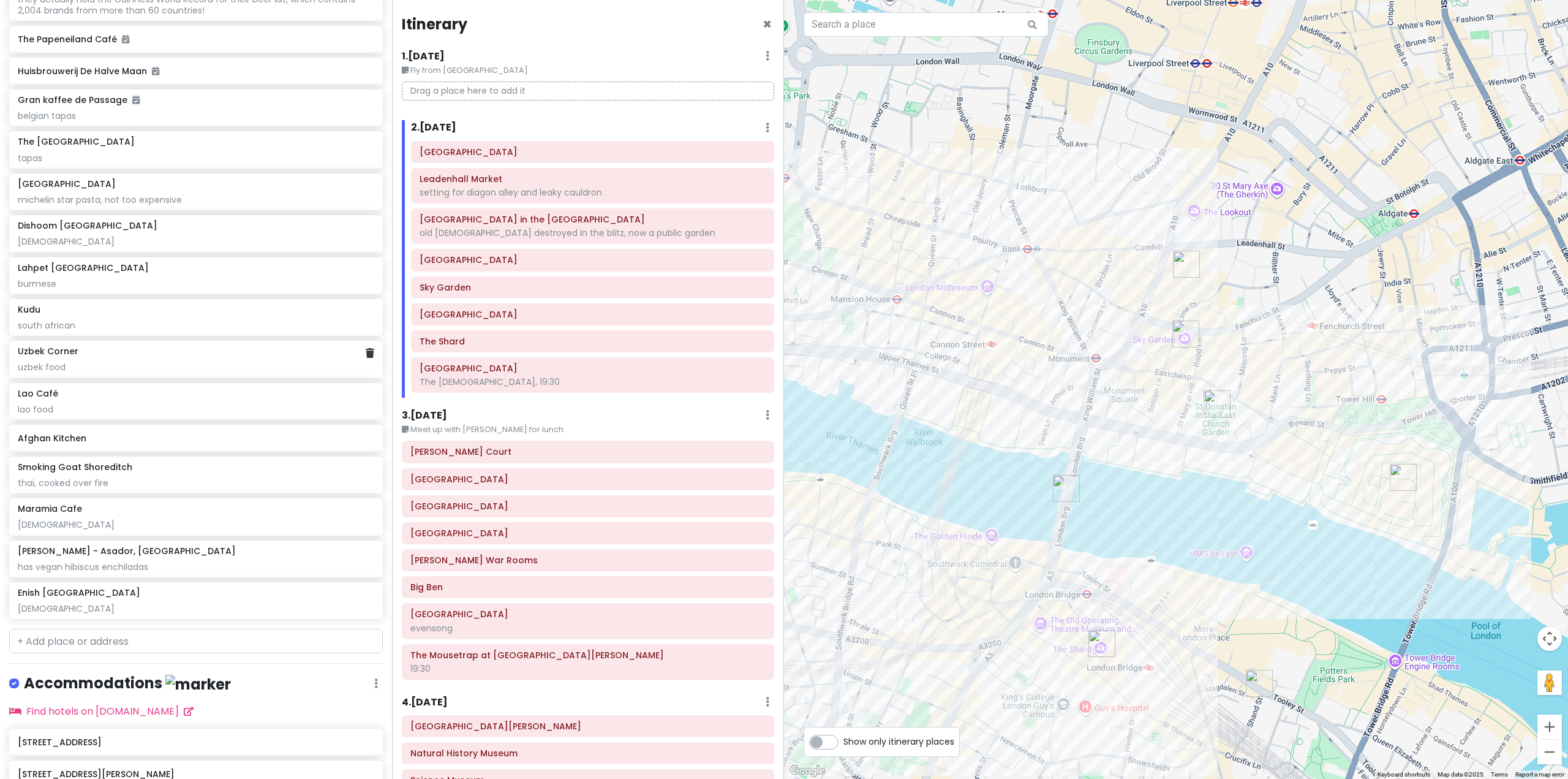
scroll to position [6944, 0]
